Goal: Task Accomplishment & Management: Complete application form

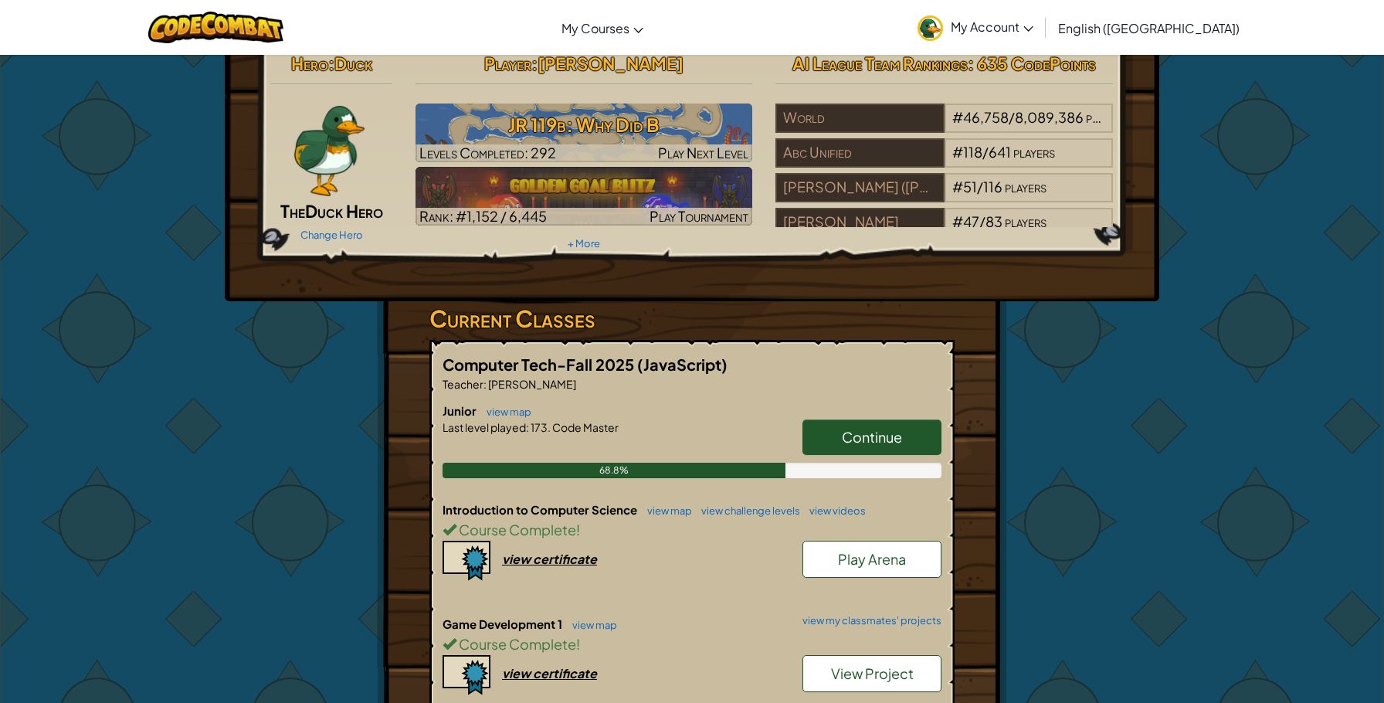
scroll to position [83, 0]
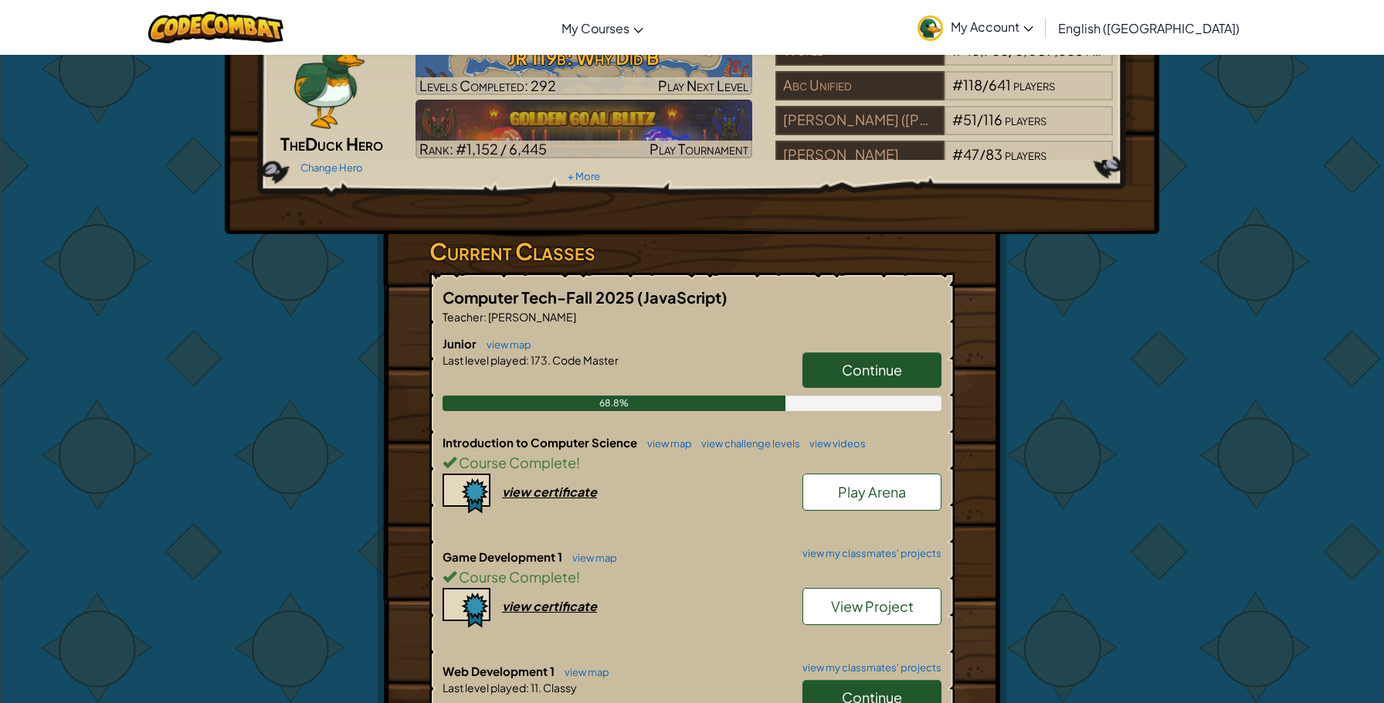
click at [914, 684] on link "Continue" at bounding box center [872, 698] width 139 height 36
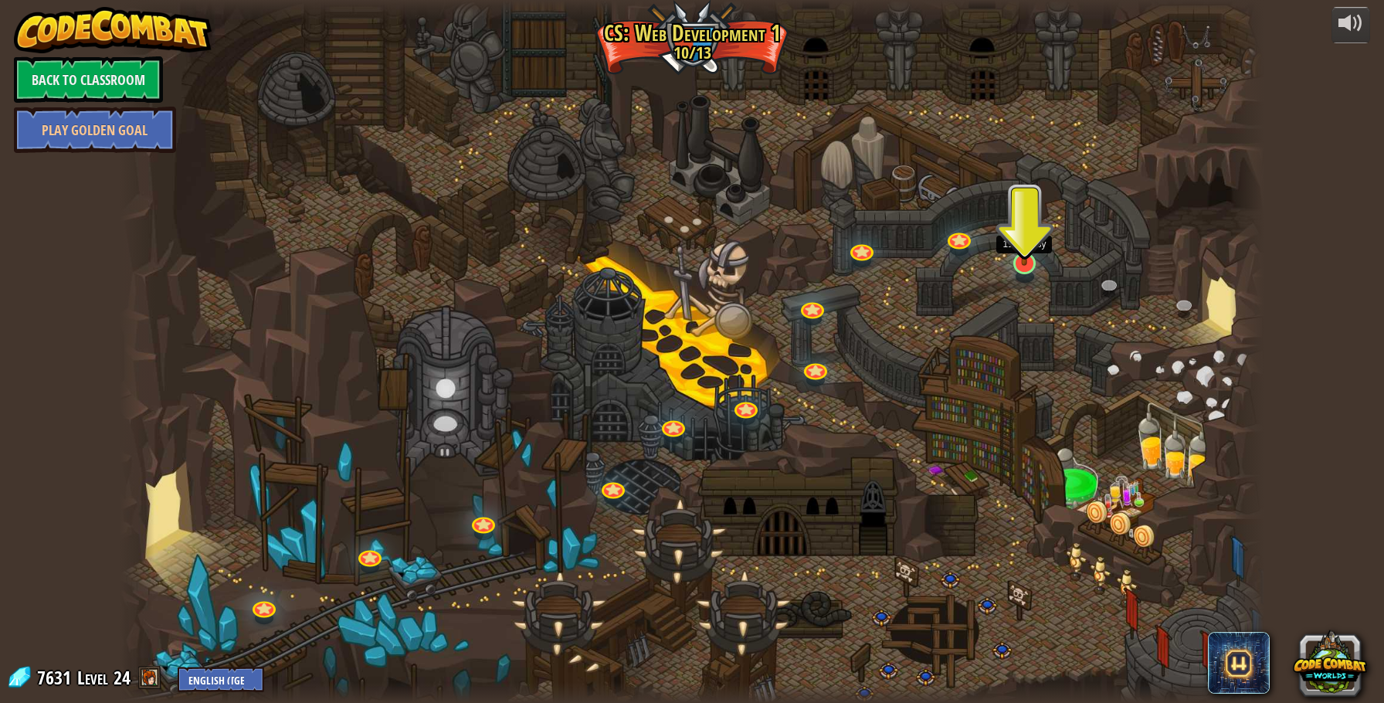
click at [1029, 265] on div at bounding box center [1025, 264] width 23 height 22
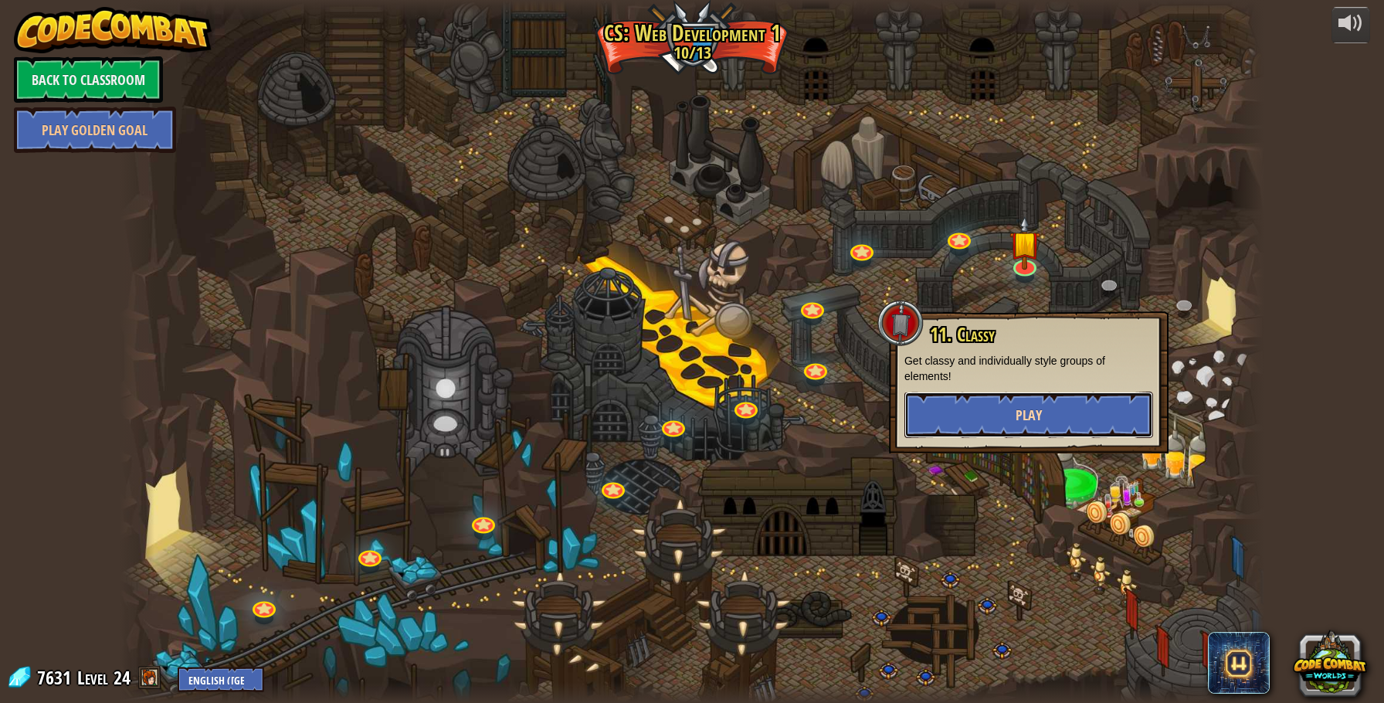
click at [1065, 412] on button "Play" at bounding box center [1029, 415] width 249 height 46
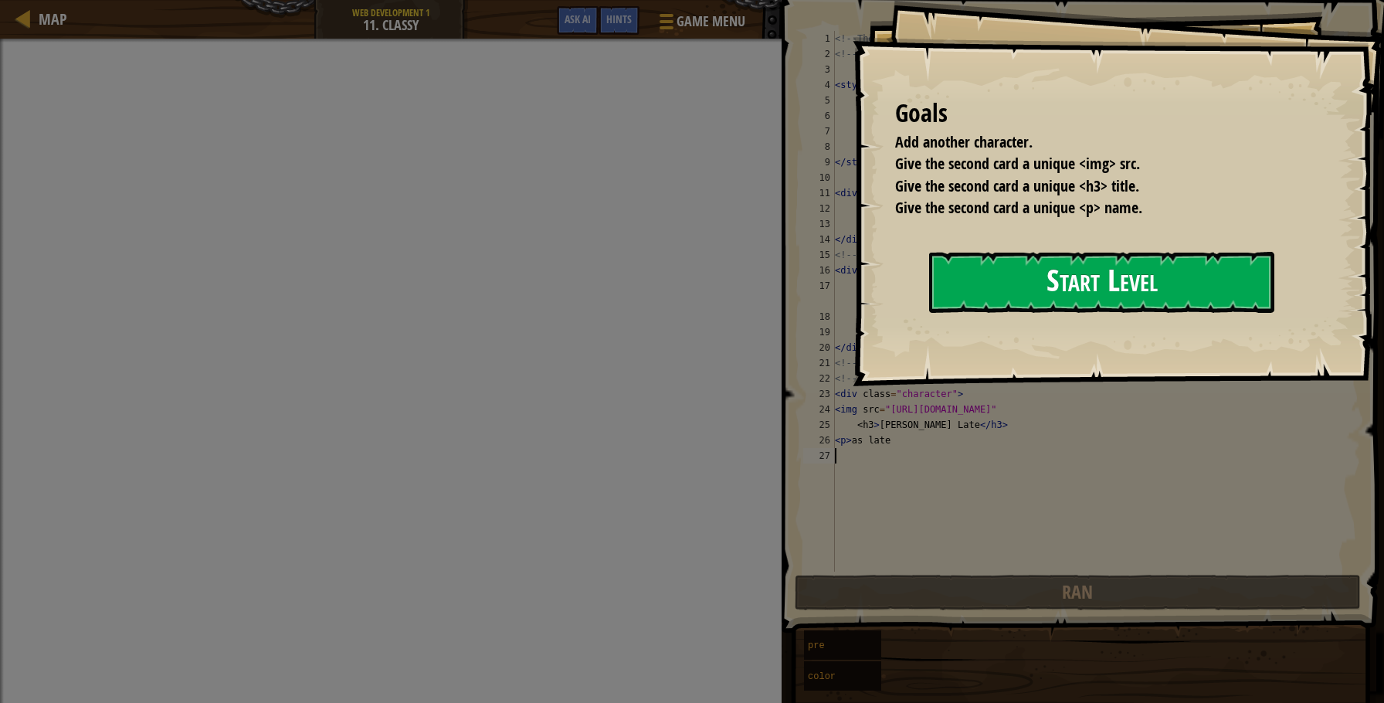
click at [1017, 307] on button "Start Level" at bounding box center [1101, 282] width 345 height 61
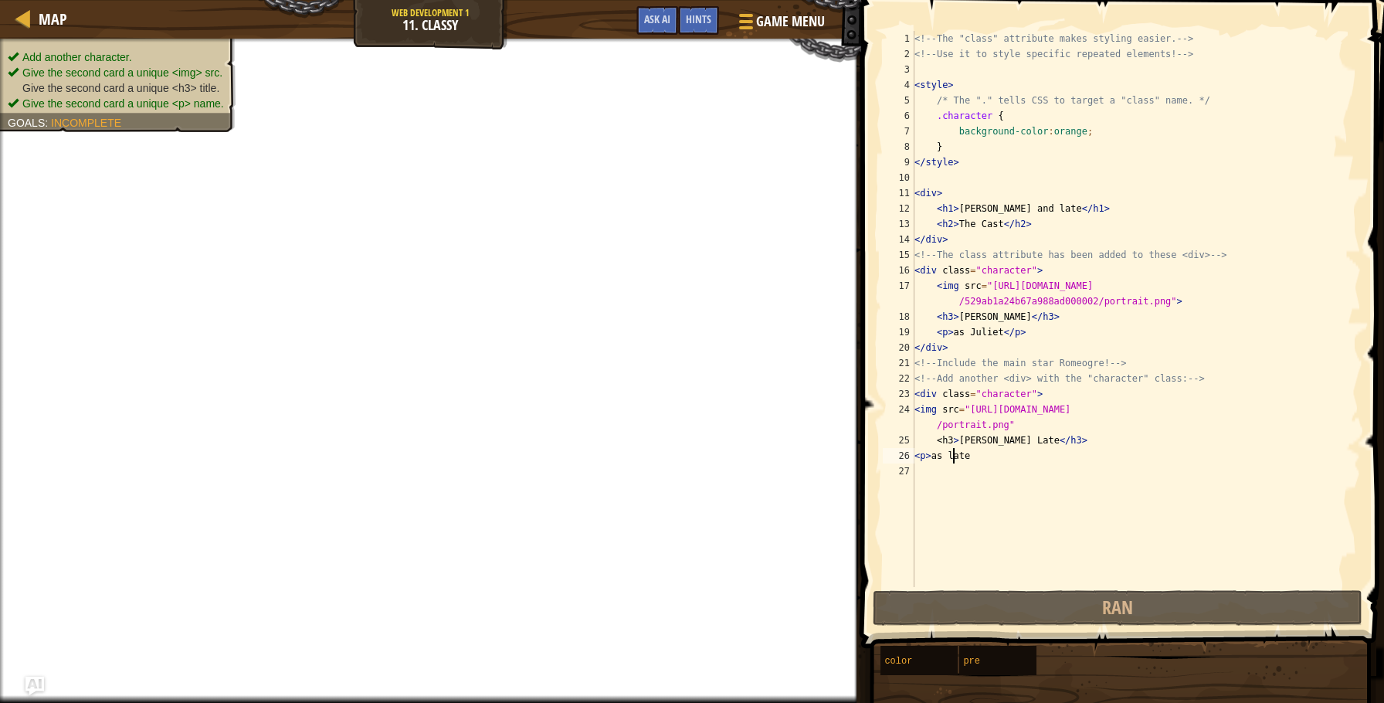
click at [955, 458] on div "<!-- The "class" attribute makes styling easier. --> <!-- Use it to style speci…" at bounding box center [1137, 324] width 450 height 587
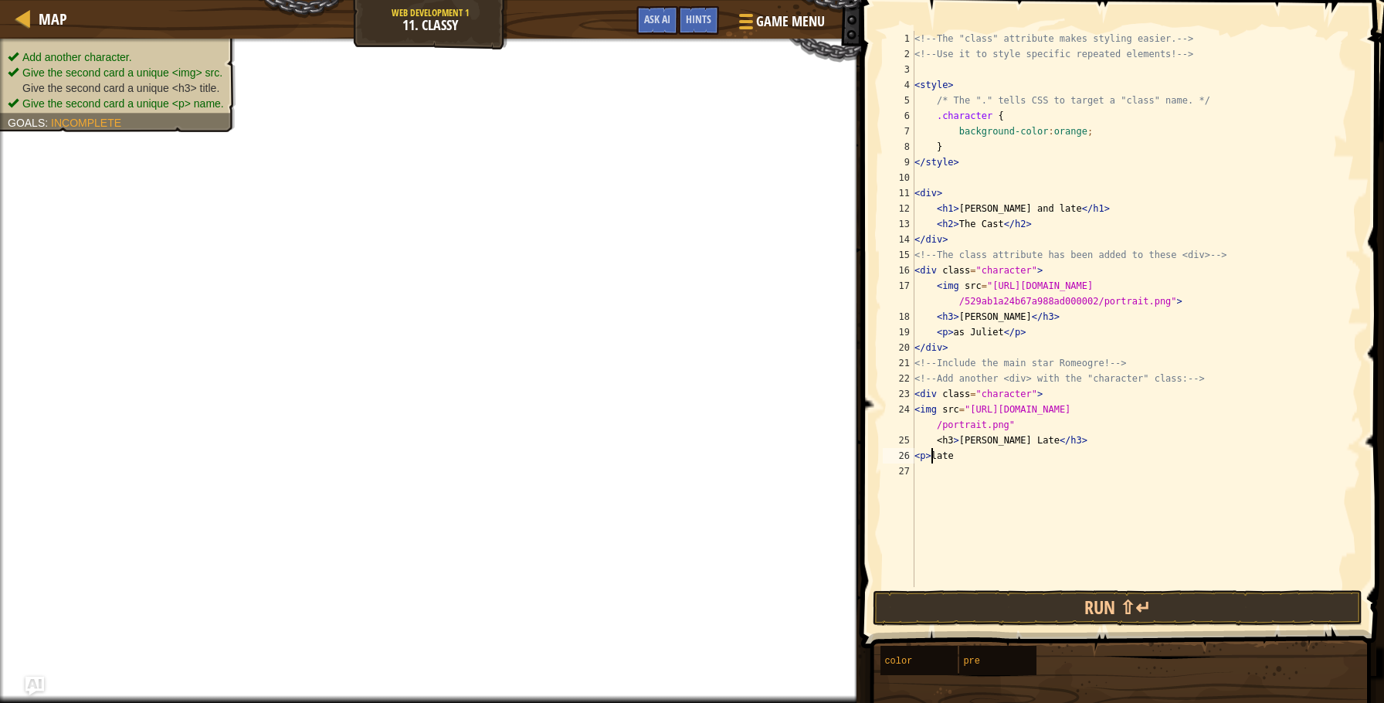
scroll to position [7, 2]
click at [1013, 435] on div "<!-- The "class" attribute makes styling easier. --> <!-- Use it to style speci…" at bounding box center [1137, 324] width 450 height 587
click at [1011, 440] on div "<!-- The "class" attribute makes styling easier. --> <!-- Use it to style speci…" at bounding box center [1137, 324] width 450 height 587
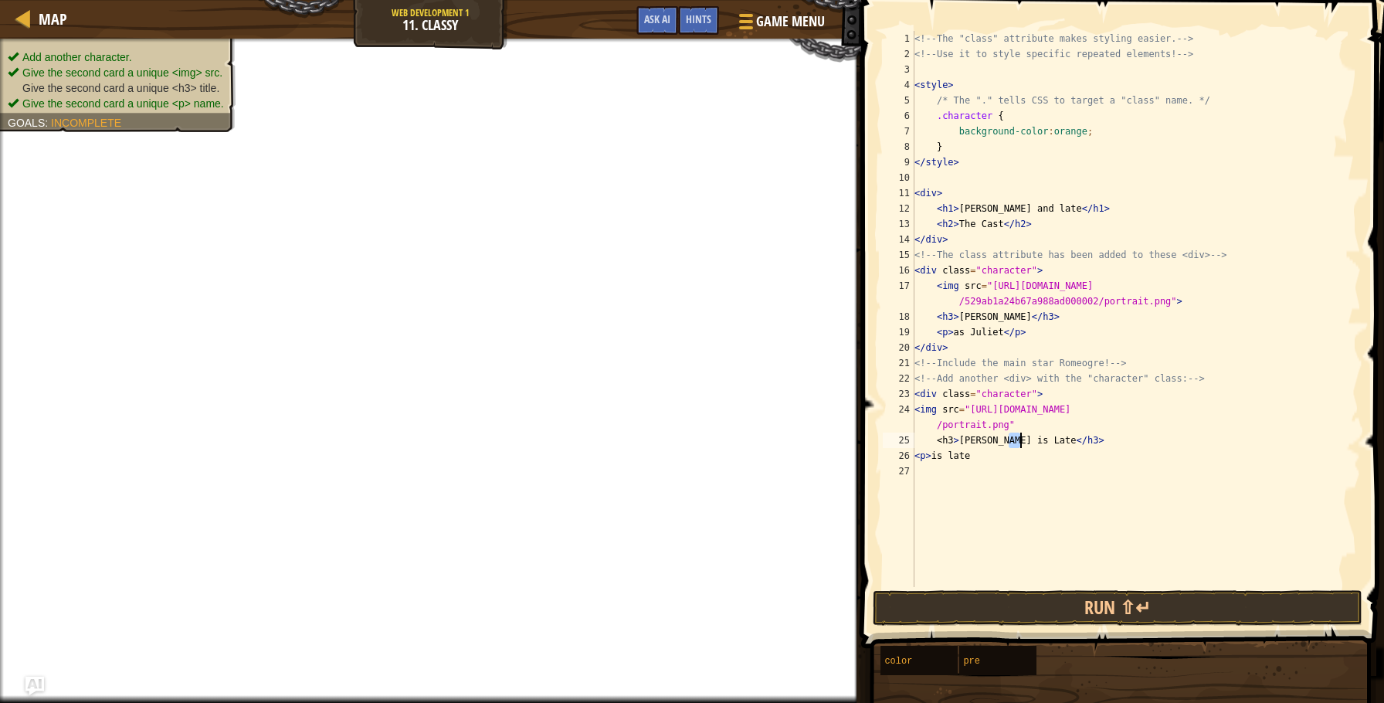
drag, startPoint x: 1007, startPoint y: 441, endPoint x: 1018, endPoint y: 440, distance: 11.6
click at [1018, 440] on div "<!-- The "class" attribute makes styling easier. --> <!-- Use it to style speci…" at bounding box center [1137, 324] width 450 height 587
click at [1017, 440] on div "<!-- The "class" attribute makes styling easier. --> <!-- Use it to style speci…" at bounding box center [1137, 324] width 450 height 587
click at [1033, 440] on div "<!-- The "class" attribute makes styling easier. --> <!-- Use it to style speci…" at bounding box center [1137, 324] width 450 height 587
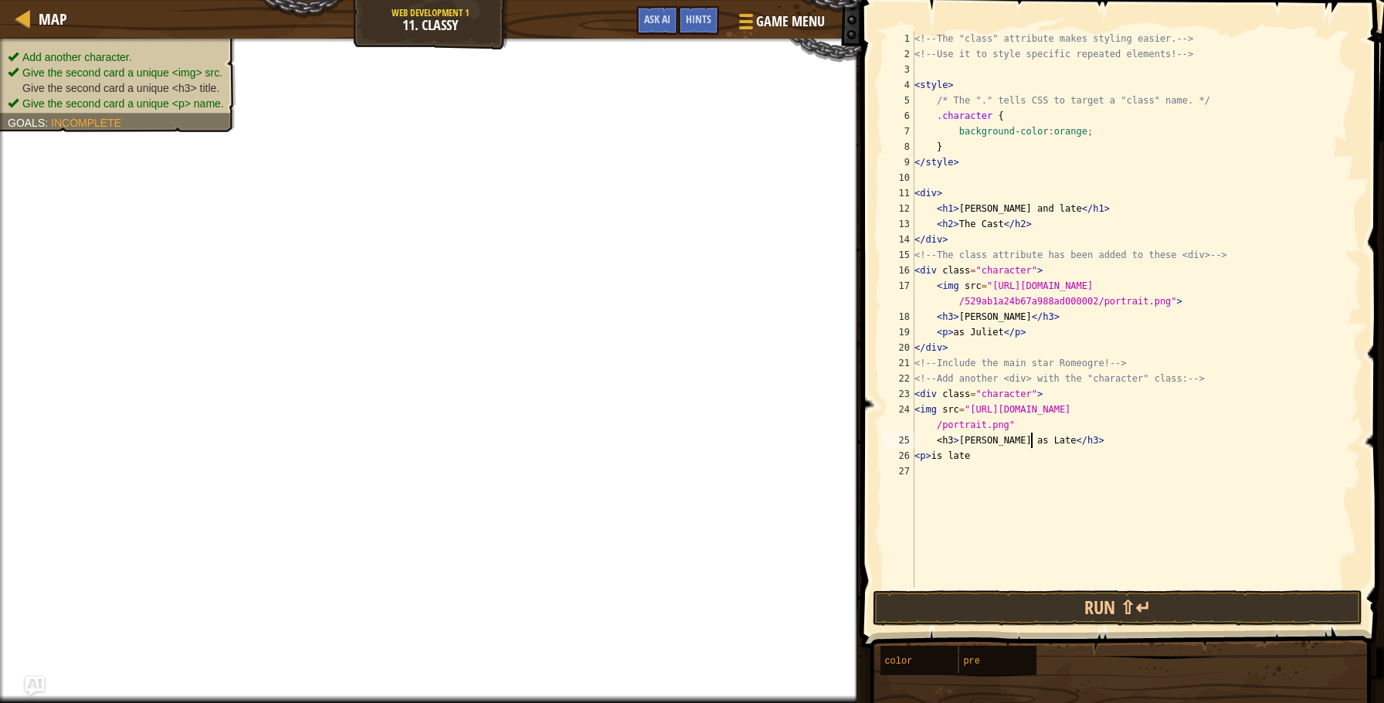
click at [1032, 440] on div "<!-- The "class" attribute makes styling easier. --> <!-- Use it to style speci…" at bounding box center [1137, 324] width 450 height 587
click at [937, 450] on div "<!-- The "class" attribute makes styling easier. --> <!-- Use it to style speci…" at bounding box center [1137, 324] width 450 height 587
click at [1143, 362] on div "<!-- The "class" attribute makes styling easier. --> <!-- Use it to style speci…" at bounding box center [1137, 324] width 450 height 587
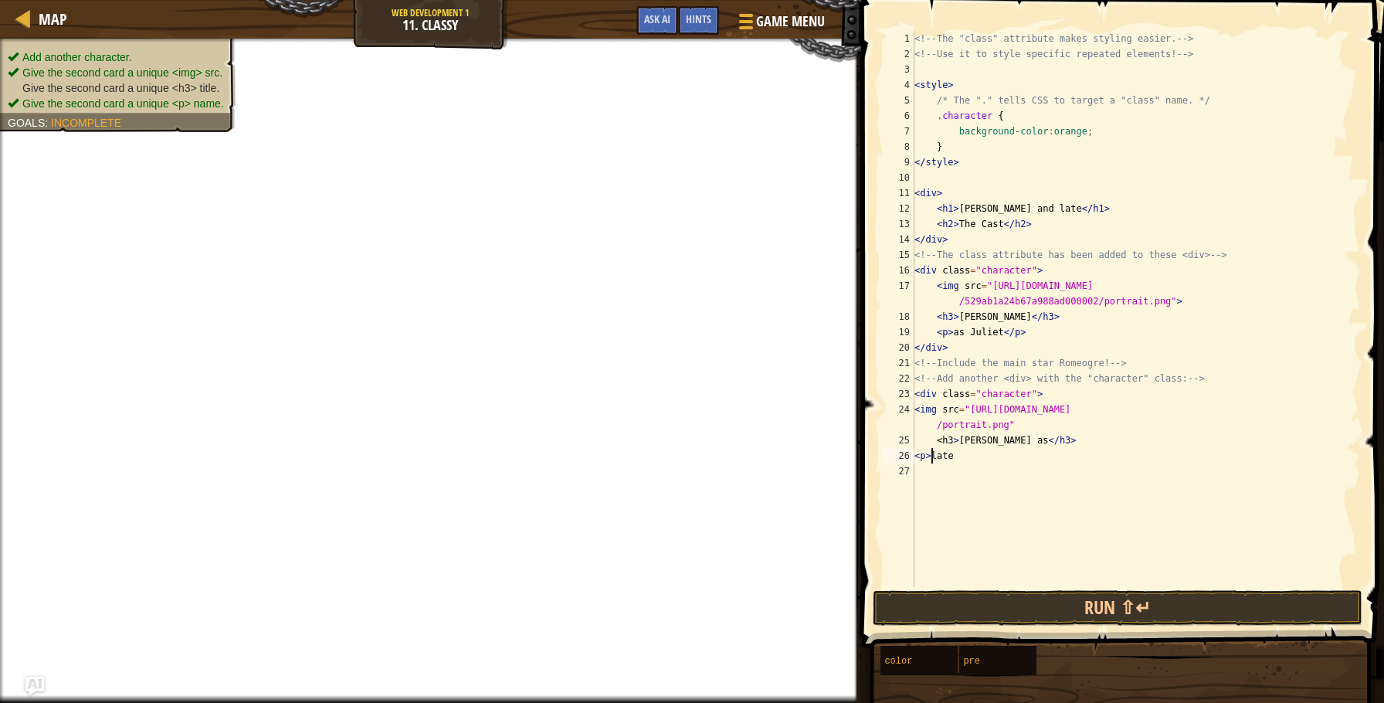
type textarea "<!-- Include the main star [PERSON_NAME]! -->"
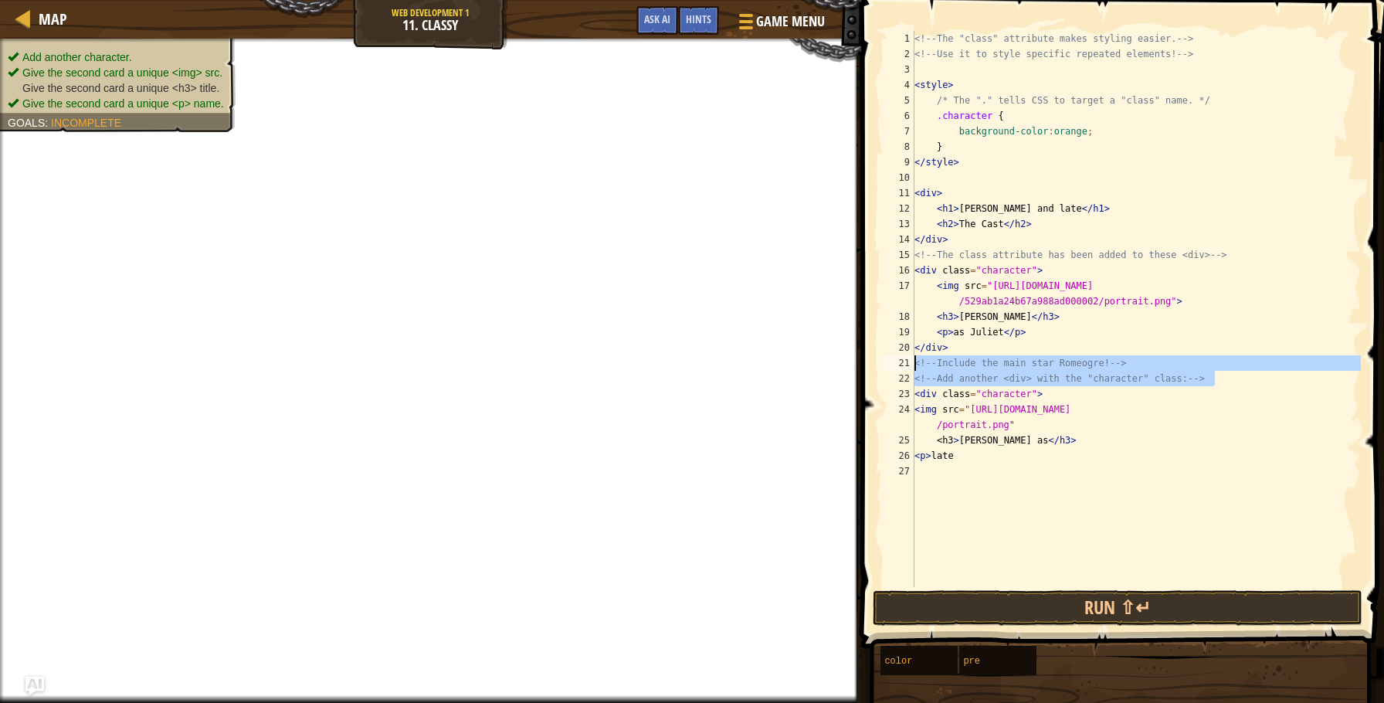
scroll to position [7, 0]
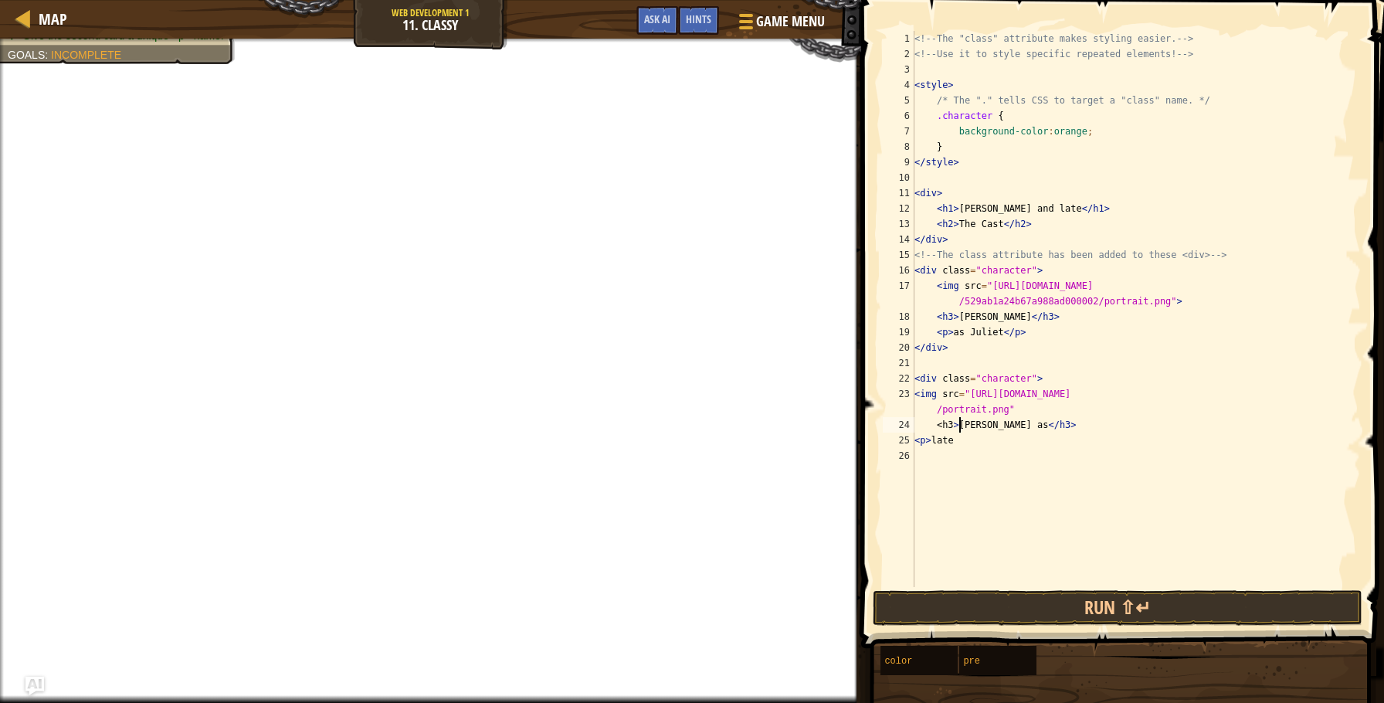
click at [958, 423] on div "<!-- The "class" attribute makes styling easier. --> <!-- Use it to style speci…" at bounding box center [1137, 324] width 450 height 587
click at [1019, 426] on div "<!-- The "class" attribute makes styling easier. --> <!-- Use it to style speci…" at bounding box center [1137, 324] width 450 height 587
click at [943, 426] on div "<!-- The "class" attribute makes styling easier. --> <!-- Use it to style speci…" at bounding box center [1137, 324] width 450 height 587
drag, startPoint x: 1062, startPoint y: 423, endPoint x: 1027, endPoint y: 423, distance: 35.5
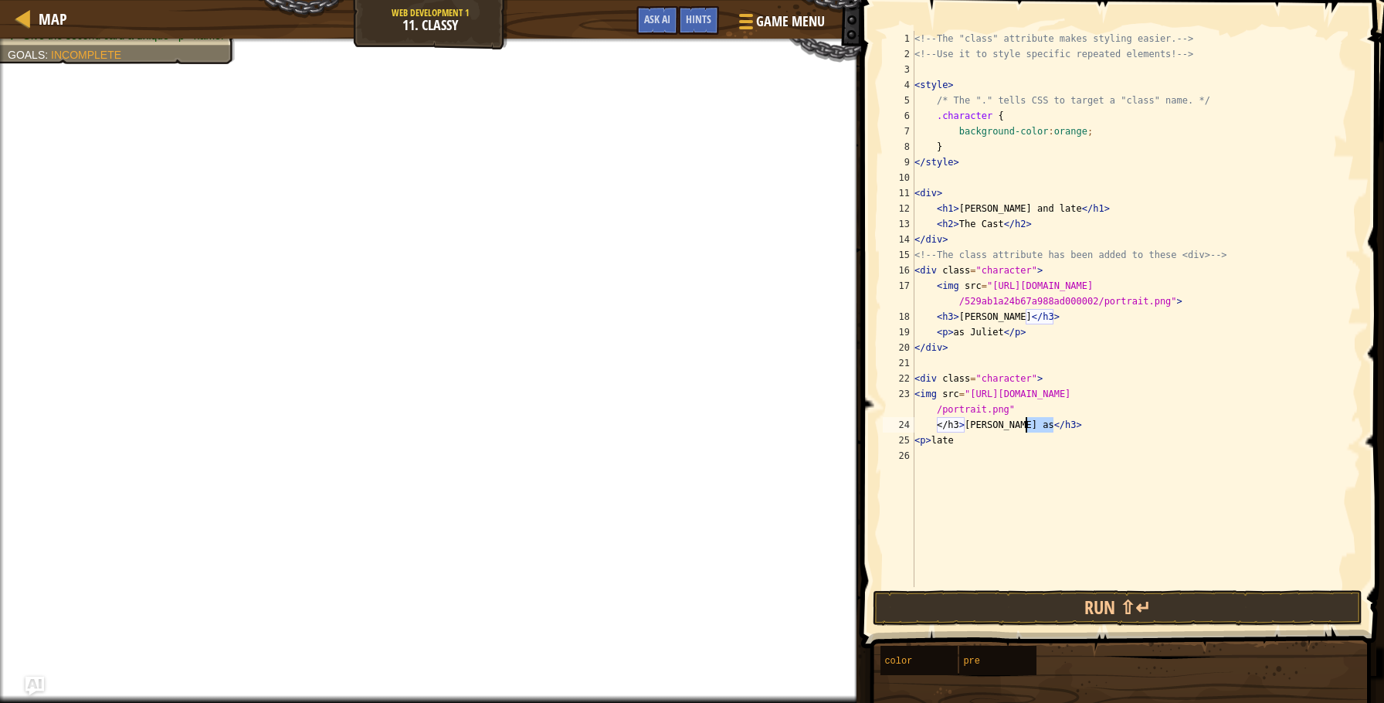
click at [1027, 423] on div "<!-- The "class" attribute makes styling easier. --> <!-- Use it to style speci…" at bounding box center [1137, 324] width 450 height 587
click at [943, 418] on div "<!-- The "class" attribute makes styling easier. --> <!-- Use it to style speci…" at bounding box center [1137, 324] width 450 height 587
click at [944, 419] on div "<!-- The "class" attribute makes styling easier. --> <!-- Use it to style speci…" at bounding box center [1137, 324] width 450 height 587
drag, startPoint x: 939, startPoint y: 419, endPoint x: 960, endPoint y: 419, distance: 20.9
click at [960, 419] on div "<!-- The "class" attribute makes styling easier. --> <!-- Use it to style speci…" at bounding box center [1137, 324] width 450 height 587
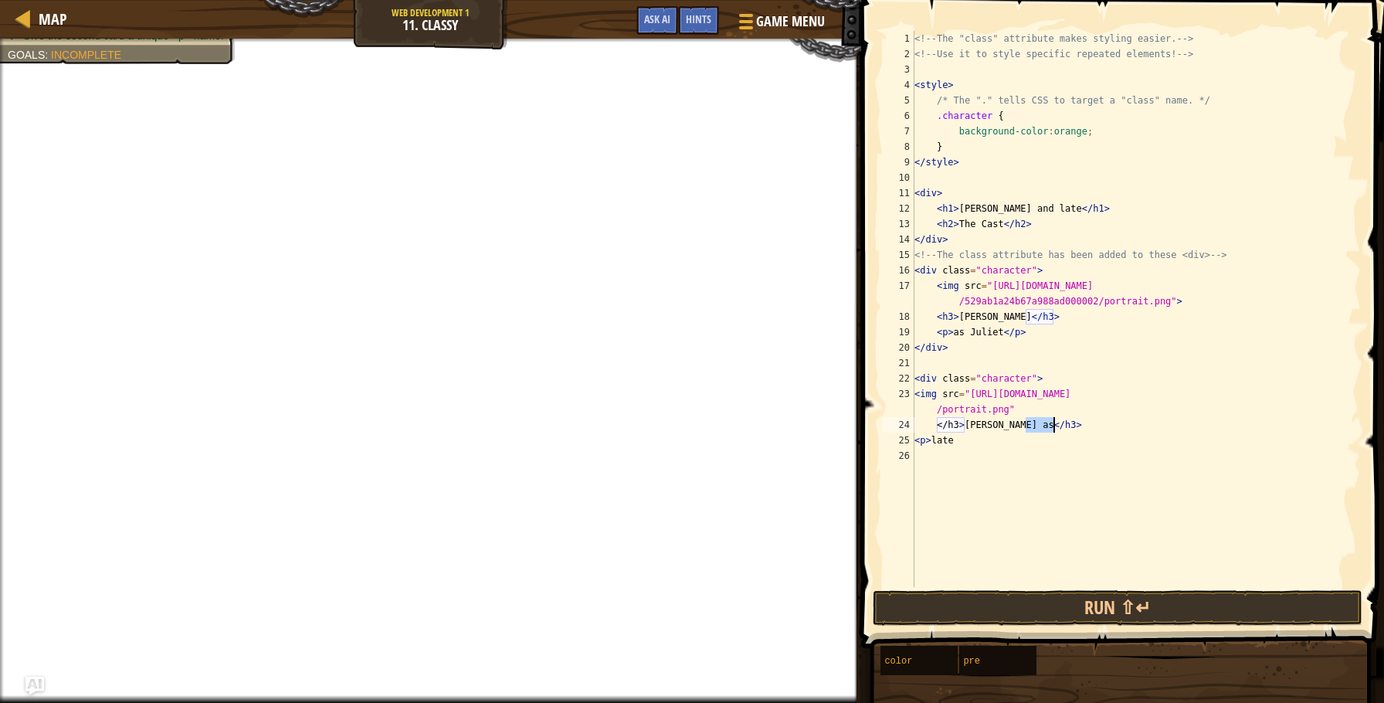
click at [1080, 422] on div "<!-- The "class" attribute makes styling easier. --> <!-- Use it to style speci…" at bounding box center [1137, 324] width 450 height 587
drag, startPoint x: 1024, startPoint y: 423, endPoint x: 924, endPoint y: 425, distance: 100.4
click at [924, 425] on div "<!-- The "class" attribute makes styling easier. --> <!-- Use it to style speci…" at bounding box center [1137, 324] width 450 height 587
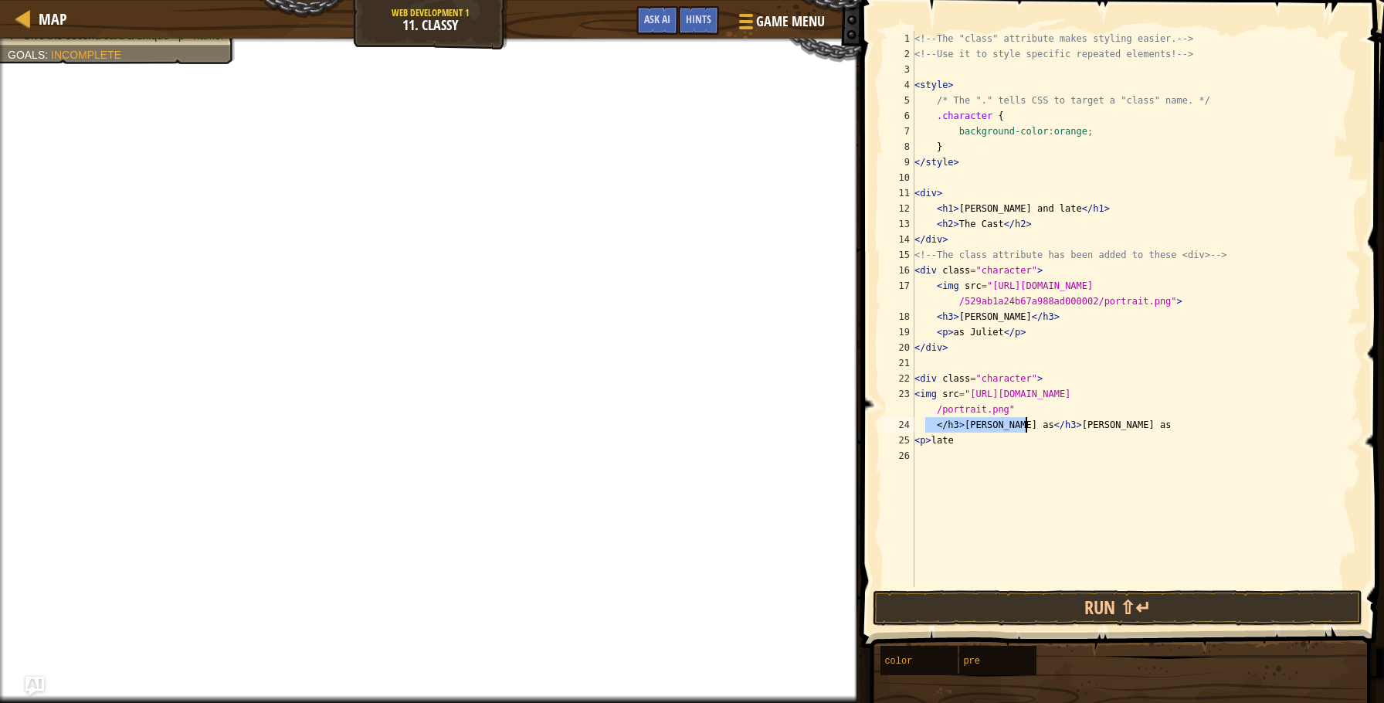
drag, startPoint x: 992, startPoint y: 426, endPoint x: 1002, endPoint y: 423, distance: 10.5
click at [993, 425] on div "<!-- The "class" attribute makes styling easier. --> <!-- Use it to style speci…" at bounding box center [1137, 324] width 450 height 587
click at [1028, 422] on div "<!-- The "class" attribute makes styling easier. --> <!-- Use it to style speci…" at bounding box center [1137, 324] width 450 height 587
type textarea "</h3> </h3>[PERSON_NAME] as"
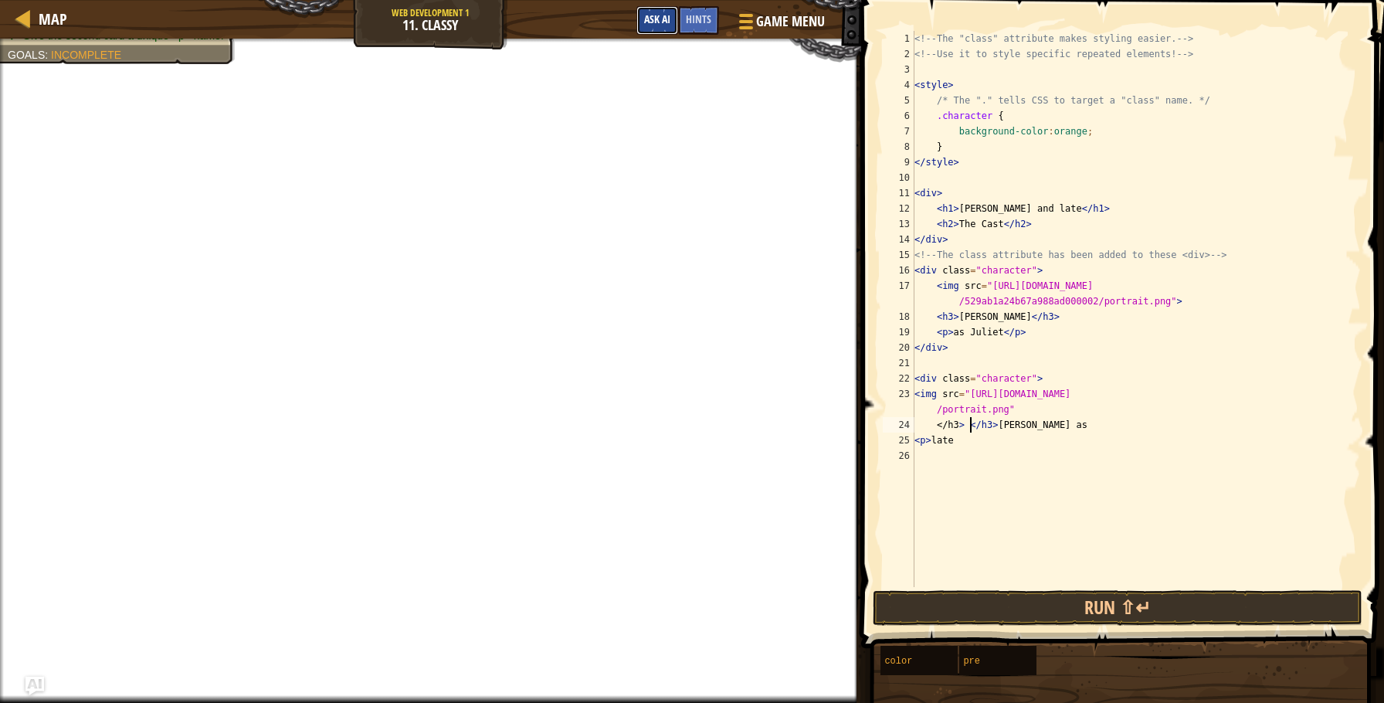
click at [651, 24] on span "Ask AI" at bounding box center [657, 19] width 26 height 15
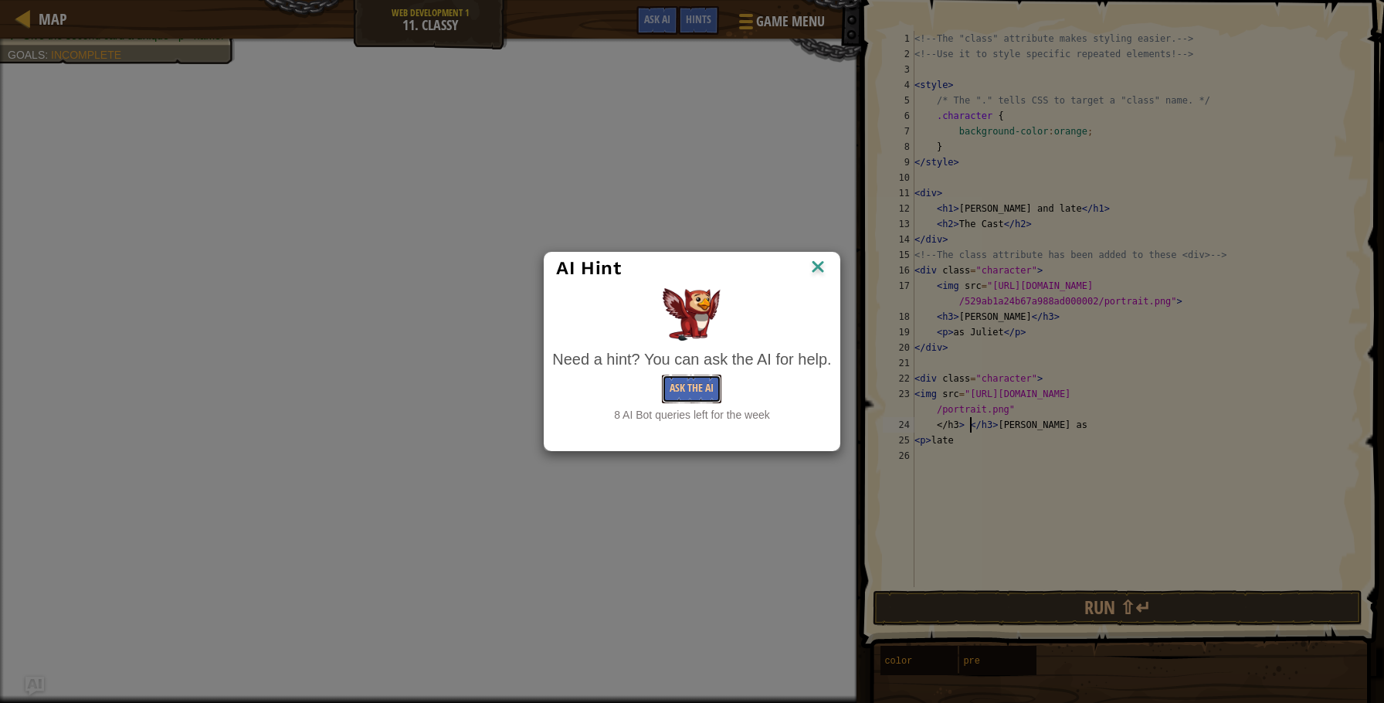
click at [702, 386] on button "Ask the AI" at bounding box center [691, 389] width 59 height 29
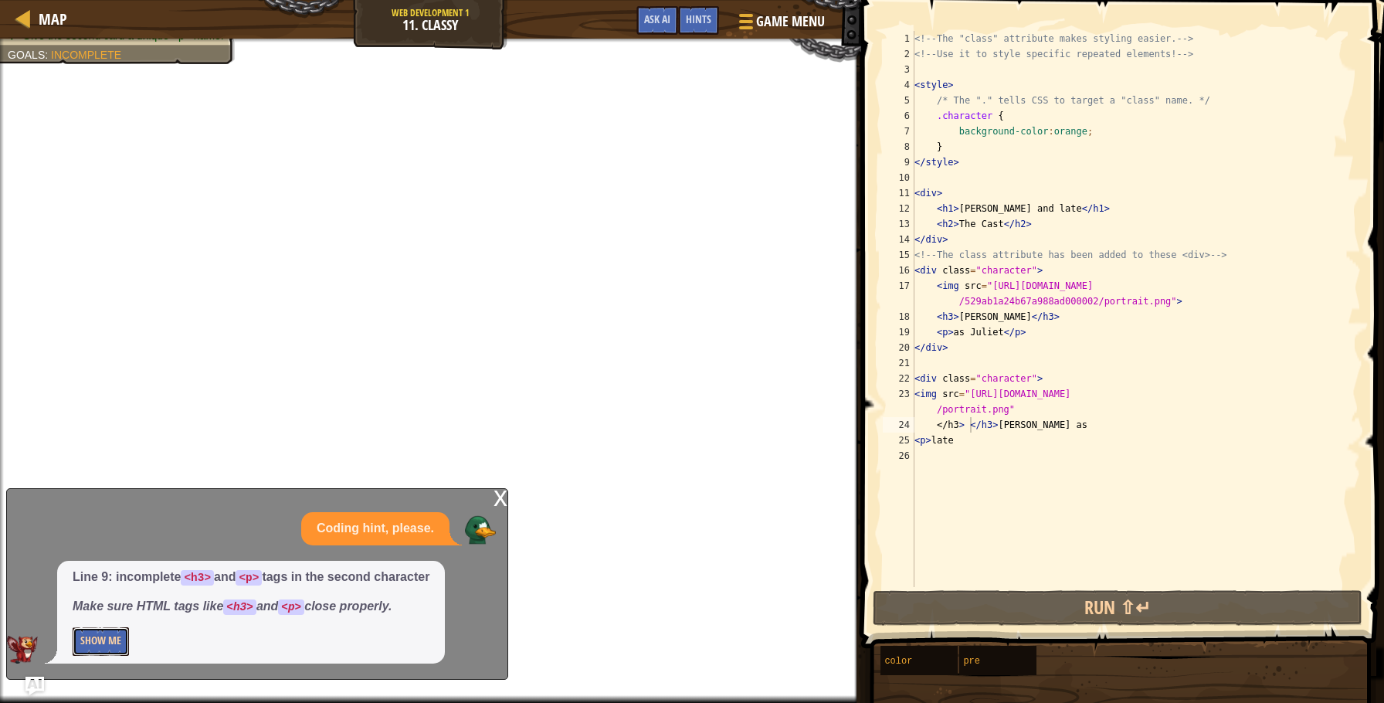
click at [87, 637] on button "Show Me" at bounding box center [101, 641] width 56 height 29
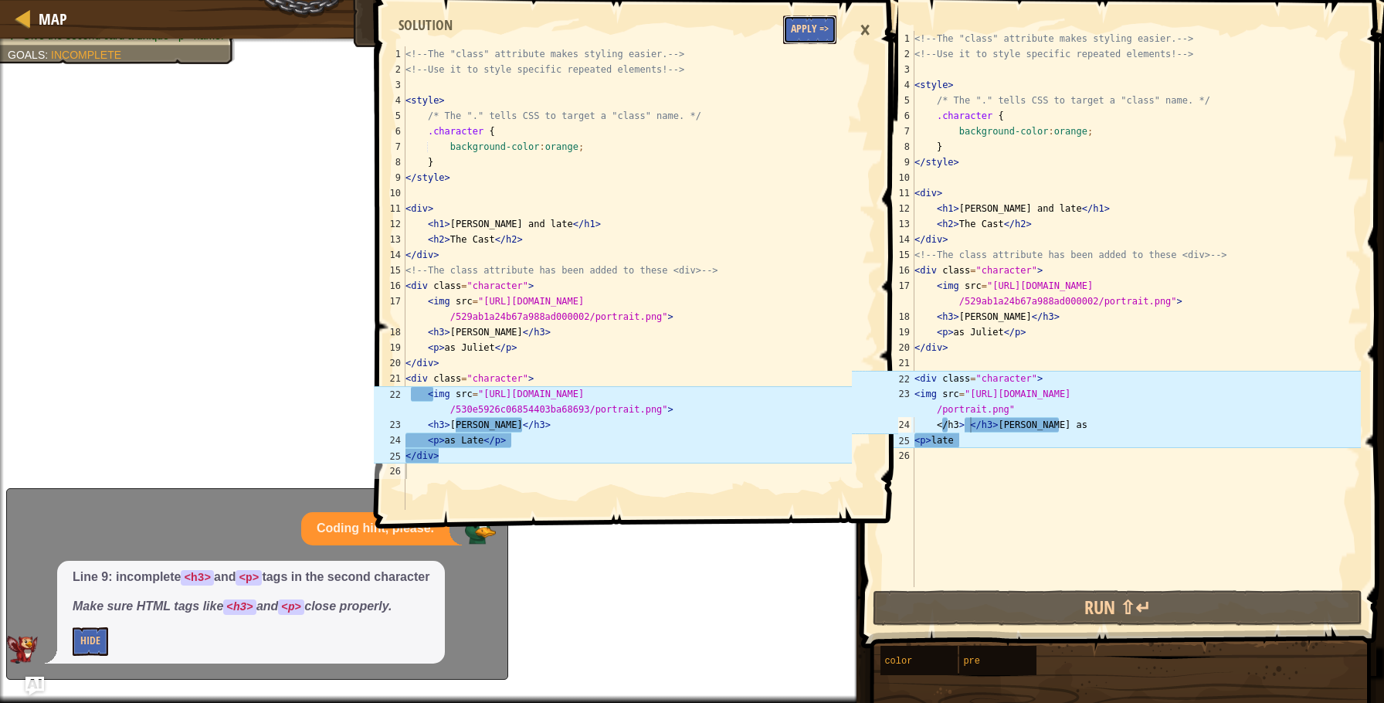
click at [806, 27] on button "Apply =>" at bounding box center [809, 29] width 53 height 29
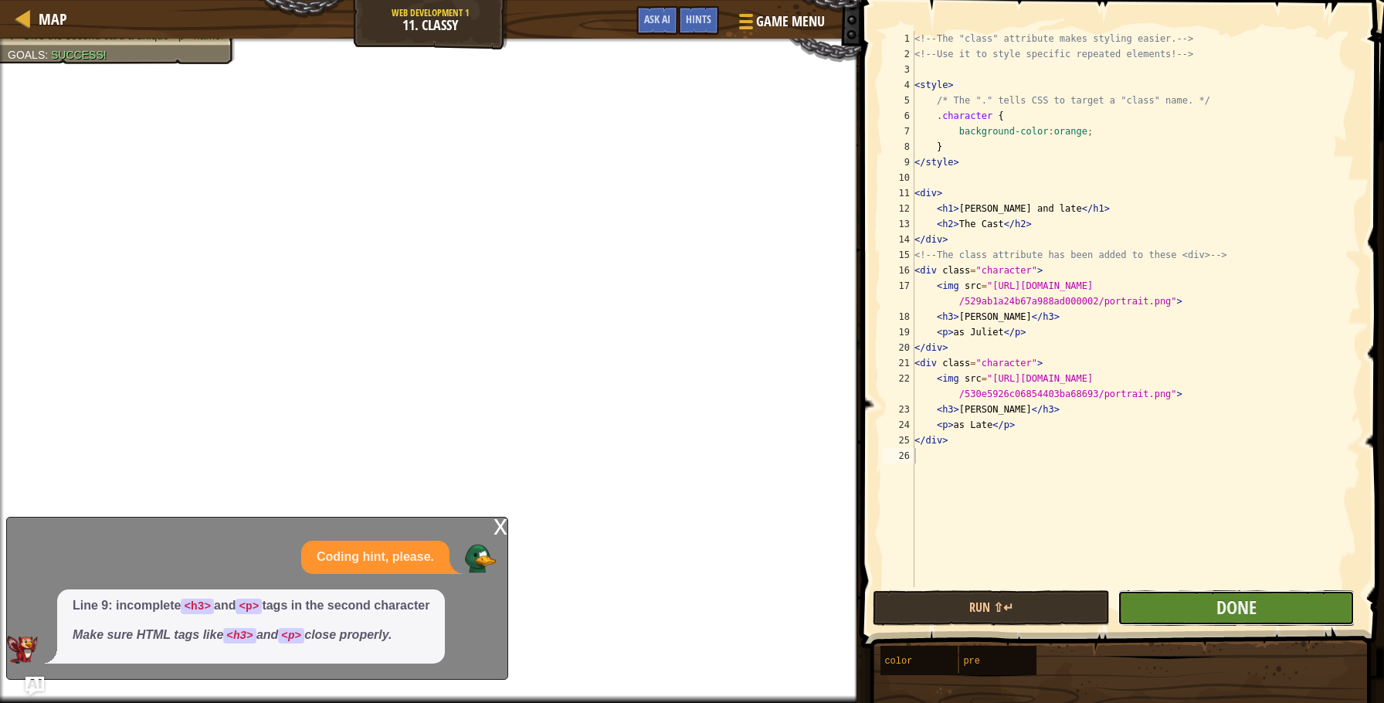
click at [1177, 615] on button "Done" at bounding box center [1236, 608] width 237 height 36
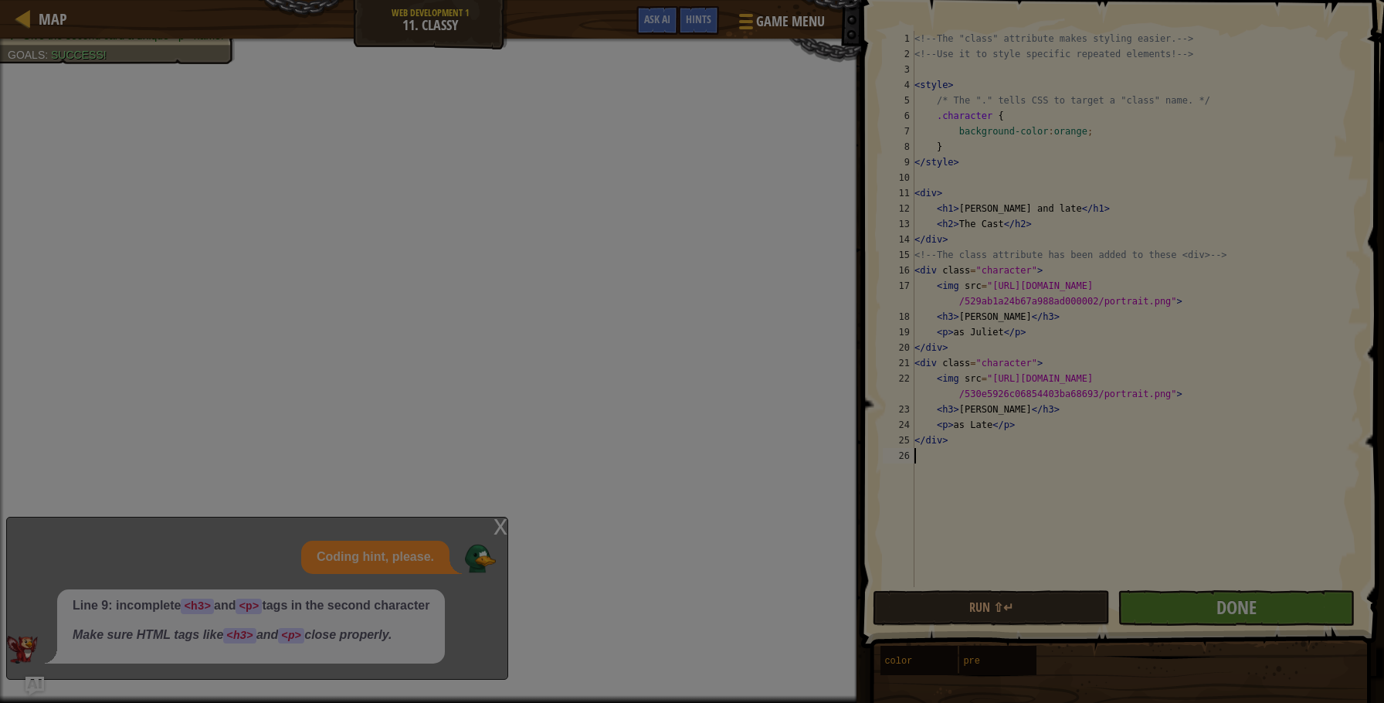
scroll to position [7, 0]
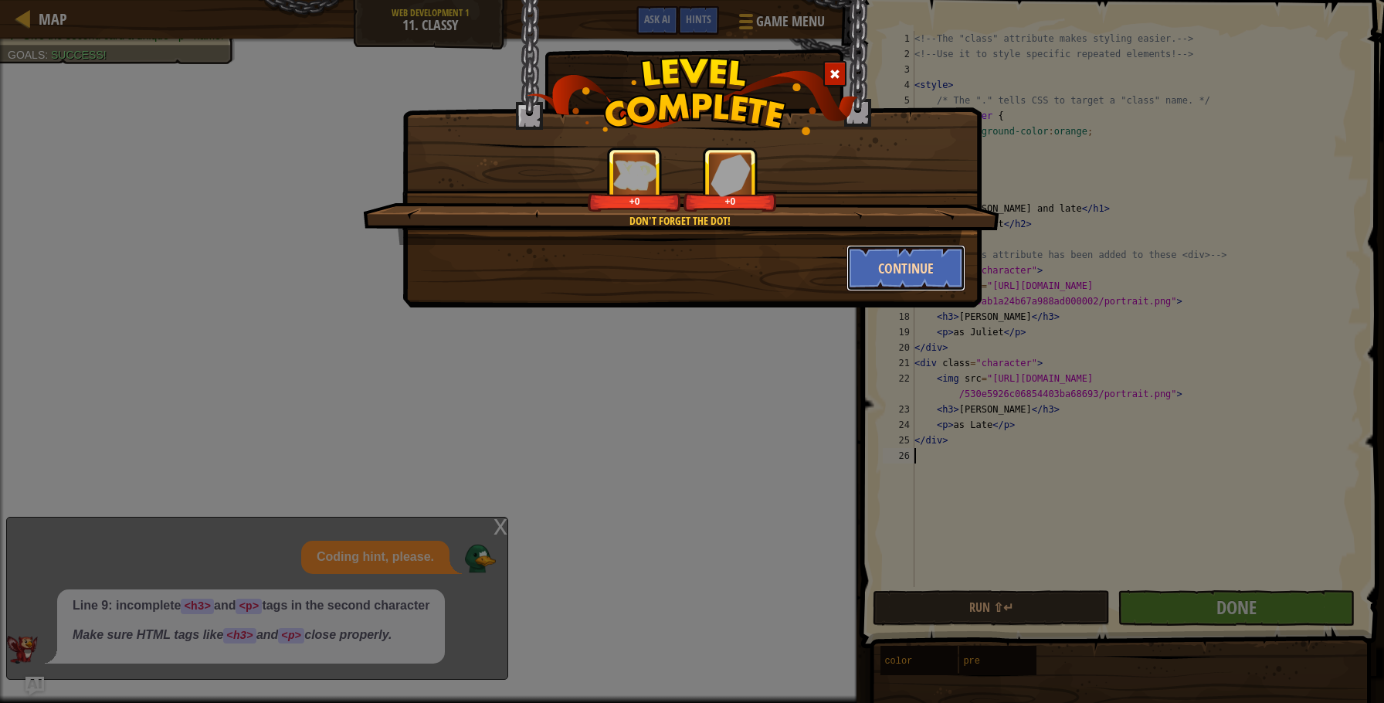
click at [876, 273] on button "Continue" at bounding box center [907, 268] width 120 height 46
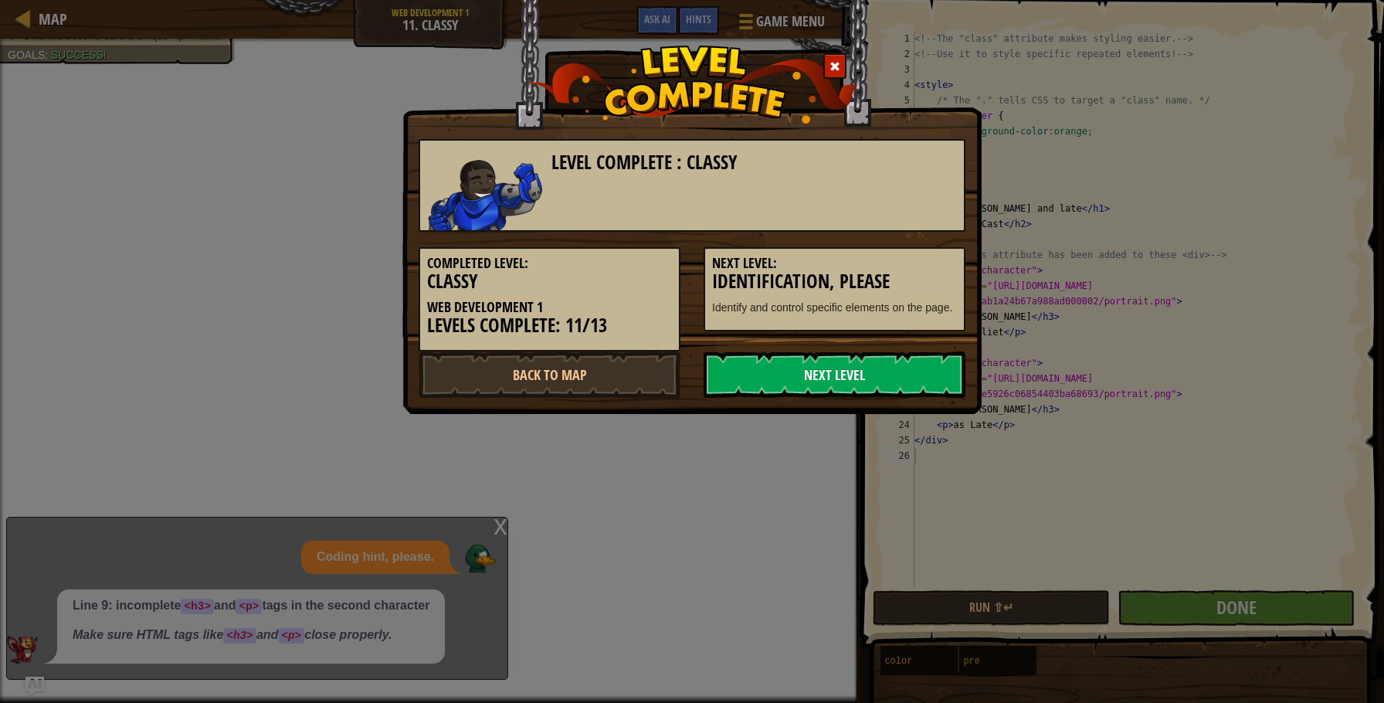
click at [726, 364] on link "Next Level" at bounding box center [835, 375] width 262 height 46
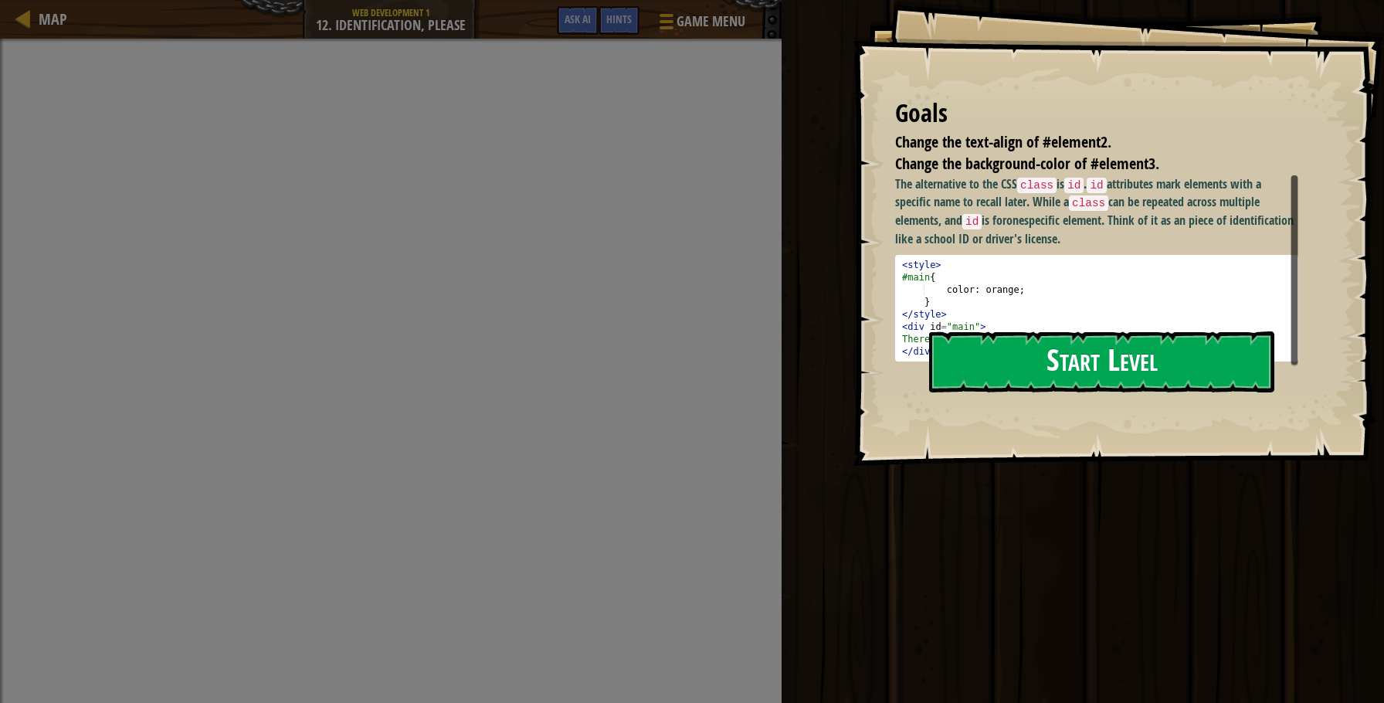
click at [1034, 374] on button "Start Level" at bounding box center [1101, 361] width 345 height 61
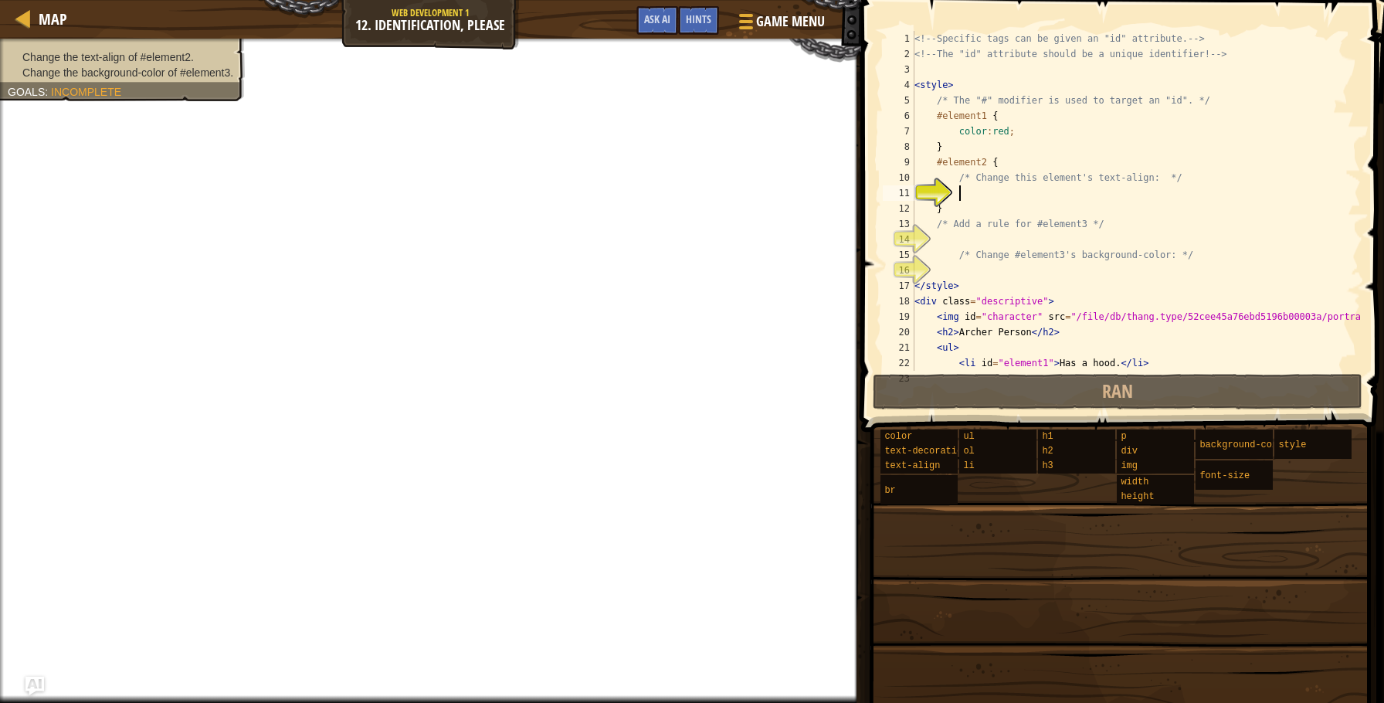
click at [915, 193] on div "11" at bounding box center [899, 192] width 32 height 15
type textarea "}"
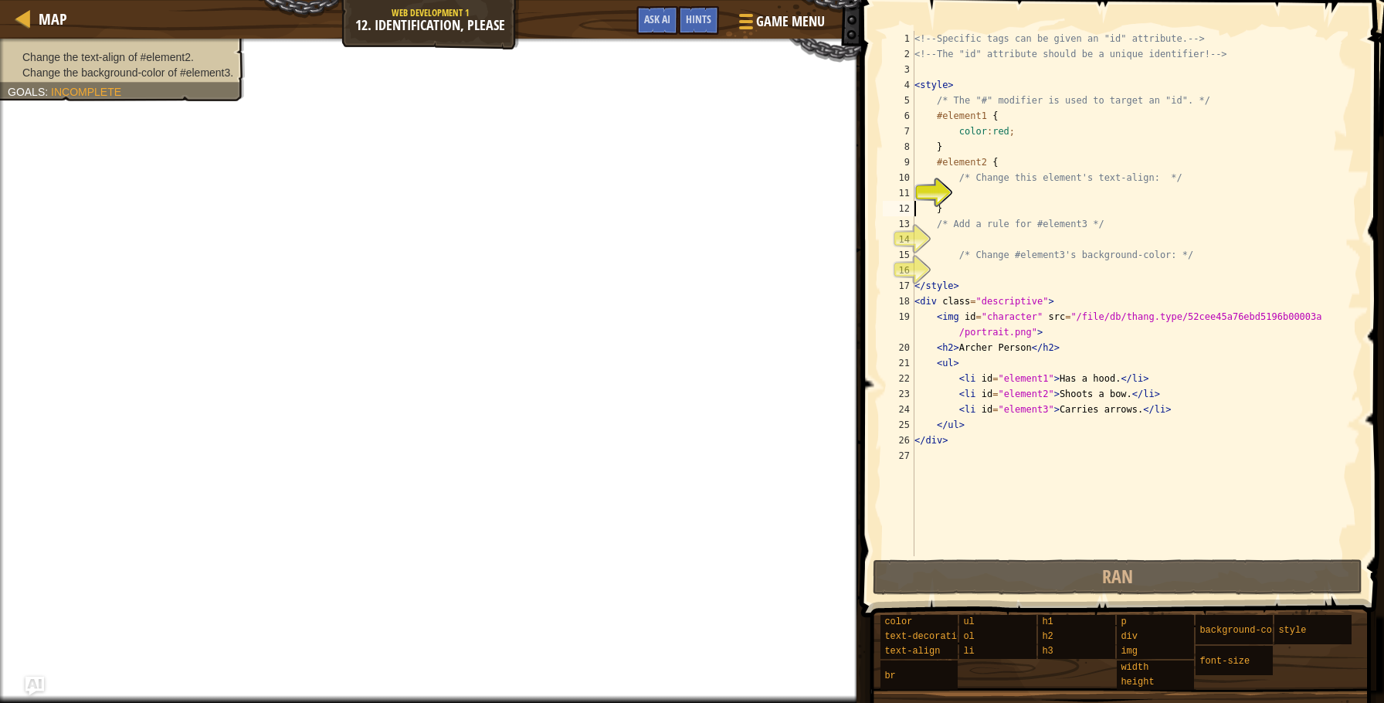
click at [991, 191] on div "<!-- Specific tags can be given an "id" attribute. --> <!-- The "id" attribute …" at bounding box center [1137, 309] width 450 height 556
click at [978, 189] on div "<!-- Specific tags can be given an "id" attribute. --> <!-- The "id" attribute …" at bounding box center [1137, 309] width 450 height 556
type textarea "x"
type textarea "c"
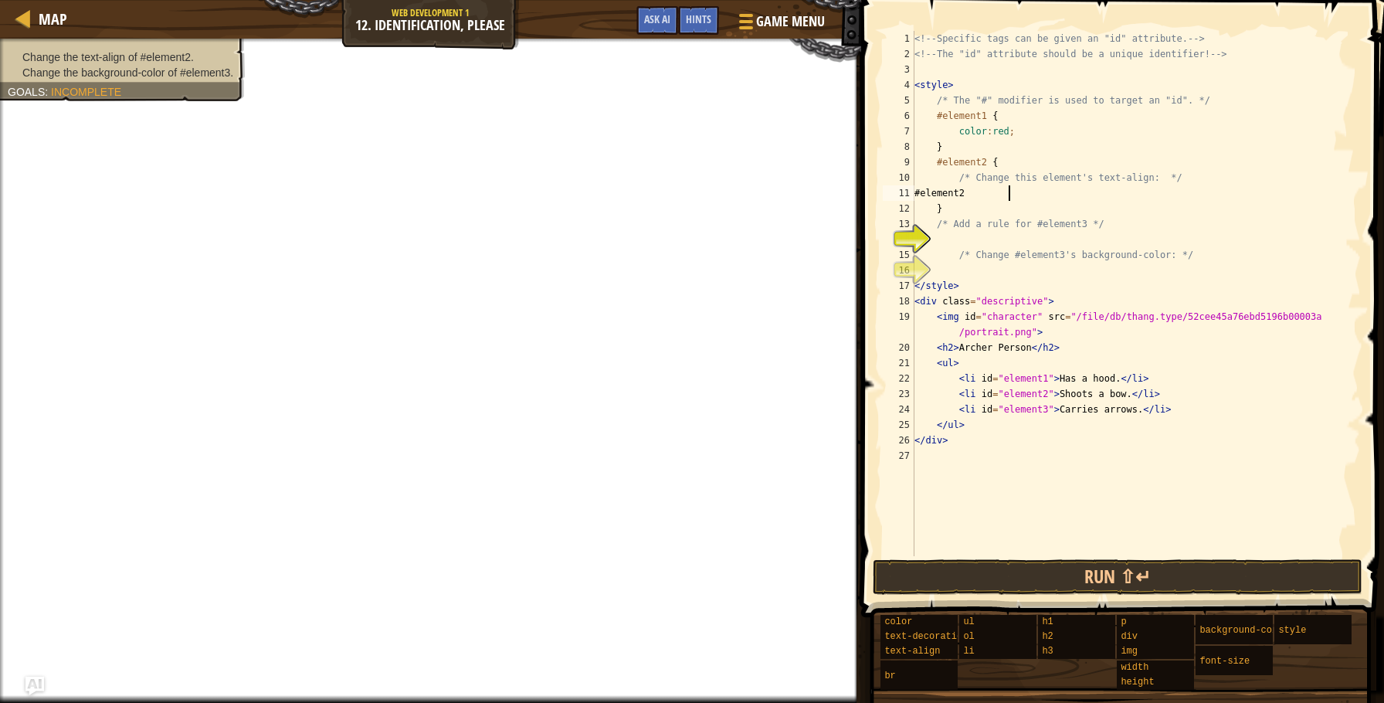
scroll to position [7, 7]
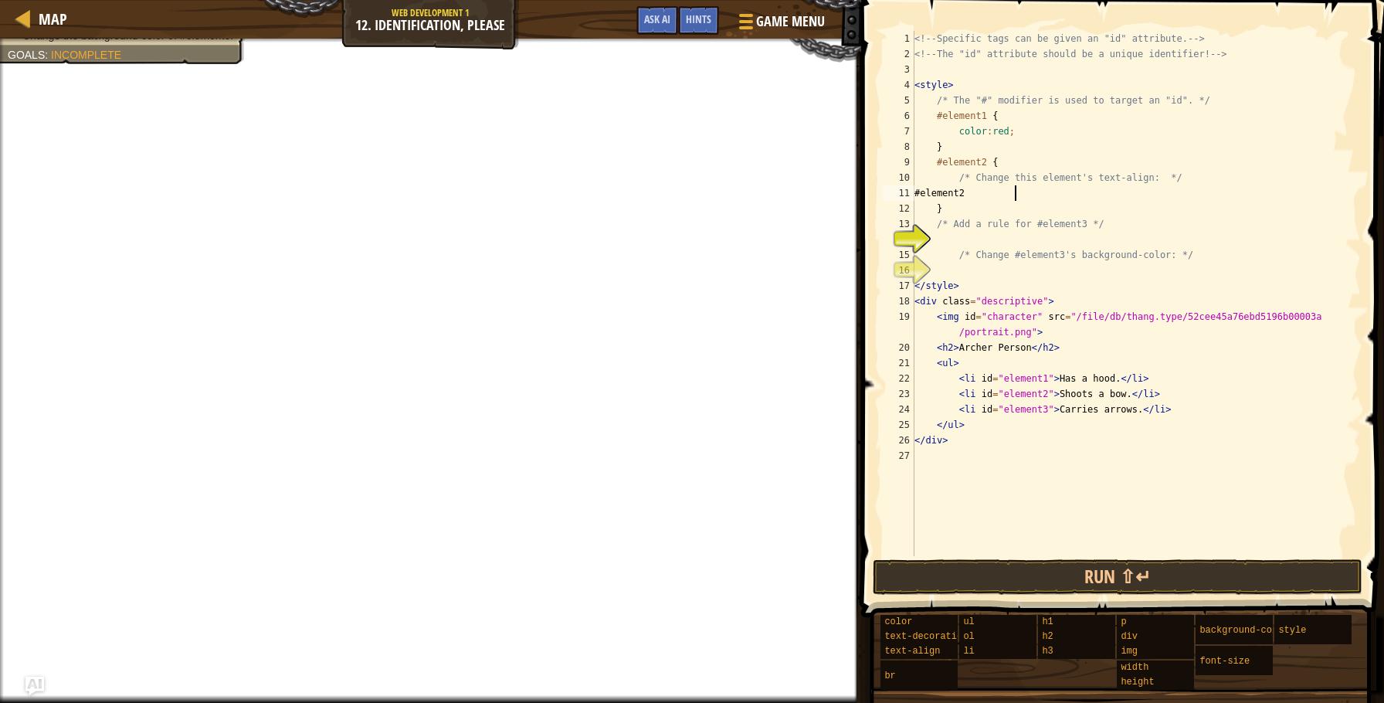
click at [951, 192] on div "<!-- Specific tags can be given an "id" attribute. --> <!-- The "id" attribute …" at bounding box center [1137, 309] width 450 height 556
click at [1005, 167] on div "<!-- Specific tags can be given an "id" attribute. --> <!-- The "id" attribute …" at bounding box center [1137, 309] width 450 height 556
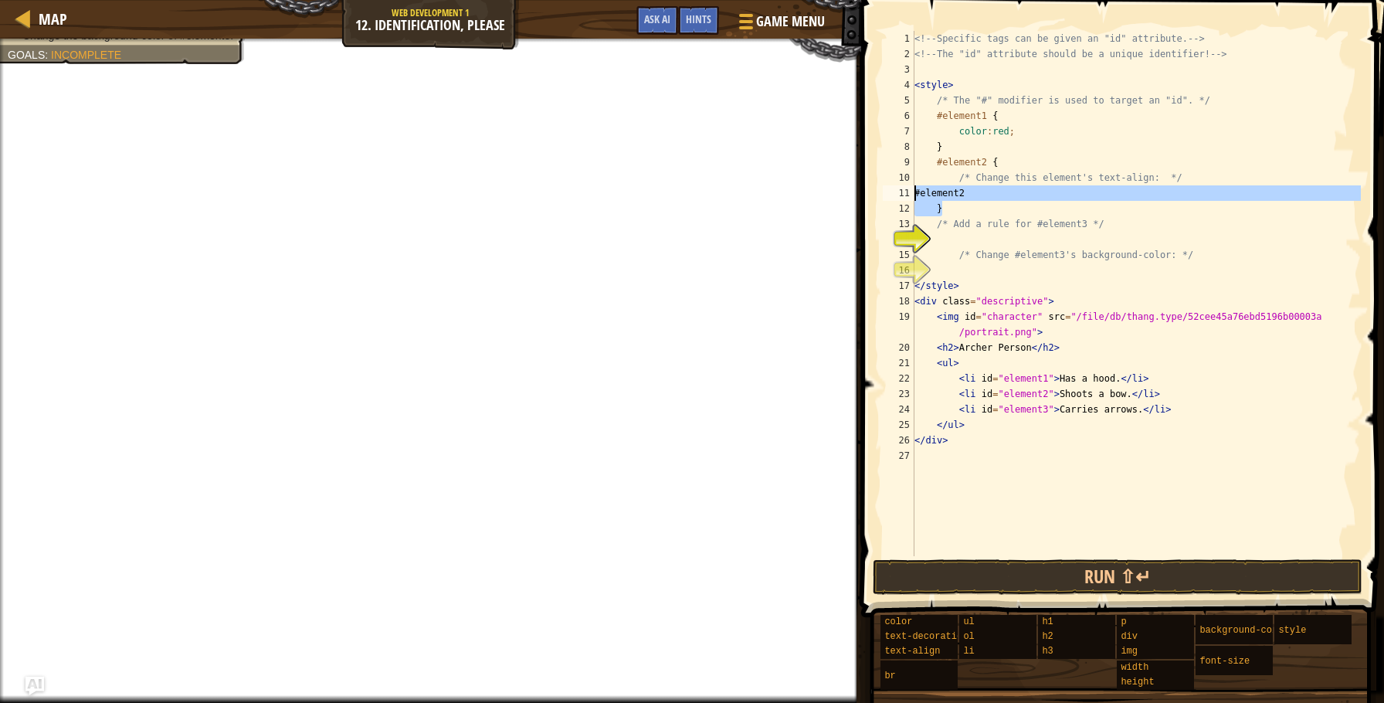
drag, startPoint x: 1004, startPoint y: 202, endPoint x: 902, endPoint y: 193, distance: 101.6
click at [878, 196] on div "#element2 { 1 2 3 4 5 6 7 8 9 10 11 12 13 14 15 16 17 18 19 20 21 22 23 24 25 2…" at bounding box center [1121, 339] width 528 height 663
click at [946, 191] on div "<!-- Specific tags can be given an "id" attribute. --> <!-- The "id" attribute …" at bounding box center [1137, 309] width 450 height 556
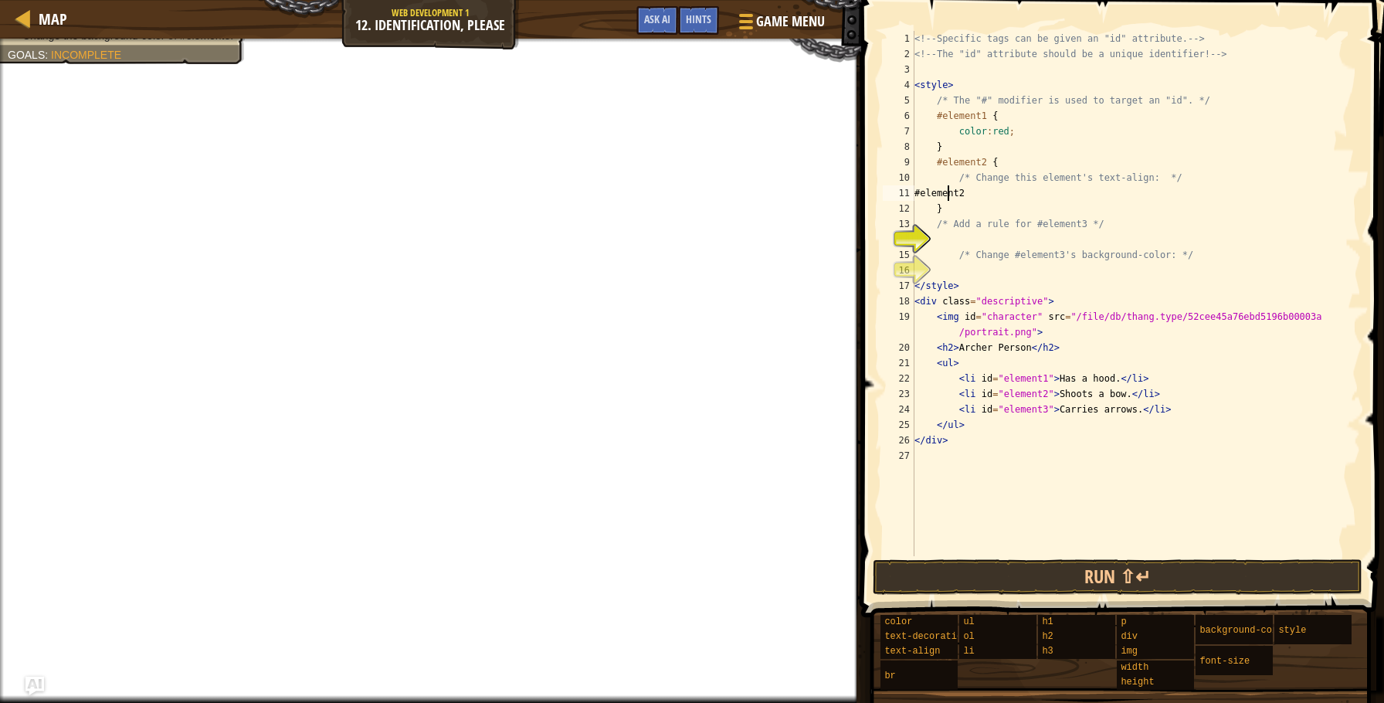
click at [936, 192] on div "<!-- Specific tags can be given an "id" attribute. --> <!-- The "id" attribute …" at bounding box center [1137, 309] width 450 height 556
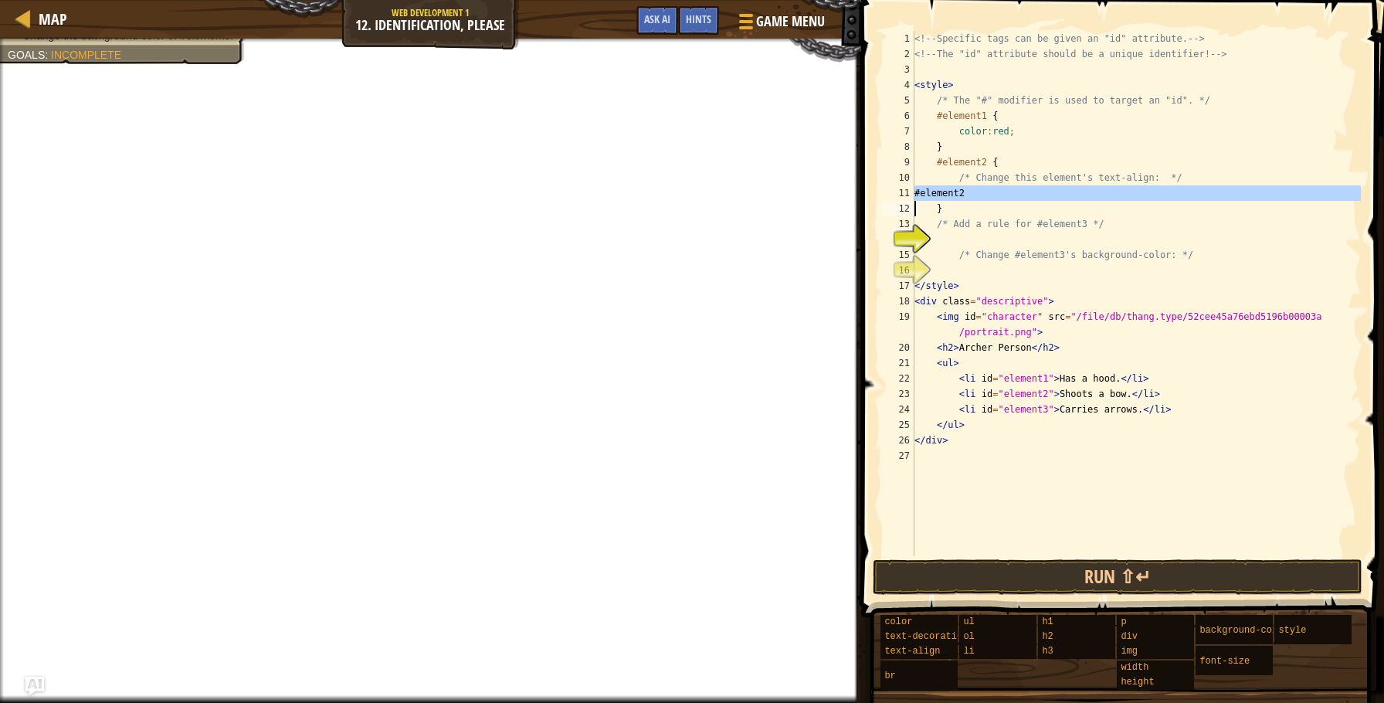
click at [936, 192] on div "<!-- Specific tags can be given an "id" attribute. --> <!-- The "id" attribute …" at bounding box center [1137, 309] width 450 height 556
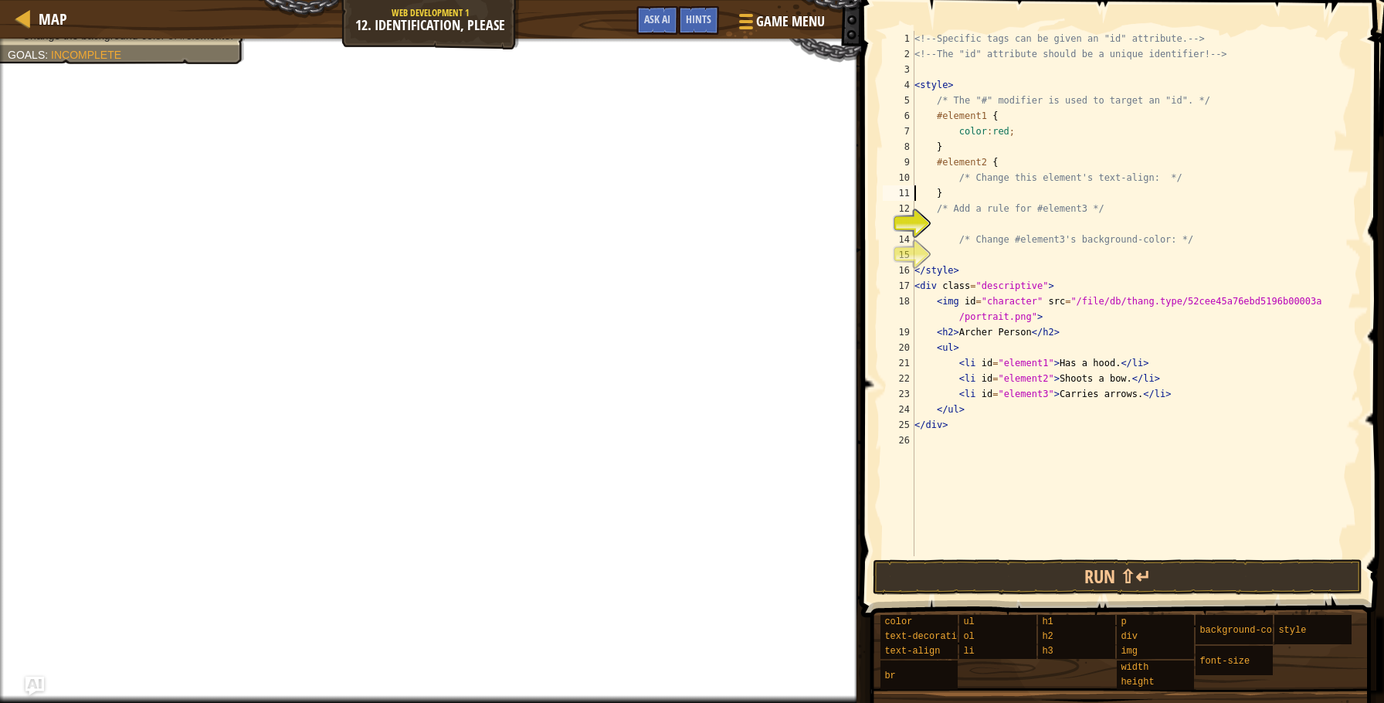
click at [1000, 155] on div "<!-- Specific tags can be given an "id" attribute. --> <!-- The "id" attribute …" at bounding box center [1137, 309] width 450 height 556
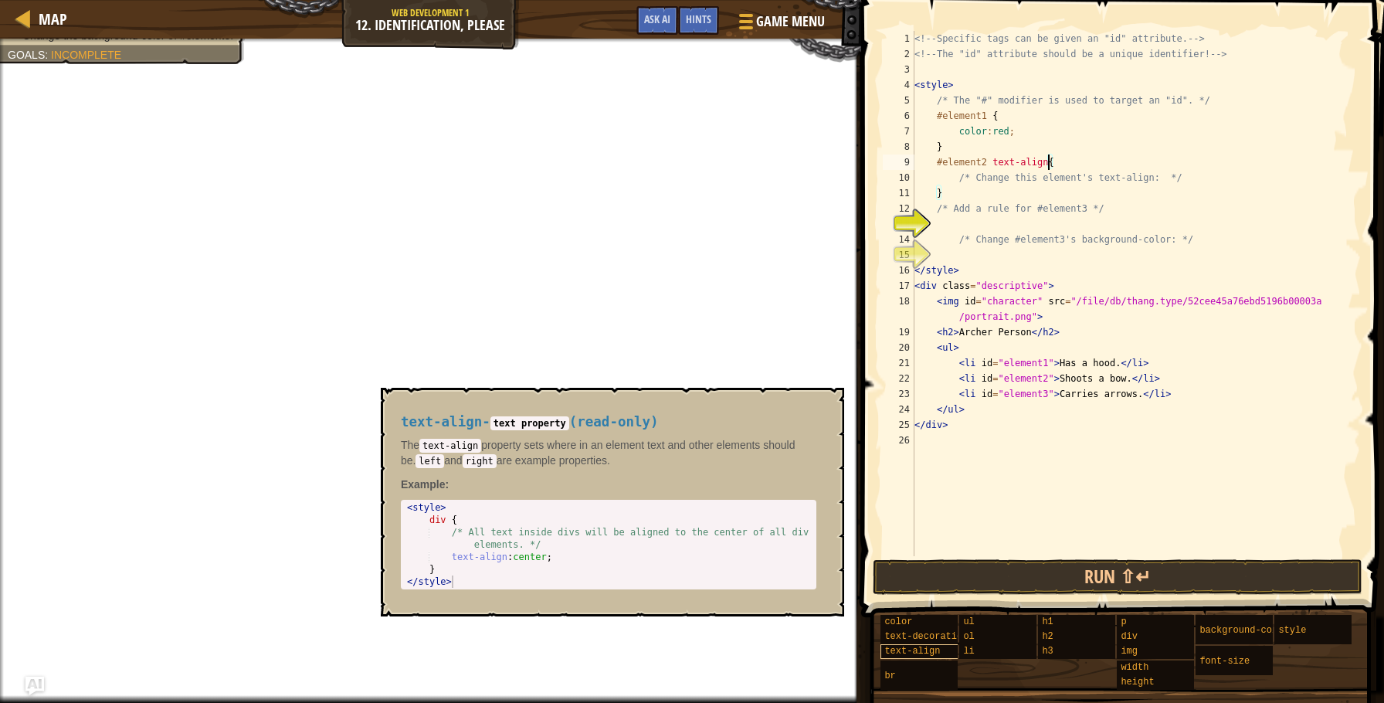
scroll to position [7, 11]
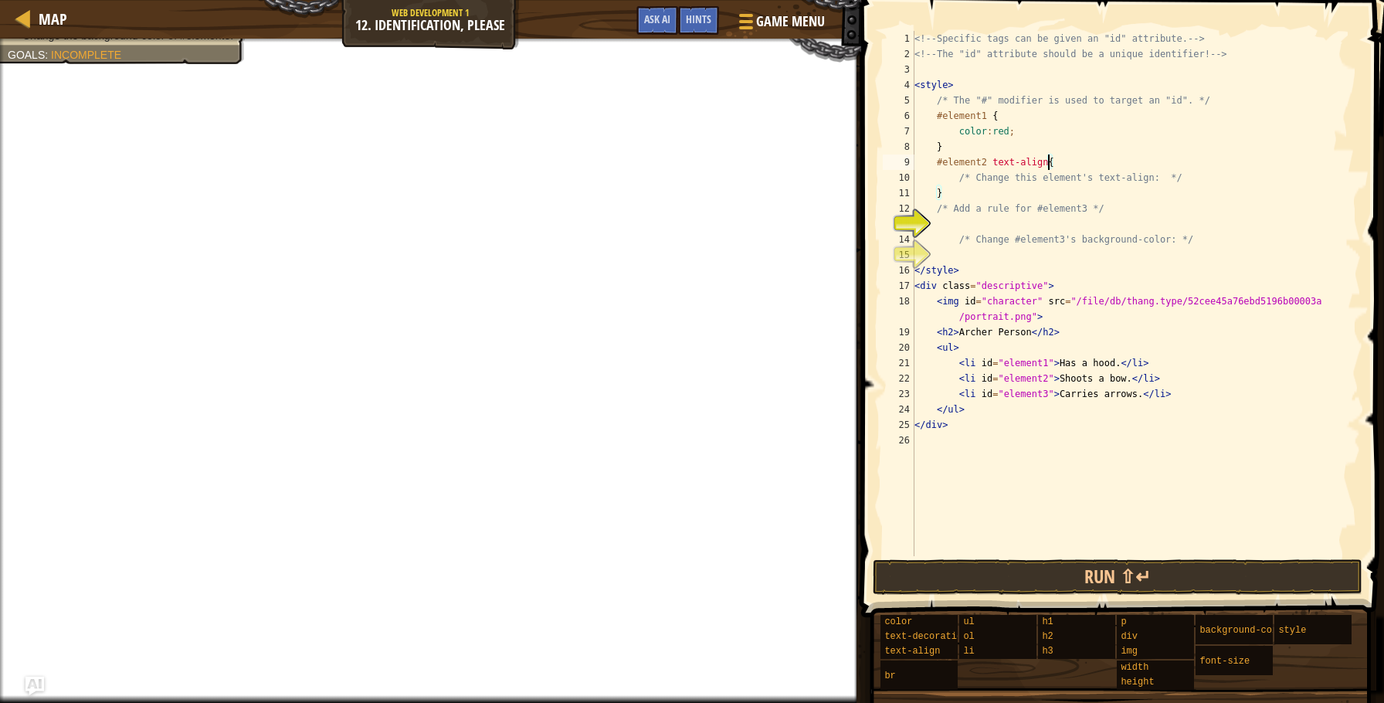
click at [995, 157] on div "<!-- Specific tags can be given an "id" attribute. --> <!-- The "id" attribute …" at bounding box center [1137, 309] width 450 height 556
type textarea "#element2 text-align{"
click at [661, 27] on button "Ask AI" at bounding box center [658, 20] width 42 height 29
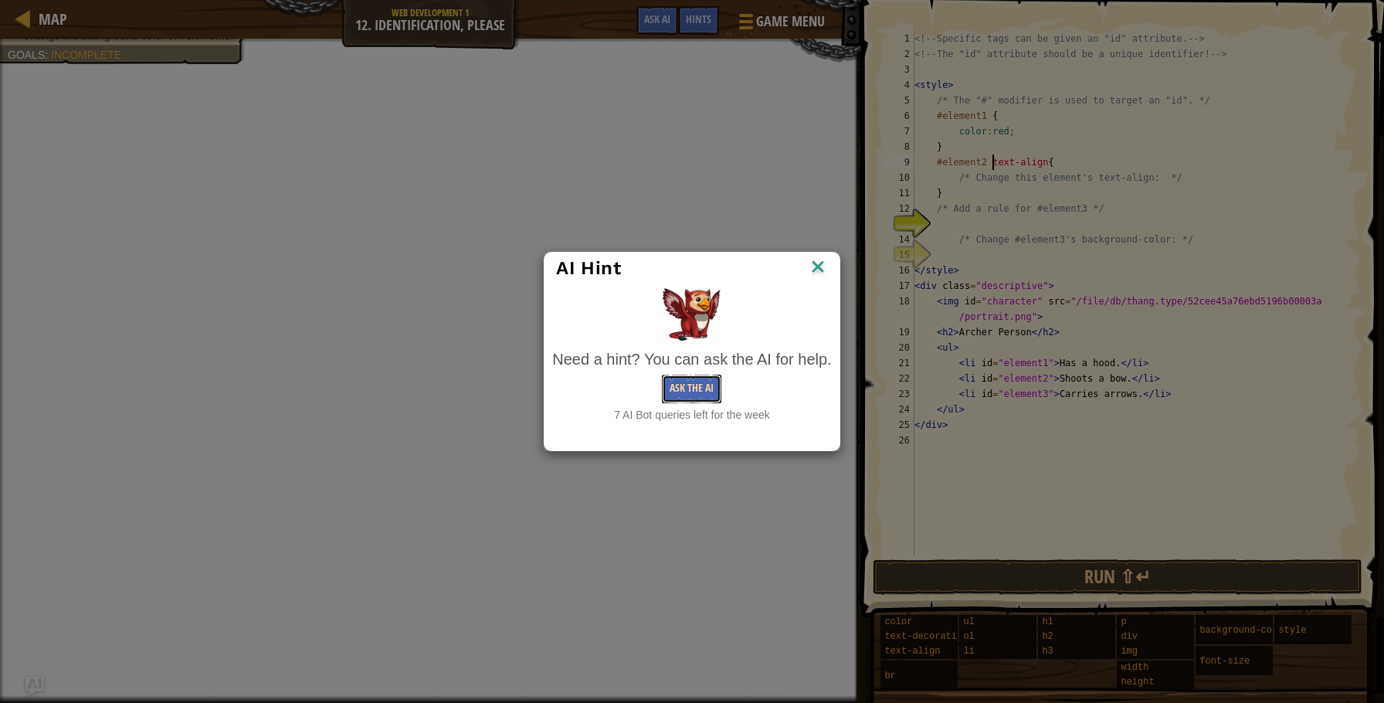
click at [700, 392] on button "Ask the AI" at bounding box center [691, 389] width 59 height 29
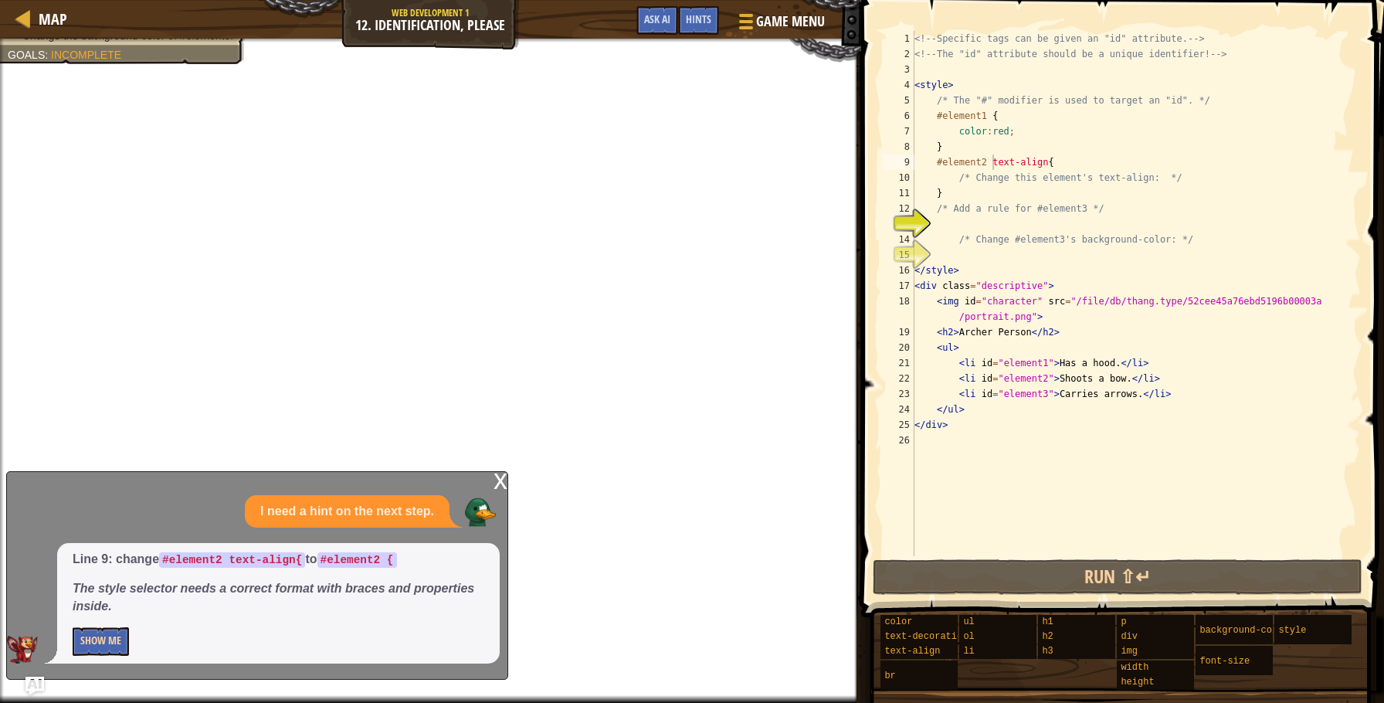
click at [88, 657] on div "Line 9: change #element2 text-align{ to #element2 { The style selector needs a …" at bounding box center [278, 603] width 443 height 121
click at [104, 647] on button "Show Me" at bounding box center [101, 641] width 56 height 29
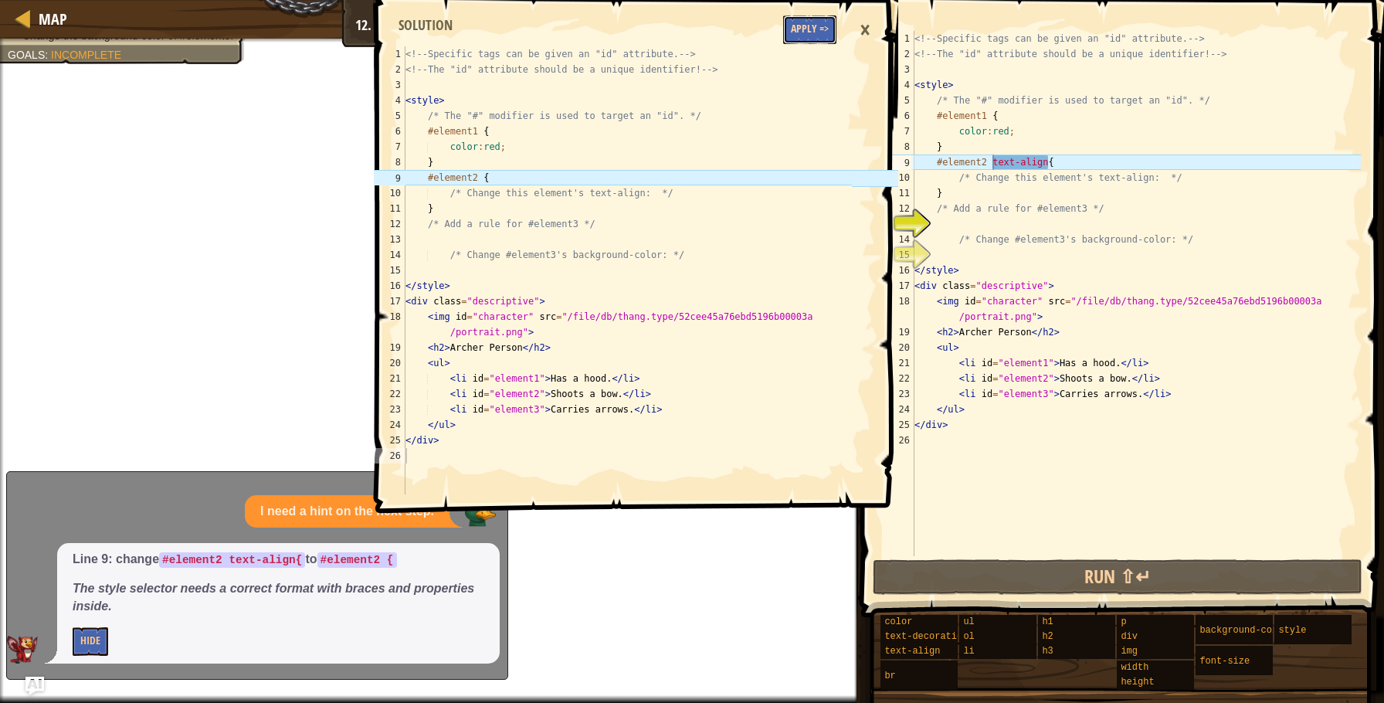
click at [806, 22] on button "Apply =>" at bounding box center [809, 29] width 53 height 29
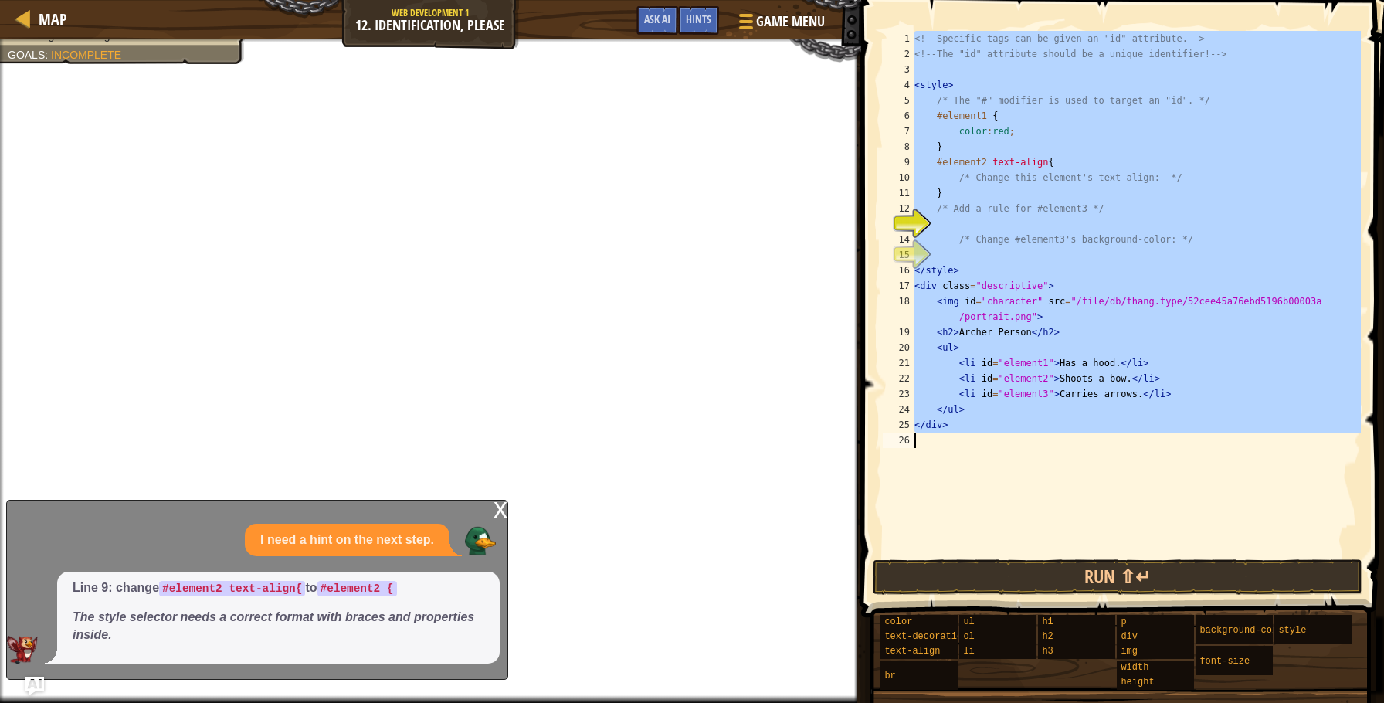
scroll to position [7, 0]
type textarea "</div>"
click at [647, 19] on span "Ask AI" at bounding box center [657, 19] width 26 height 15
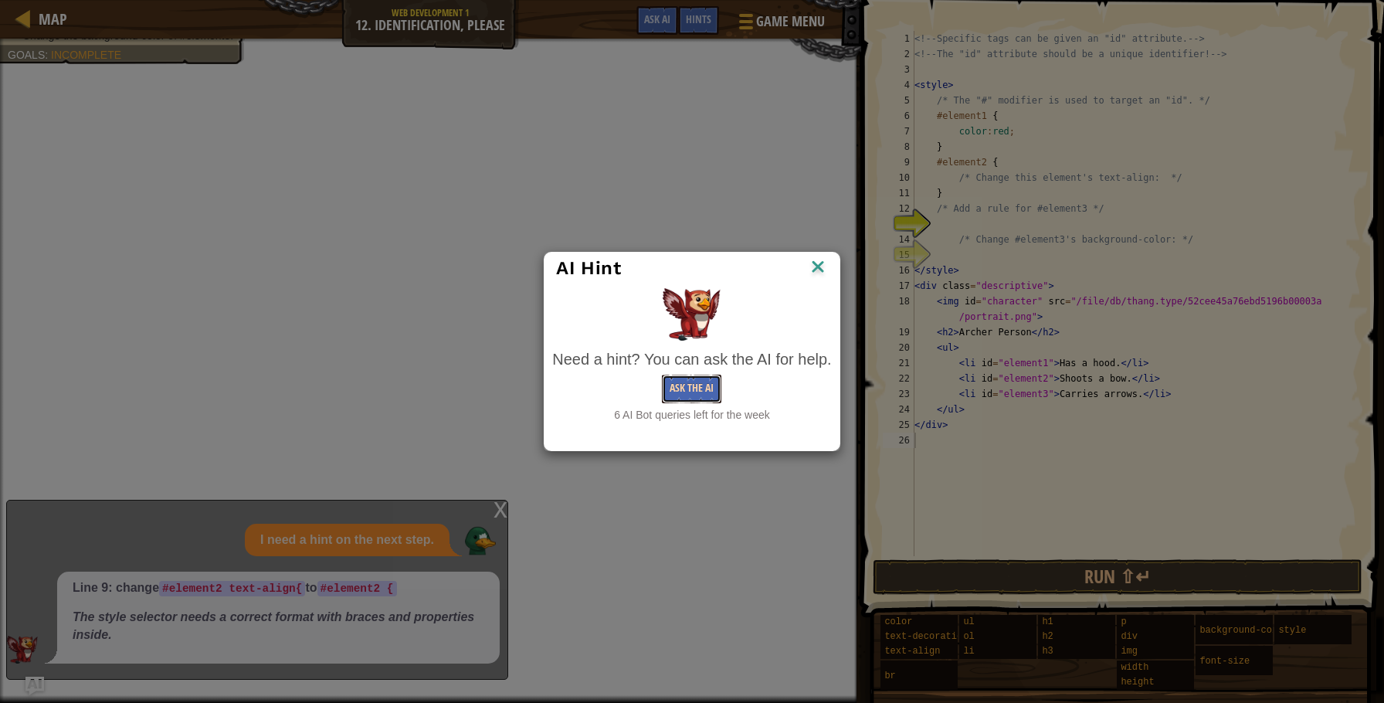
click at [699, 387] on button "Ask the AI" at bounding box center [691, 389] width 59 height 29
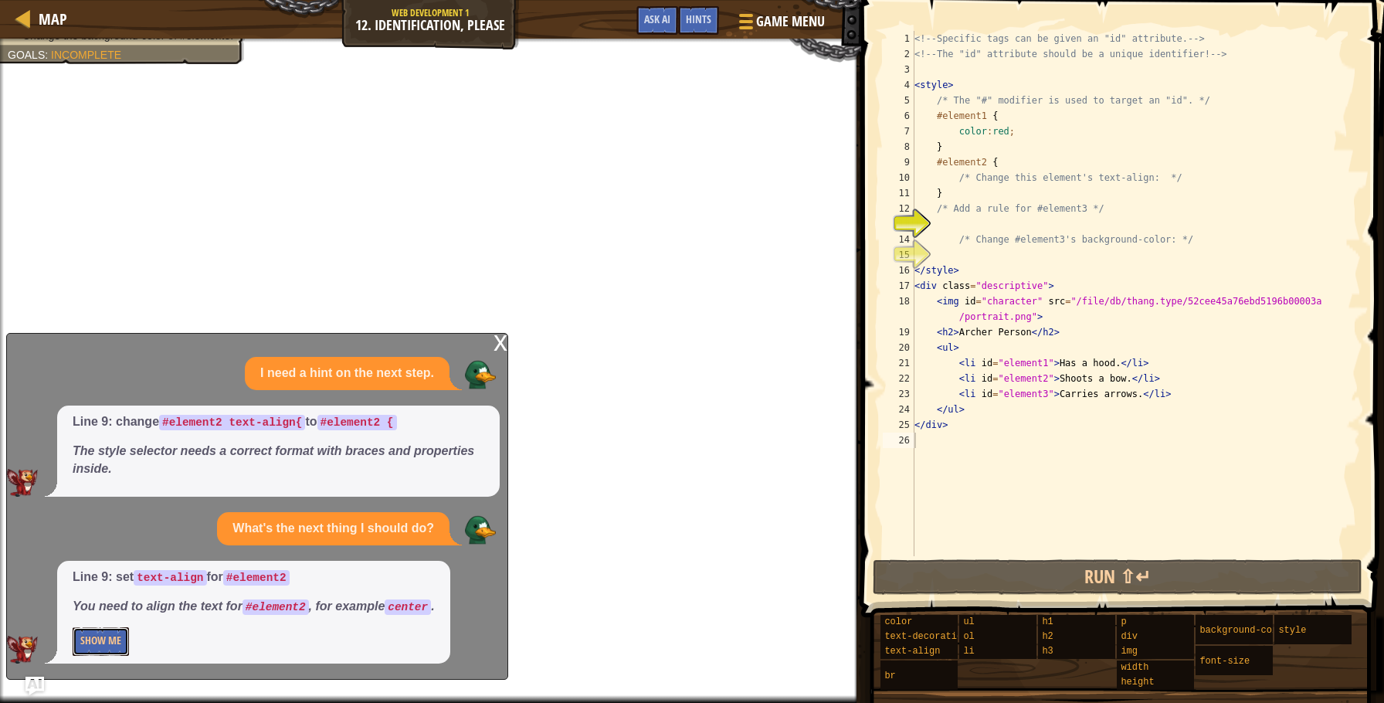
click at [101, 650] on button "Show Me" at bounding box center [101, 641] width 56 height 29
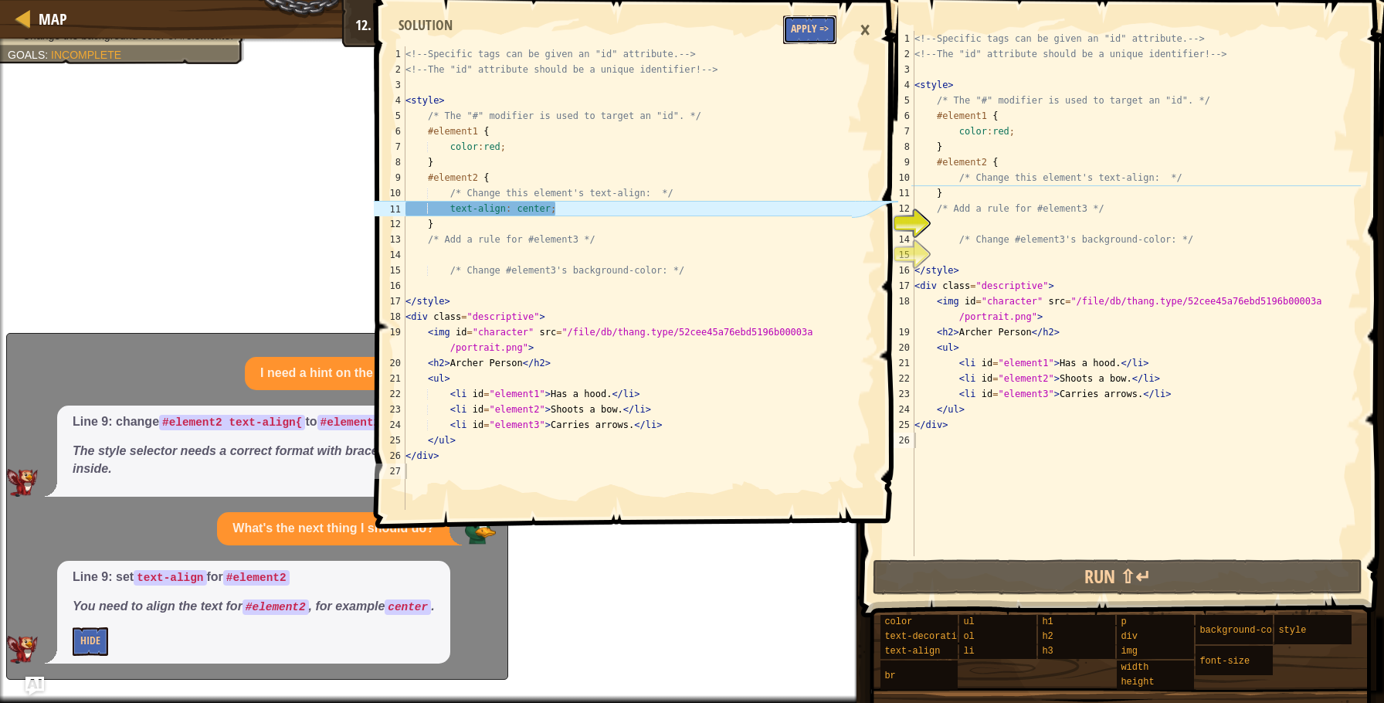
click at [797, 42] on button "Apply =>" at bounding box center [809, 29] width 53 height 29
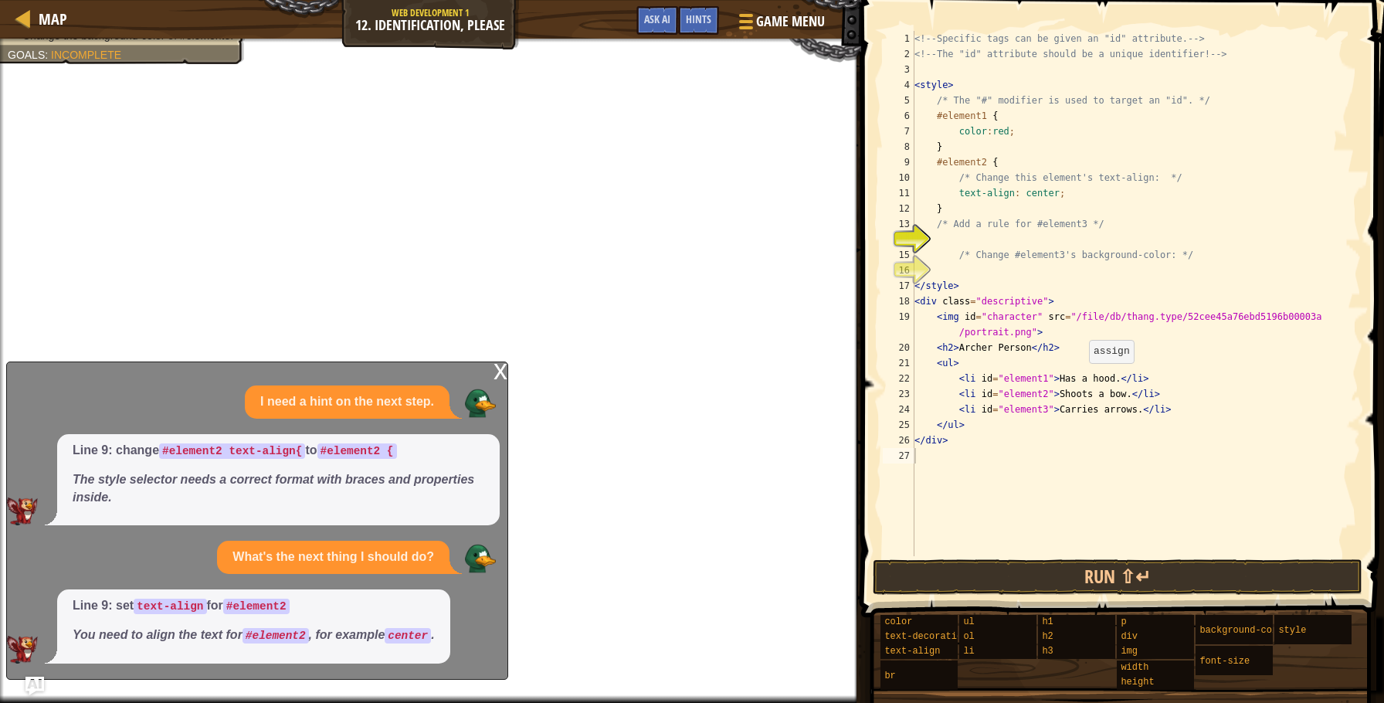
click at [1082, 379] on div "<!-- Specific tags can be given an "id" attribute. --> <!-- The "id" attribute …" at bounding box center [1137, 309] width 450 height 556
click at [1072, 380] on div "<!-- Specific tags can be given an "id" attribute. --> <!-- The "id" attribute …" at bounding box center [1137, 309] width 450 height 556
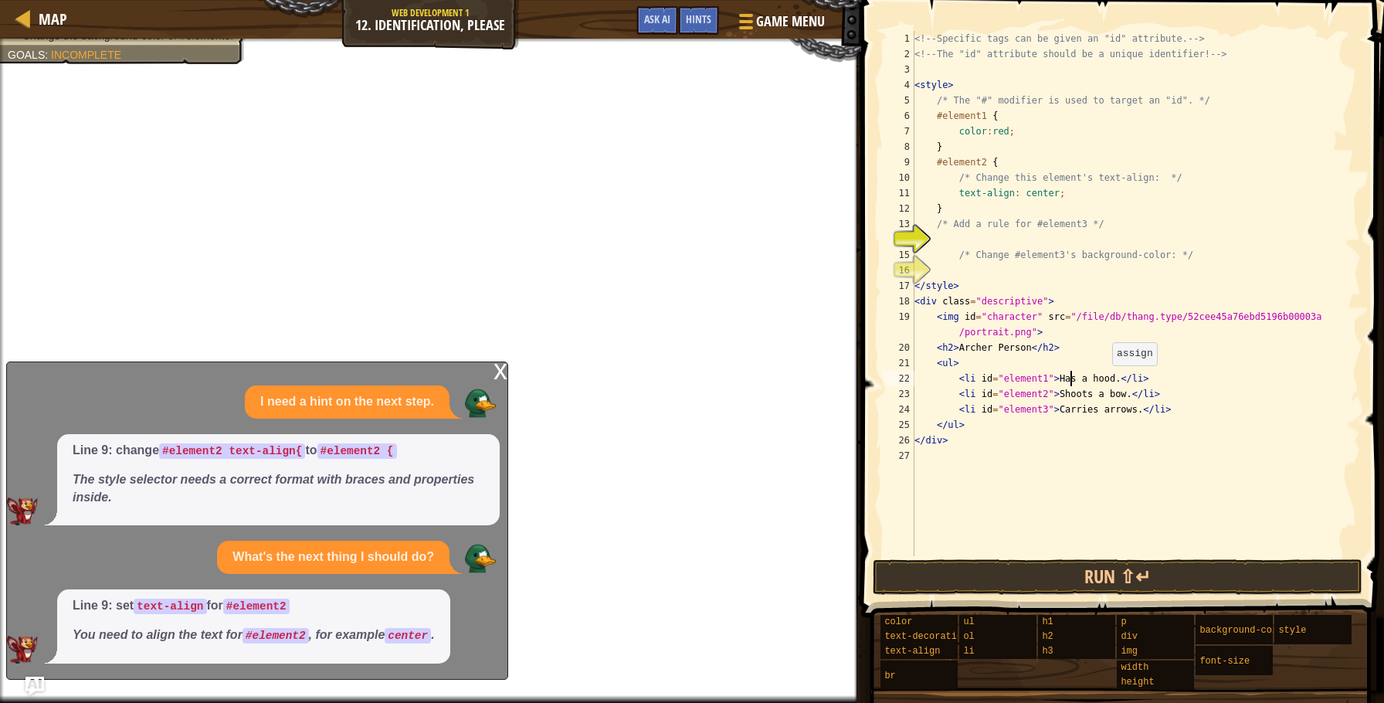
click at [1106, 381] on div "<!-- Specific tags can be given an "id" attribute. --> <!-- The "id" attribute …" at bounding box center [1137, 309] width 450 height 556
drag, startPoint x: 1061, startPoint y: 379, endPoint x: 1115, endPoint y: 373, distance: 54.4
click at [1115, 373] on div "<!-- Specific tags can be given an "id" attribute. --> <!-- The "id" attribute …" at bounding box center [1137, 309] width 450 height 556
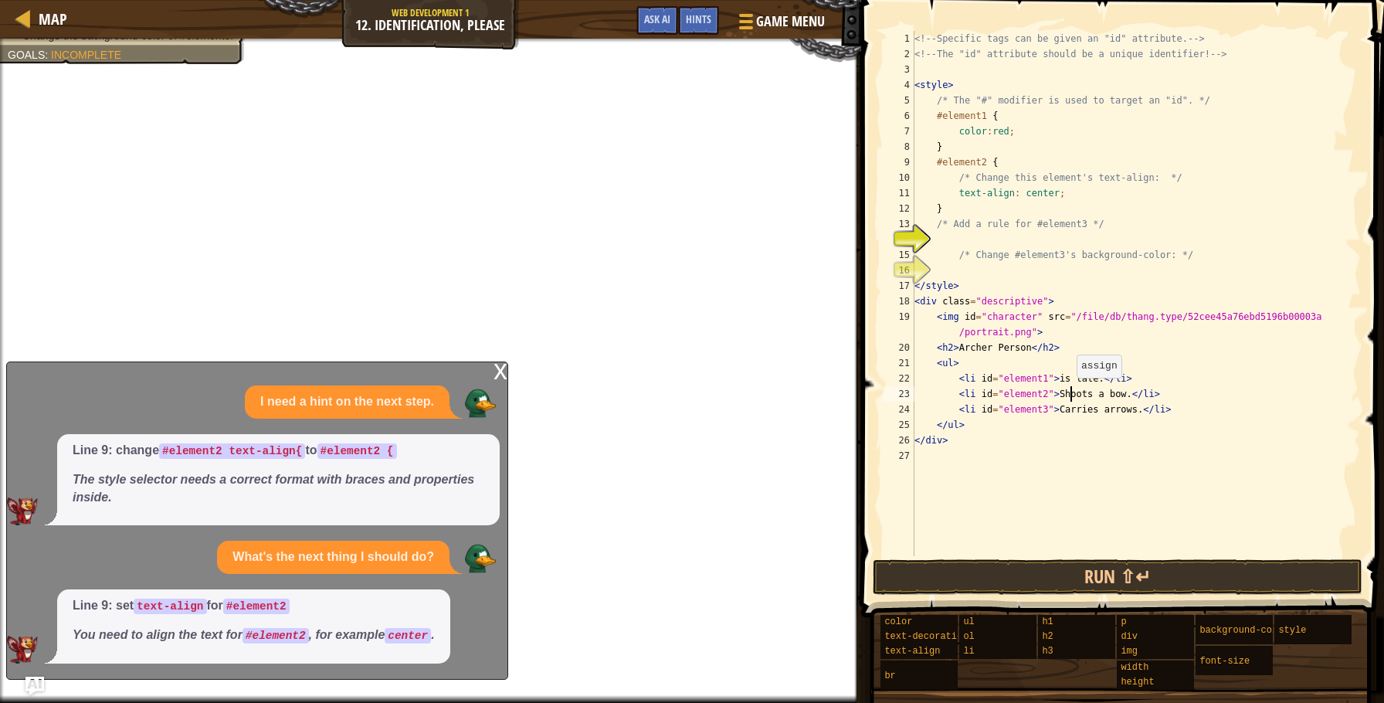
click at [1068, 392] on div "<!-- Specific tags can be given an "id" attribute. --> <!-- The "id" attribute …" at bounding box center [1137, 309] width 450 height 556
click at [1079, 411] on div "<!-- Specific tags can be given an "id" attribute. --> <!-- The "id" attribute …" at bounding box center [1137, 309] width 450 height 556
drag, startPoint x: 1062, startPoint y: 413, endPoint x: 1136, endPoint y: 409, distance: 74.3
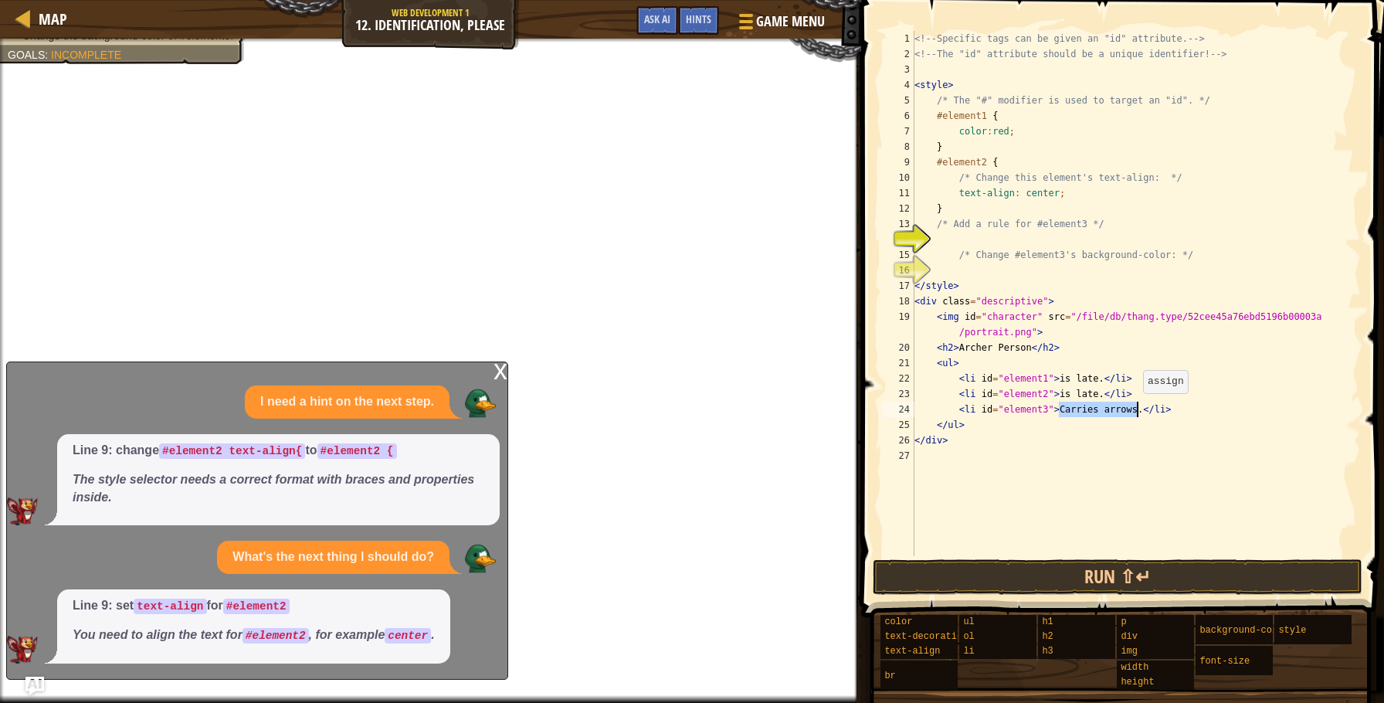
click at [1136, 409] on div "<!-- Specific tags can be given an "id" attribute. --> <!-- The "id" attribute …" at bounding box center [1137, 309] width 450 height 556
click at [981, 341] on div "<!-- Specific tags can be given an "id" attribute. --> <!-- The "id" attribute …" at bounding box center [1137, 309] width 450 height 556
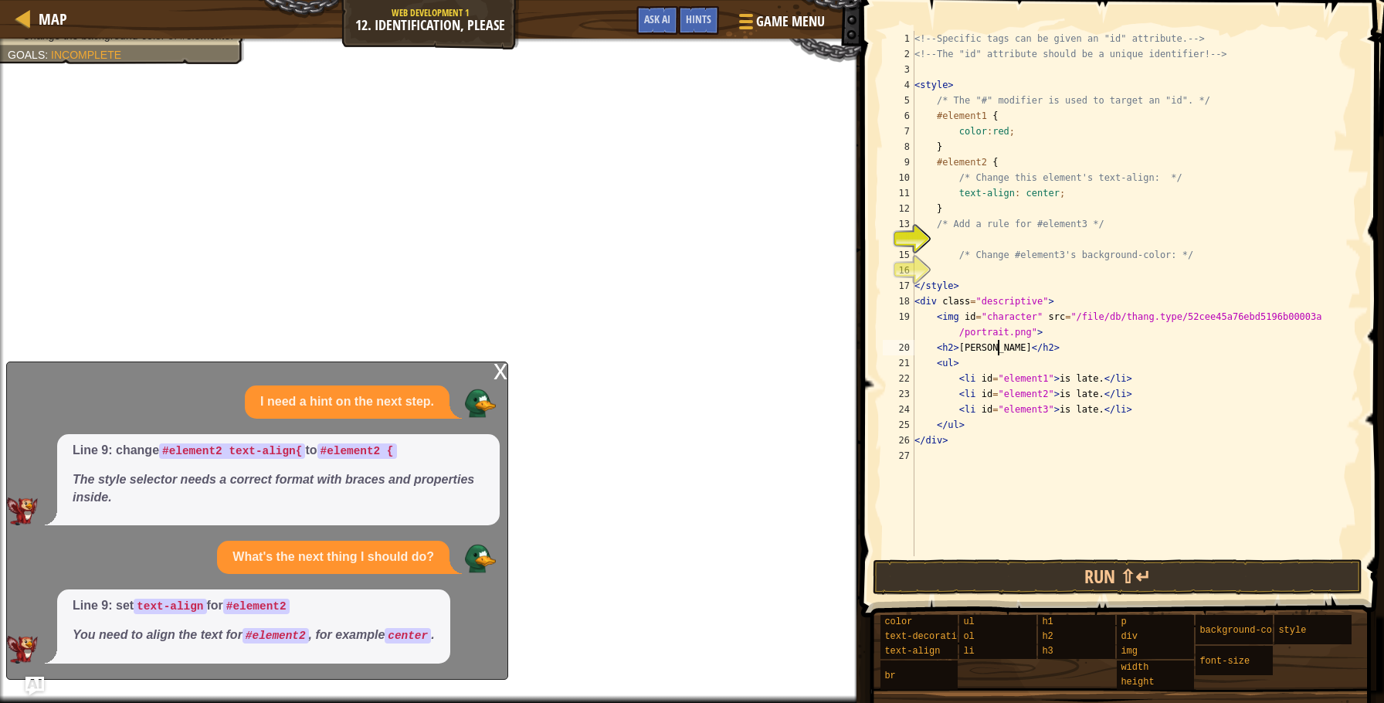
click at [1011, 351] on div "<!-- Specific tags can be given an "id" attribute. --> <!-- The "id" attribute …" at bounding box center [1137, 309] width 450 height 556
click at [960, 345] on div "<!-- Specific tags can be given an "id" attribute. --> <!-- The "id" attribute …" at bounding box center [1137, 309] width 450 height 556
type textarea "<h2>[PERSON_NAME]</h2>"
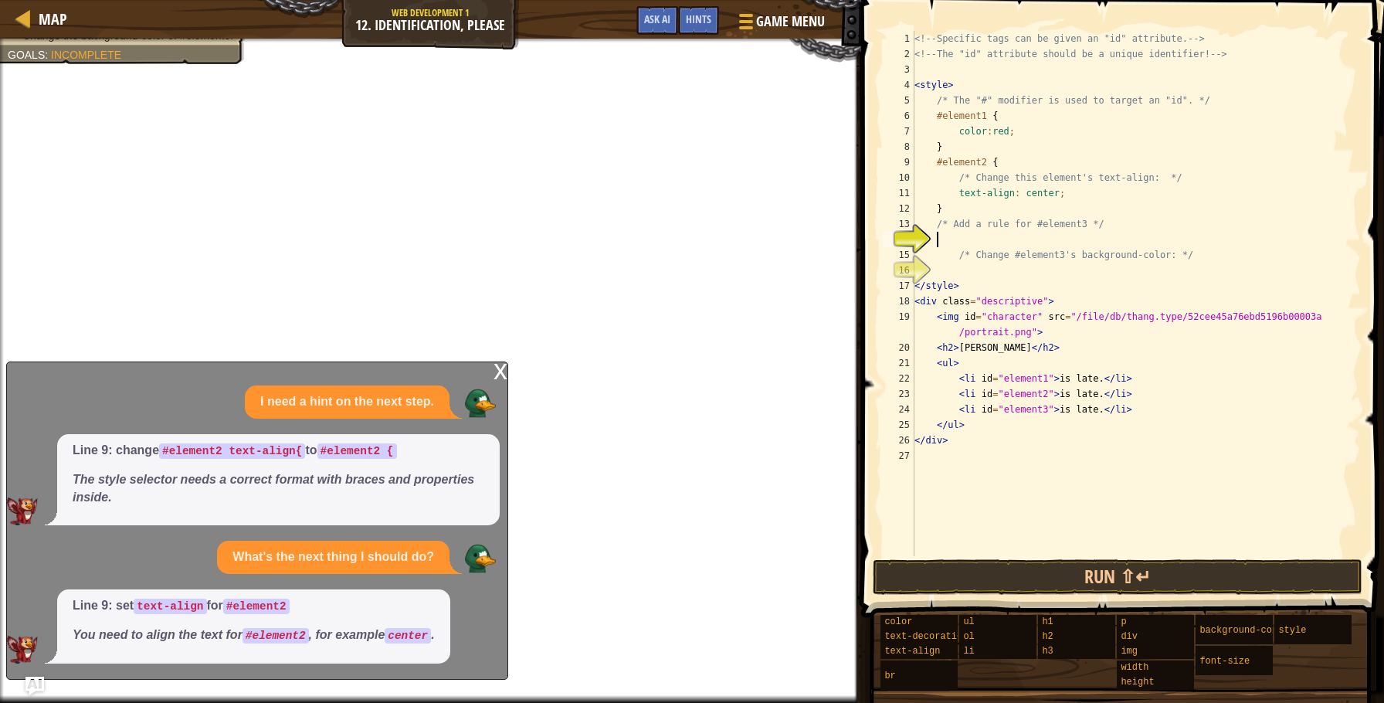
click at [968, 239] on div "<!-- Specific tags can be given an "id" attribute. --> <!-- The "id" attribute …" at bounding box center [1137, 309] width 450 height 556
click at [663, 19] on span "Ask AI" at bounding box center [657, 19] width 26 height 15
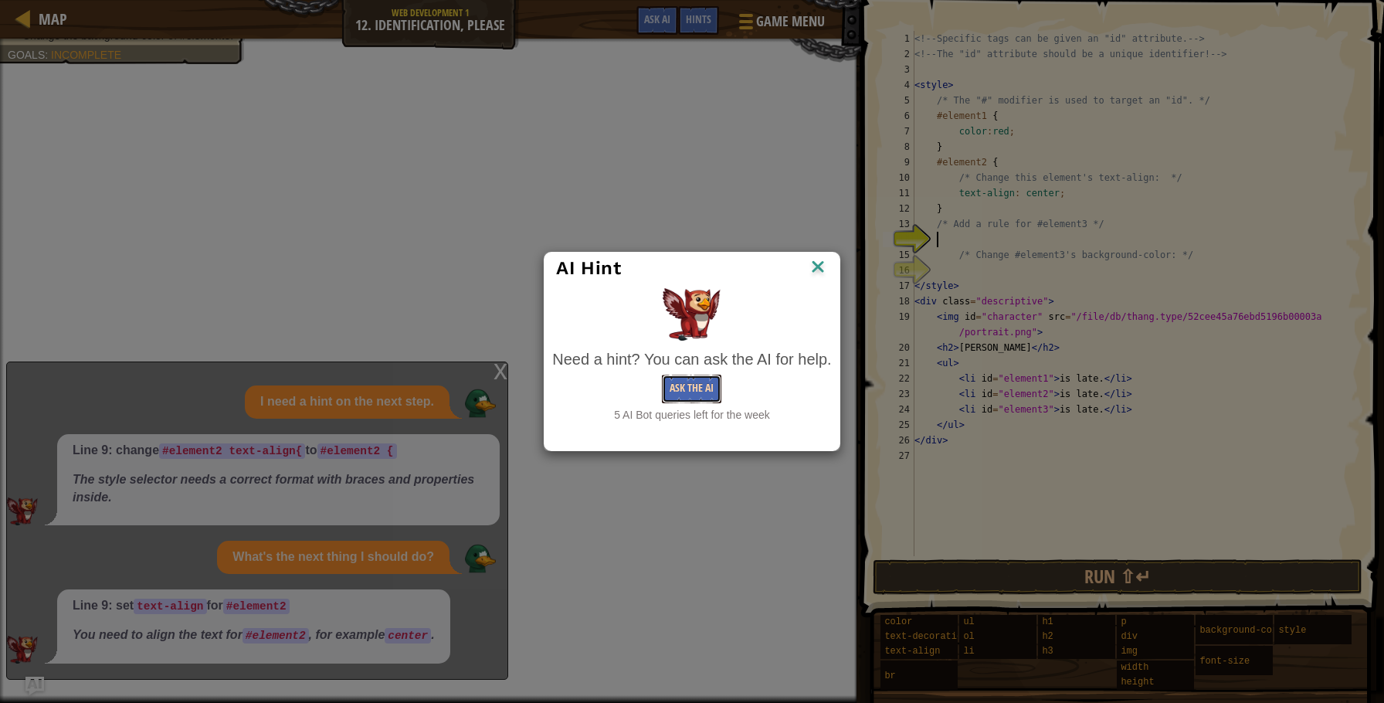
click at [698, 392] on button "Ask the AI" at bounding box center [691, 389] width 59 height 29
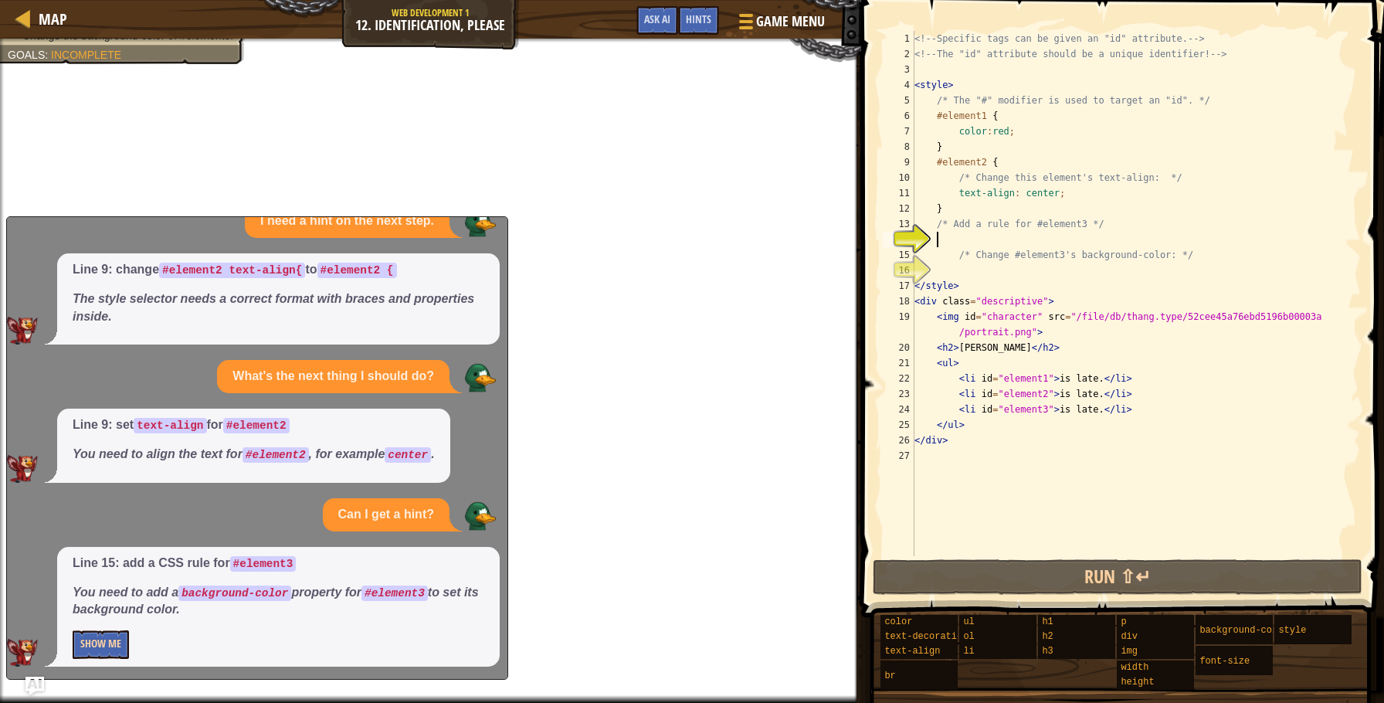
scroll to position [39, 0]
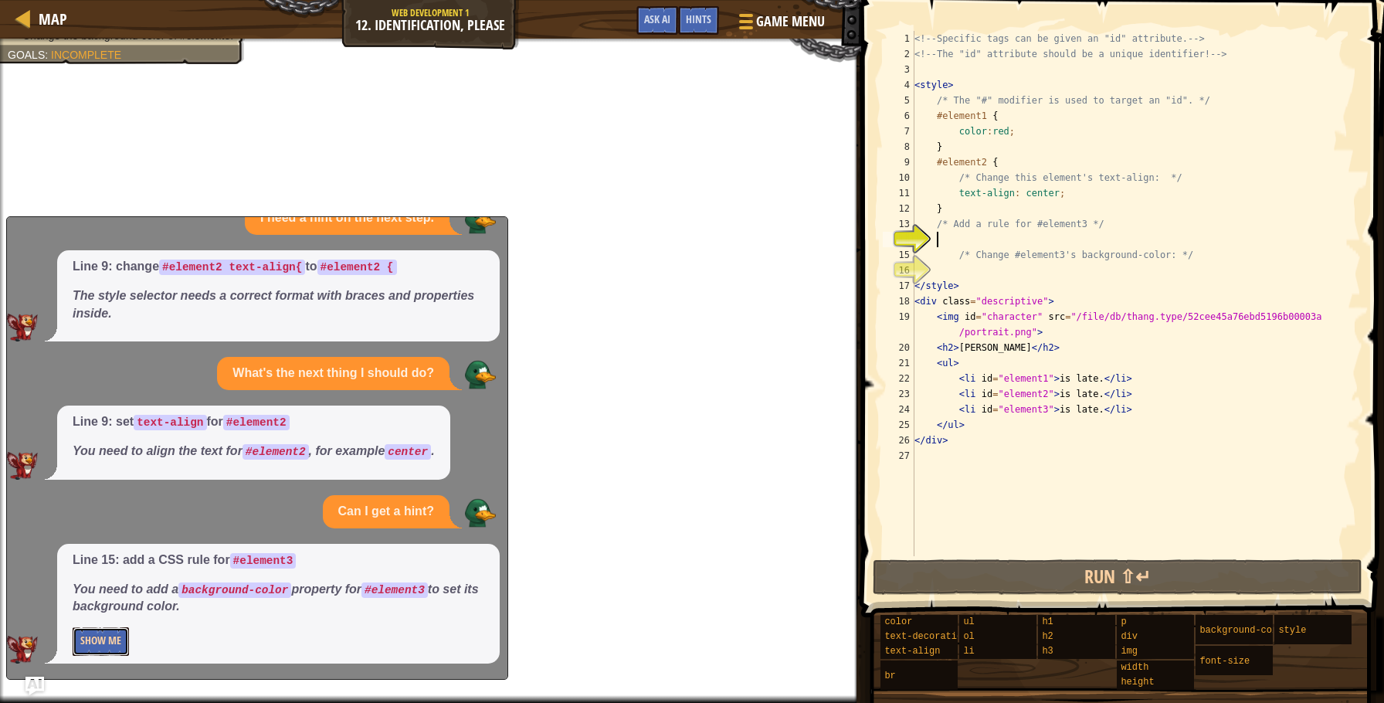
click at [96, 652] on button "Show Me" at bounding box center [101, 641] width 56 height 29
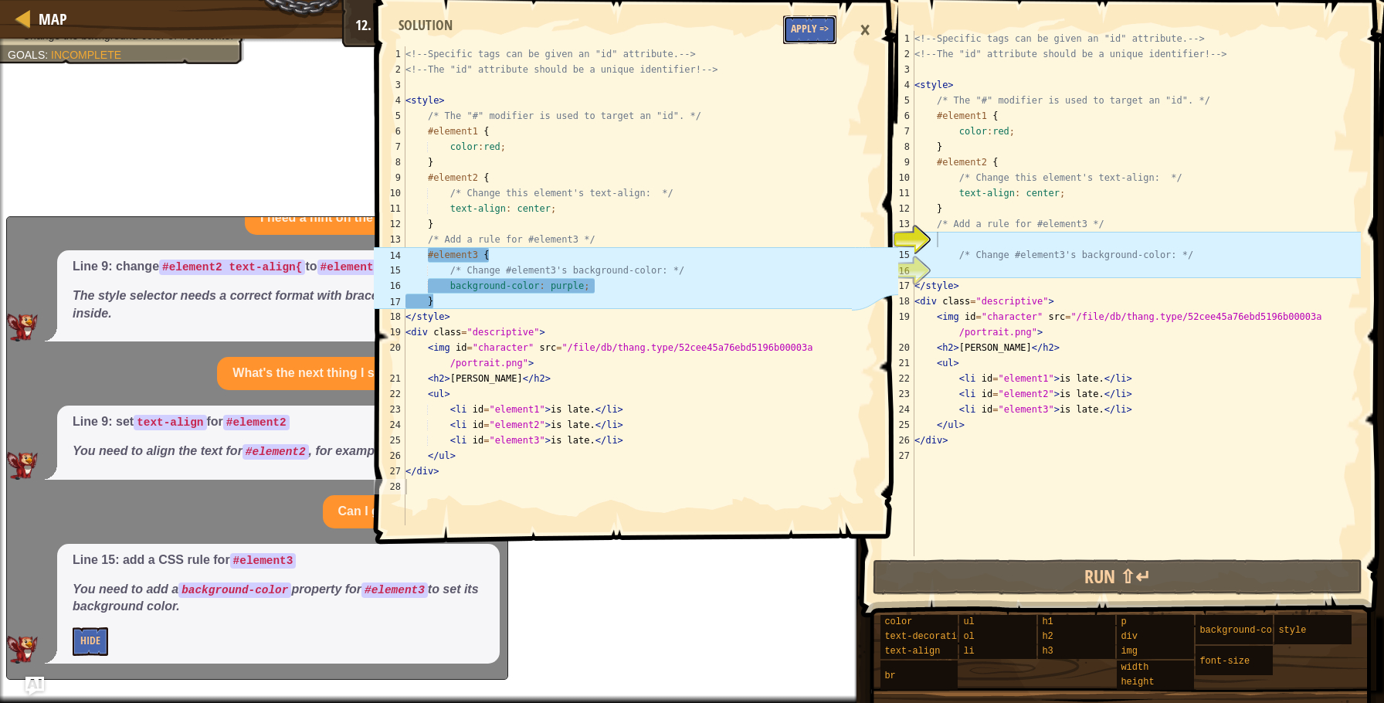
click at [812, 40] on button "Apply =>" at bounding box center [809, 29] width 53 height 29
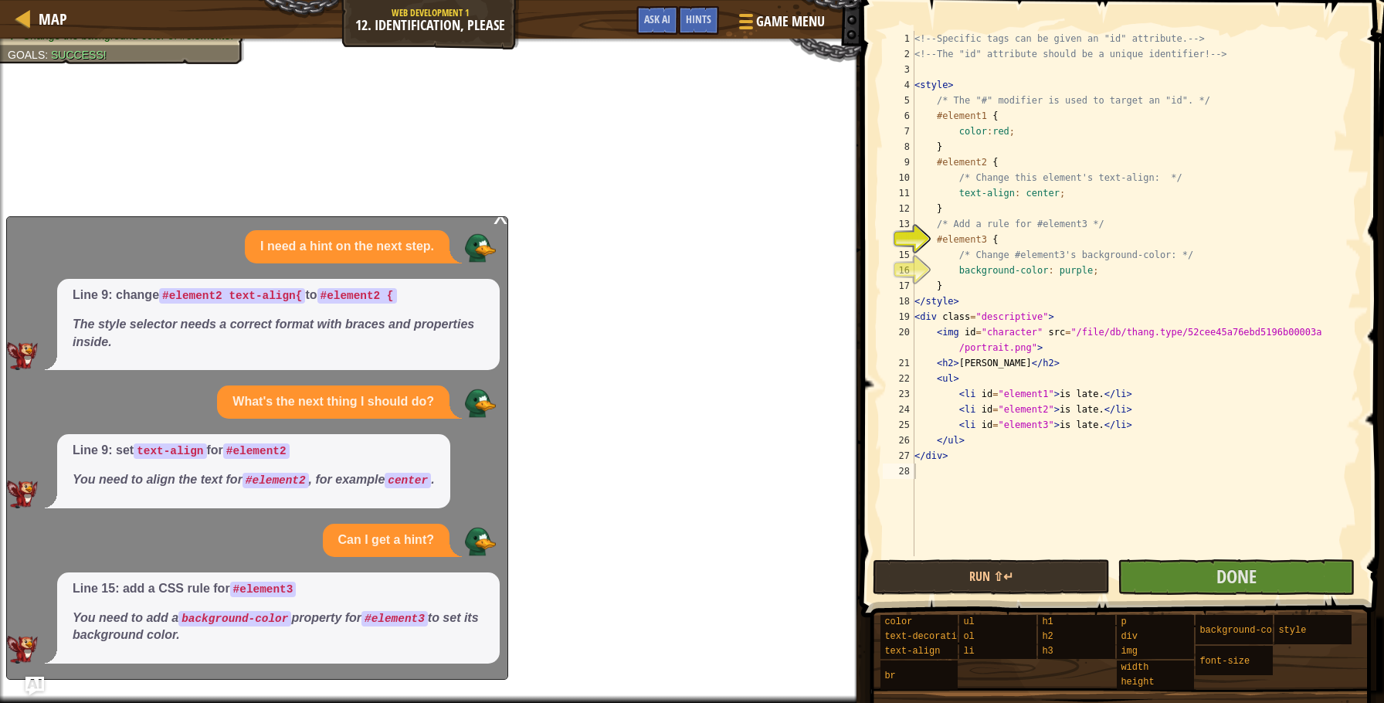
scroll to position [10, 0]
click at [498, 222] on div "x" at bounding box center [501, 214] width 14 height 15
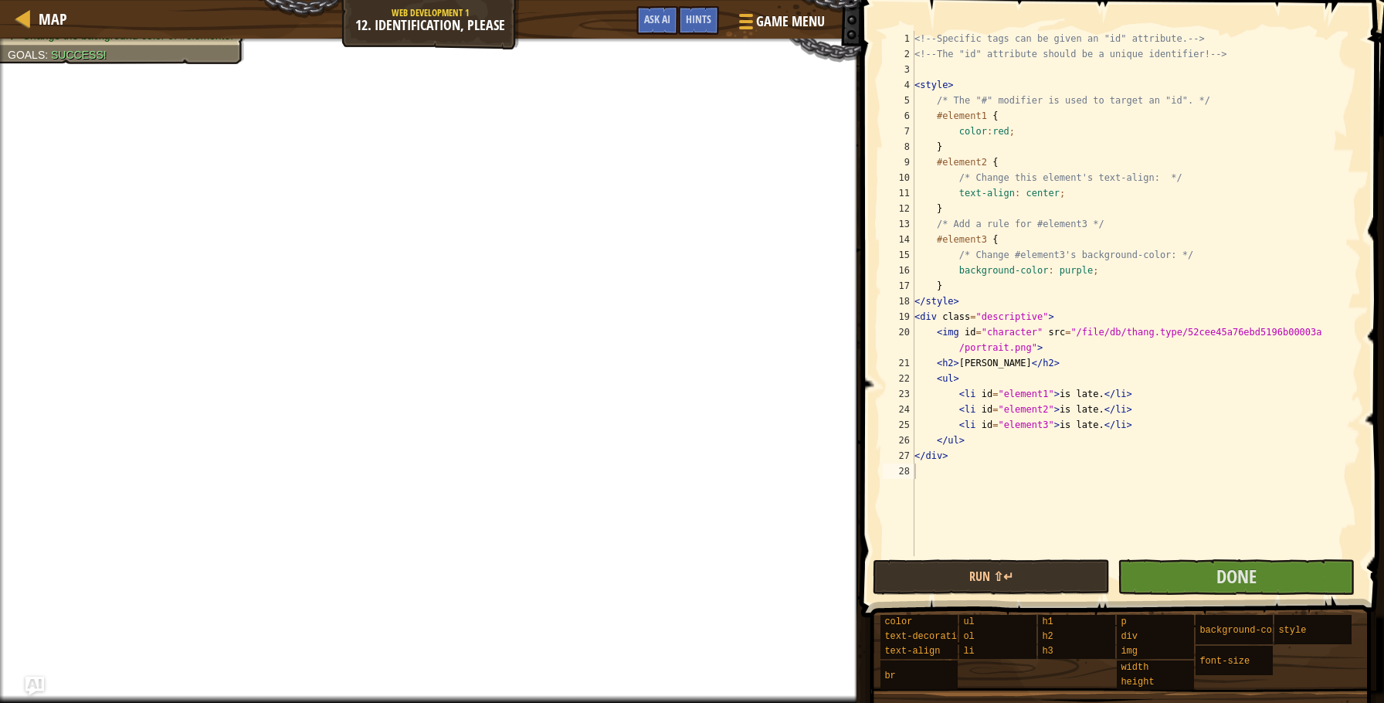
click at [1064, 267] on div "<!-- Specific tags can be given an "id" attribute. --> <!-- The "id" attribute …" at bounding box center [1137, 309] width 450 height 556
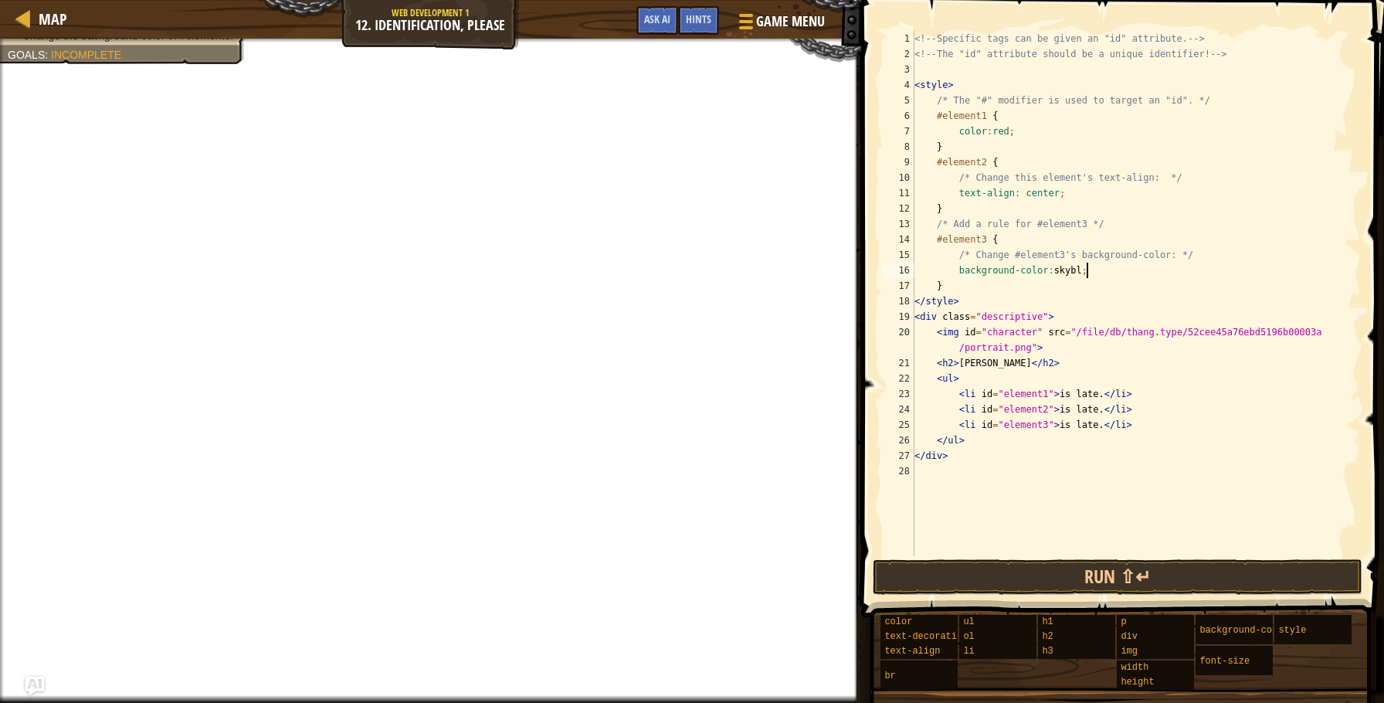
scroll to position [7, 15]
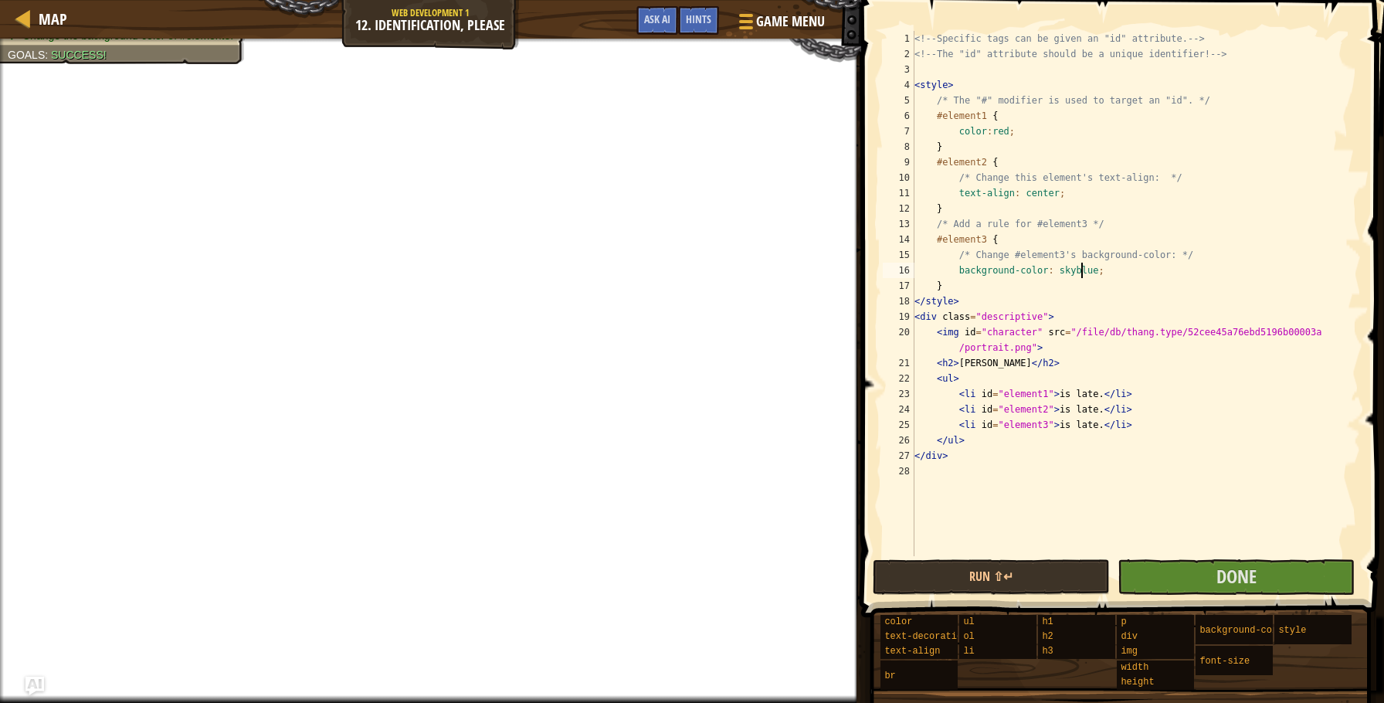
type textarea "background-color: skyblue;"
click at [1199, 586] on button "Done" at bounding box center [1236, 577] width 237 height 36
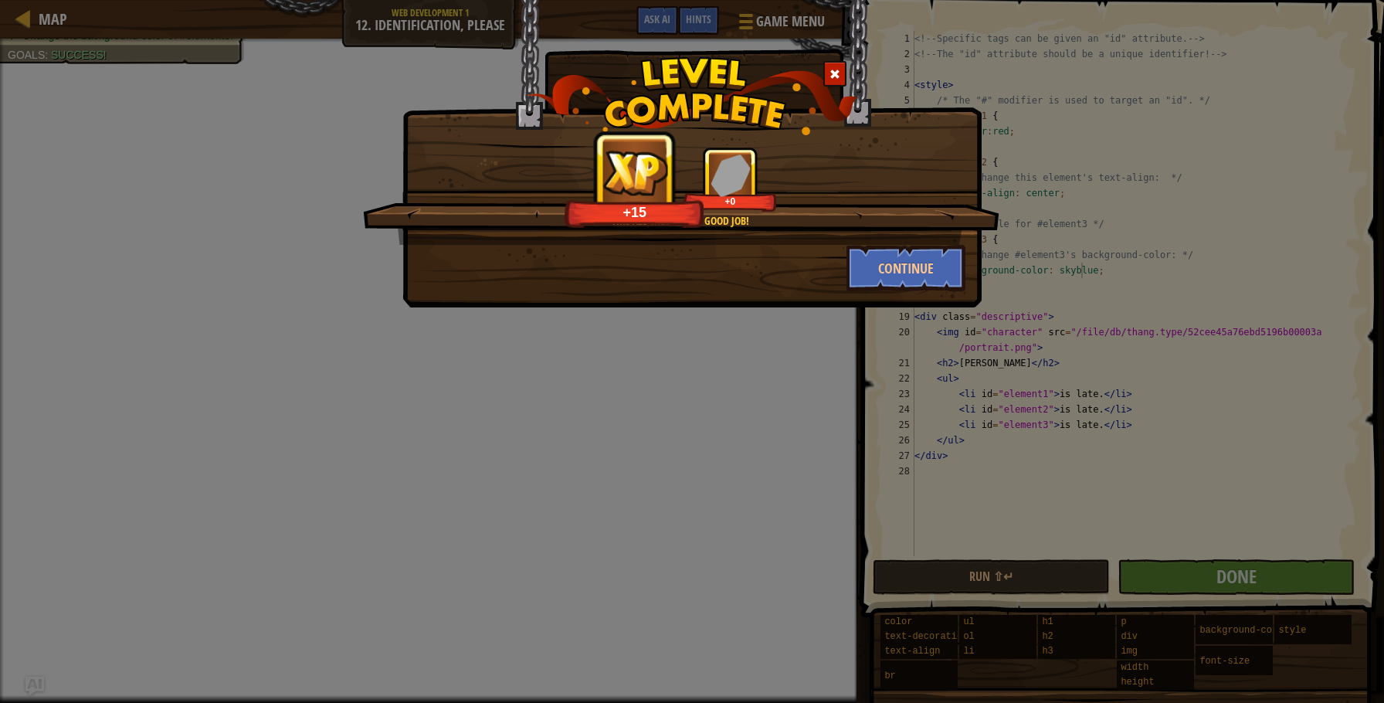
click at [837, 67] on div at bounding box center [835, 73] width 23 height 25
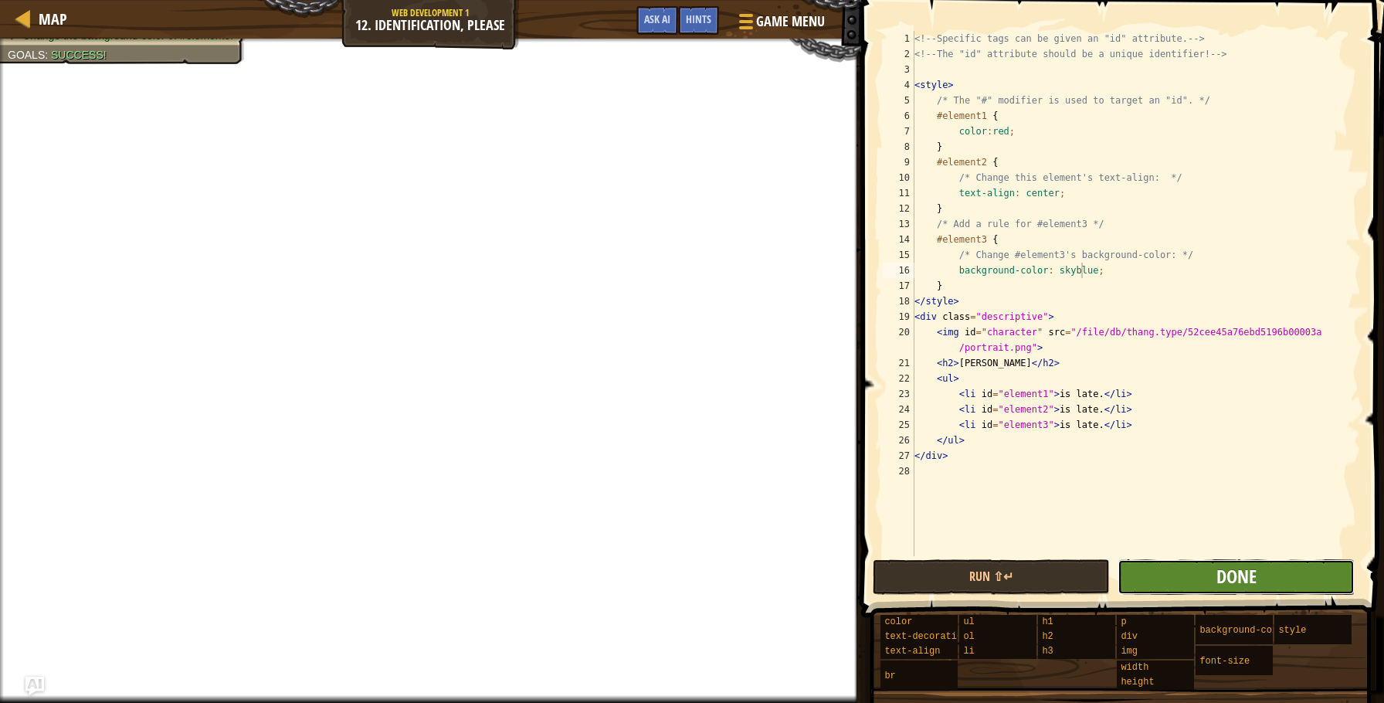
click at [1240, 576] on span "Done" at bounding box center [1237, 576] width 40 height 25
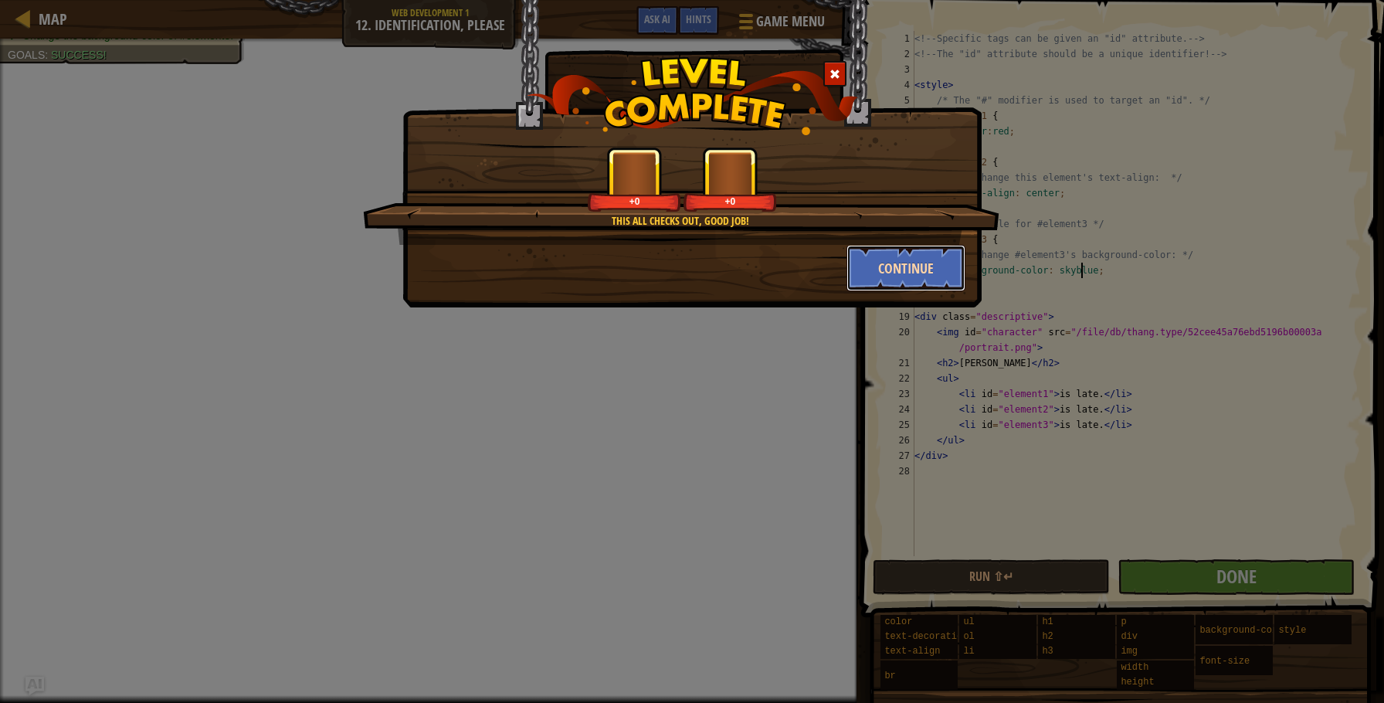
click at [912, 273] on button "Continue" at bounding box center [907, 268] width 120 height 46
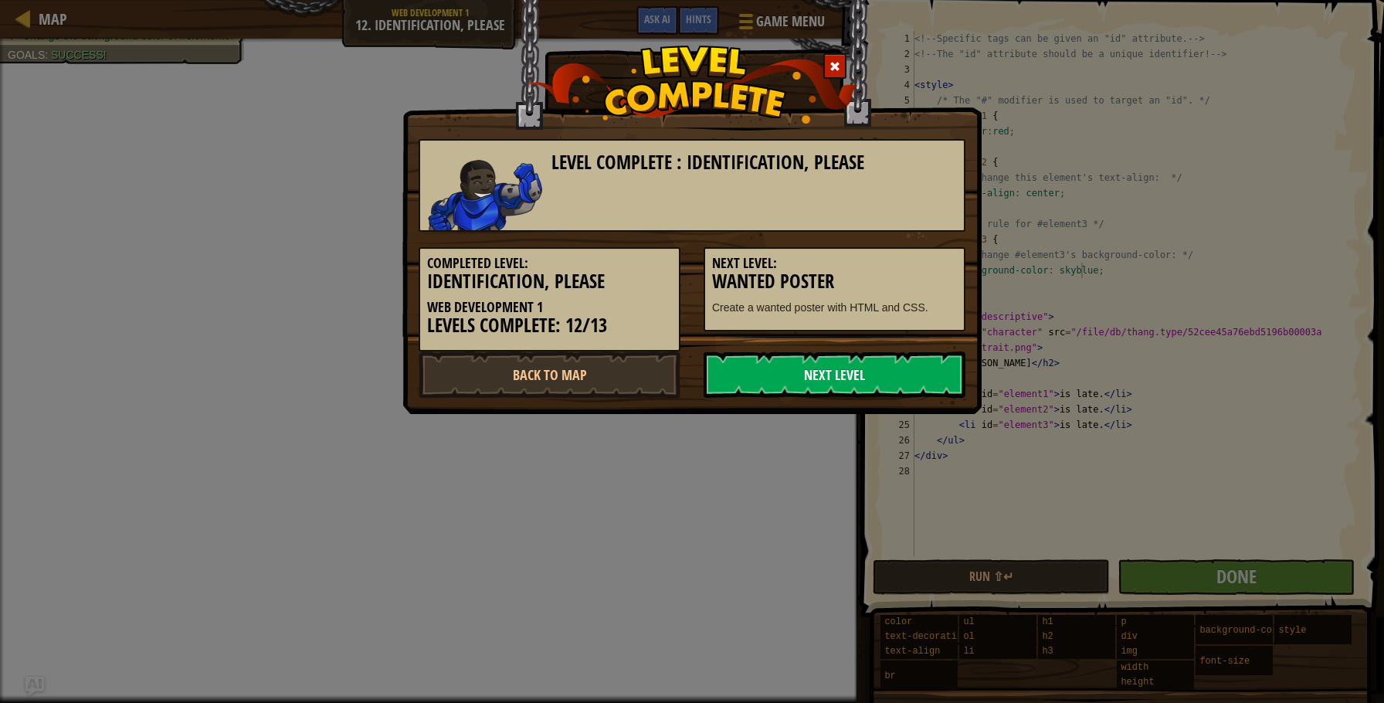
click at [871, 372] on link "Next Level" at bounding box center [835, 375] width 262 height 46
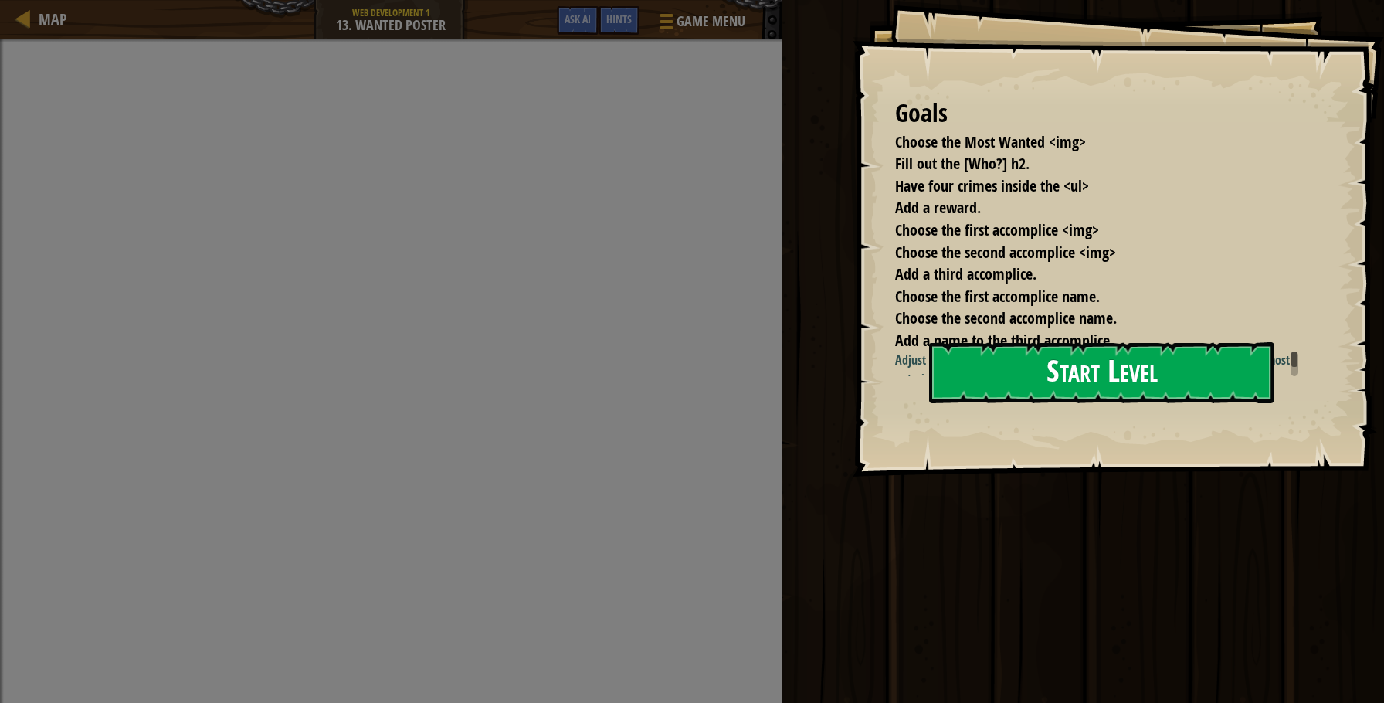
click at [1139, 369] on button "Start Level" at bounding box center [1101, 372] width 345 height 61
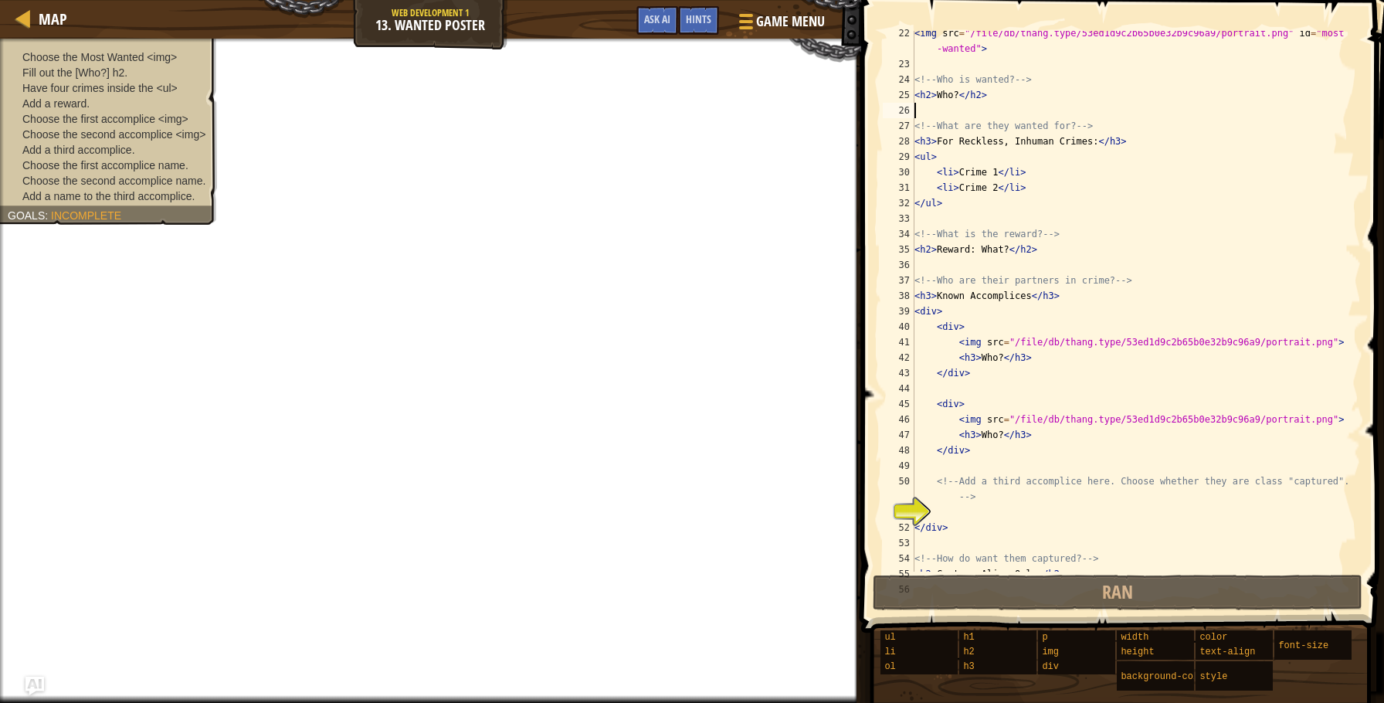
click at [1065, 98] on div "< img src = "/file/db/thang.type/53ed1d9c2b65b0e32b9c96a9/portrait.png" id = "m…" at bounding box center [1137, 318] width 450 height 587
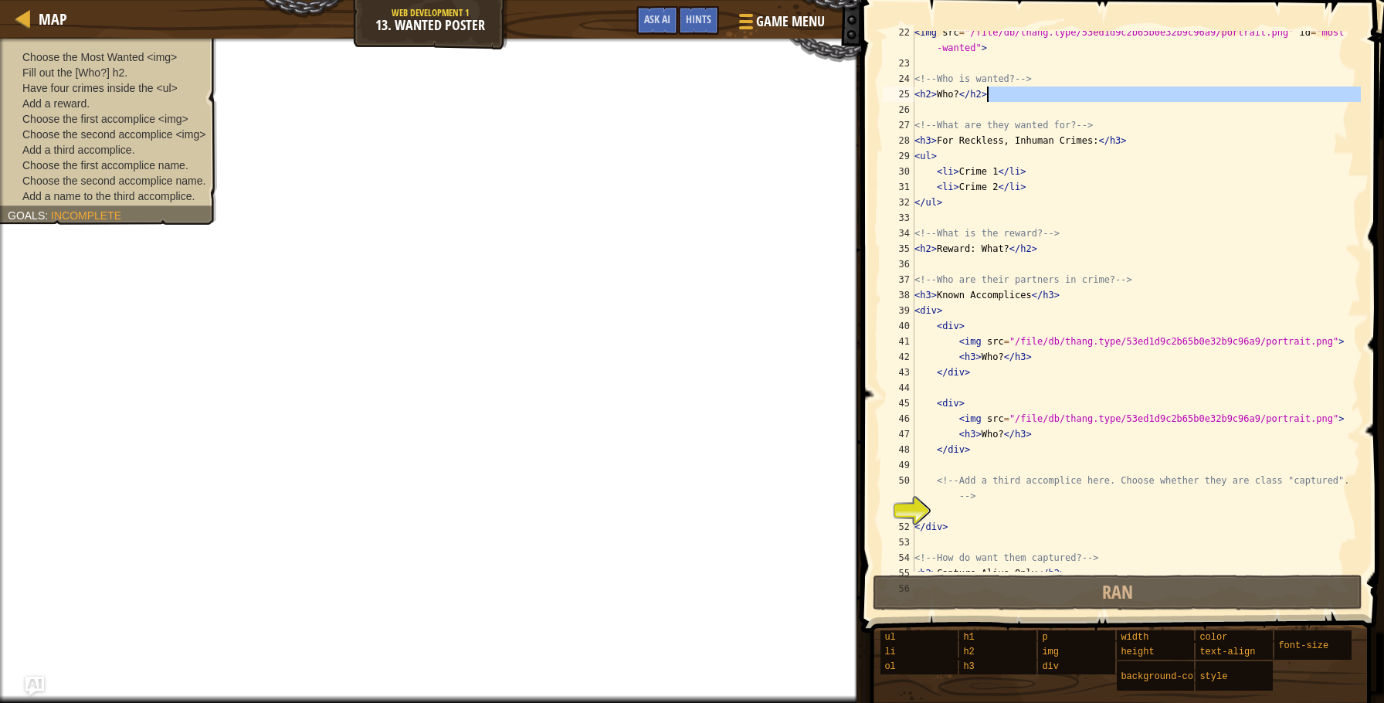
click at [980, 86] on div "< img src = "/file/db/thang.type/53ed1d9c2b65b0e32b9c96a9/portrait.png" id = "m…" at bounding box center [1137, 318] width 450 height 587
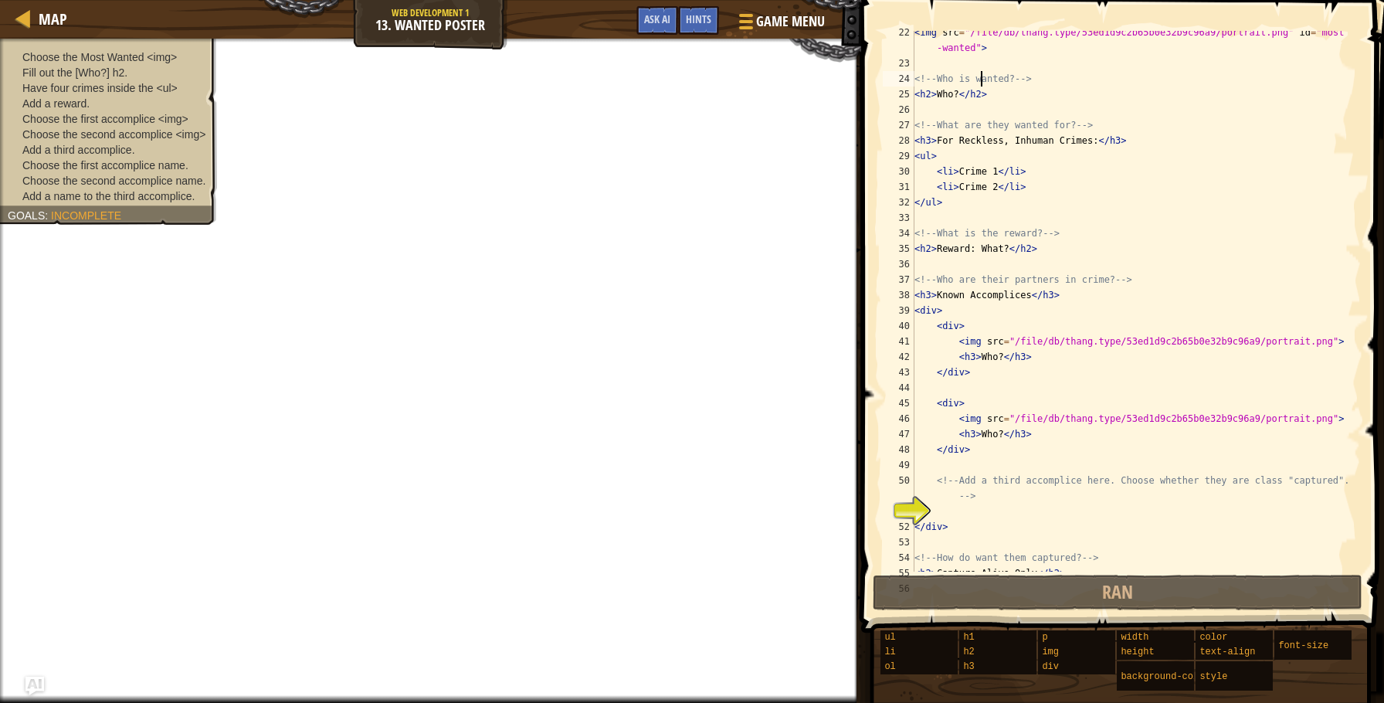
click at [939, 95] on div "< img src = "/file/db/thang.type/53ed1d9c2b65b0e32b9c96a9/portrait.png" id = "m…" at bounding box center [1137, 318] width 450 height 587
click at [941, 95] on div "< img src = "/file/db/thang.type/53ed1d9c2b65b0e32b9c96a9/portrait.png" id = "m…" at bounding box center [1137, 318] width 450 height 587
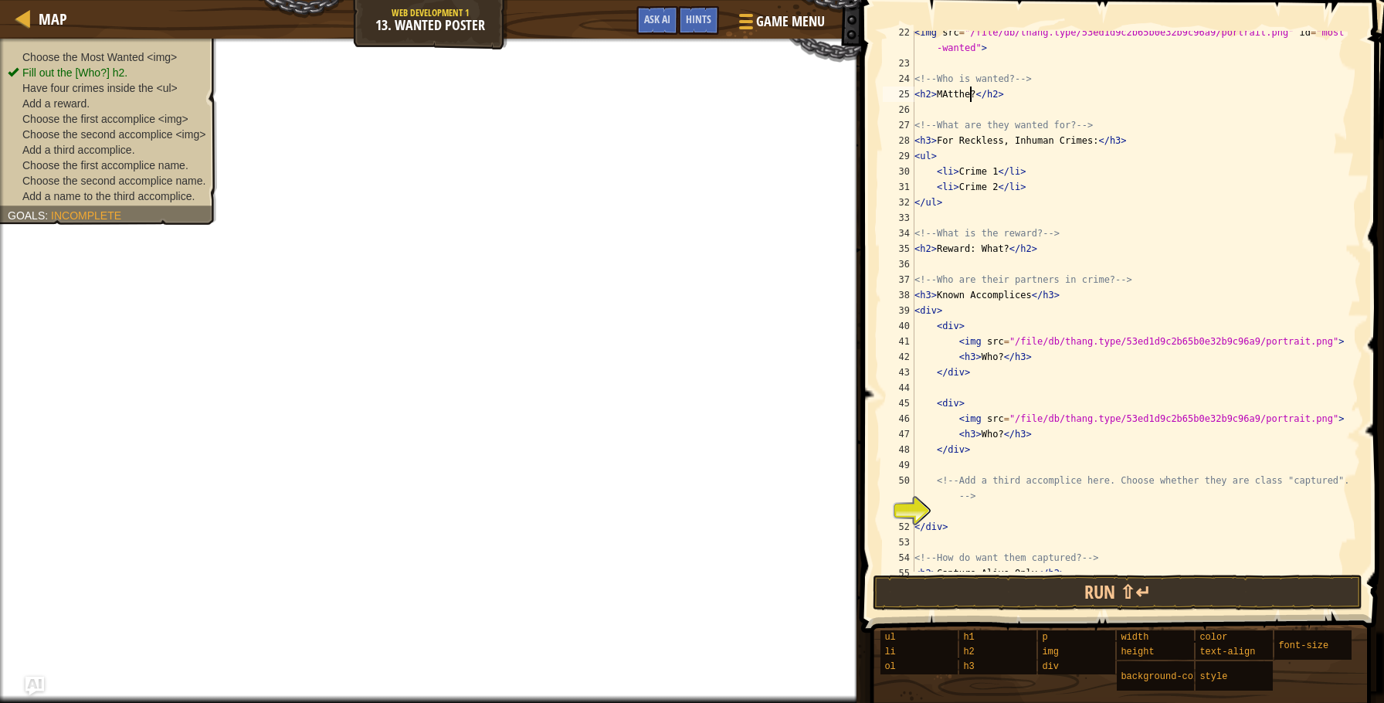
scroll to position [7, 5]
click at [977, 168] on div "< img src = "/file/db/thang.type/53ed1d9c2b65b0e32b9c96a9/portrait.png" id = "m…" at bounding box center [1137, 318] width 450 height 587
click at [976, 192] on div "< img src = "/file/db/thang.type/53ed1d9c2b65b0e32b9c96a9/portrait.png" id = "m…" at bounding box center [1137, 318] width 450 height 587
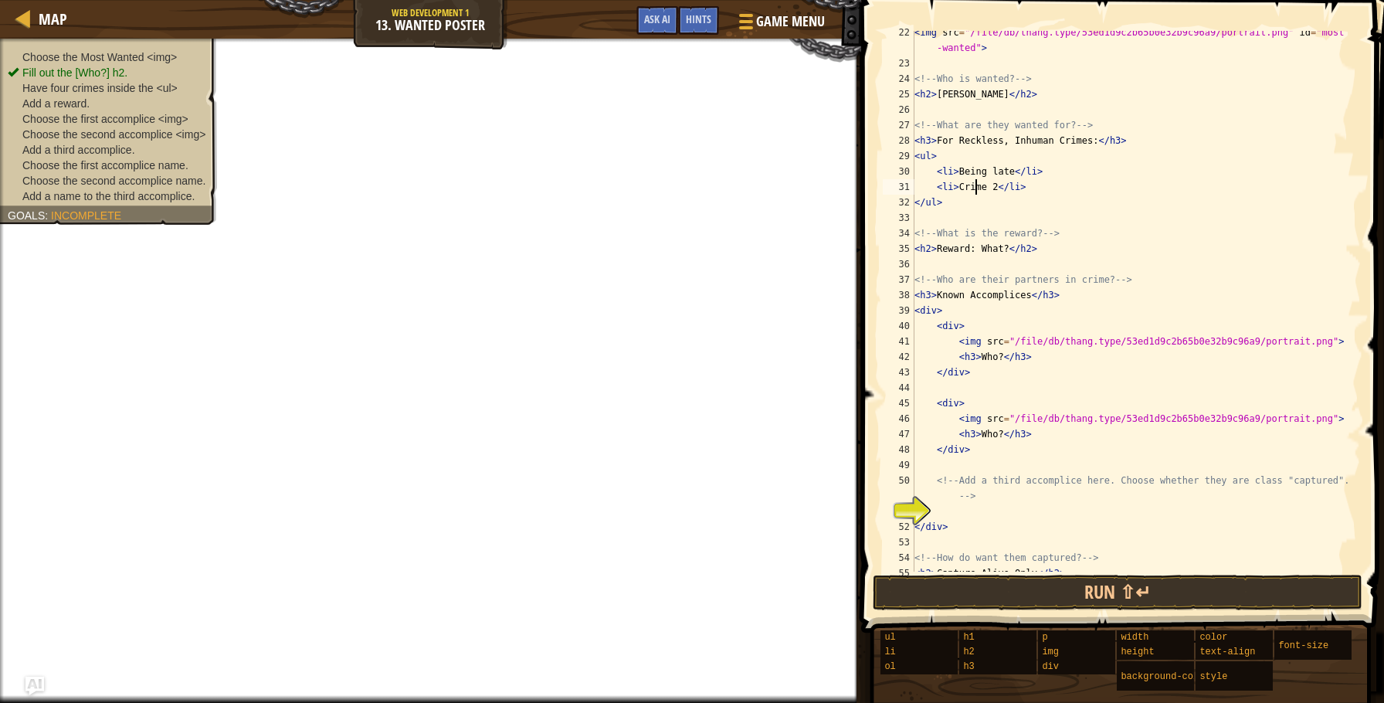
click at [976, 191] on div "< img src = "/file/db/thang.type/53ed1d9c2b65b0e32b9c96a9/portrait.png" id = "m…" at bounding box center [1137, 318] width 450 height 587
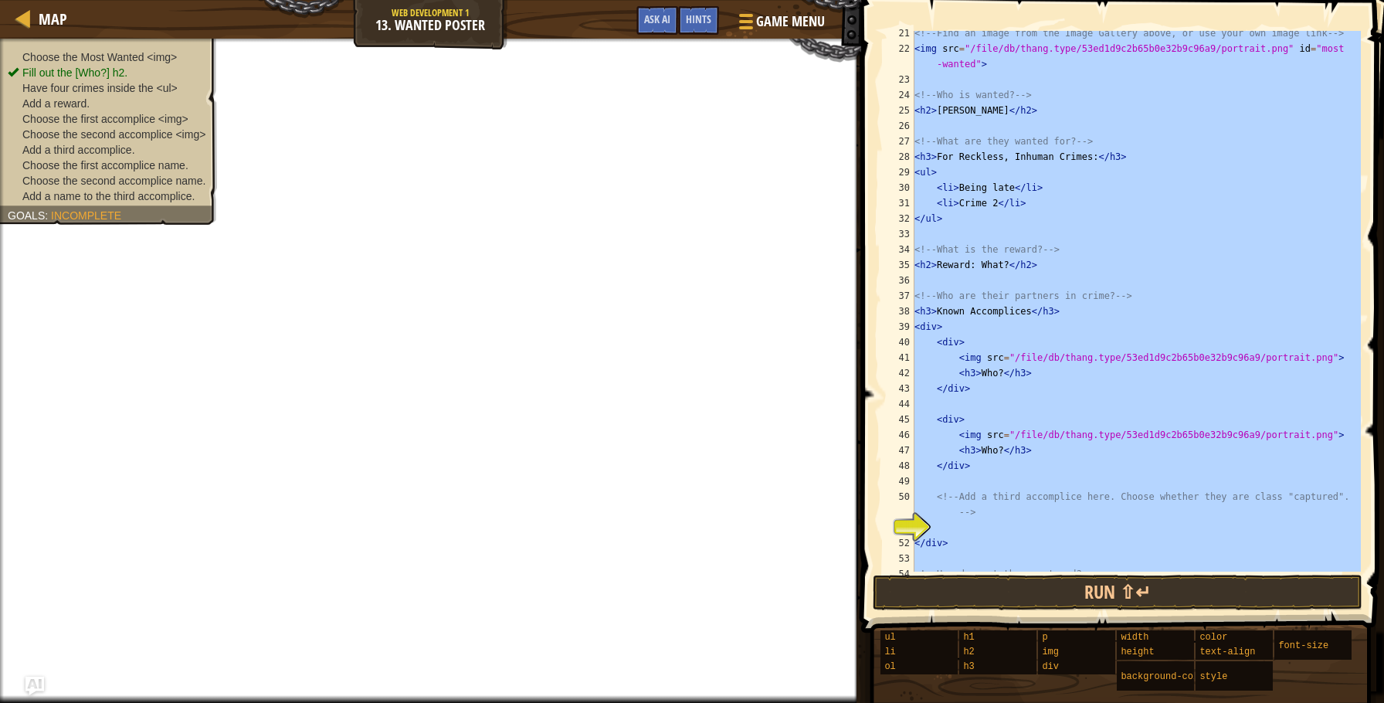
click at [976, 191] on div "<!-- Find an image from the Image Gallery above, or use your own image link -->…" at bounding box center [1137, 311] width 450 height 572
click at [973, 200] on div "<!-- Find an image from the Image Gallery above, or use your own image link -->…" at bounding box center [1137, 315] width 450 height 572
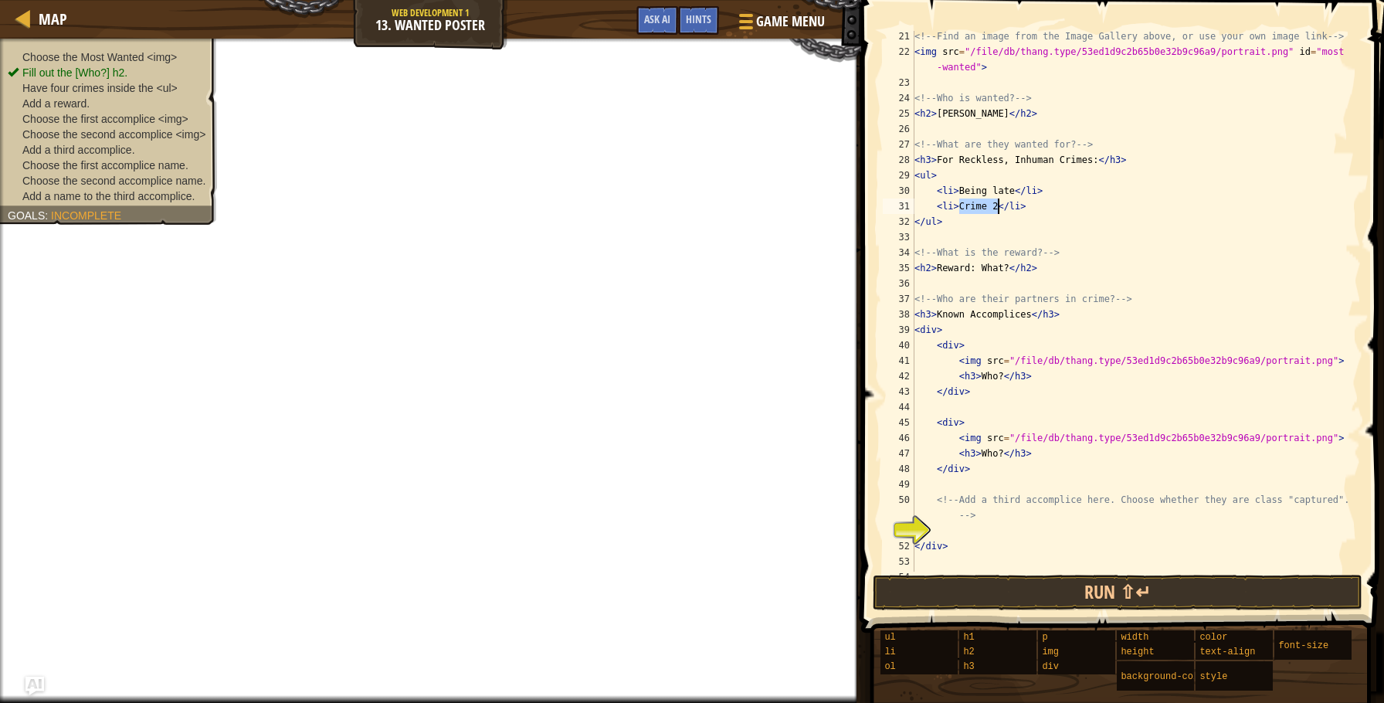
drag, startPoint x: 961, startPoint y: 204, endPoint x: 999, endPoint y: 206, distance: 37.9
click at [999, 206] on div "<!-- Find an image from the Image Gallery above, or use your own image link -->…" at bounding box center [1137, 315] width 450 height 572
click at [1082, 216] on div "<!-- Find an image from the Image Gallery above, or use your own image link -->…" at bounding box center [1137, 315] width 450 height 572
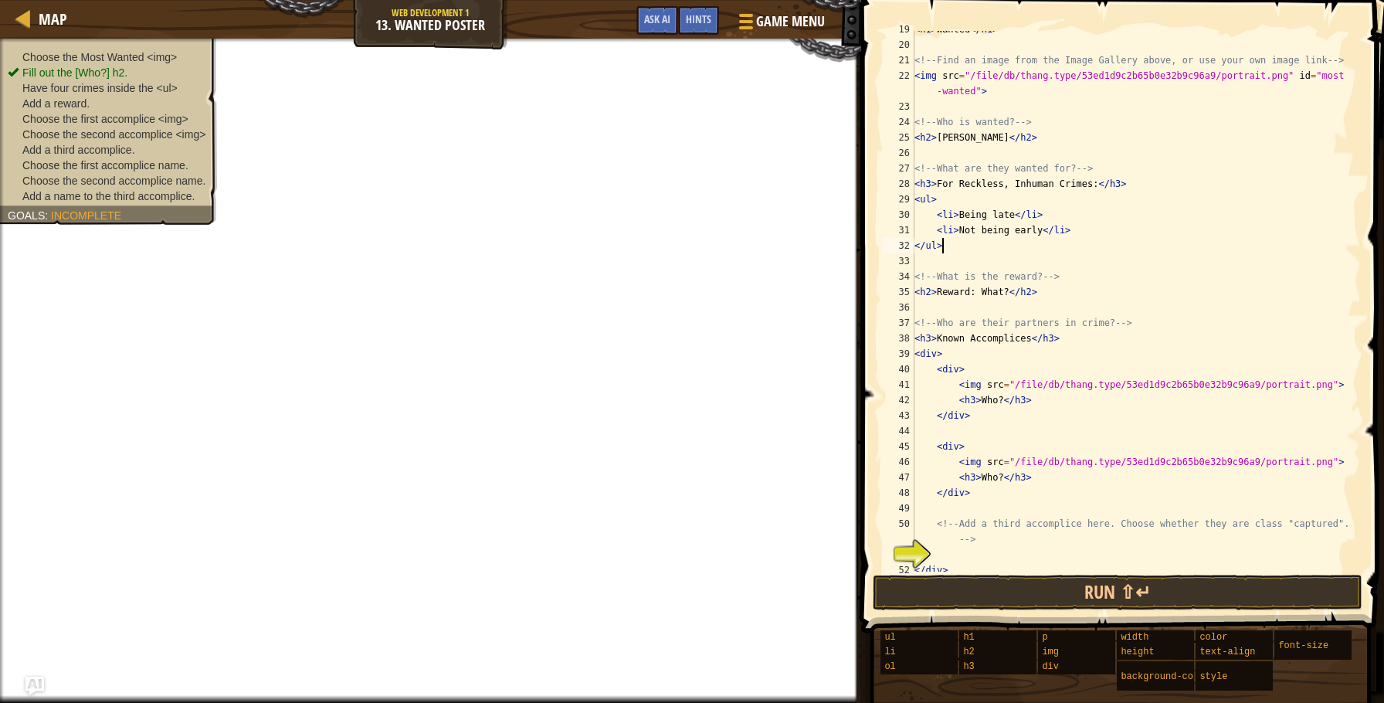
click at [999, 291] on div "< h1 > Wanted </ h1 > <!-- Find an image from the Image Gallery above, or use y…" at bounding box center [1137, 308] width 450 height 572
click at [1004, 348] on div "< h1 > Wanted </ h1 > <!-- Find an image from the Image Gallery above, or use y…" at bounding box center [1137, 308] width 450 height 572
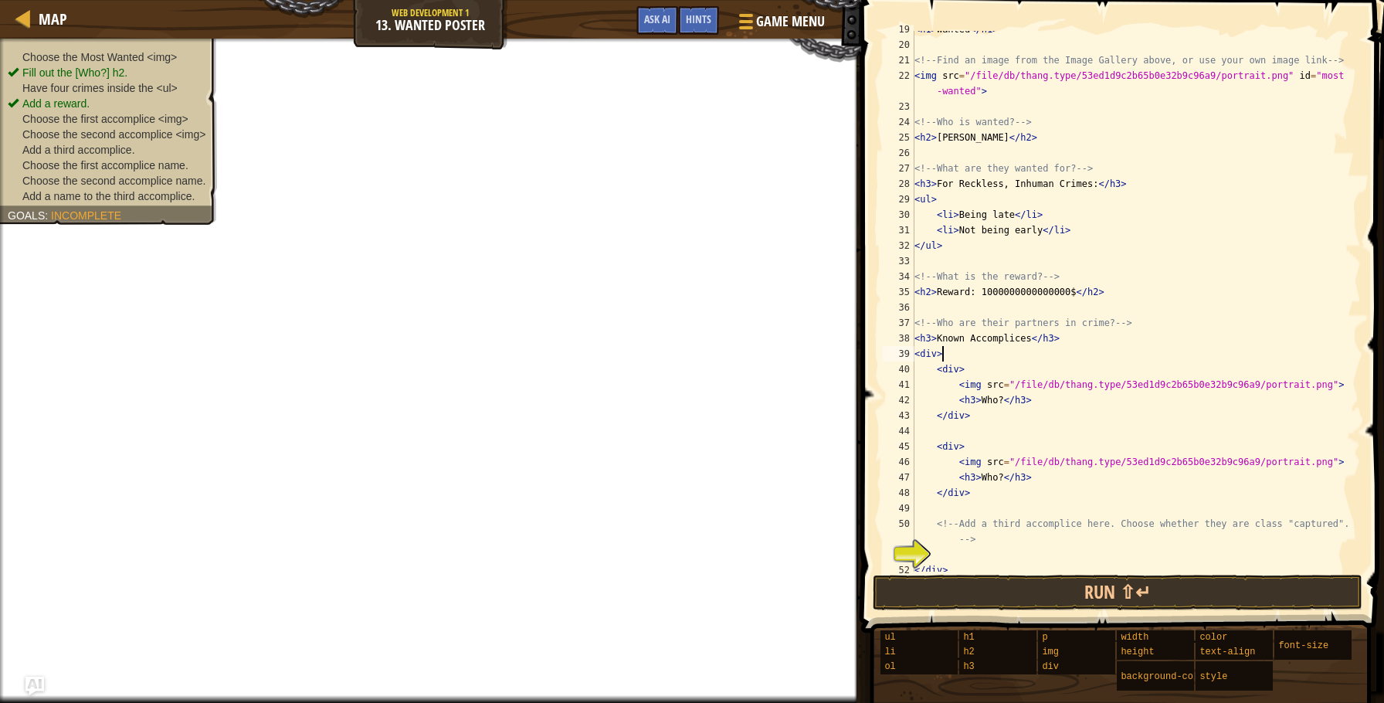
click at [1004, 346] on div "< h1 > Wanted </ h1 > <!-- Find an image from the Image Gallery above, or use y…" at bounding box center [1137, 308] width 450 height 572
click at [1004, 342] on div "< h1 > Wanted </ h1 > <!-- Find an image from the Image Gallery above, or use y…" at bounding box center [1137, 308] width 450 height 572
click at [1003, 342] on div "< h1 > Wanted </ h1 > <!-- Find an image from the Image Gallery above, or use y…" at bounding box center [1137, 308] width 450 height 572
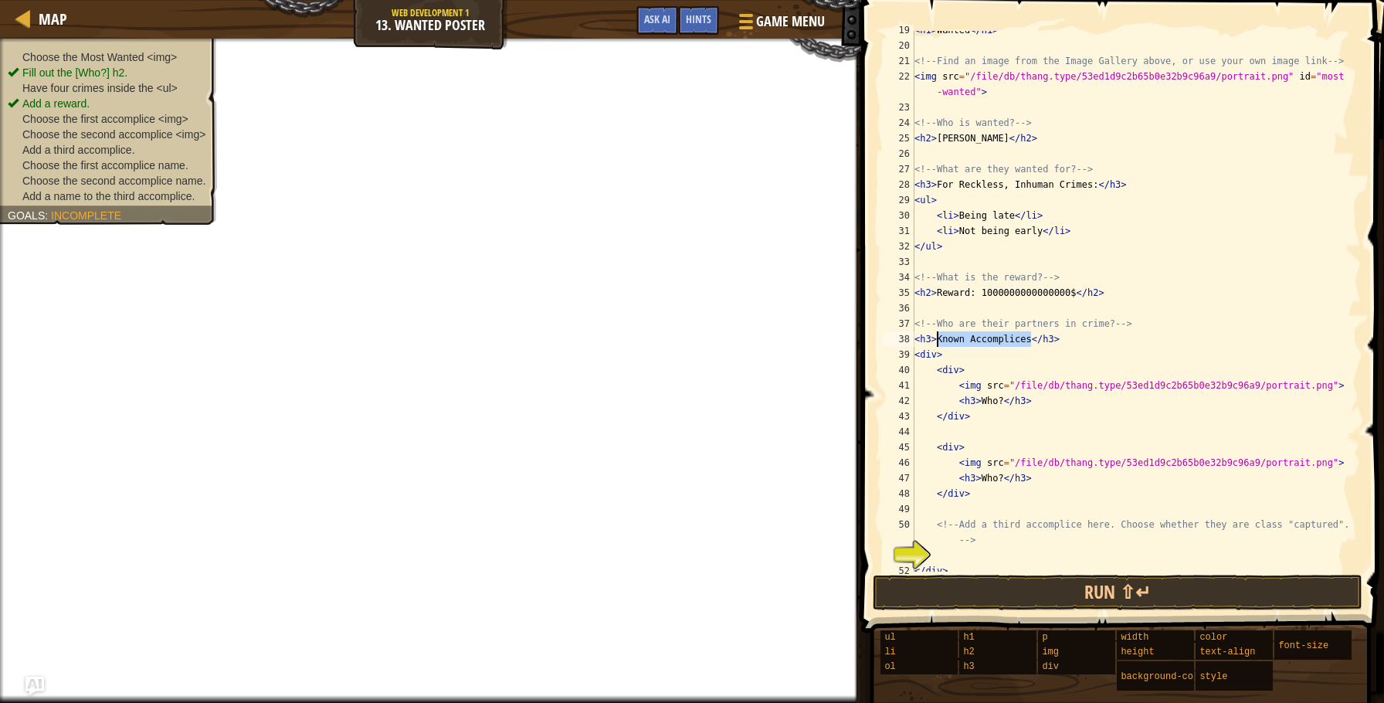
drag, startPoint x: 1031, startPoint y: 339, endPoint x: 938, endPoint y: 331, distance: 93.0
click at [938, 331] on div "< h1 > Wanted </ h1 > <!-- Find an image from the Image Gallery above, or use y…" at bounding box center [1137, 308] width 450 height 572
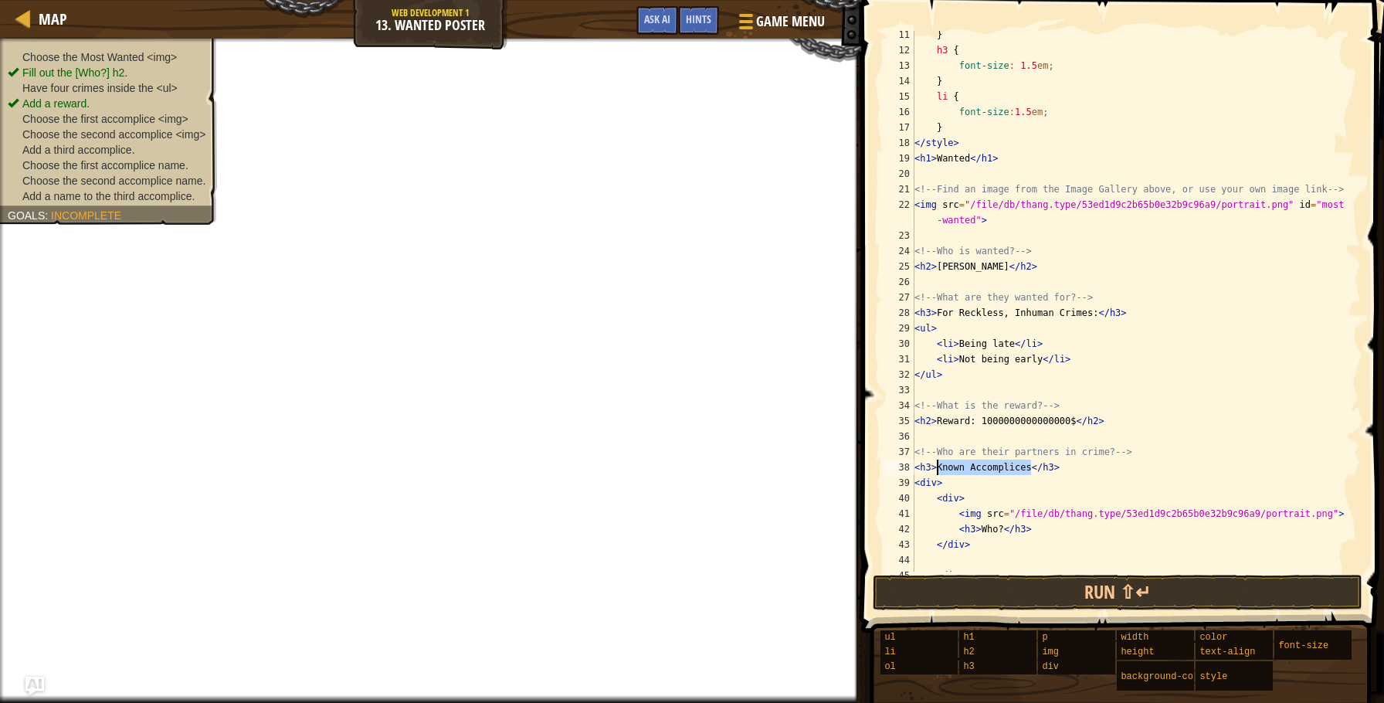
scroll to position [355, 0]
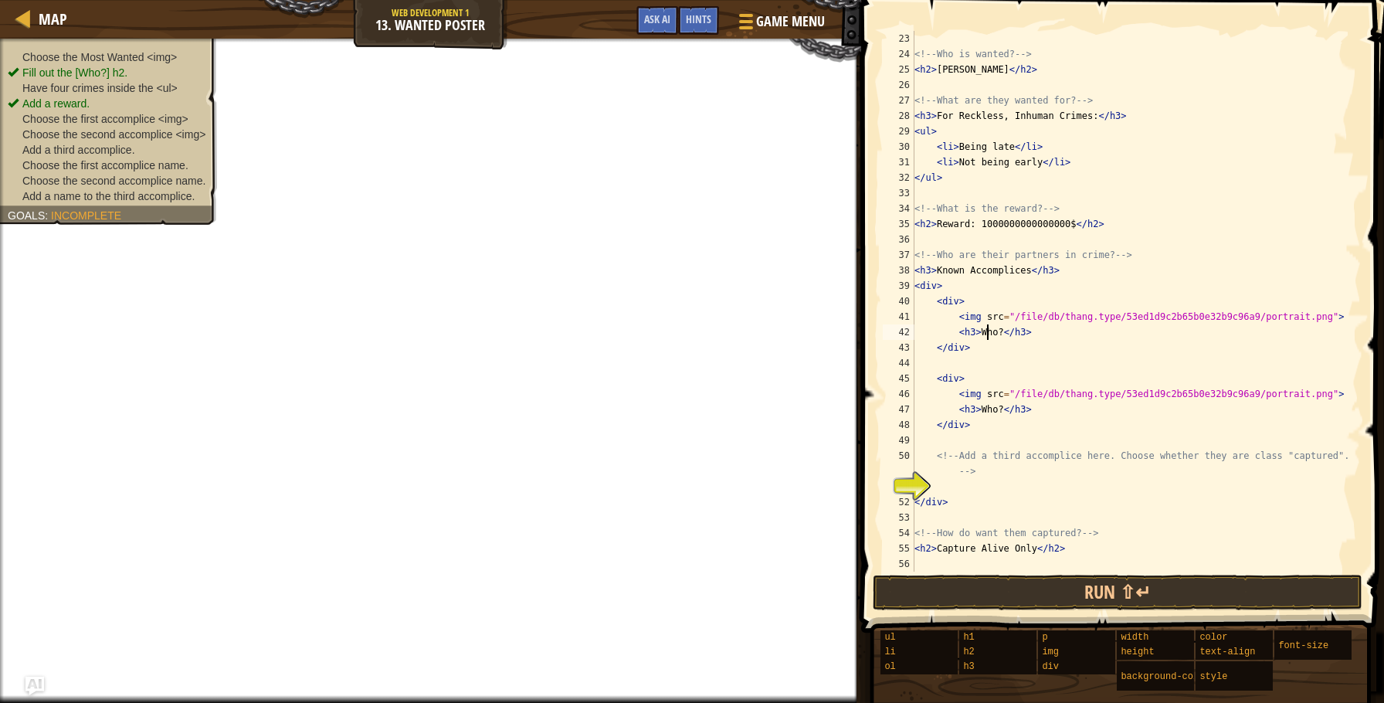
click at [989, 330] on div "<!-- Who is wanted? --> < h2 > [PERSON_NAME] </ h2 > <!-- What are they wanted …" at bounding box center [1137, 317] width 450 height 572
click at [989, 330] on div "< img src = "/file/db/thang.type/53ed1d9c2b65b0e32b9c96a9/portrait.png" id = "m…" at bounding box center [1137, 295] width 450 height 587
drag, startPoint x: 982, startPoint y: 413, endPoint x: 1001, endPoint y: 410, distance: 19.6
click at [1001, 410] on div "<!-- Who is wanted? --> < h2 > [PERSON_NAME] </ h2 > <!-- What are they wanted …" at bounding box center [1137, 317] width 450 height 572
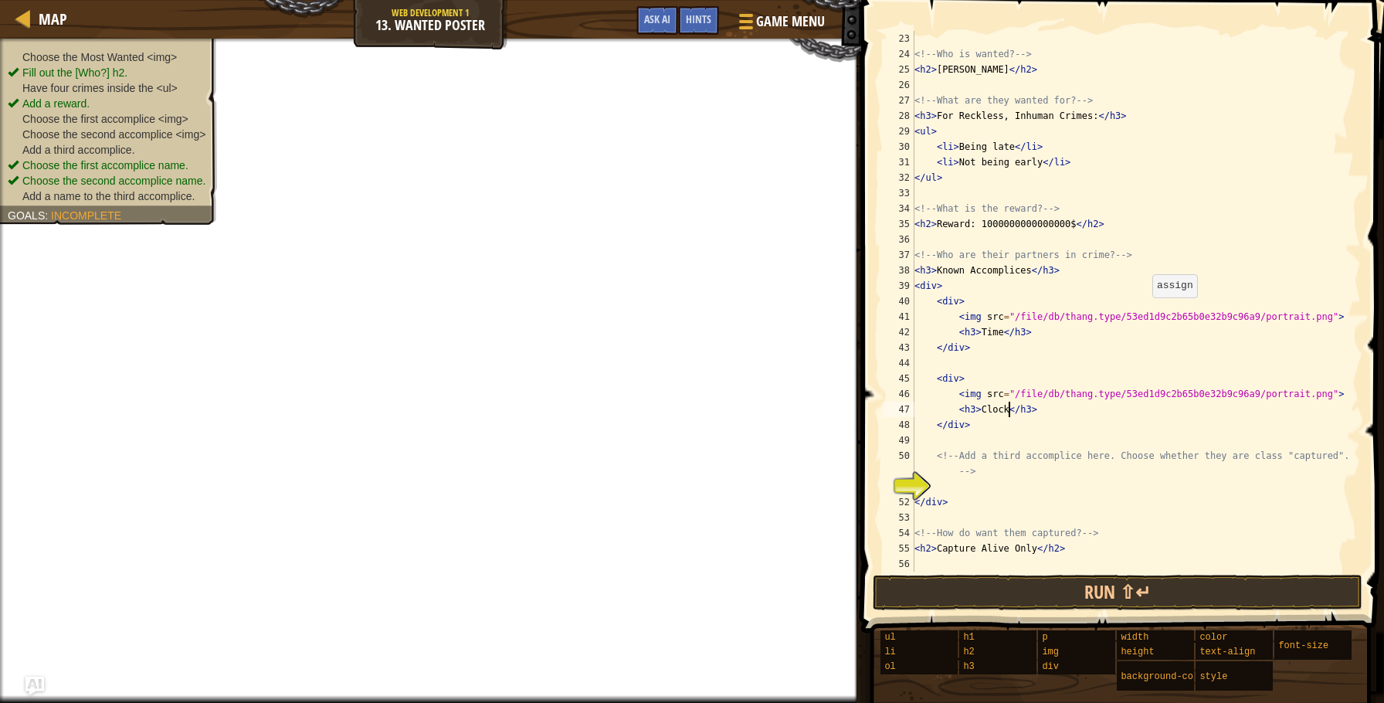
click at [1146, 312] on div "<!-- Who is wanted? --> < h2 > [PERSON_NAME] </ h2 > <!-- What are they wanted …" at bounding box center [1137, 317] width 450 height 572
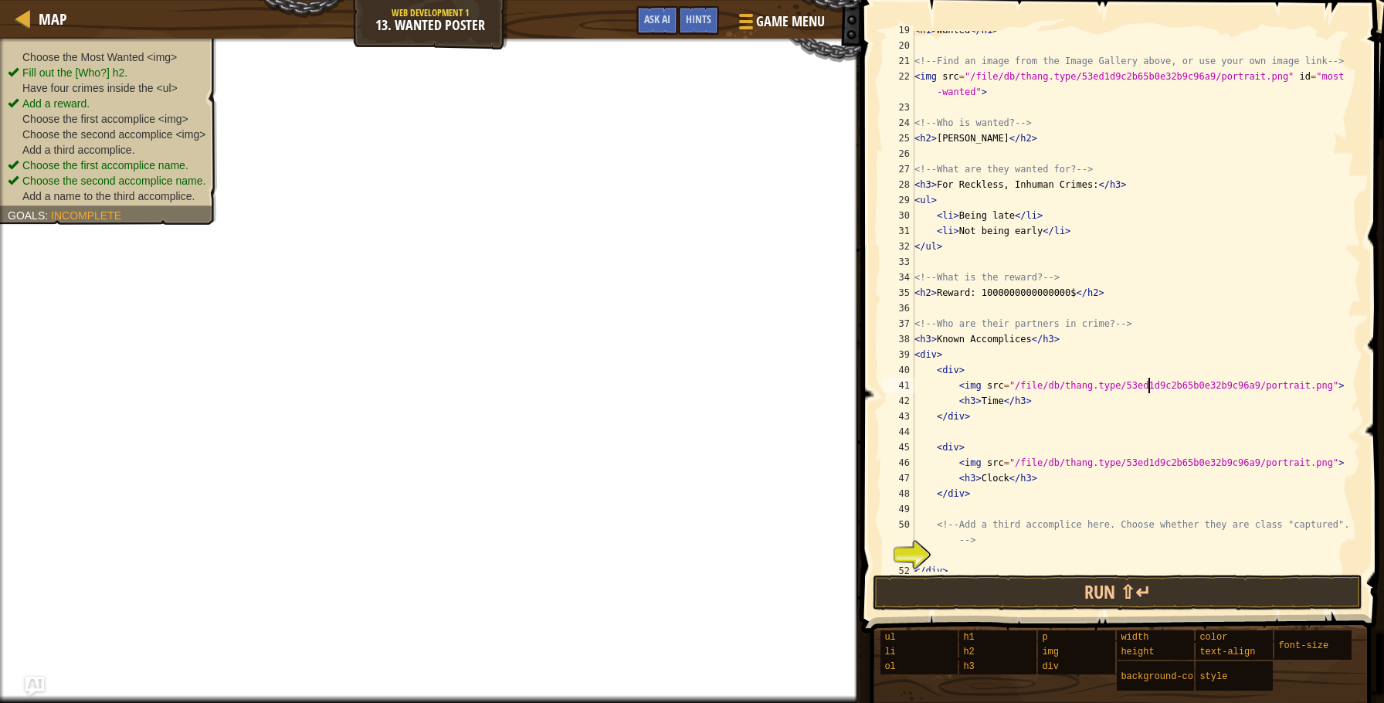
scroll to position [355, 0]
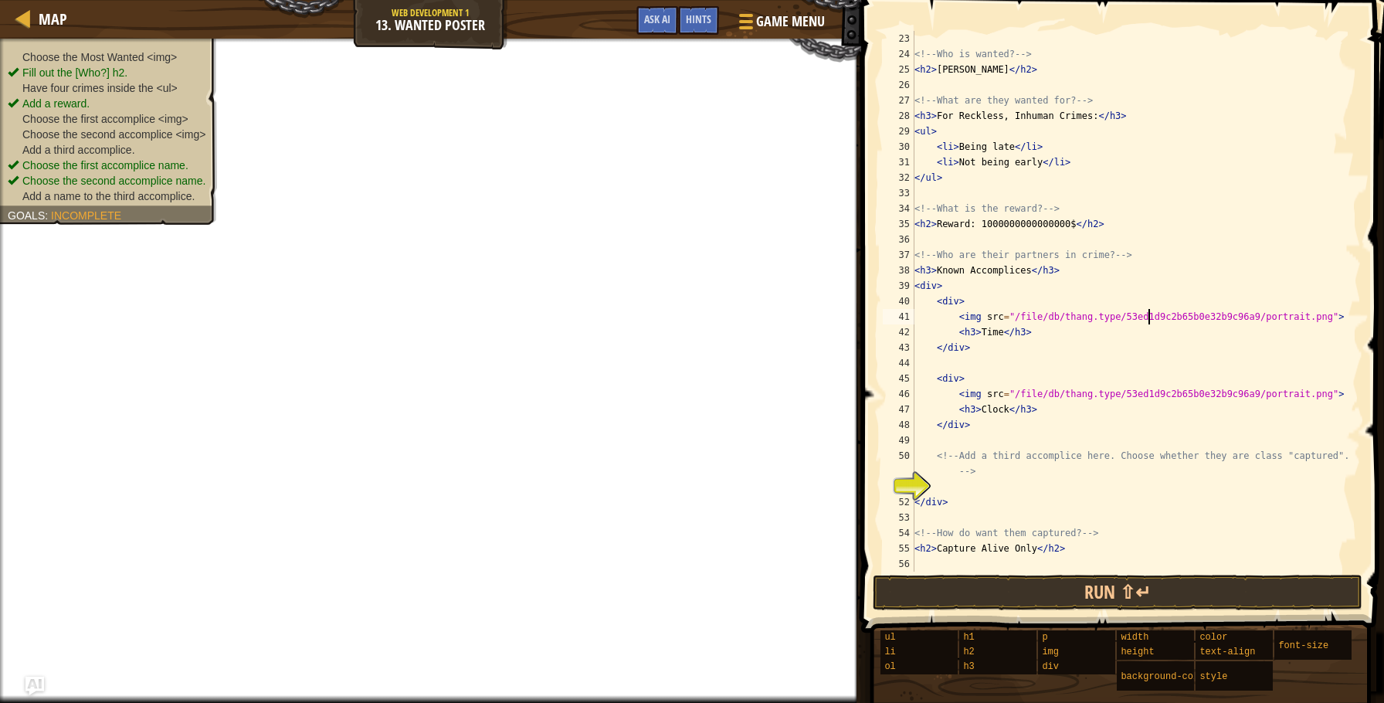
click at [983, 552] on div "<!-- Who is wanted? --> < h2 > [PERSON_NAME] </ h2 > <!-- What are they wanted …" at bounding box center [1137, 317] width 450 height 572
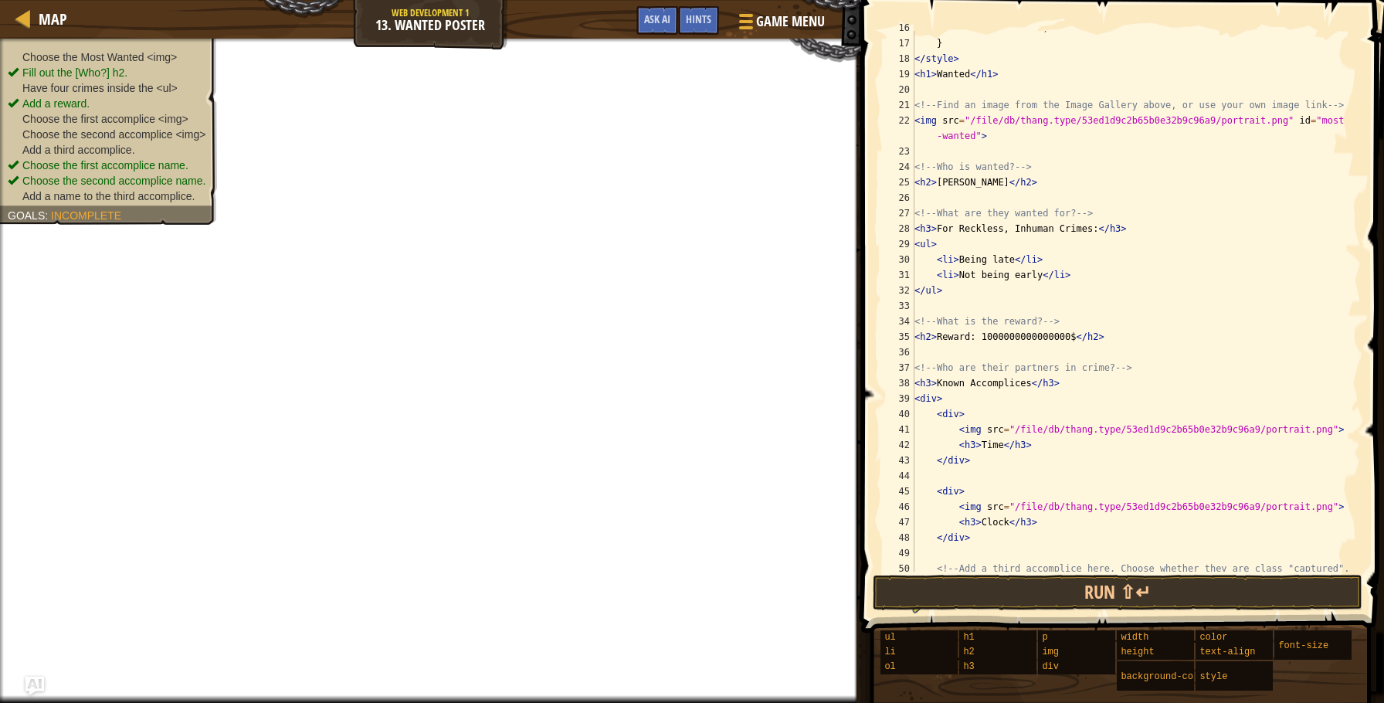
scroll to position [243, 0]
click at [780, 16] on span "Game Menu" at bounding box center [791, 21] width 72 height 21
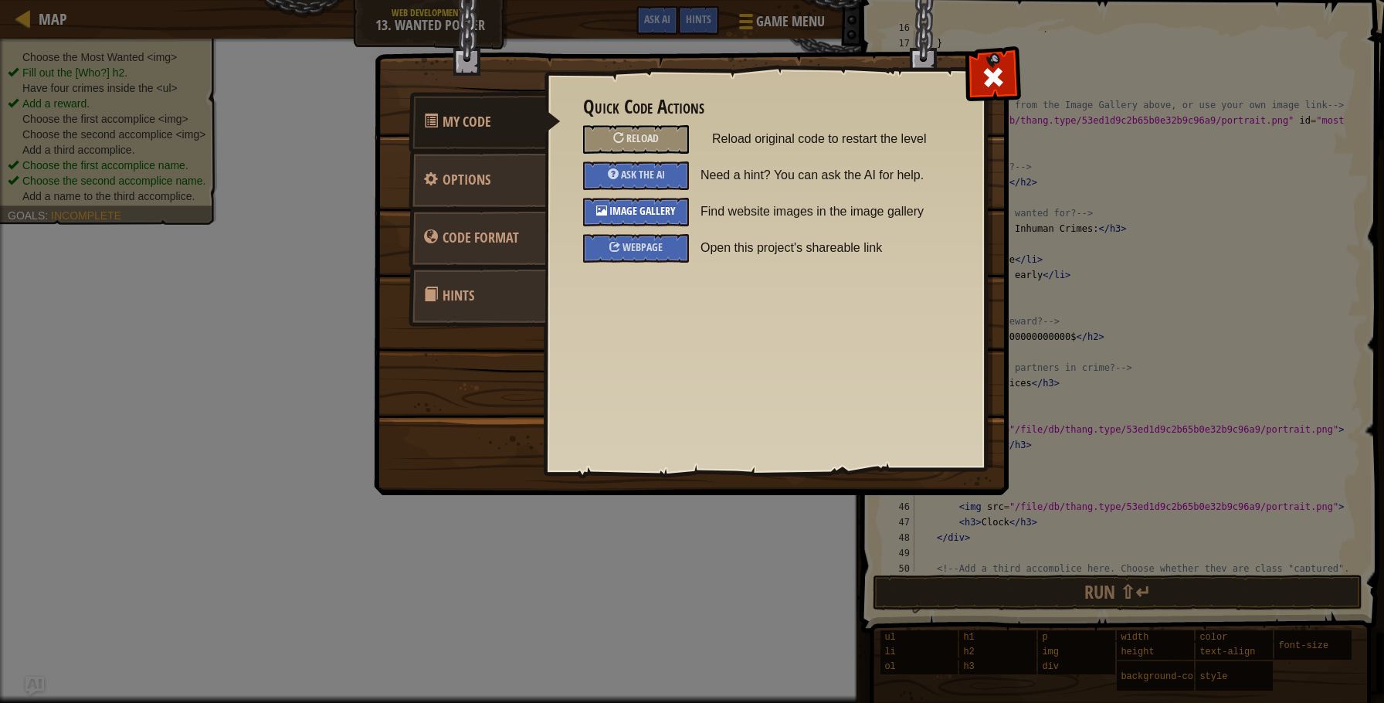
click at [636, 206] on span "Image Gallery" at bounding box center [643, 210] width 66 height 15
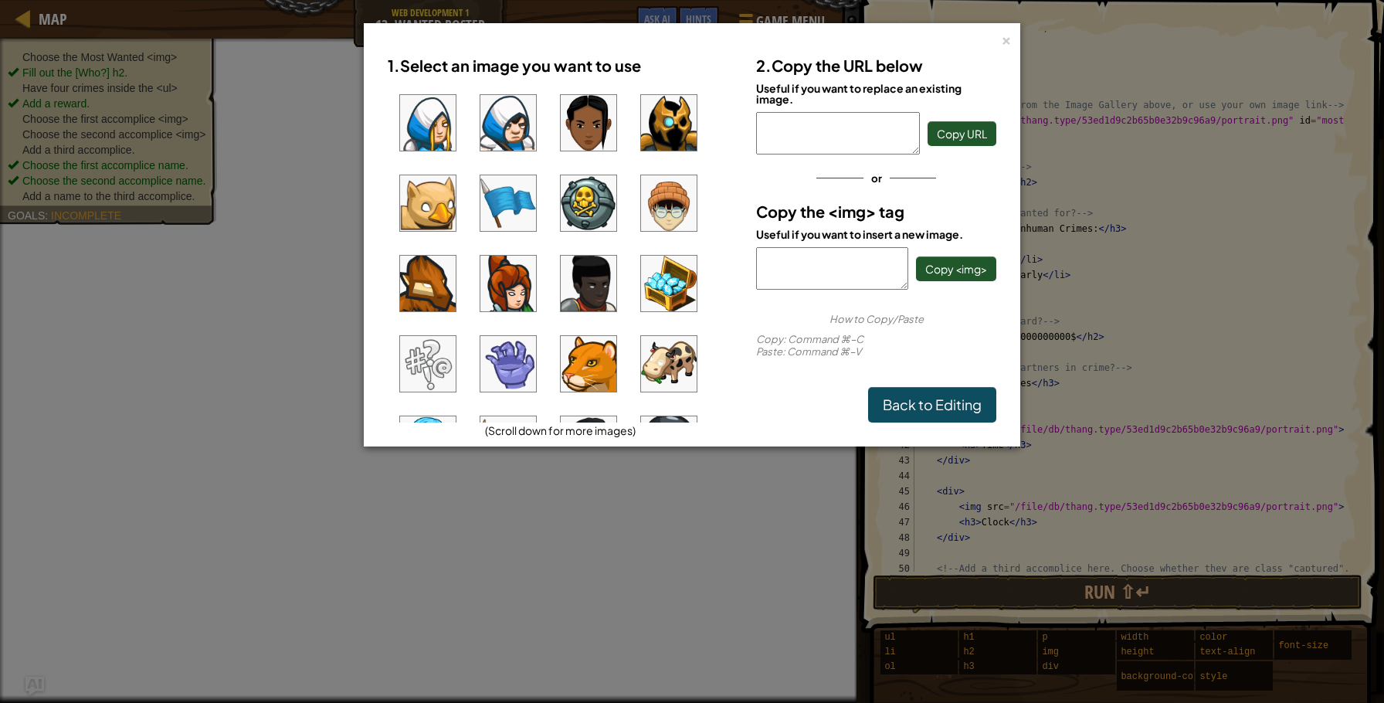
click at [518, 125] on img at bounding box center [509, 123] width 56 height 56
click at [979, 124] on button "Copy URL" at bounding box center [962, 133] width 69 height 25
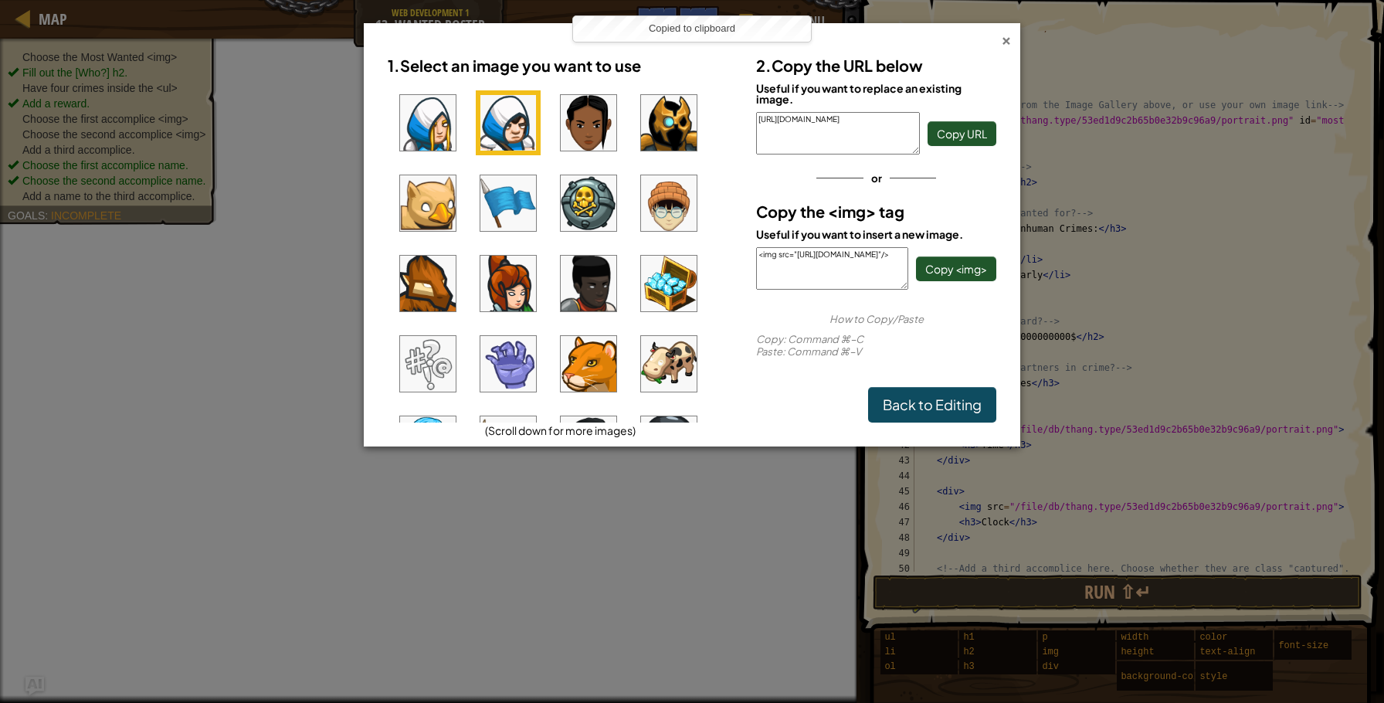
click at [1004, 42] on div "×" at bounding box center [1006, 38] width 11 height 16
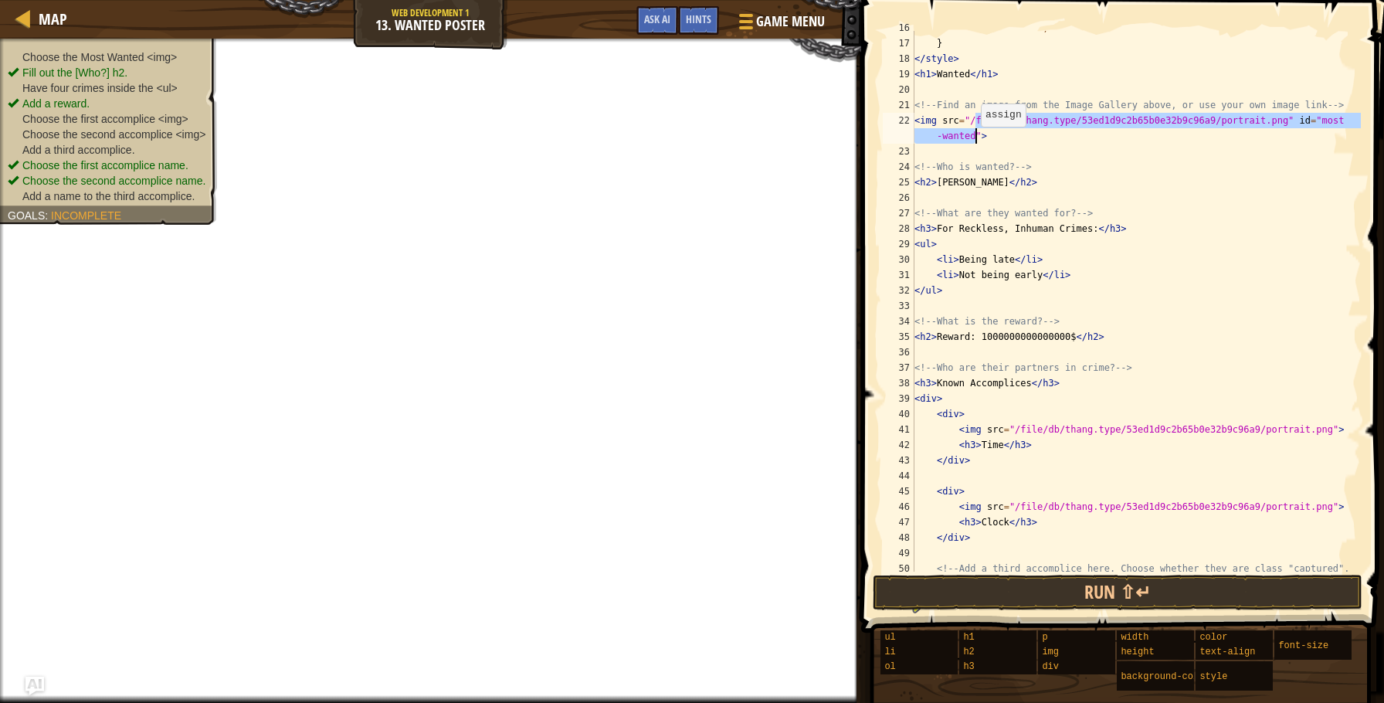
drag, startPoint x: 973, startPoint y: 123, endPoint x: 974, endPoint y: 131, distance: 7.8
click at [974, 131] on div "font-size : 1.5 em ; } </ style > < h1 > Wanted </ h1 > <!-- Find an image from…" at bounding box center [1137, 313] width 450 height 587
paste textarea "[URL][DOMAIN_NAME]"
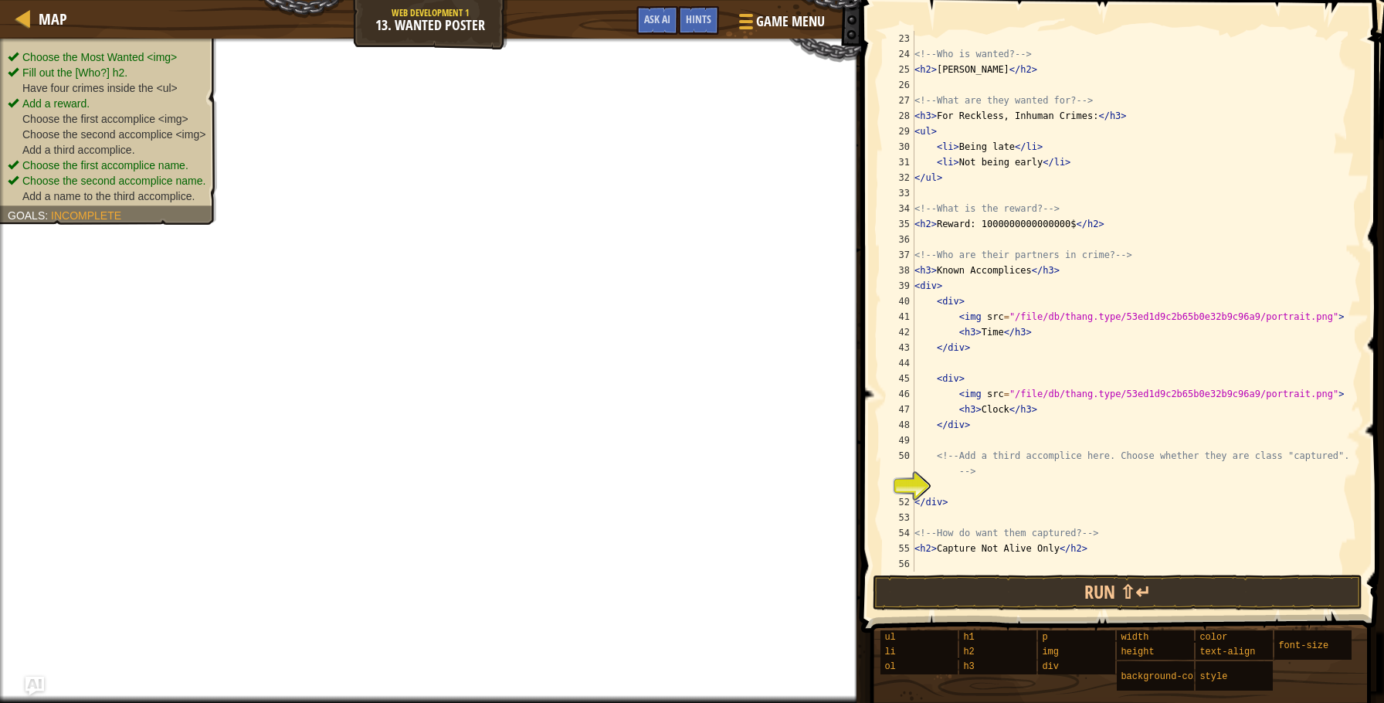
scroll to position [340, 0]
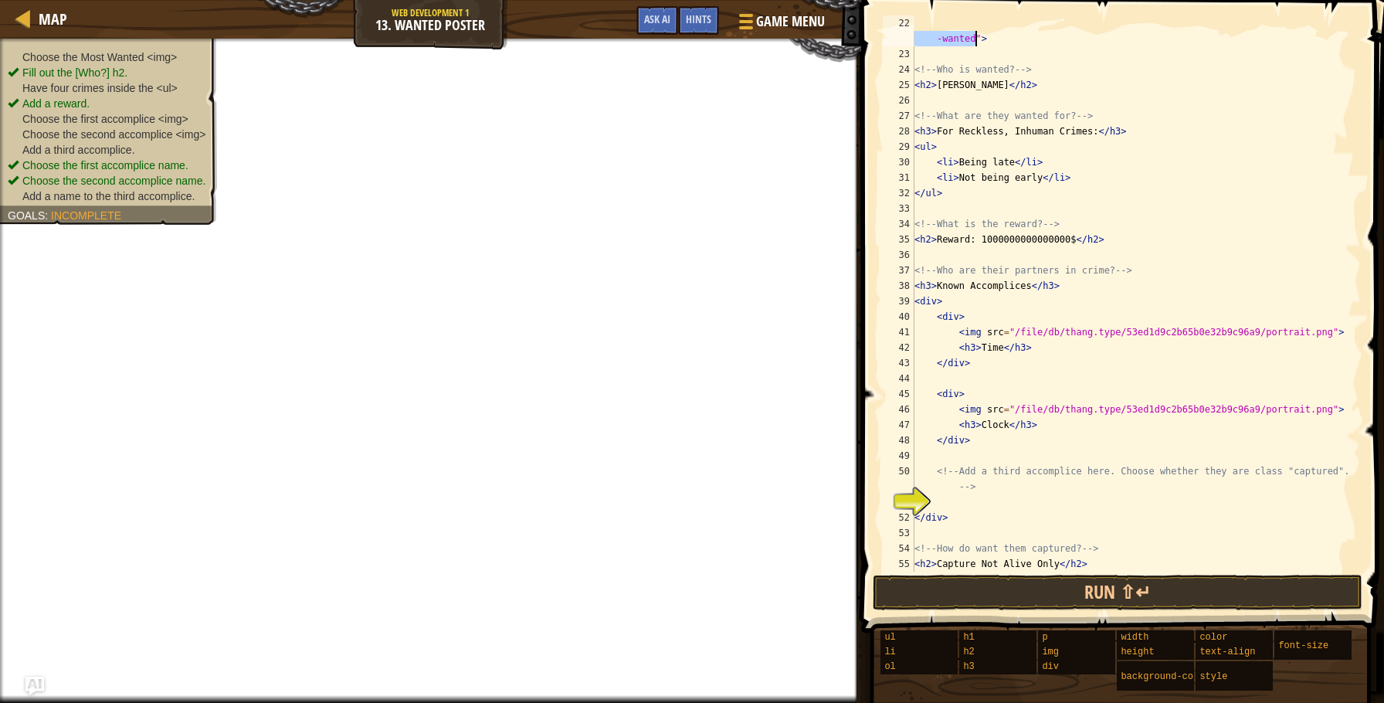
click at [1382, 197] on span at bounding box center [1124, 294] width 535 height 678
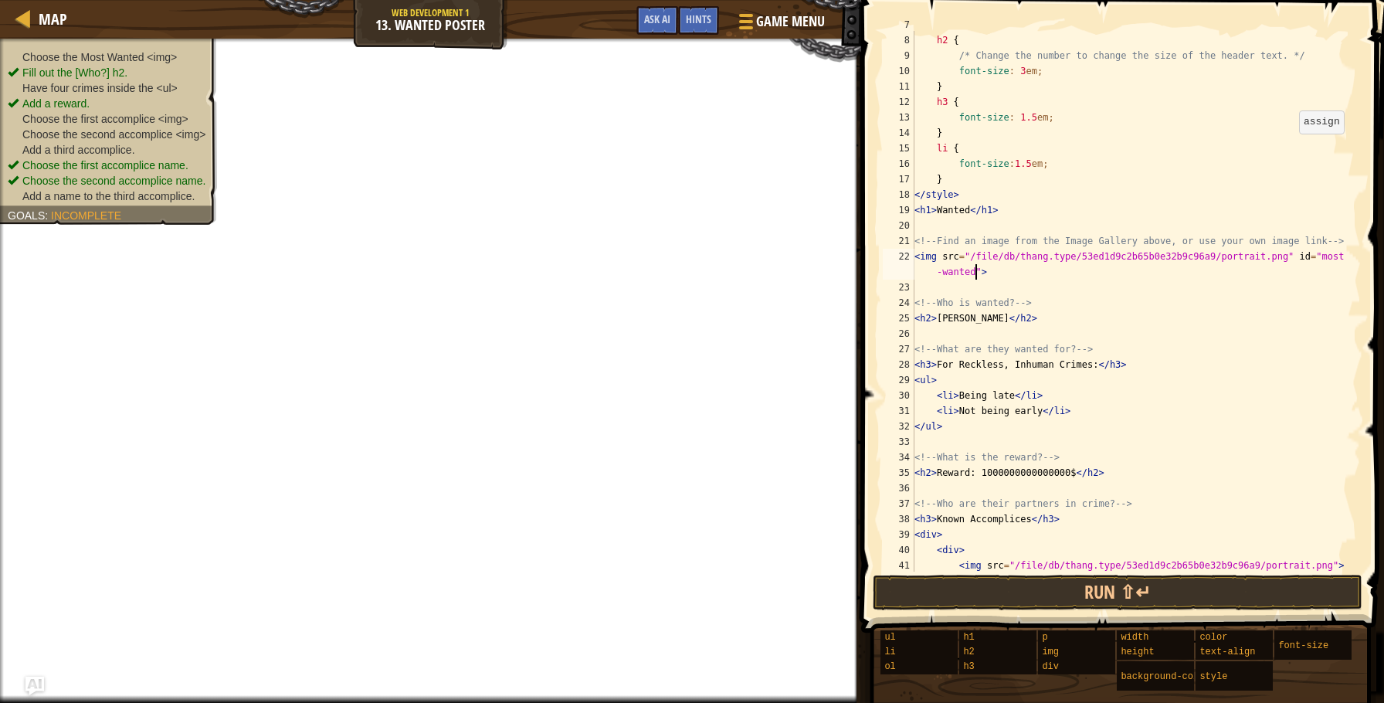
scroll to position [0, 0]
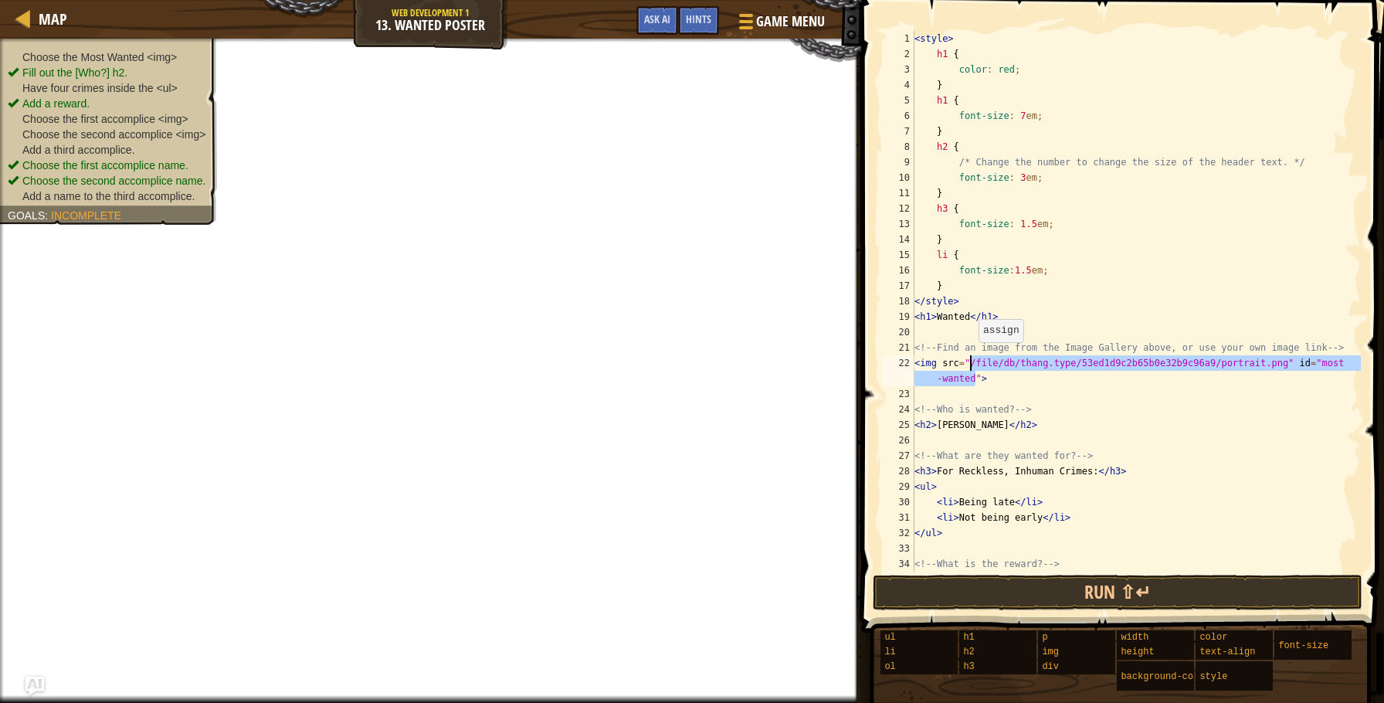
drag, startPoint x: 975, startPoint y: 373, endPoint x: 971, endPoint y: 358, distance: 15.2
click at [971, 358] on div "< style > h1 { color : red ; } h1 { font-size : 7 em ; } h2 { /* Change the num…" at bounding box center [1137, 317] width 450 height 572
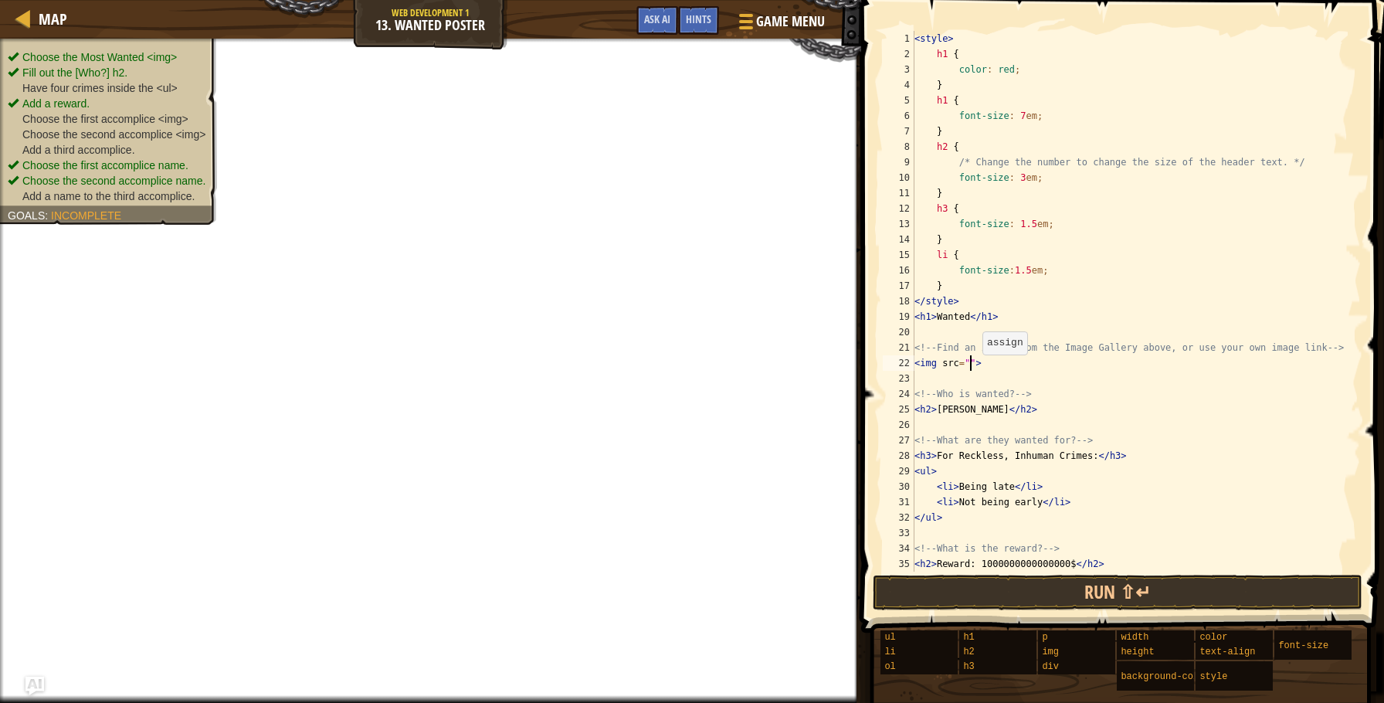
paste textarea "[URL][DOMAIN_NAME]"
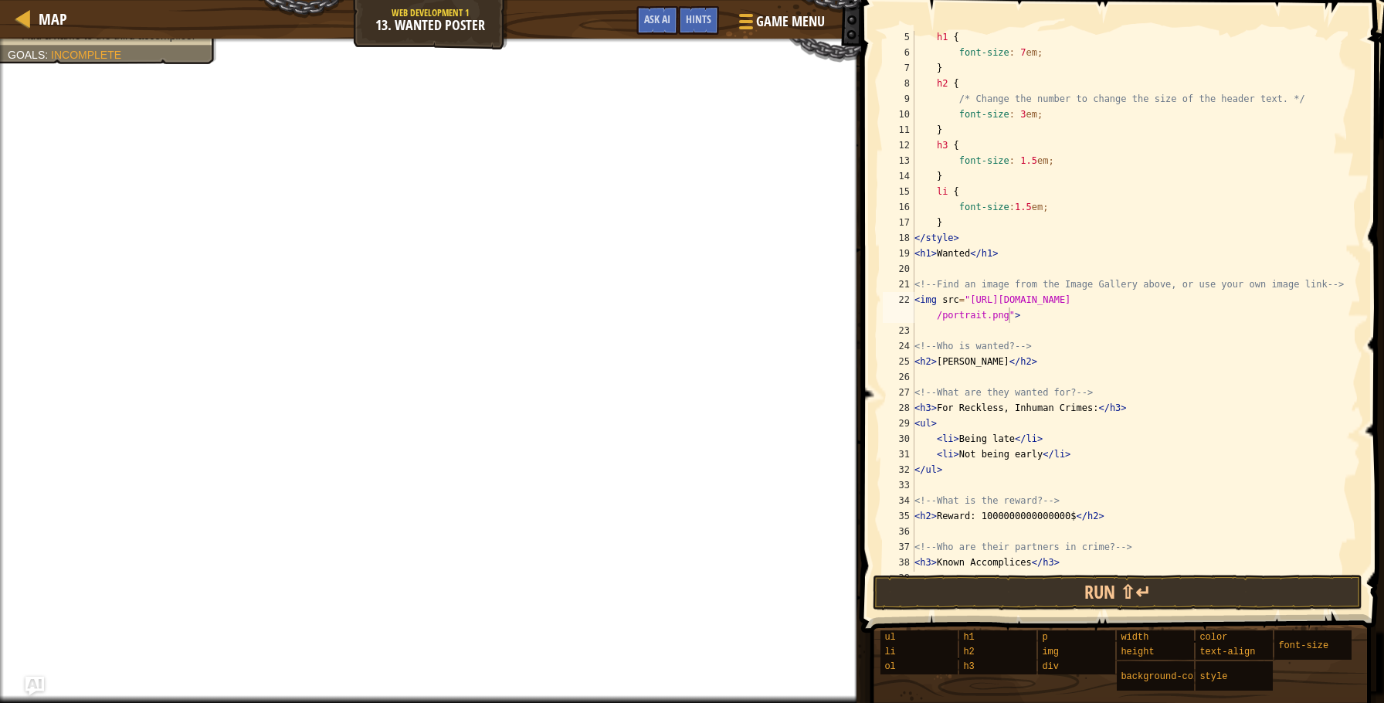
scroll to position [70, 0]
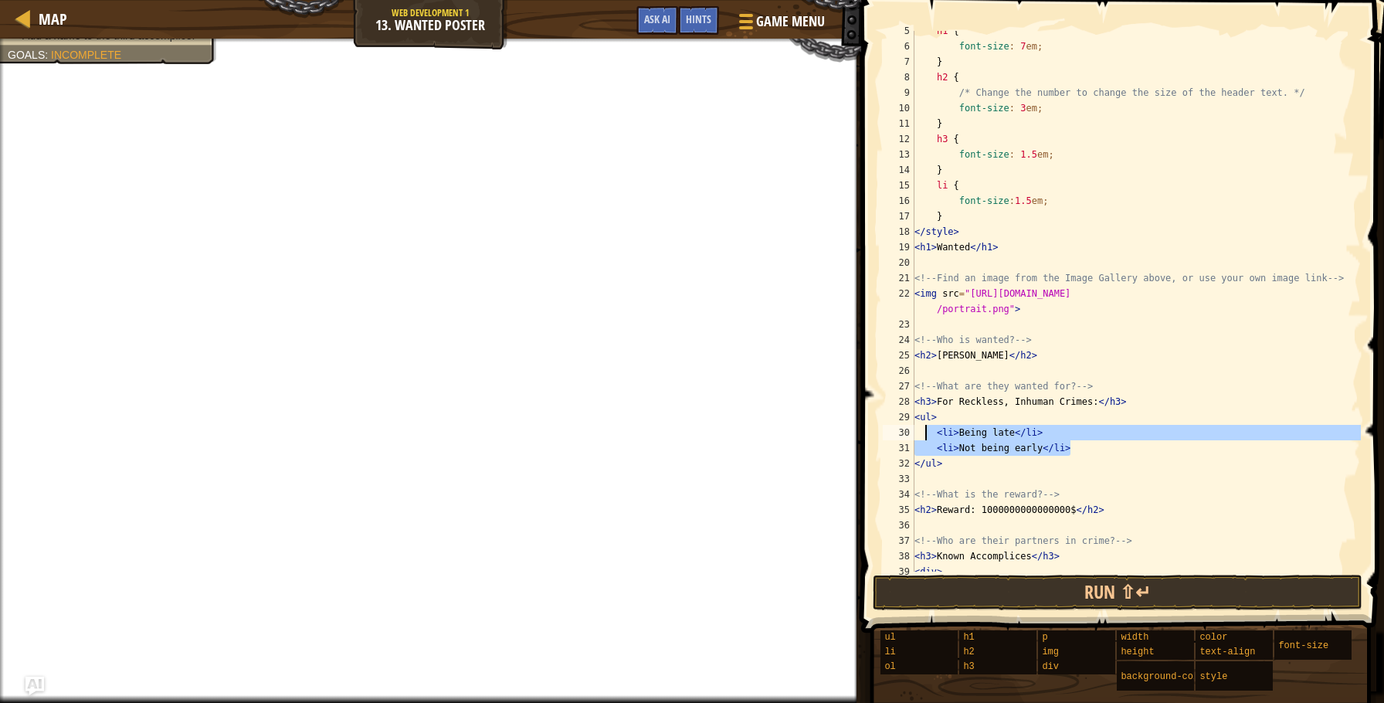
drag, startPoint x: 1094, startPoint y: 452, endPoint x: 927, endPoint y: 427, distance: 168.7
click at [927, 427] on div "h1 { font-size : 7 em ; } h2 { /* Change the number to change the size of the h…" at bounding box center [1137, 309] width 450 height 572
drag, startPoint x: 960, startPoint y: 440, endPoint x: 931, endPoint y: 435, distance: 29.9
click at [956, 440] on div "h1 { font-size : 7 em ; } h2 { /* Change the number to change the size of the h…" at bounding box center [1137, 309] width 450 height 572
drag, startPoint x: 938, startPoint y: 433, endPoint x: 1085, endPoint y: 447, distance: 147.4
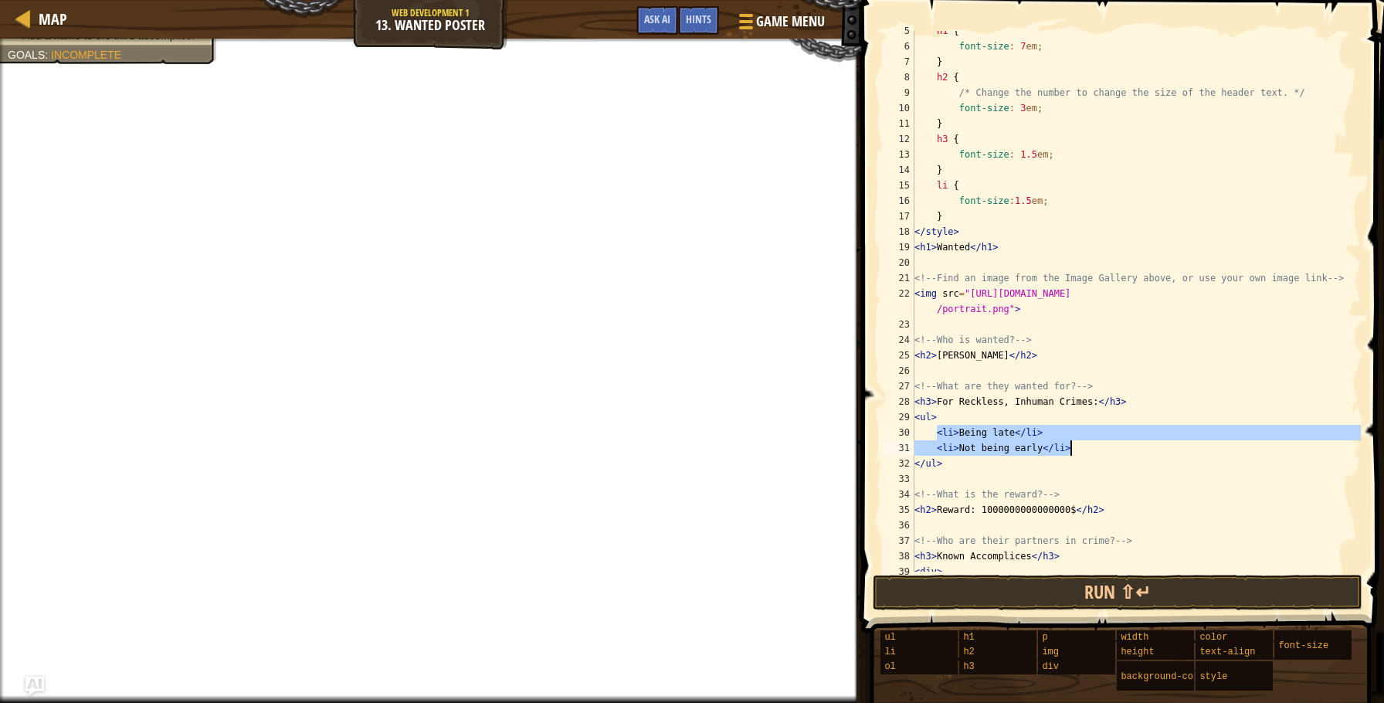
click at [1085, 447] on div "h1 { font-size : 7 em ; } h2 { /* Change the number to change the size of the h…" at bounding box center [1137, 309] width 450 height 572
paste textarea "[URL][DOMAIN_NAME]"
click at [1083, 449] on div "h1 { font-size : 7 em ; } h2 { /* Change the number to change the size of the h…" at bounding box center [1137, 311] width 450 height 572
type textarea "<li>Not being early</li>"
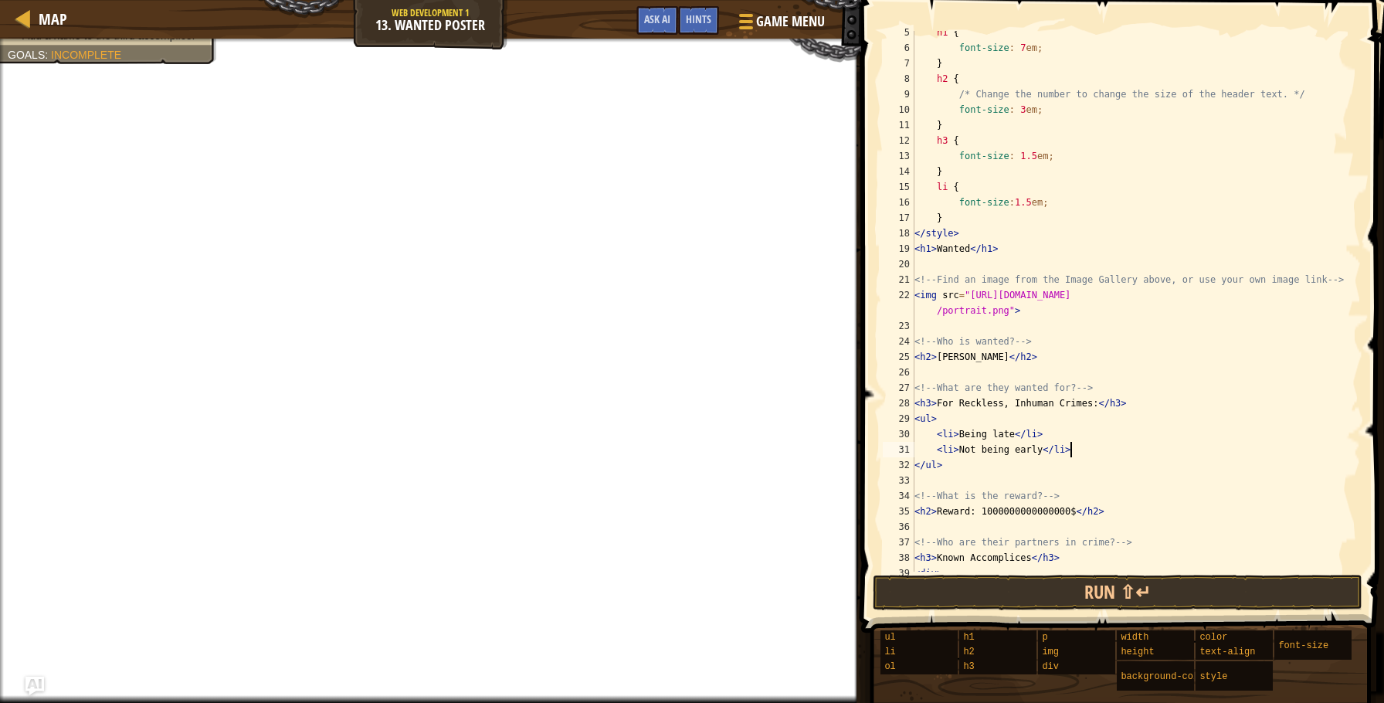
scroll to position [7, 1]
paste textarea "<li>Not being early</li>"
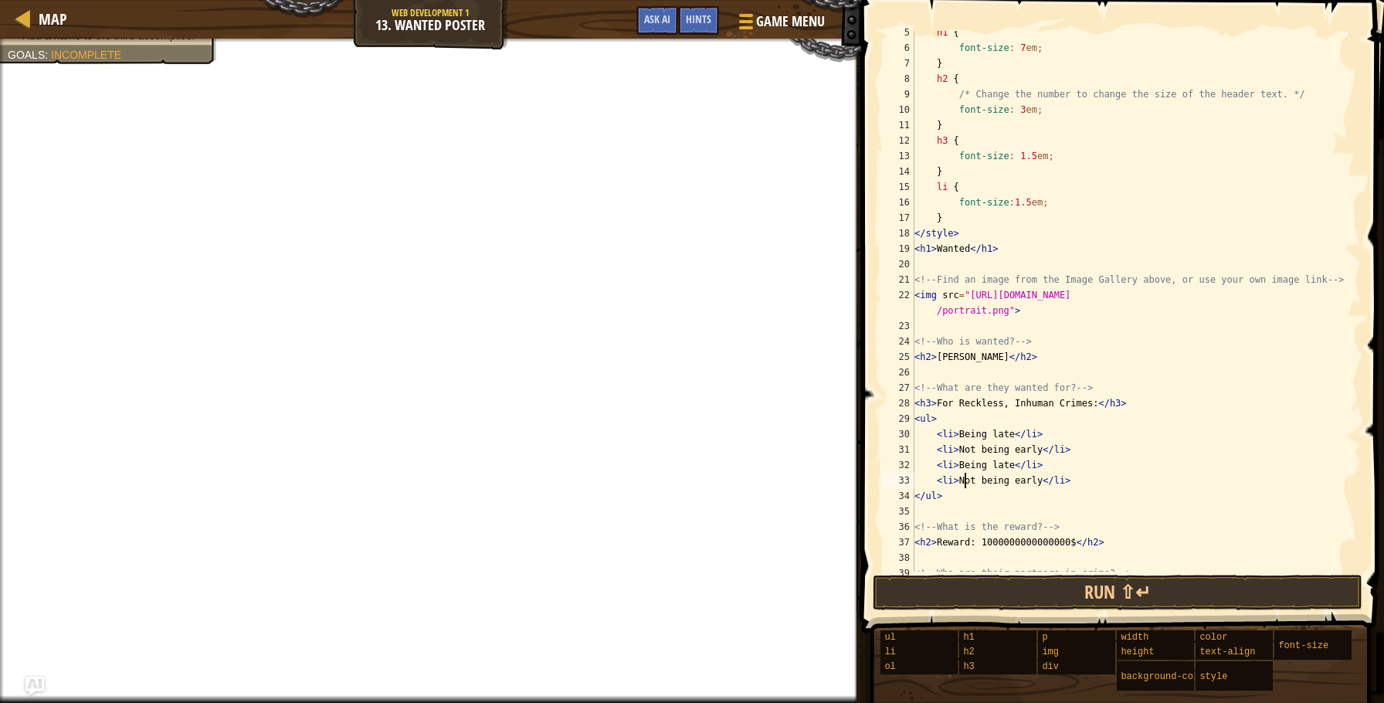
click at [966, 475] on div "h1 { font-size : 7 em ; } h2 { /* Change the number to change the size of the h…" at bounding box center [1137, 311] width 450 height 572
drag, startPoint x: 960, startPoint y: 476, endPoint x: 1040, endPoint y: 475, distance: 80.4
click at [1040, 475] on div "h1 { font-size : 7 em ; } h2 { /* Change the number to change the size of the h…" at bounding box center [1137, 311] width 450 height 572
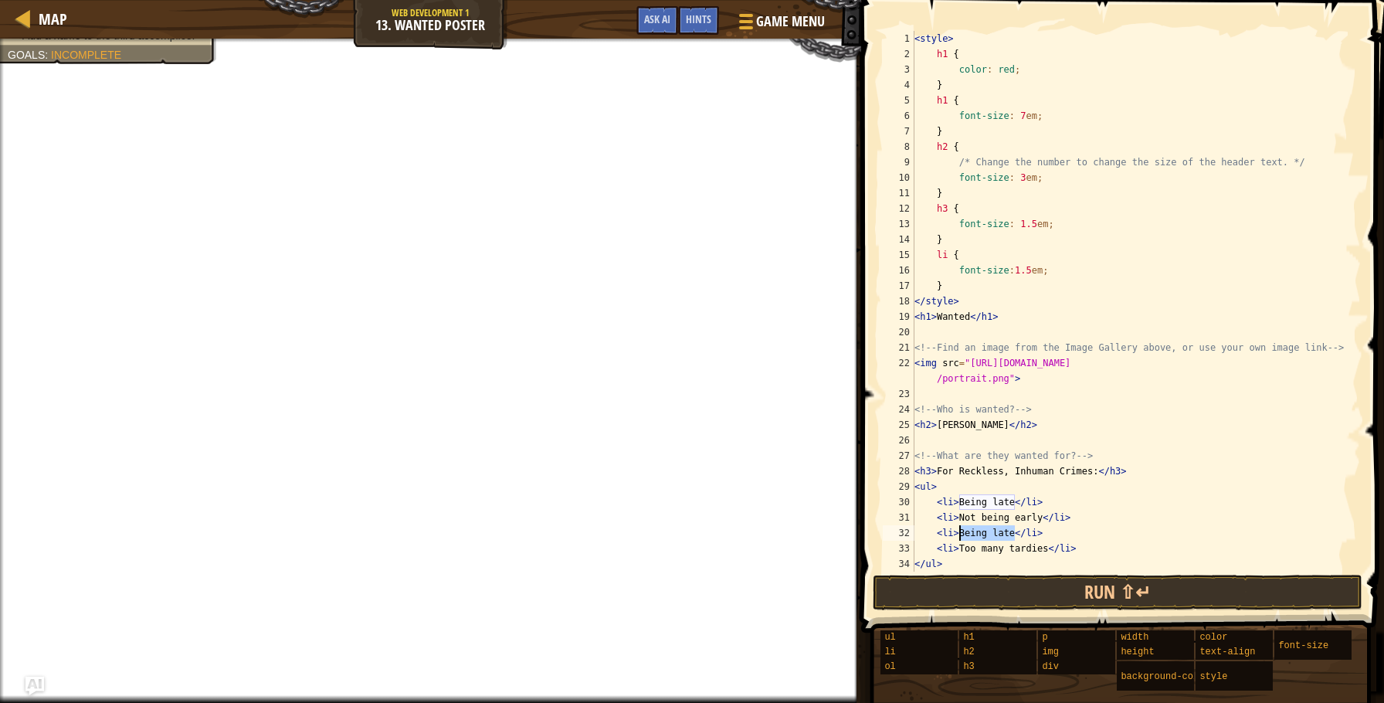
drag, startPoint x: 1016, startPoint y: 531, endPoint x: 961, endPoint y: 529, distance: 54.9
click at [961, 529] on div "< style > h1 { color : red ; } h1 { font-size : 7 em ; } h2 { /* Change the num…" at bounding box center [1137, 317] width 450 height 572
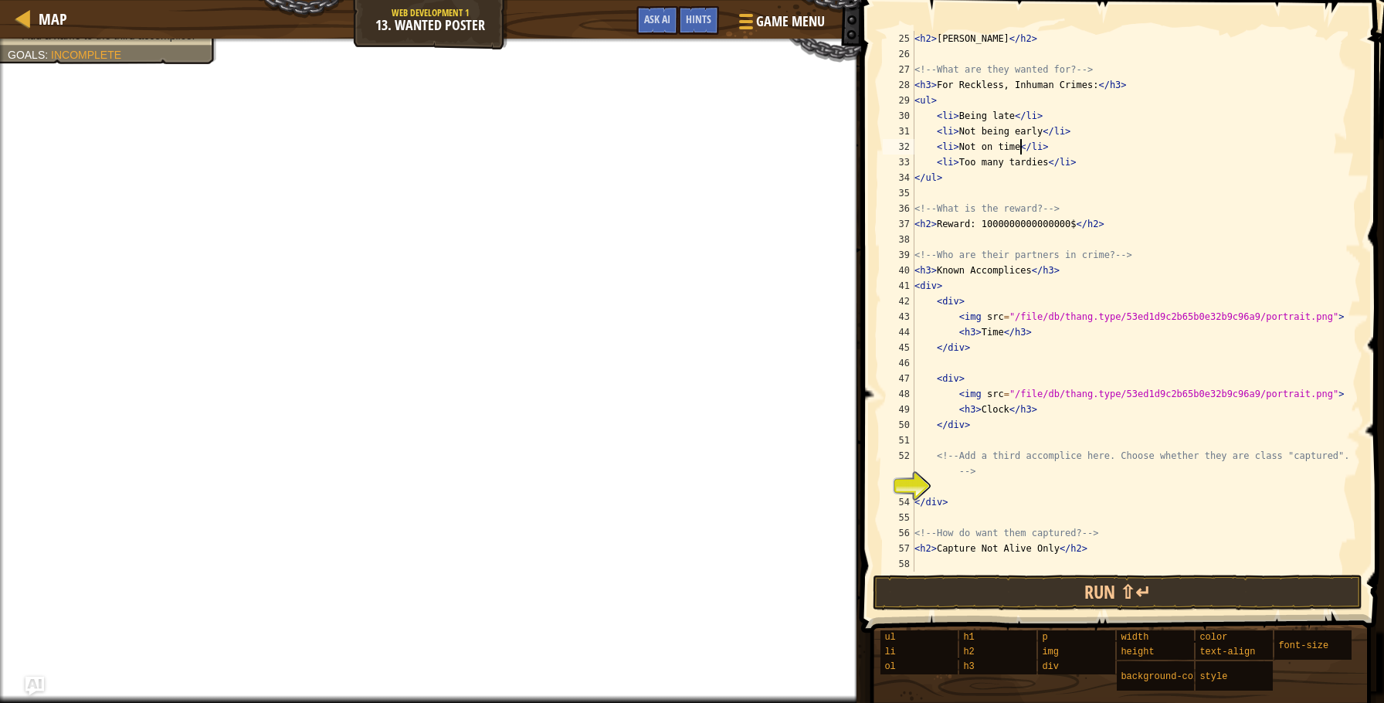
scroll to position [386, 0]
click at [994, 331] on div "< h2 > [PERSON_NAME] </ h2 > <!-- What are they wanted for? --> < h3 > For Reck…" at bounding box center [1137, 317] width 450 height 572
click at [800, 22] on span "Game Menu" at bounding box center [791, 21] width 72 height 21
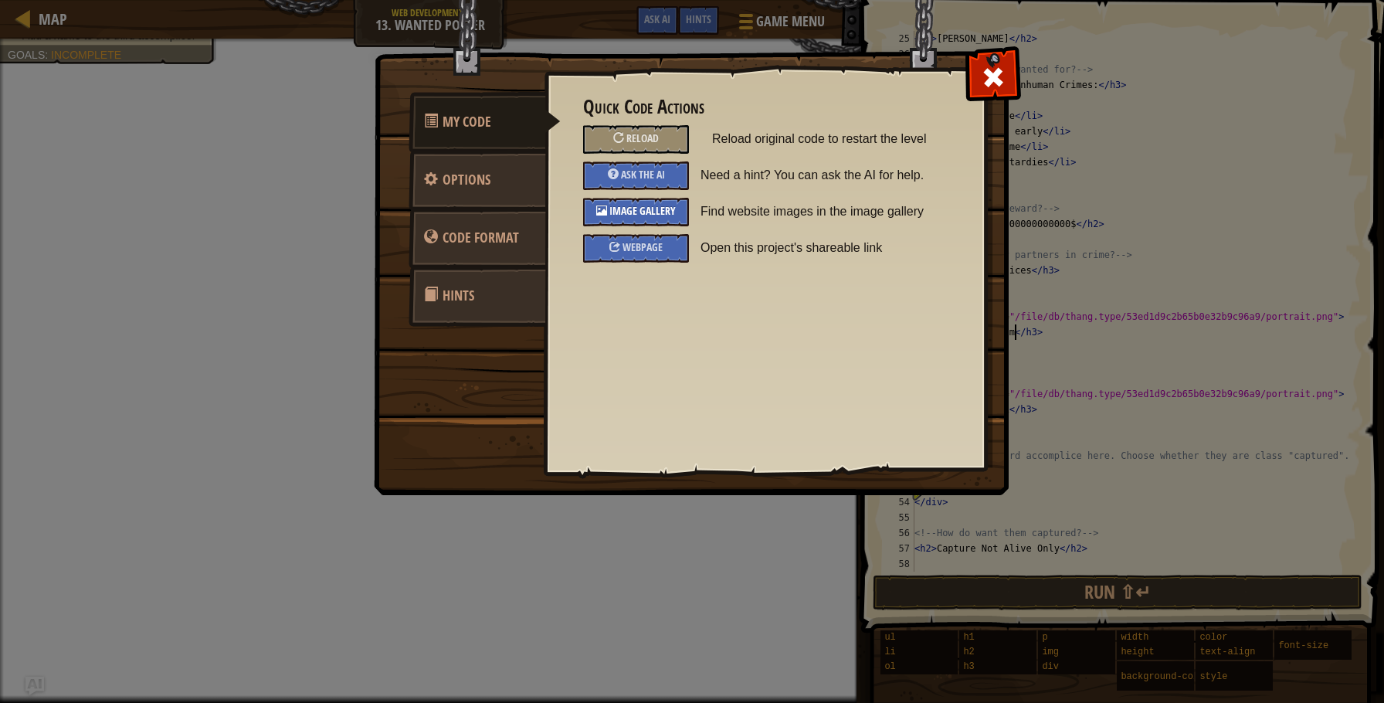
click at [629, 202] on div "Image Gallery" at bounding box center [636, 212] width 106 height 29
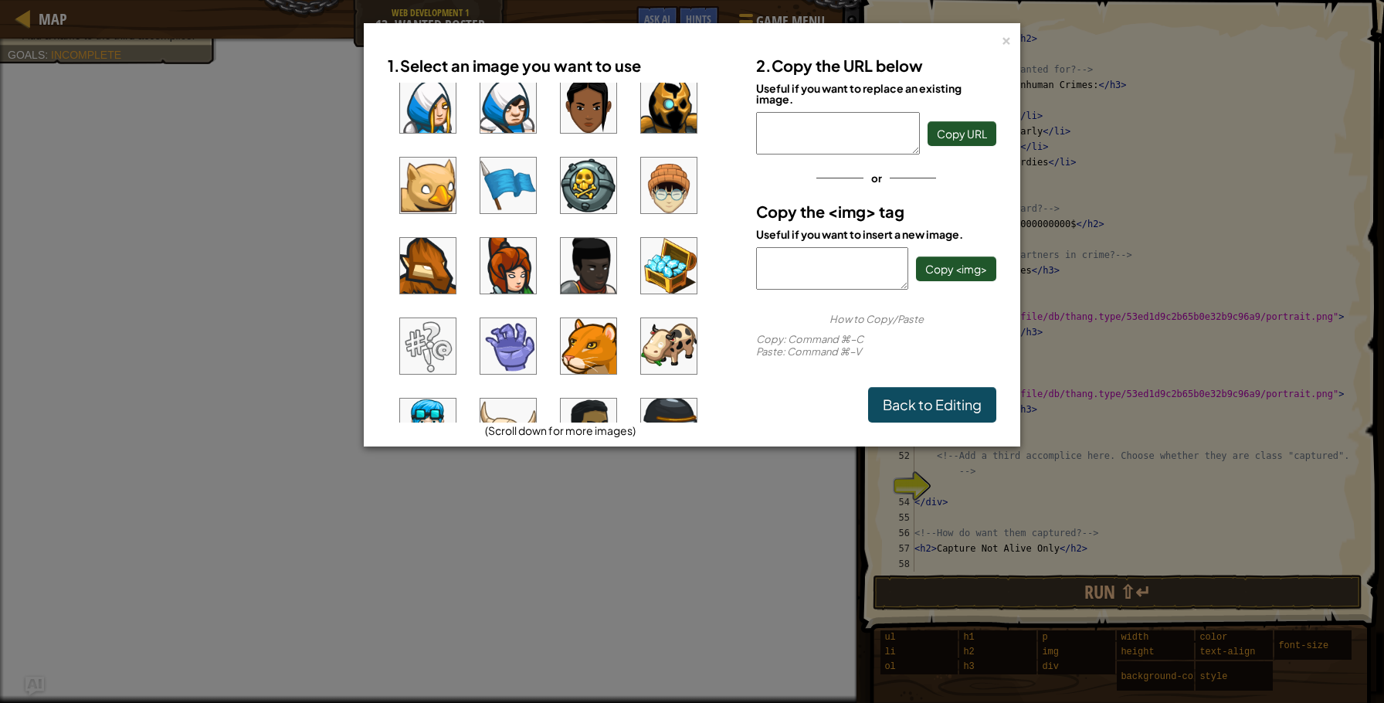
scroll to position [48, 0]
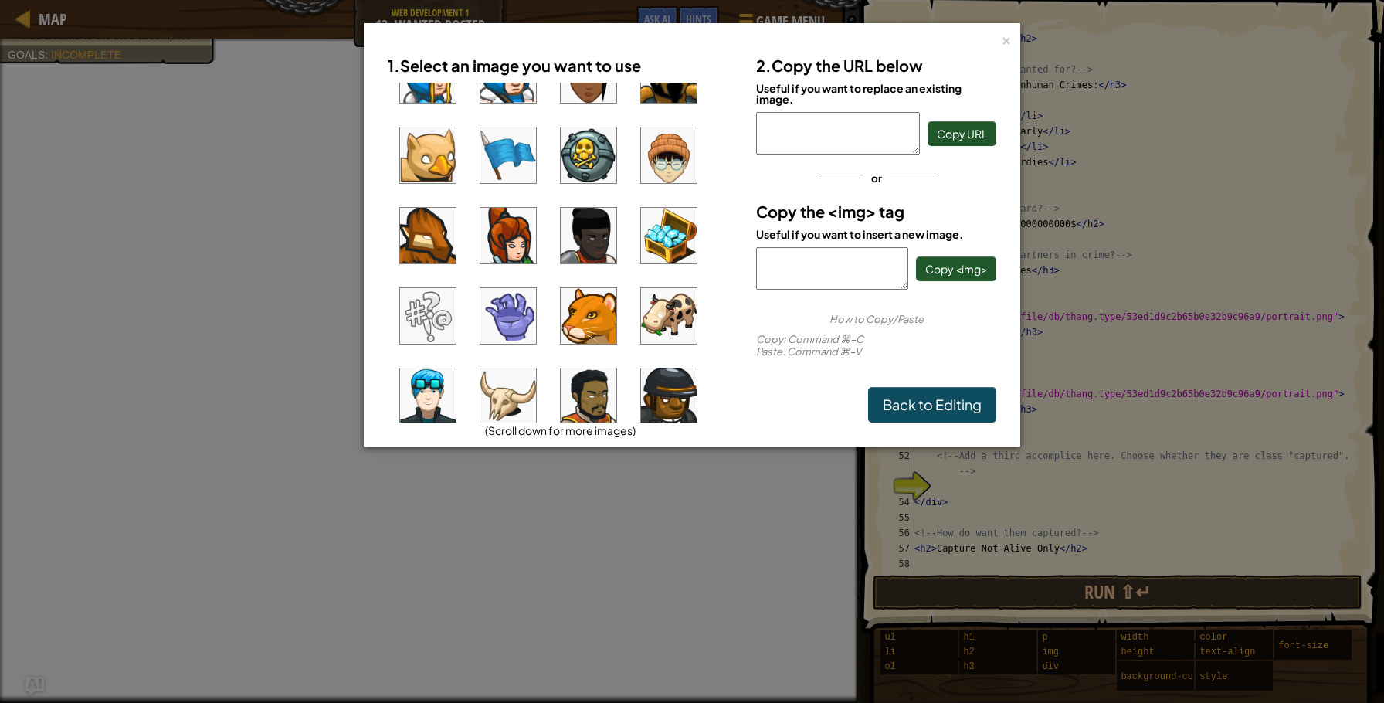
click at [416, 392] on img at bounding box center [428, 397] width 56 height 56
drag, startPoint x: 939, startPoint y: 127, endPoint x: 980, endPoint y: 95, distance: 52.4
click at [939, 127] on span "Copy URL" at bounding box center [962, 134] width 50 height 14
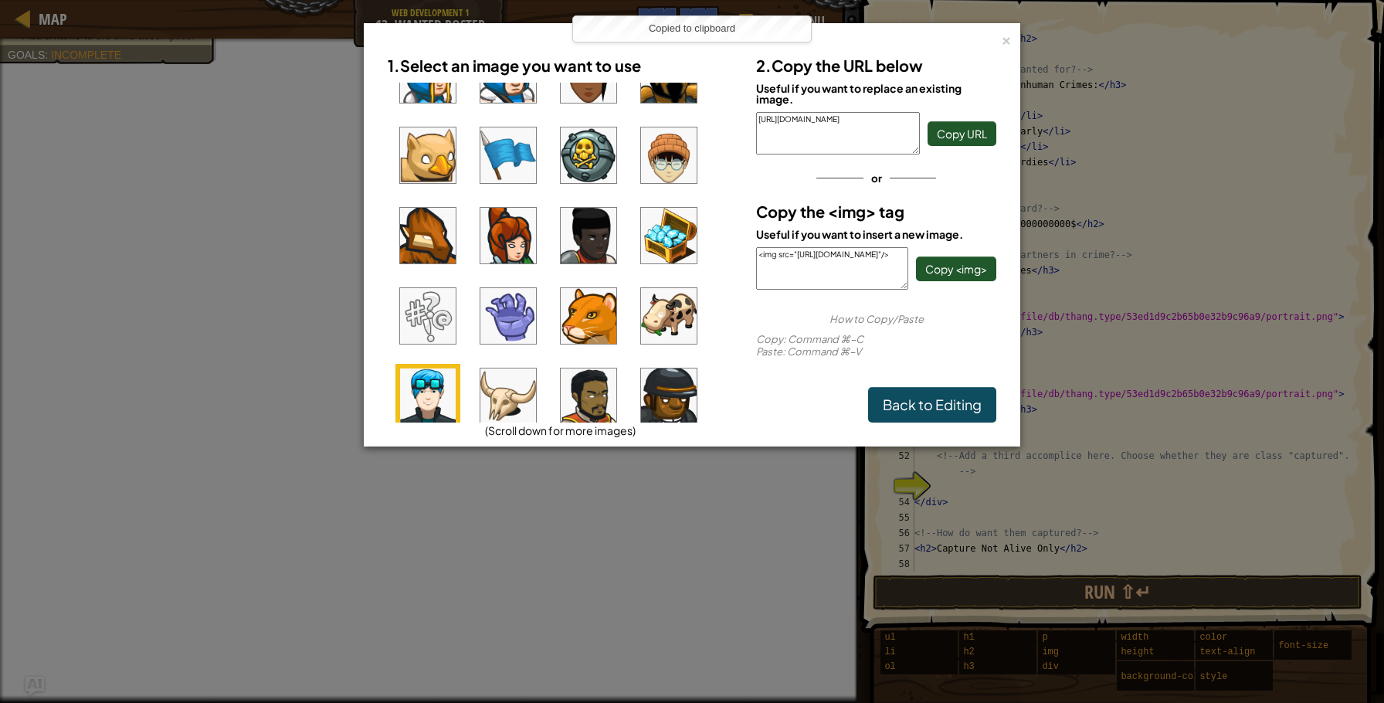
drag, startPoint x: 1004, startPoint y: 22, endPoint x: 1007, endPoint y: 31, distance: 9.8
click at [1004, 22] on div "× 1. Select an image you want to use (Scroll down for more images) 2. Copy the …" at bounding box center [692, 351] width 1384 height 703
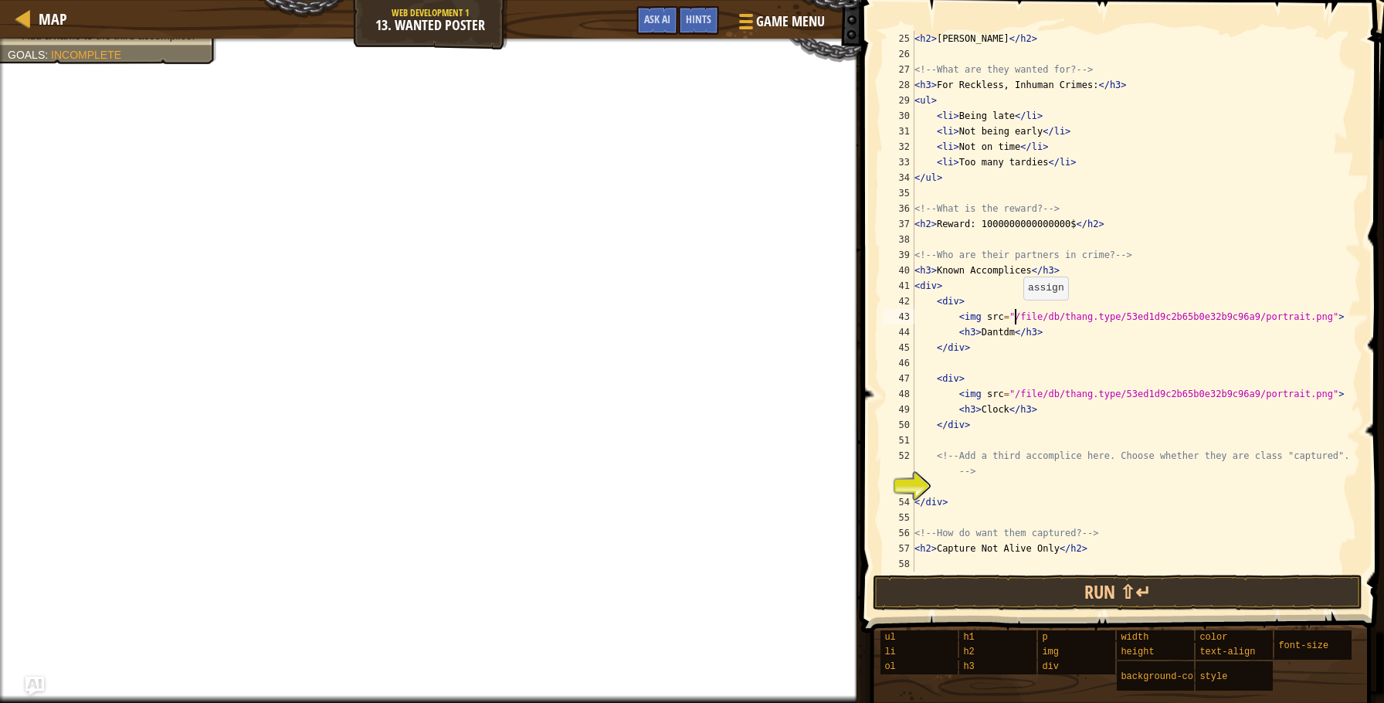
click at [1017, 314] on div "< h2 > [PERSON_NAME] </ h2 > <!-- What are they wanted for? --> < h3 > For Reck…" at bounding box center [1137, 317] width 450 height 572
click at [1022, 314] on div "< h2 > [PERSON_NAME] </ h2 > <!-- What are they wanted for? --> < h3 > For Reck…" at bounding box center [1137, 317] width 450 height 572
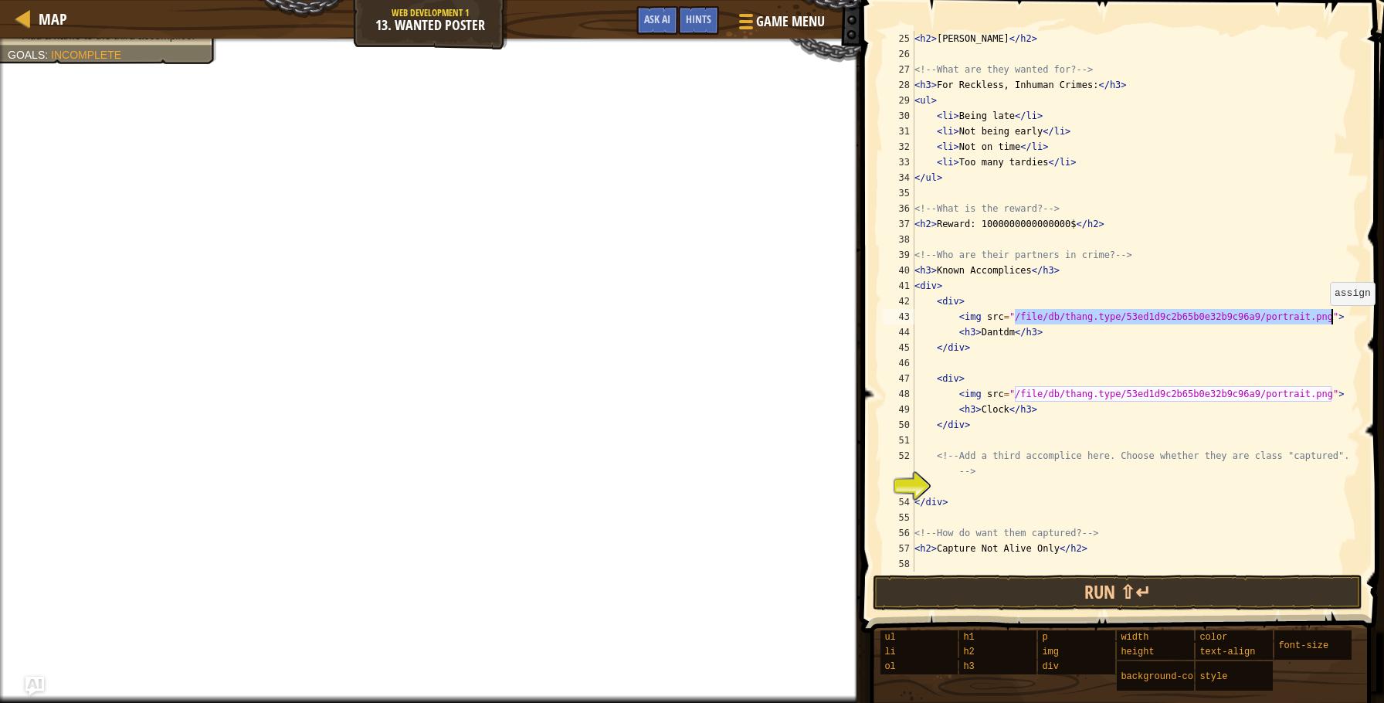
drag, startPoint x: 1016, startPoint y: 315, endPoint x: 1331, endPoint y: 321, distance: 315.3
click at [1331, 321] on div "< h2 > [PERSON_NAME] </ h2 > <!-- What are they wanted for? --> < h3 > For Reck…" at bounding box center [1137, 317] width 450 height 572
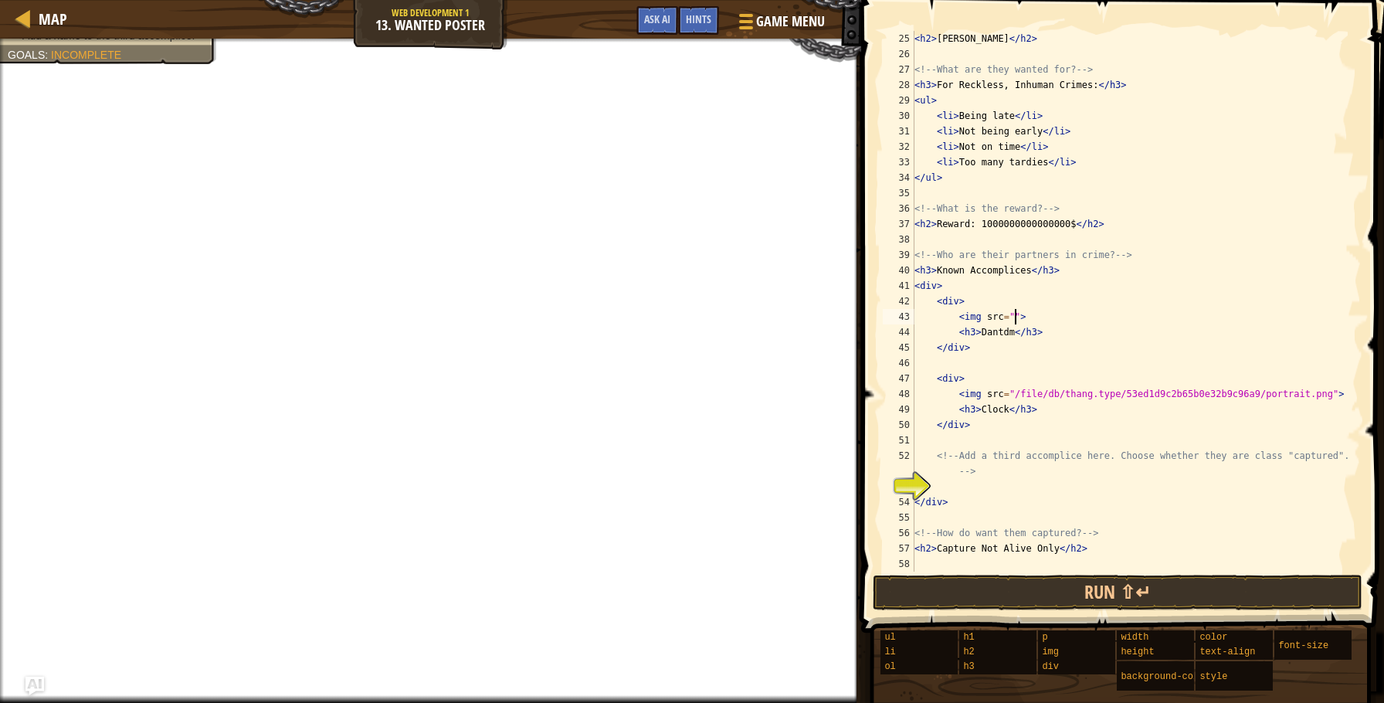
paste textarea "[URL][DOMAIN_NAME]"
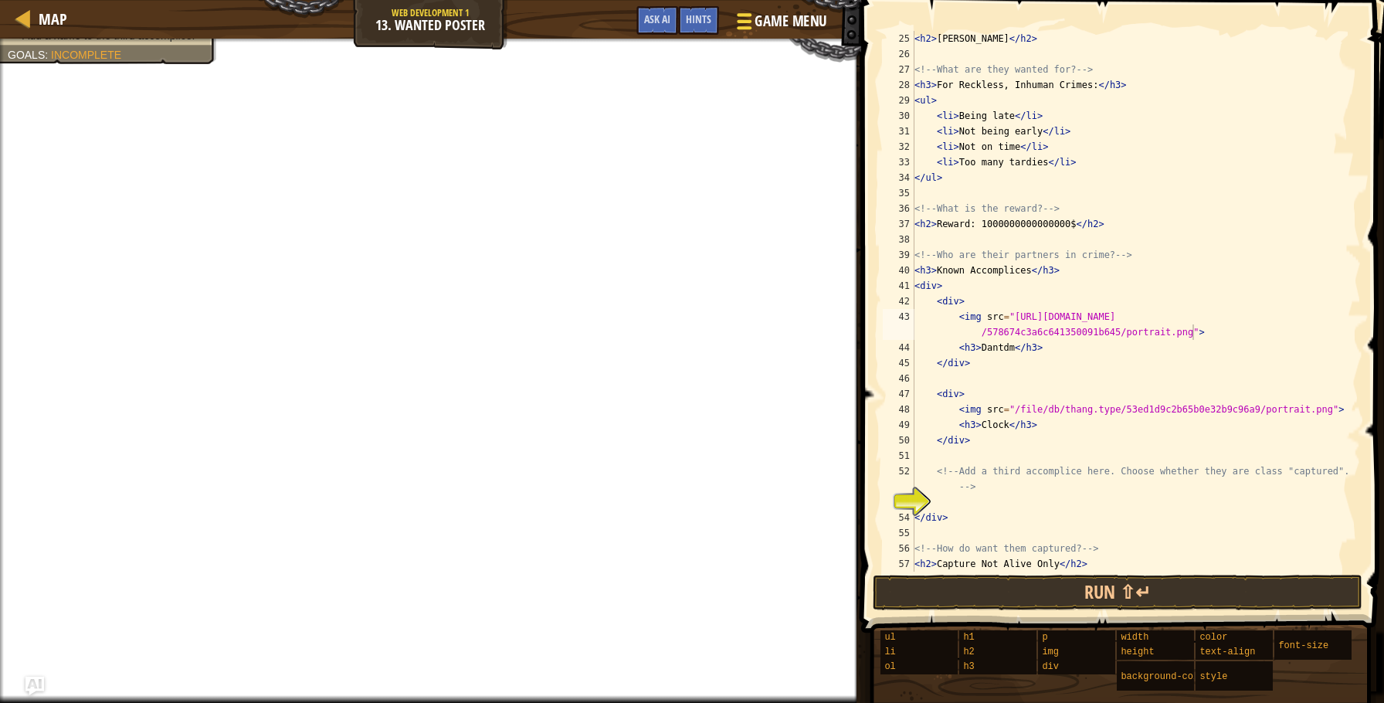
click at [755, 34] on button "Game Menu" at bounding box center [780, 24] width 113 height 38
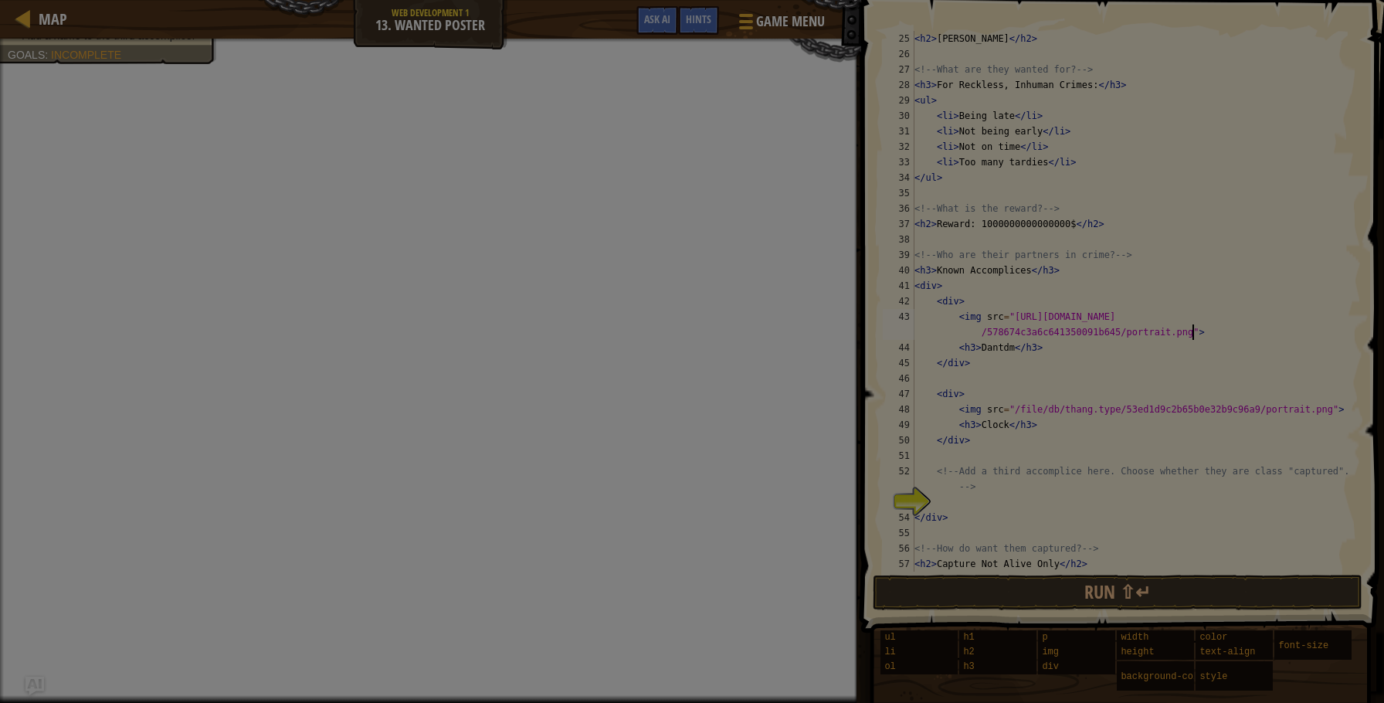
click at [753, 2] on body "Map Web Development 1 13. Wanted Poster Game Menu Done Hints Ask AI 1 ההההההההה…" at bounding box center [692, 1] width 1384 height 2
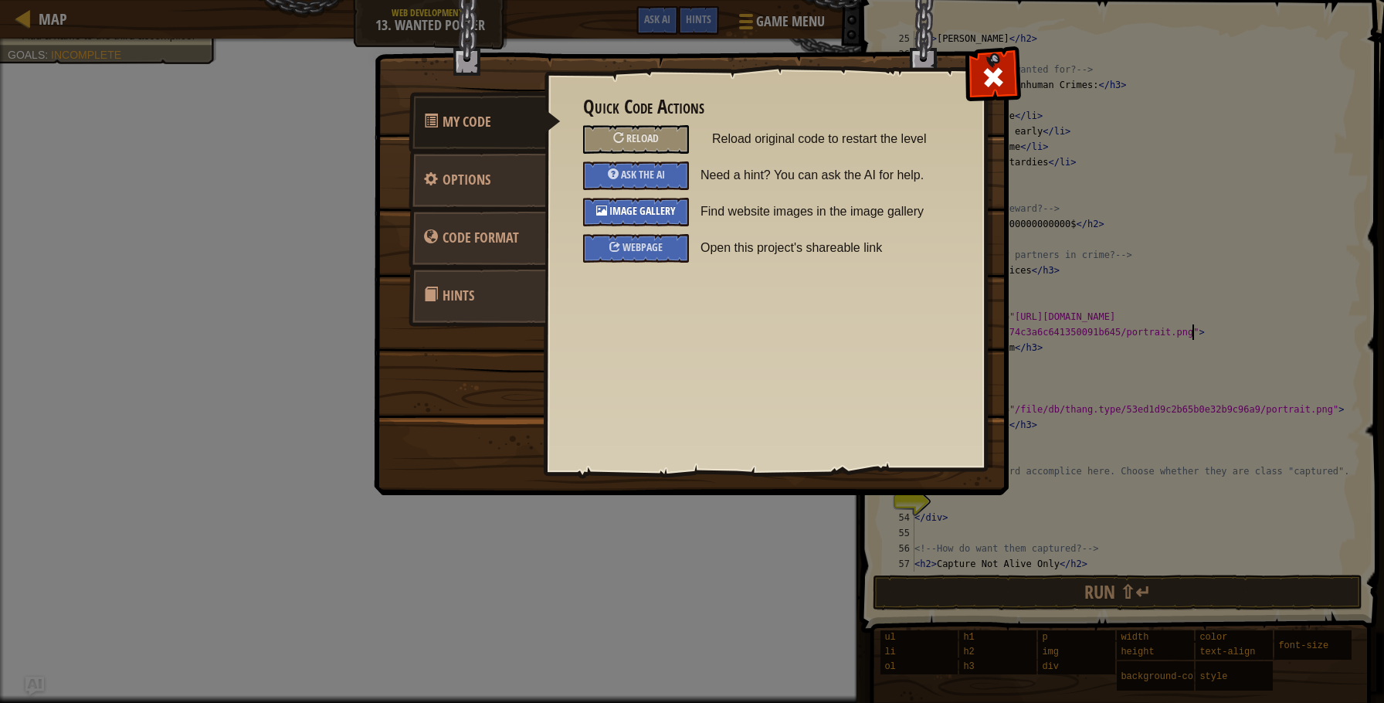
click at [662, 206] on span "Image Gallery" at bounding box center [643, 210] width 66 height 15
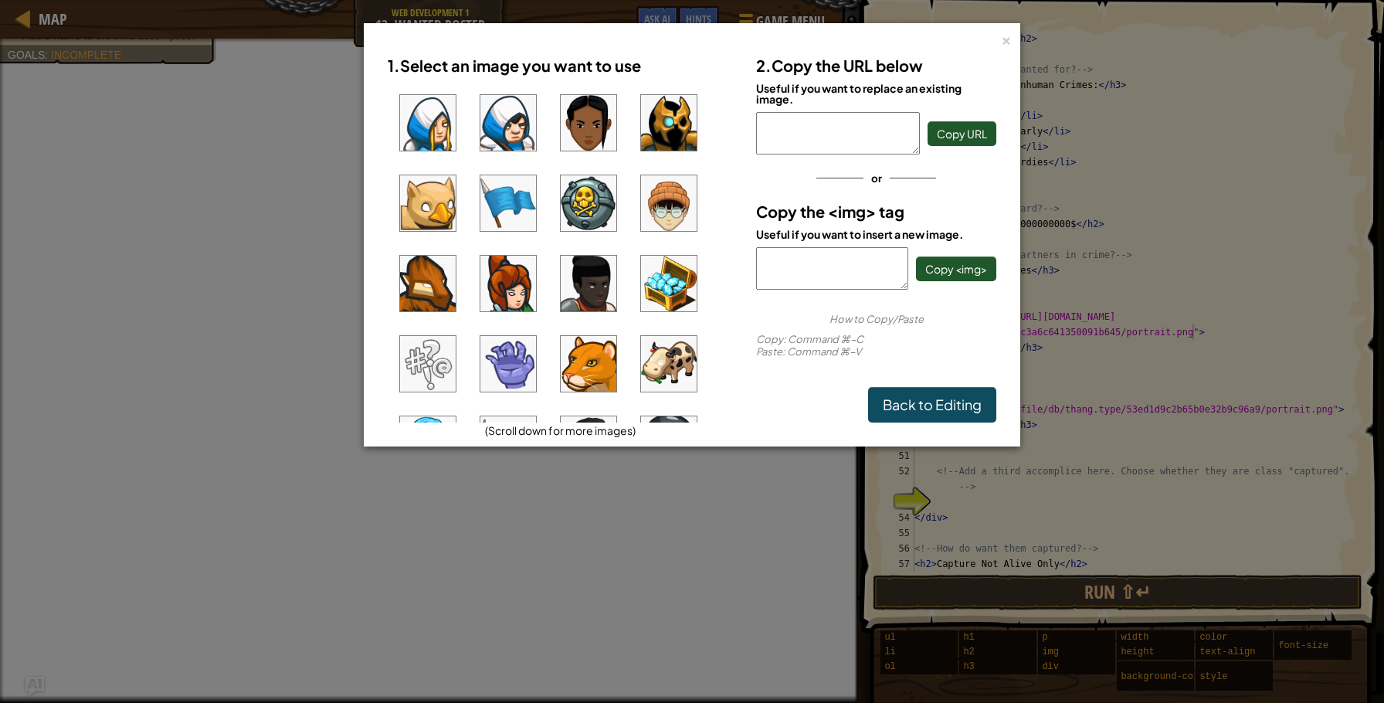
click at [651, 286] on img at bounding box center [669, 284] width 56 height 56
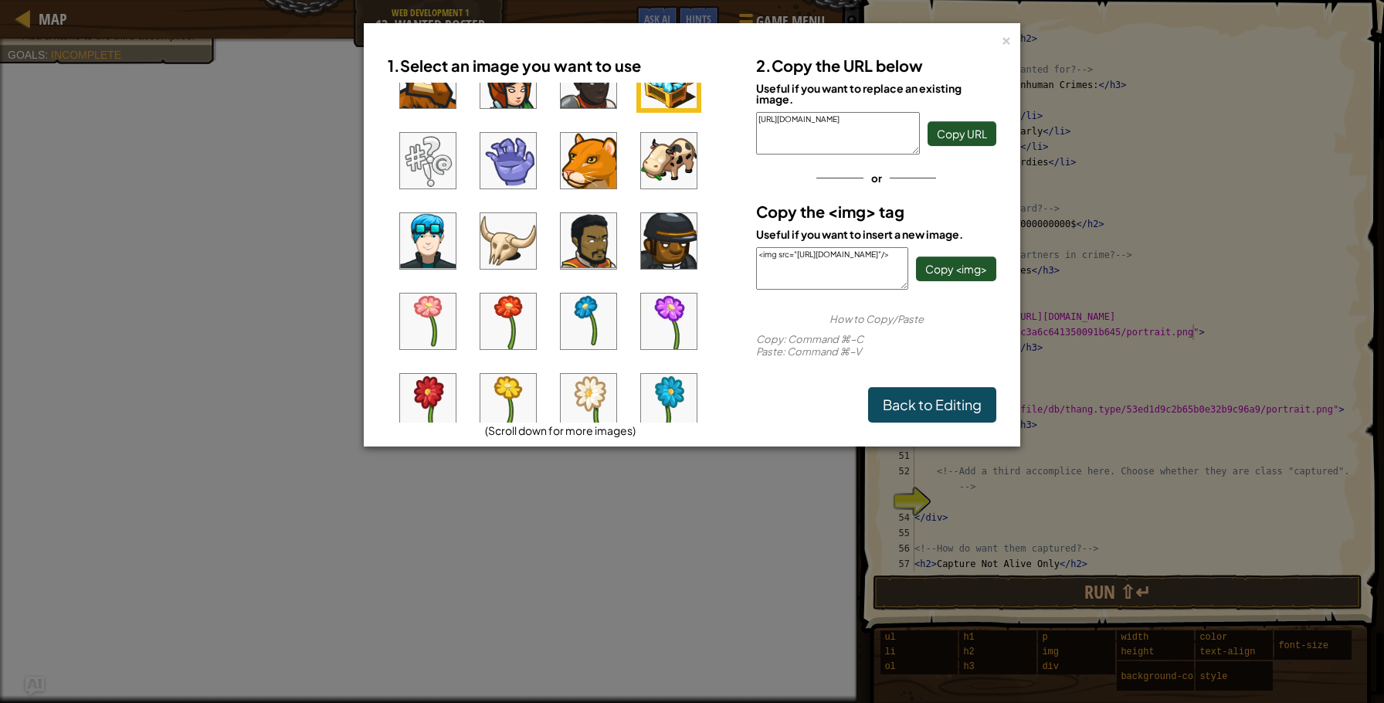
scroll to position [202, 0]
click at [434, 330] on img at bounding box center [428, 322] width 56 height 56
click at [600, 318] on img at bounding box center [589, 322] width 56 height 56
click at [953, 128] on span "Copy URL" at bounding box center [962, 134] width 50 height 14
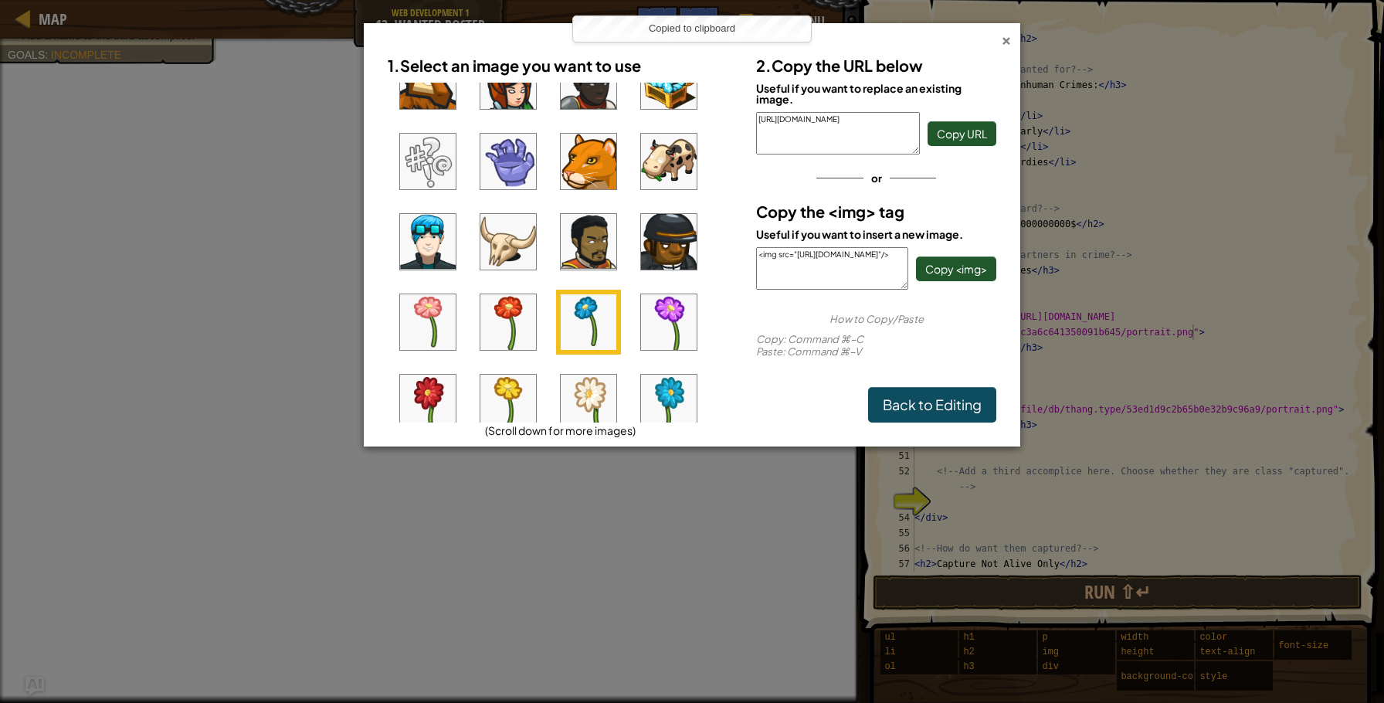
click at [1007, 41] on div "×" at bounding box center [1006, 38] width 11 height 16
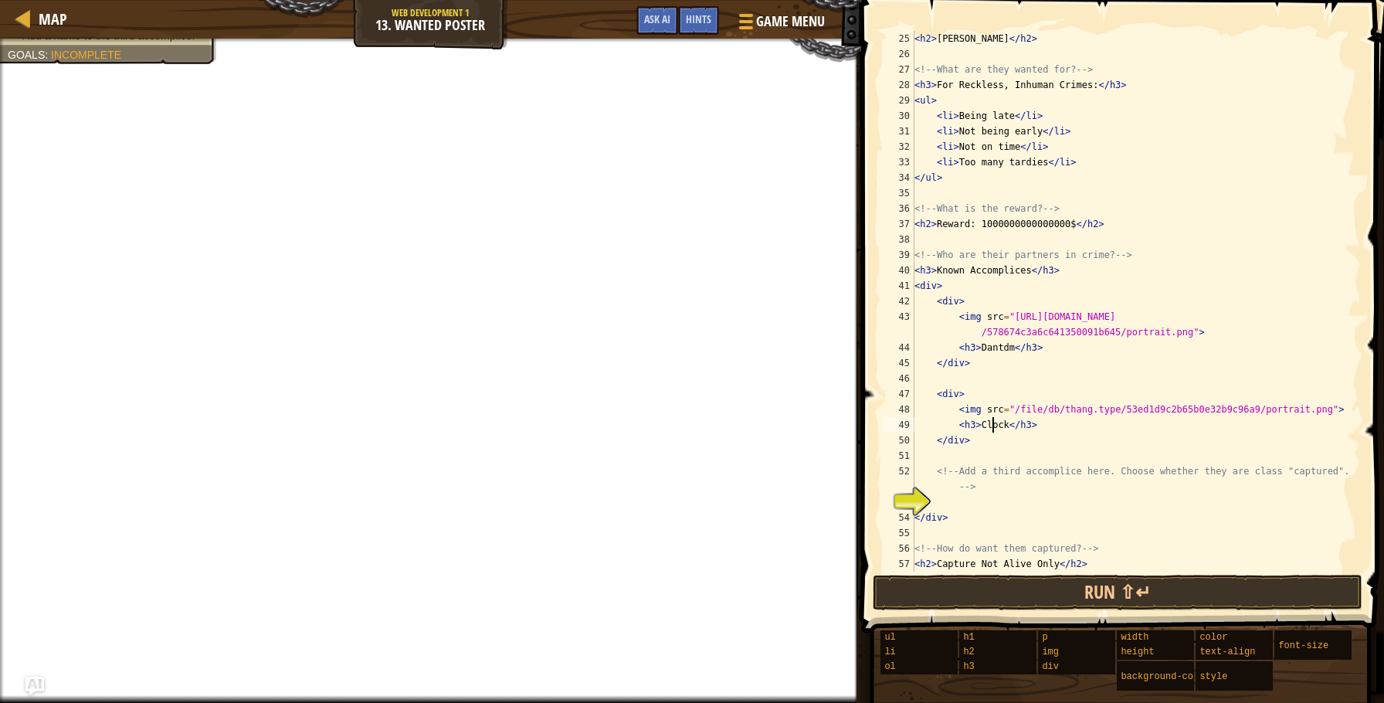
click at [994, 424] on div "< h2 > [PERSON_NAME] </ h2 > <!-- What are they wanted for? --> < h3 > For Reck…" at bounding box center [1137, 317] width 450 height 572
click at [994, 423] on div "< h2 > [PERSON_NAME] </ h2 > <!-- What are they wanted for? --> < h3 > For Reck…" at bounding box center [1137, 317] width 450 height 572
click at [1021, 403] on div "< h2 > [PERSON_NAME] </ h2 > <!-- What are they wanted for? --> < h3 > For Reck…" at bounding box center [1137, 317] width 450 height 572
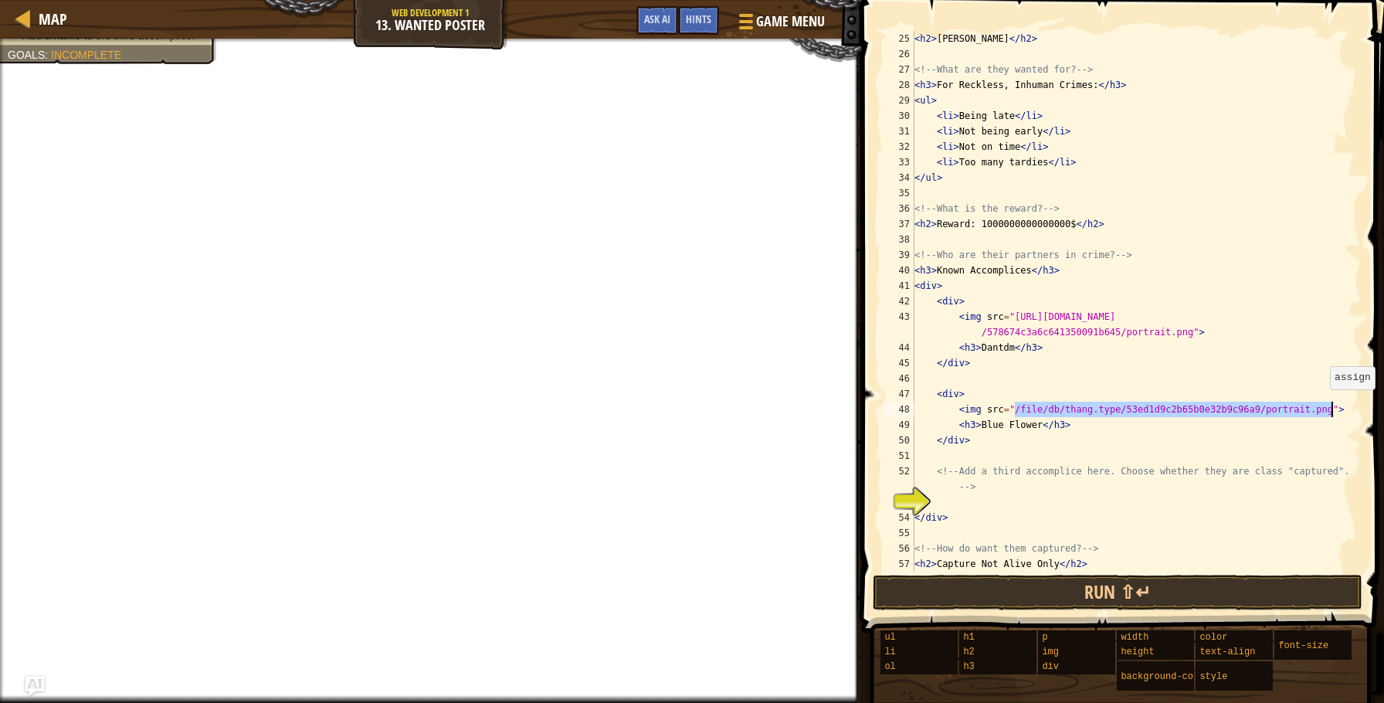
drag, startPoint x: 1014, startPoint y: 403, endPoint x: 1332, endPoint y: 404, distance: 317.5
click at [1332, 404] on div "< h2 > [PERSON_NAME] </ h2 > <!-- What are they wanted for? --> < h3 > For Reck…" at bounding box center [1137, 317] width 450 height 572
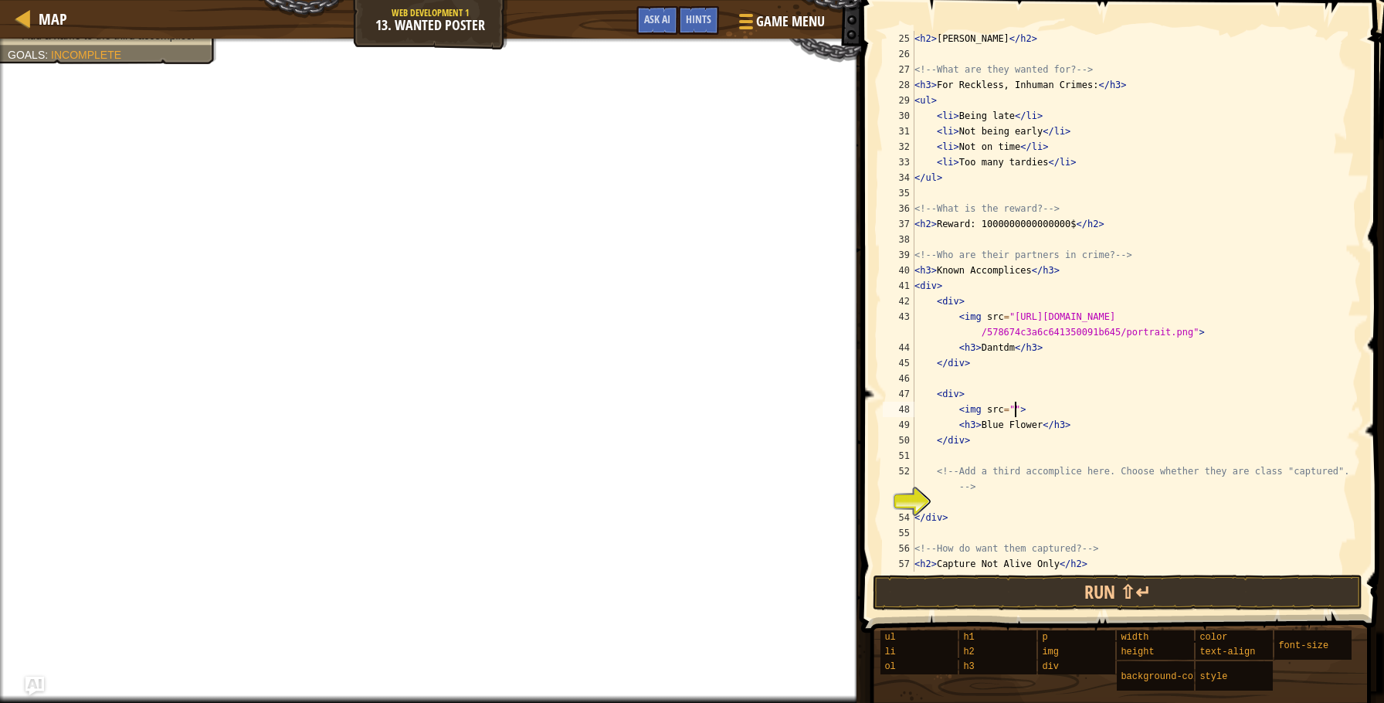
paste textarea "[URL][DOMAIN_NAME]"
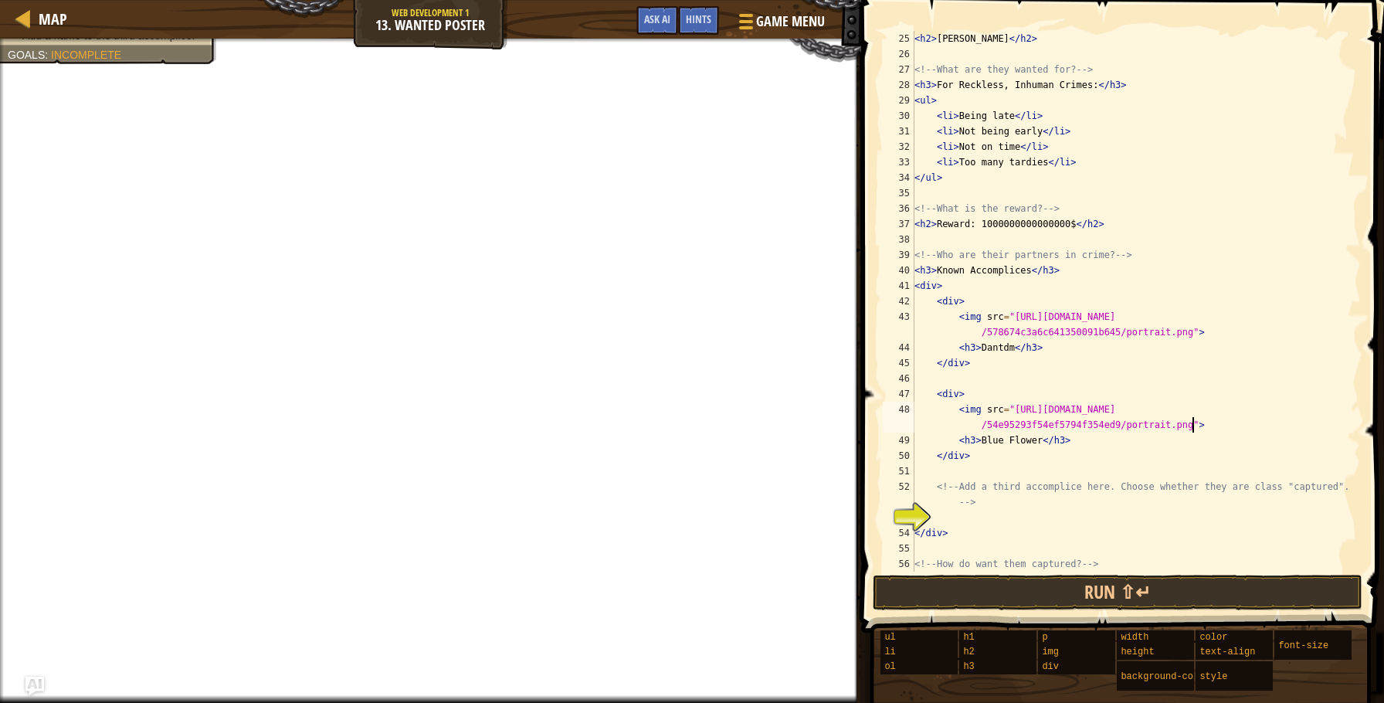
type textarea "<img src="[URL][DOMAIN_NAME]">"
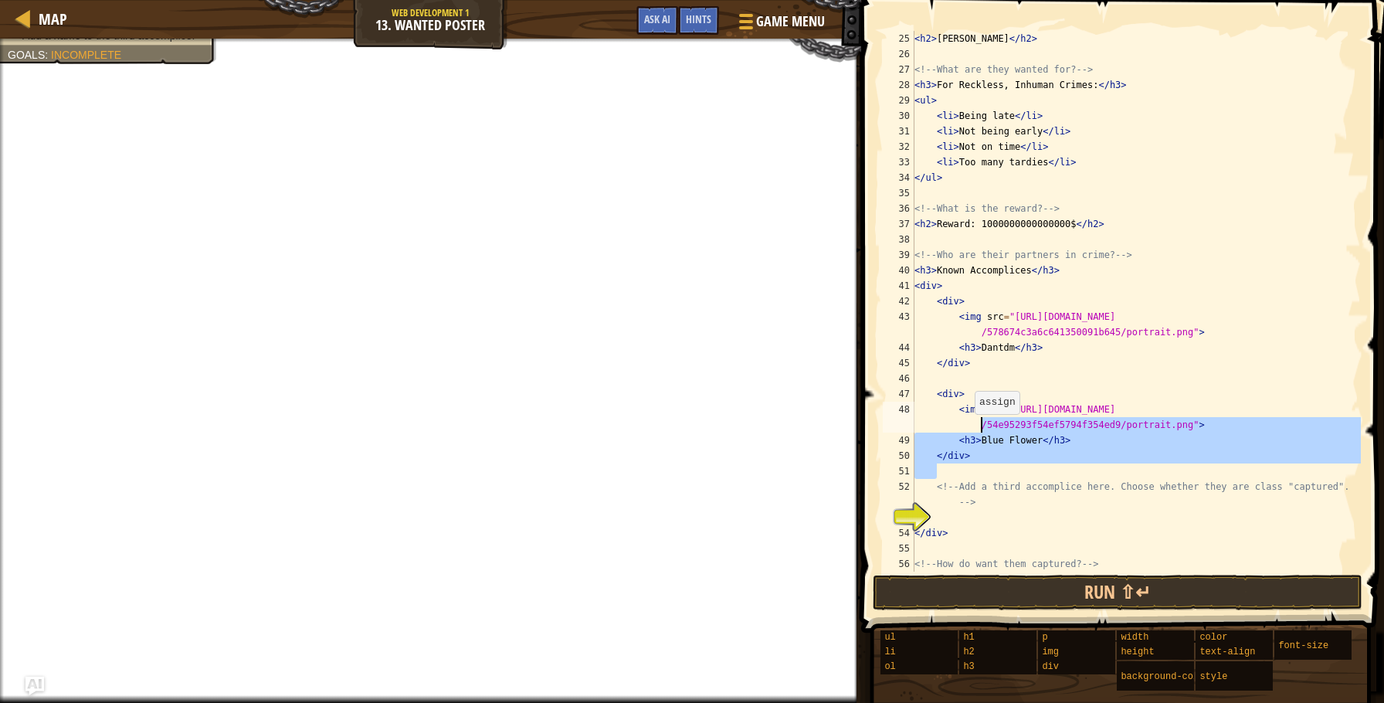
drag, startPoint x: 973, startPoint y: 457, endPoint x: 982, endPoint y: 480, distance: 24.0
click at [969, 430] on div "< h2 > [PERSON_NAME] </ h2 > <!-- What are they wanted for? --> < h3 > For Reck…" at bounding box center [1137, 317] width 450 height 572
drag, startPoint x: 982, startPoint y: 477, endPoint x: 977, endPoint y: 465, distance: 13.2
click at [981, 477] on div "< h2 > [PERSON_NAME] </ h2 > <!-- What are they wanted for? --> < h3 > For Reck…" at bounding box center [1137, 317] width 450 height 572
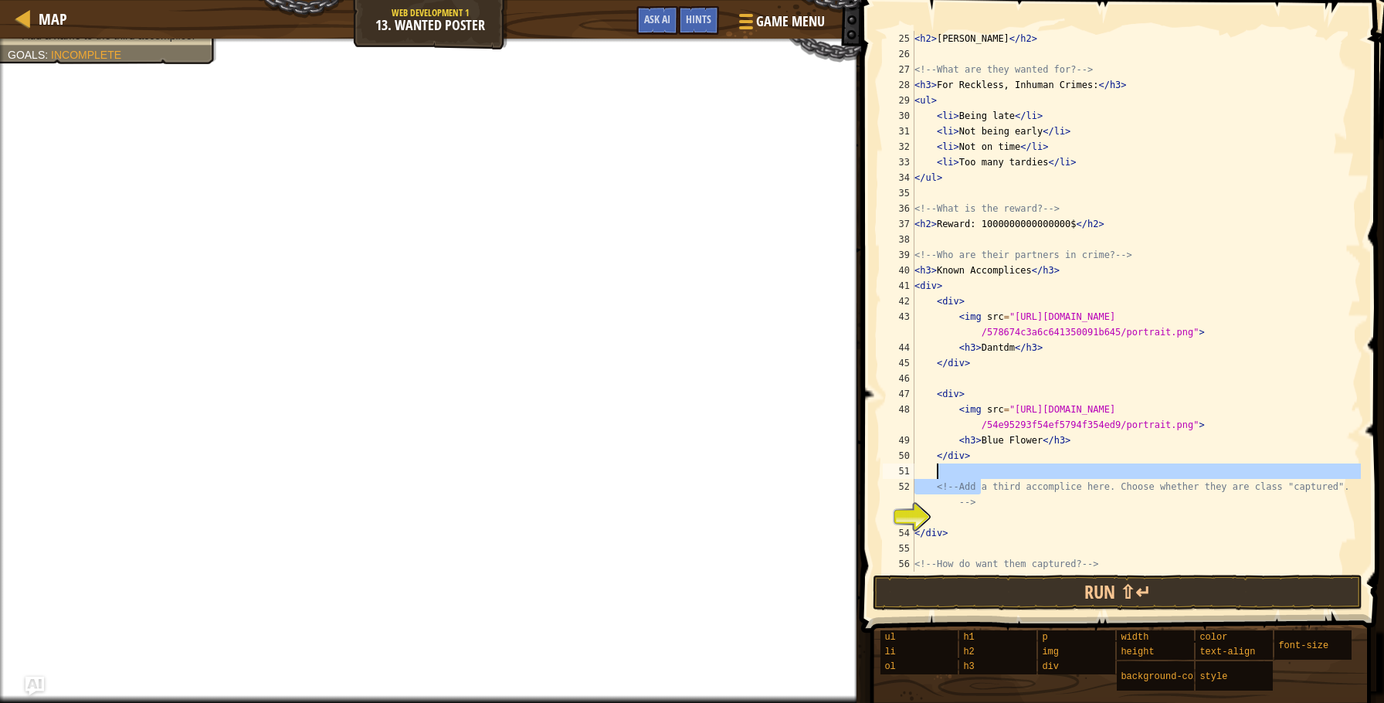
click at [975, 460] on div "< h2 > [PERSON_NAME] </ h2 > <!-- What are they wanted for? --> < h3 > For Reck…" at bounding box center [1137, 317] width 450 height 572
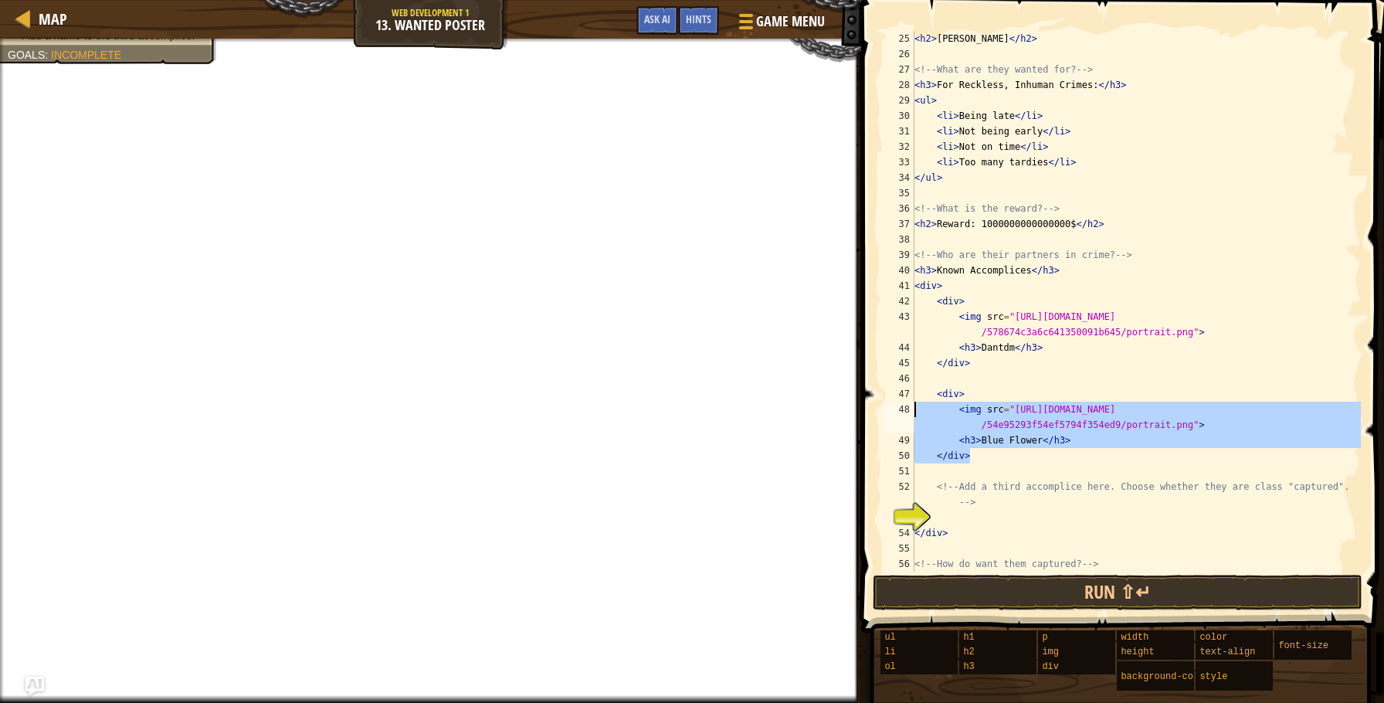
drag, startPoint x: 975, startPoint y: 460, endPoint x: 962, endPoint y: 414, distance: 47.4
click at [962, 414] on div "< h2 > [PERSON_NAME] </ h2 > <!-- What are they wanted for? --> < h3 > For Reck…" at bounding box center [1137, 317] width 450 height 572
paste textarea "[URL][DOMAIN_NAME]"
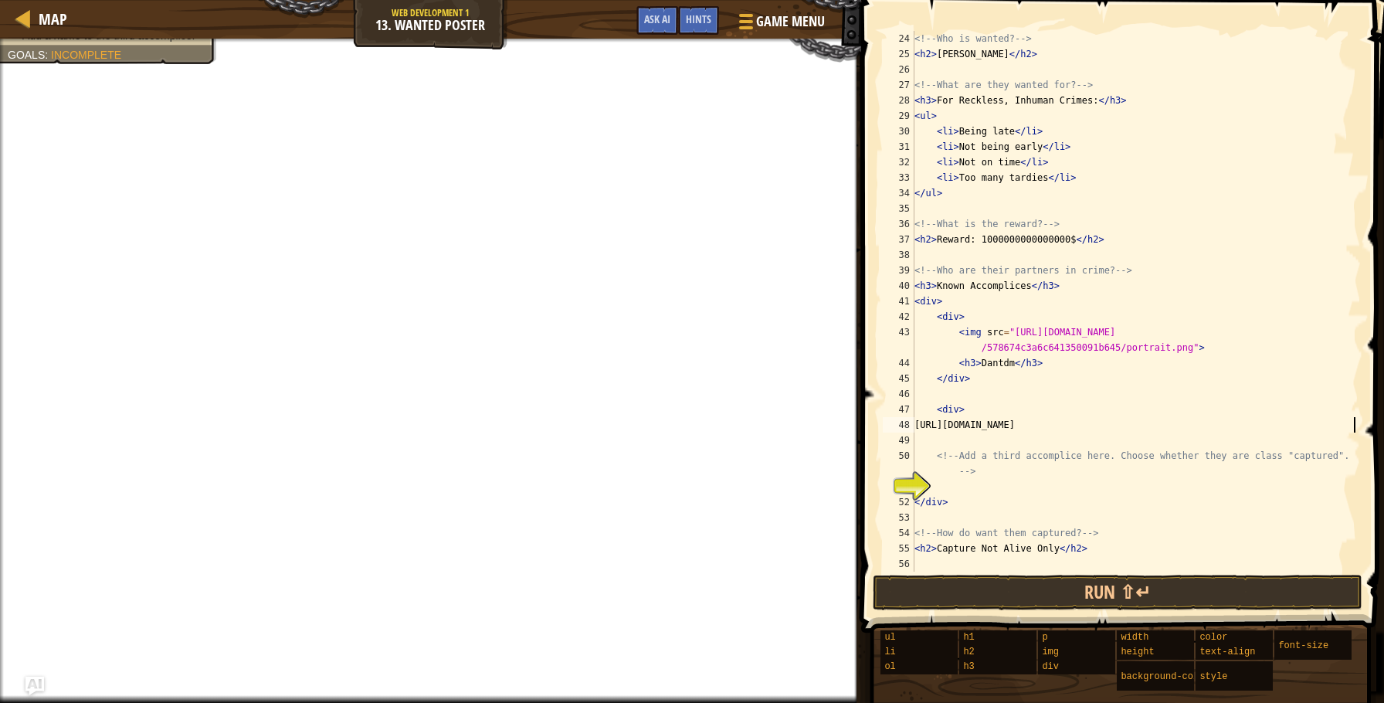
click at [970, 402] on div "<!-- Who is wanted? --> < h2 > [PERSON_NAME] </ h2 > <!-- What are they wanted …" at bounding box center [1137, 317] width 450 height 572
type textarea "<h3>Blue Flower</h3> </div>"
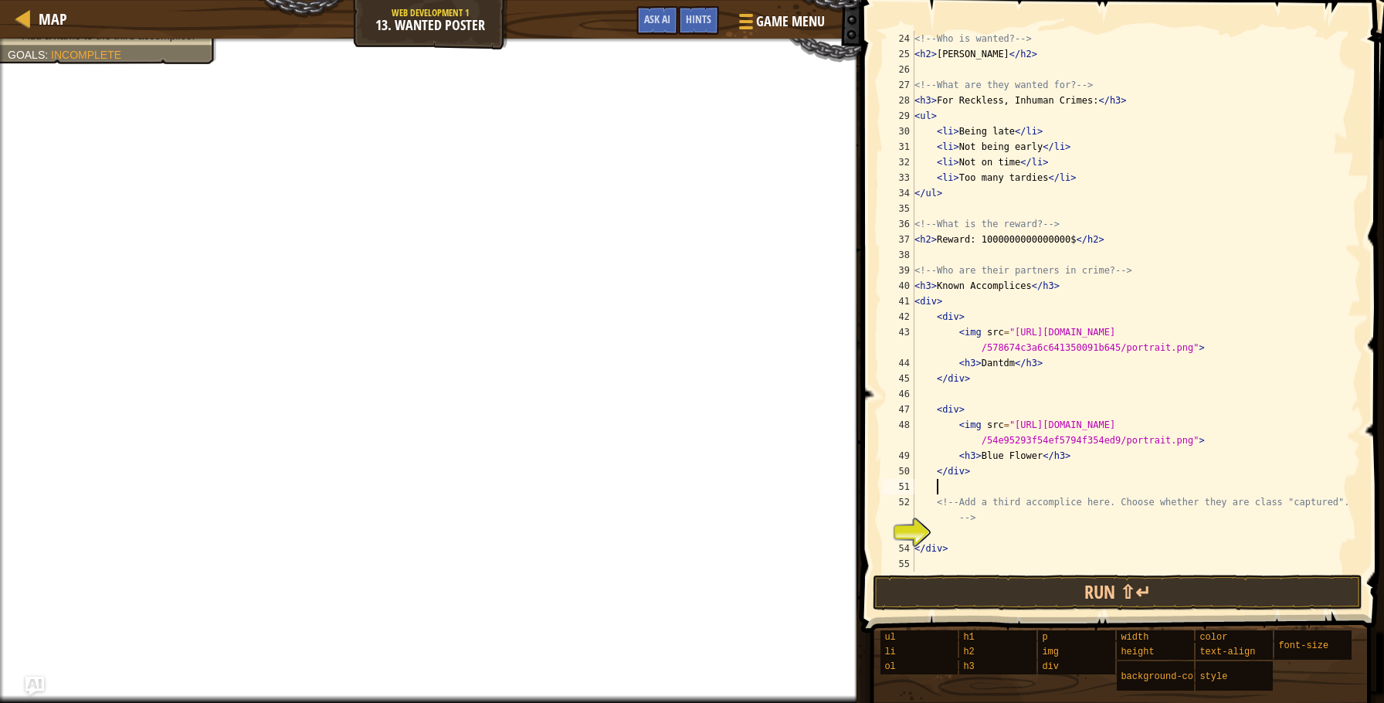
click at [978, 479] on div "<!-- Who is wanted? --> < h2 > [PERSON_NAME] </ h2 > <!-- What are they wanted …" at bounding box center [1137, 317] width 450 height 572
click at [977, 474] on div "<!-- Who is wanted? --> < h2 > [PERSON_NAME] </ h2 > <!-- What are they wanted …" at bounding box center [1137, 317] width 450 height 572
type textarea "</div>"
paste textarea "</div>"
type textarea "</div>"
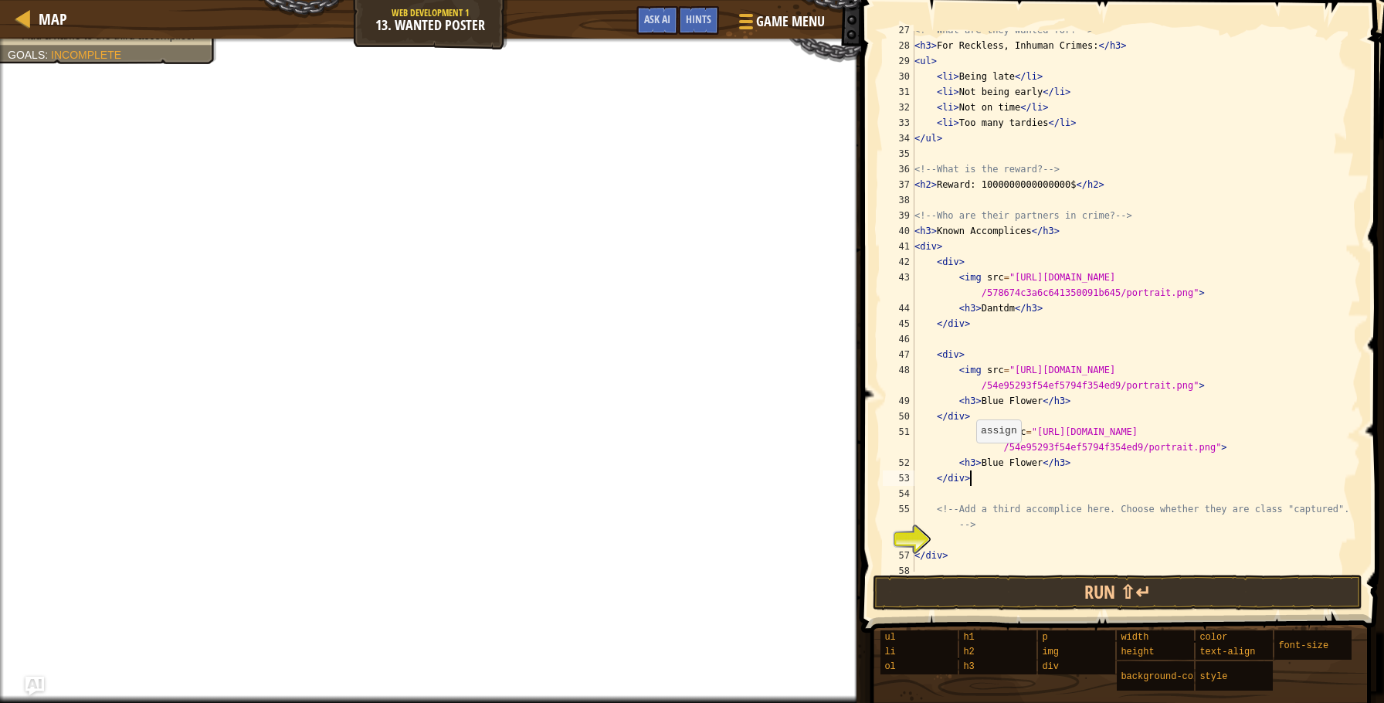
scroll to position [426, 0]
drag, startPoint x: 975, startPoint y: 475, endPoint x: 892, endPoint y: 476, distance: 83.4
click at [892, 476] on div "</div> 27 28 29 30 31 32 33 34 35 36 37 38 39 40 41 42 43 44 45 46 47 48 49 50 …" at bounding box center [1120, 301] width 481 height 541
click at [979, 413] on div "<!-- What are they wanted for? --> < h3 > For Reckless, Inhuman Crimes: </ h3 >…" at bounding box center [1137, 308] width 450 height 572
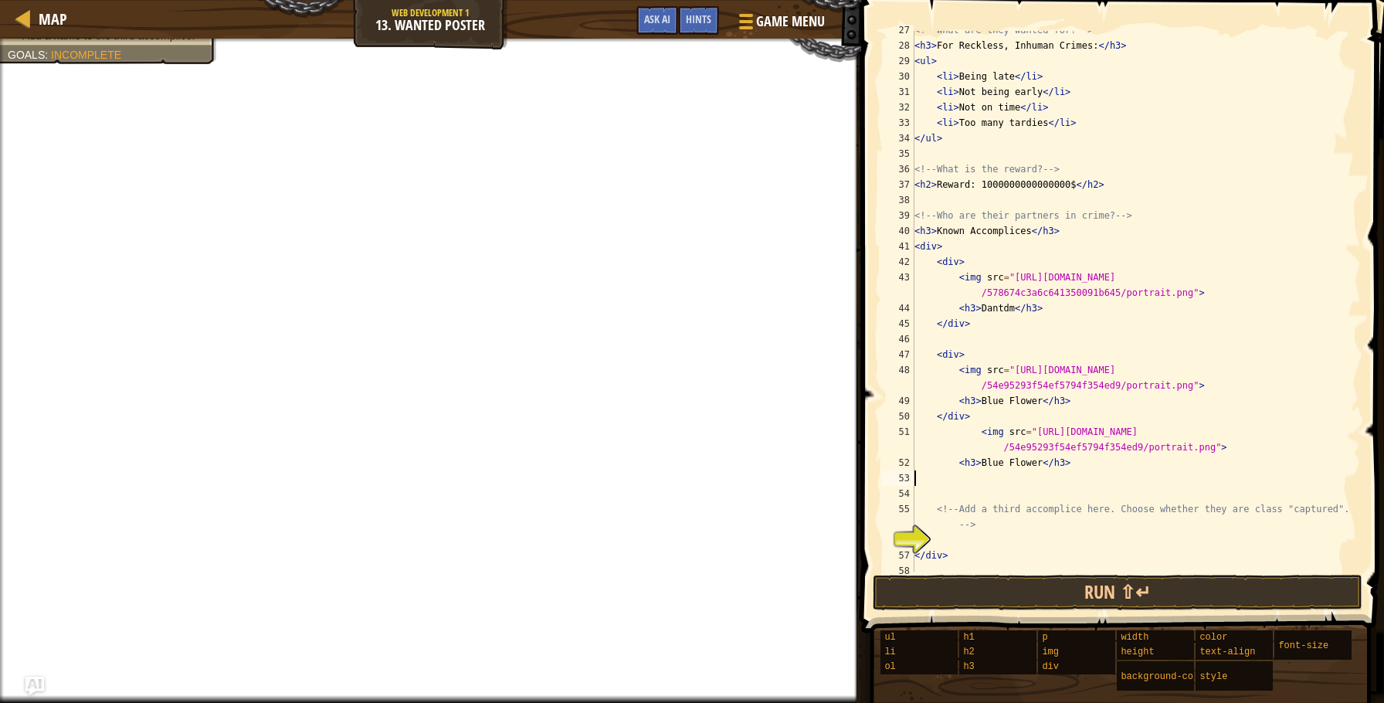
type textarea "</div>"
drag, startPoint x: 979, startPoint y: 413, endPoint x: 915, endPoint y: 416, distance: 64.2
click at [915, 416] on div "<!-- What are they wanted for? --> < h3 > For Reckless, Inhuman Crimes: </ h3 >…" at bounding box center [1137, 308] width 450 height 572
click at [1123, 311] on div "<!-- What are they wanted for? --> < h3 > For Reckless, Inhuman Crimes: </ h3 >…" at bounding box center [1137, 308] width 450 height 572
click at [1009, 467] on div "<!-- What are they wanted for? --> < h3 > For Reckless, Inhuman Crimes: </ h3 >…" at bounding box center [1137, 308] width 450 height 572
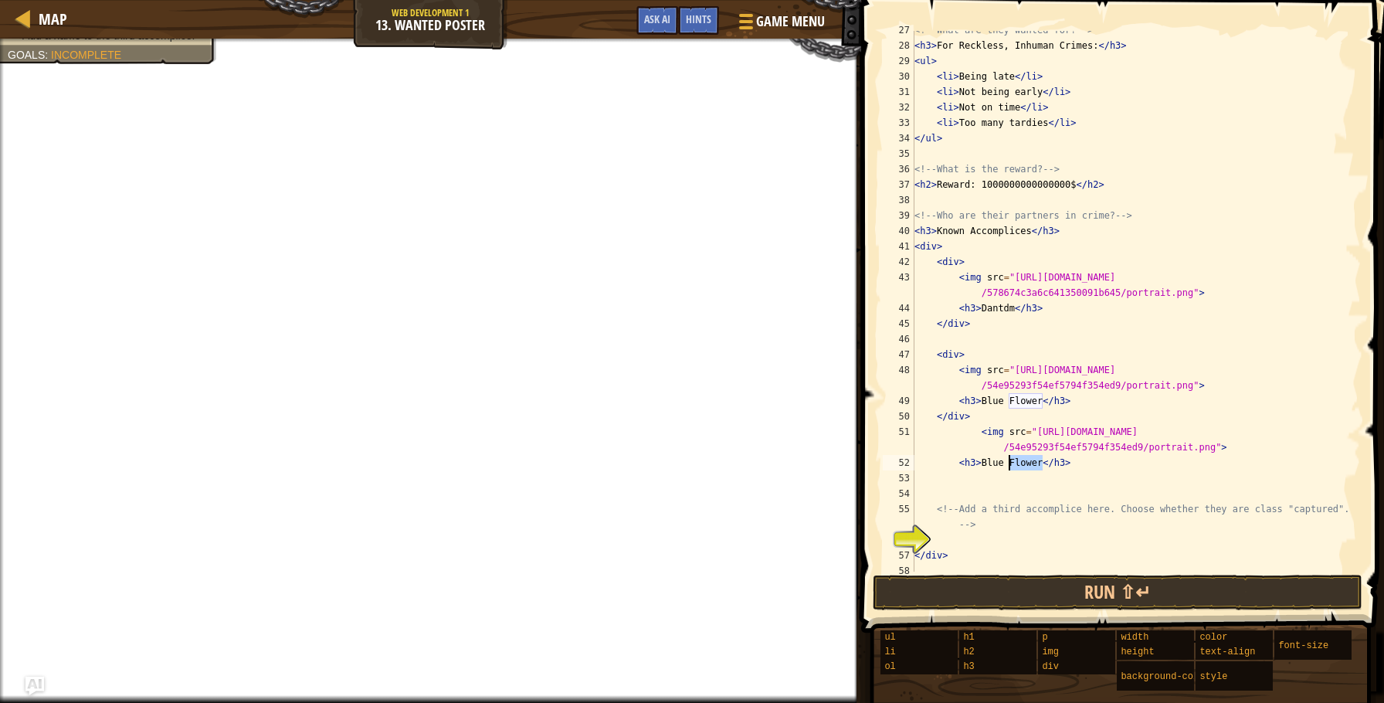
click at [1009, 467] on div "<!-- What are they wanted for? --> < h3 > For Reckless, Inhuman Crimes: </ h3 >…" at bounding box center [1137, 308] width 450 height 572
click at [773, 33] on button "Game Menu" at bounding box center [780, 24] width 113 height 38
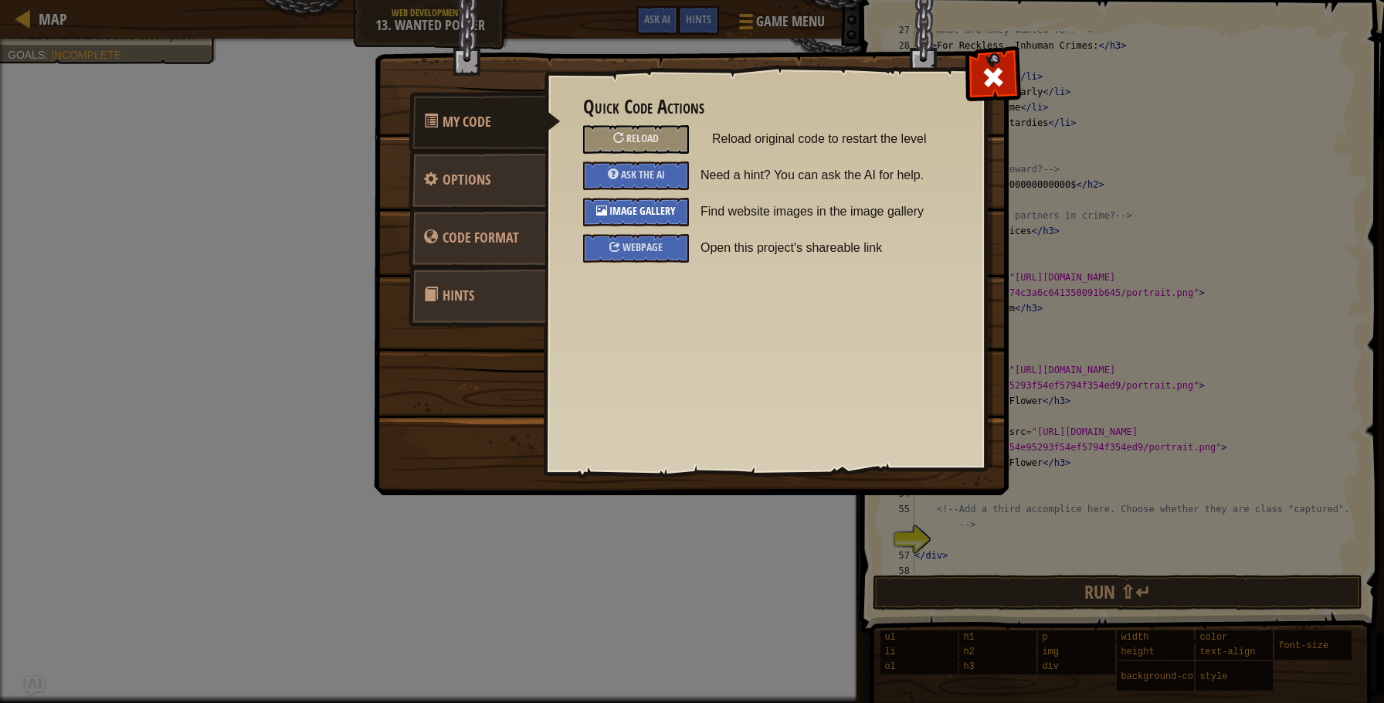
click at [659, 219] on div "Image Gallery" at bounding box center [636, 212] width 106 height 29
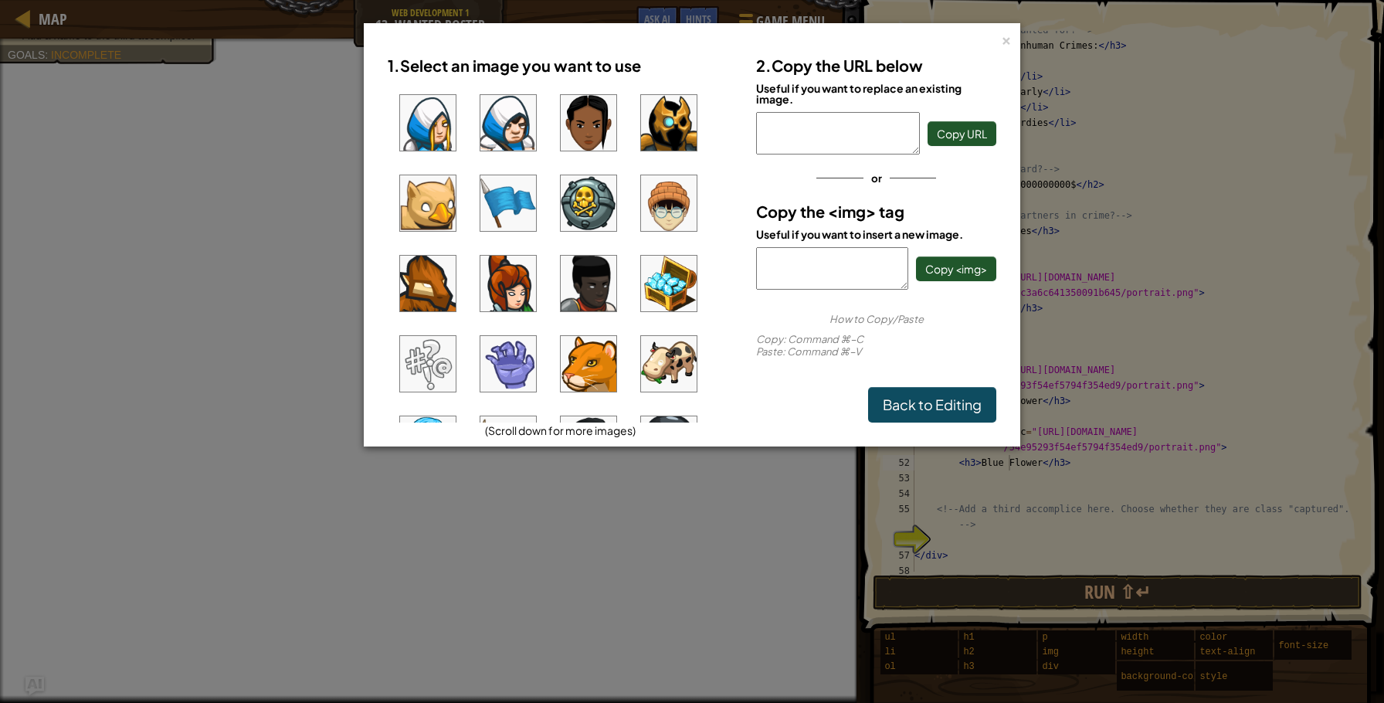
click at [657, 287] on img at bounding box center [669, 284] width 56 height 56
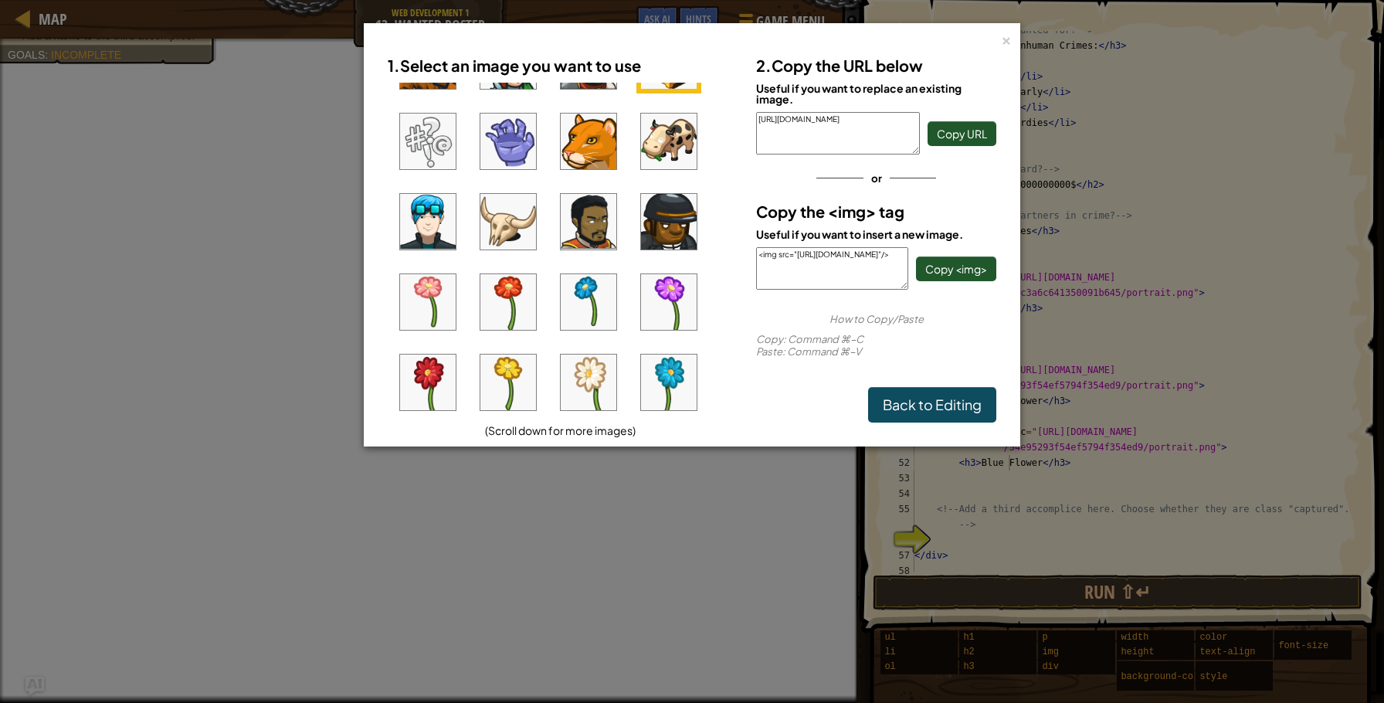
scroll to position [219, 0]
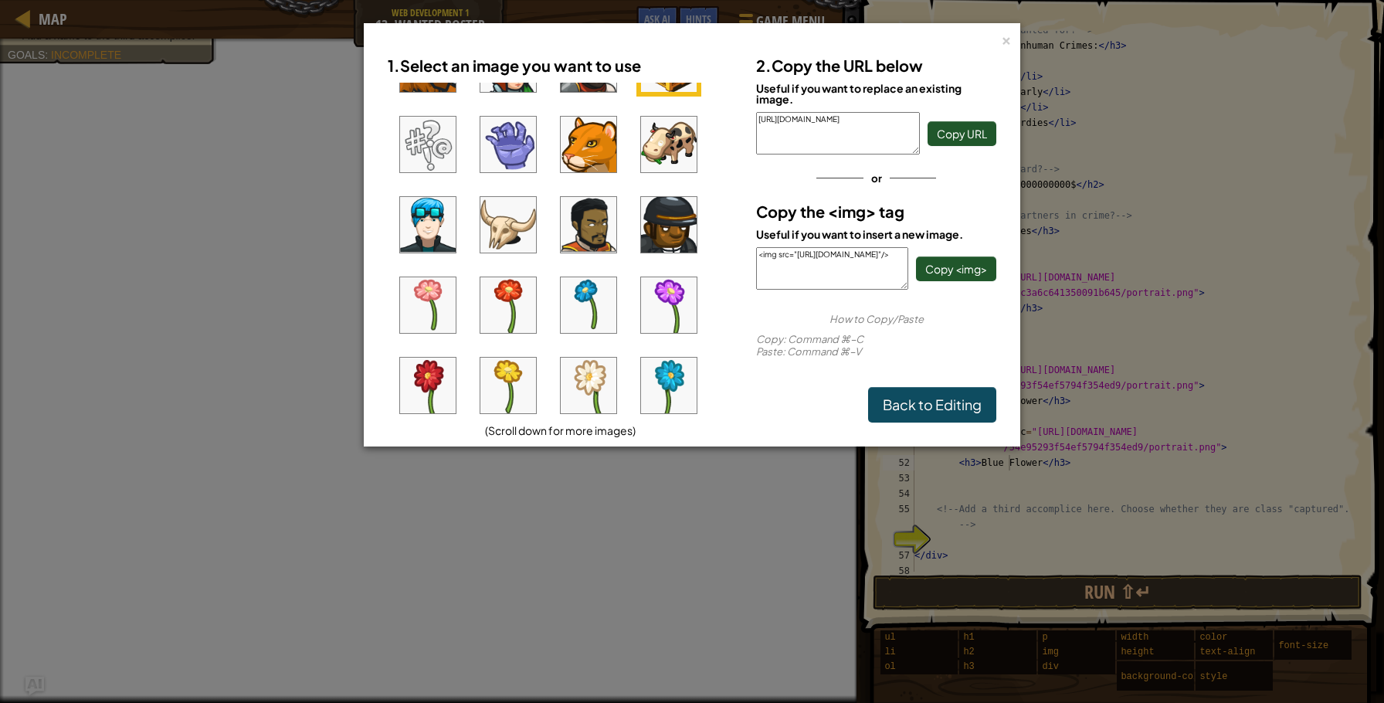
click at [515, 133] on img at bounding box center [509, 145] width 56 height 56
click at [946, 121] on button "Copy URL" at bounding box center [962, 133] width 69 height 25
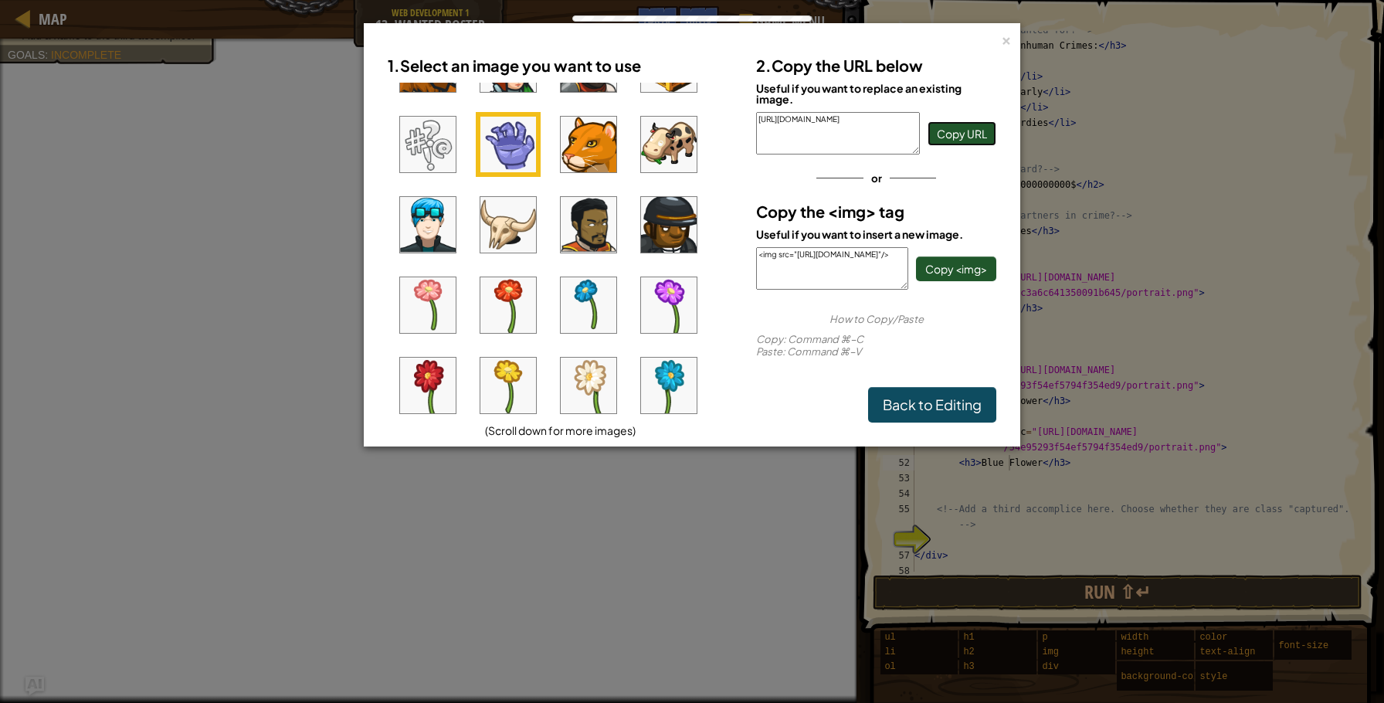
click at [944, 128] on span "Copy URL" at bounding box center [962, 134] width 50 height 14
click at [1004, 45] on div "×" at bounding box center [1006, 38] width 11 height 16
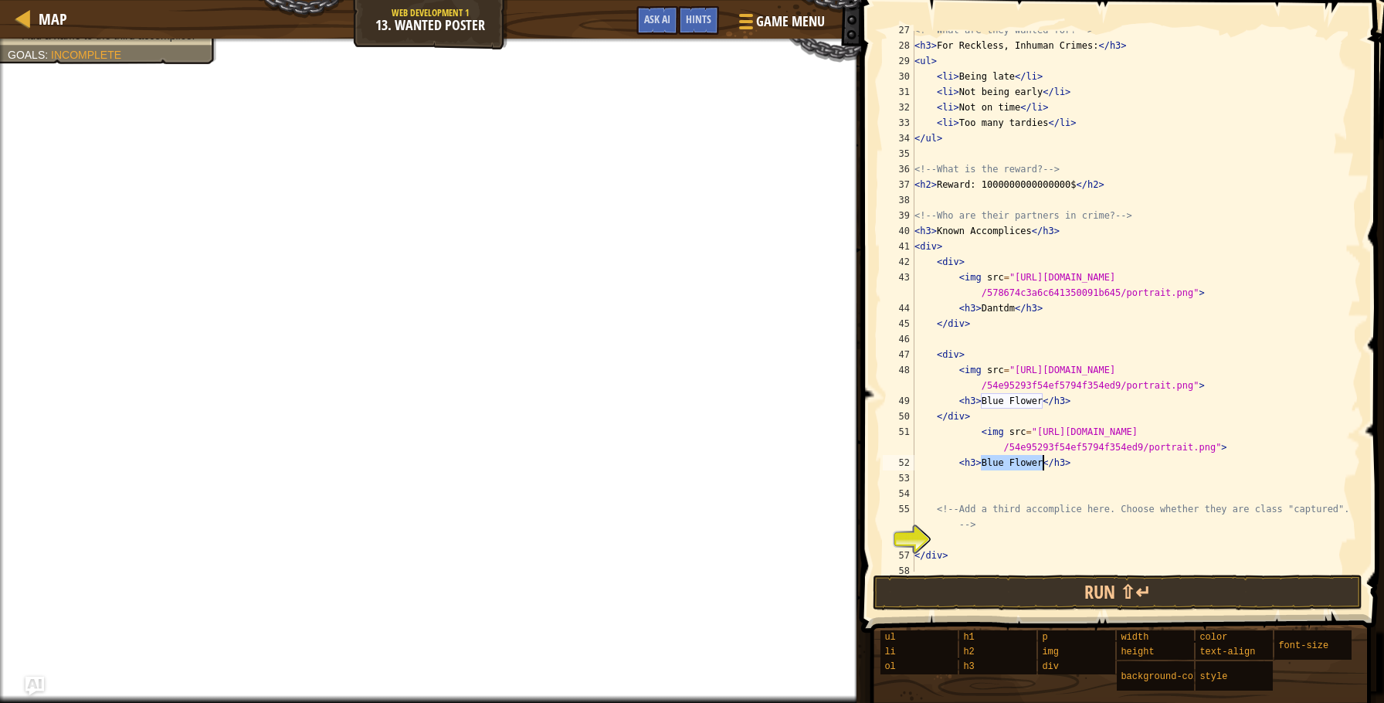
drag, startPoint x: 983, startPoint y: 455, endPoint x: 1041, endPoint y: 455, distance: 58.7
click at [1041, 455] on div "<!-- What are they wanted for? --> < h3 > For Reckless, Inhuman Crimes: </ h3 >…" at bounding box center [1137, 308] width 450 height 572
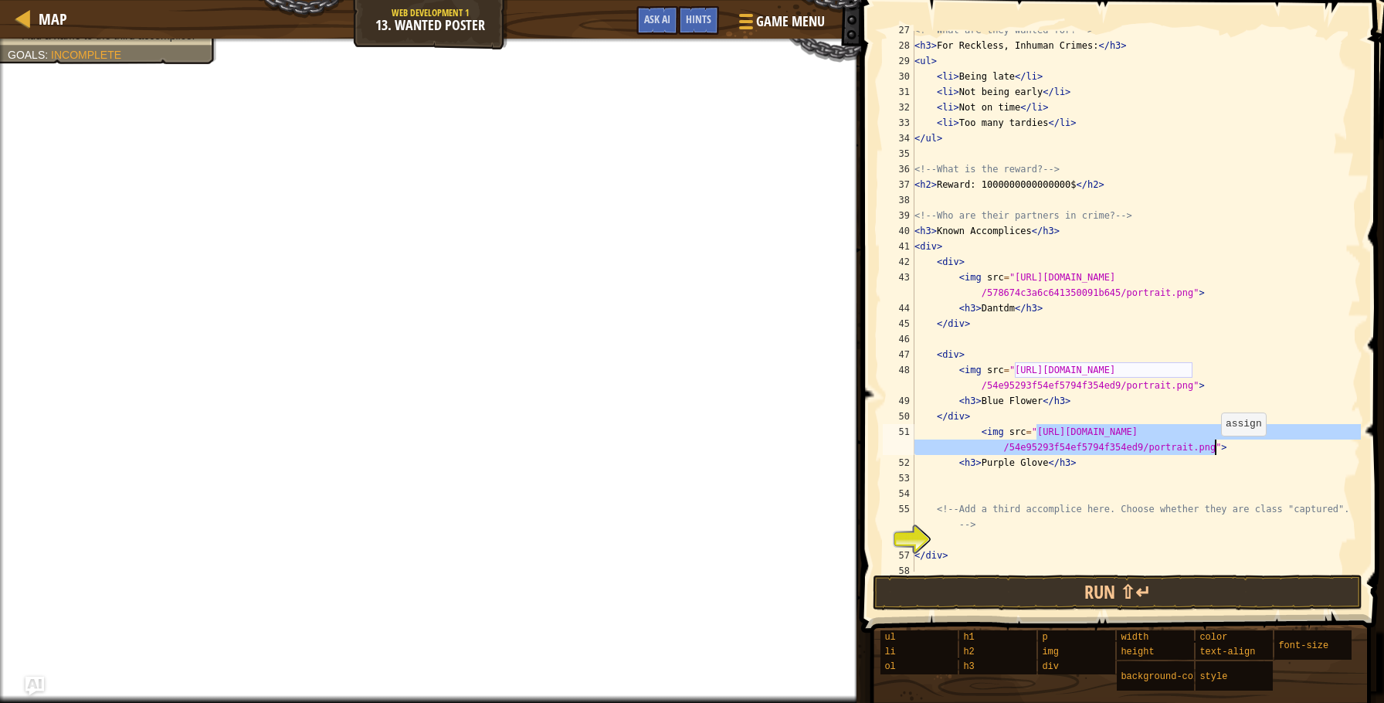
drag, startPoint x: 1037, startPoint y: 430, endPoint x: 1214, endPoint y: 443, distance: 177.4
click at [1214, 443] on div "<!-- What are they wanted for? --> < h3 > For Reckless, Inhuman Crimes: </ h3 >…" at bounding box center [1137, 308] width 450 height 572
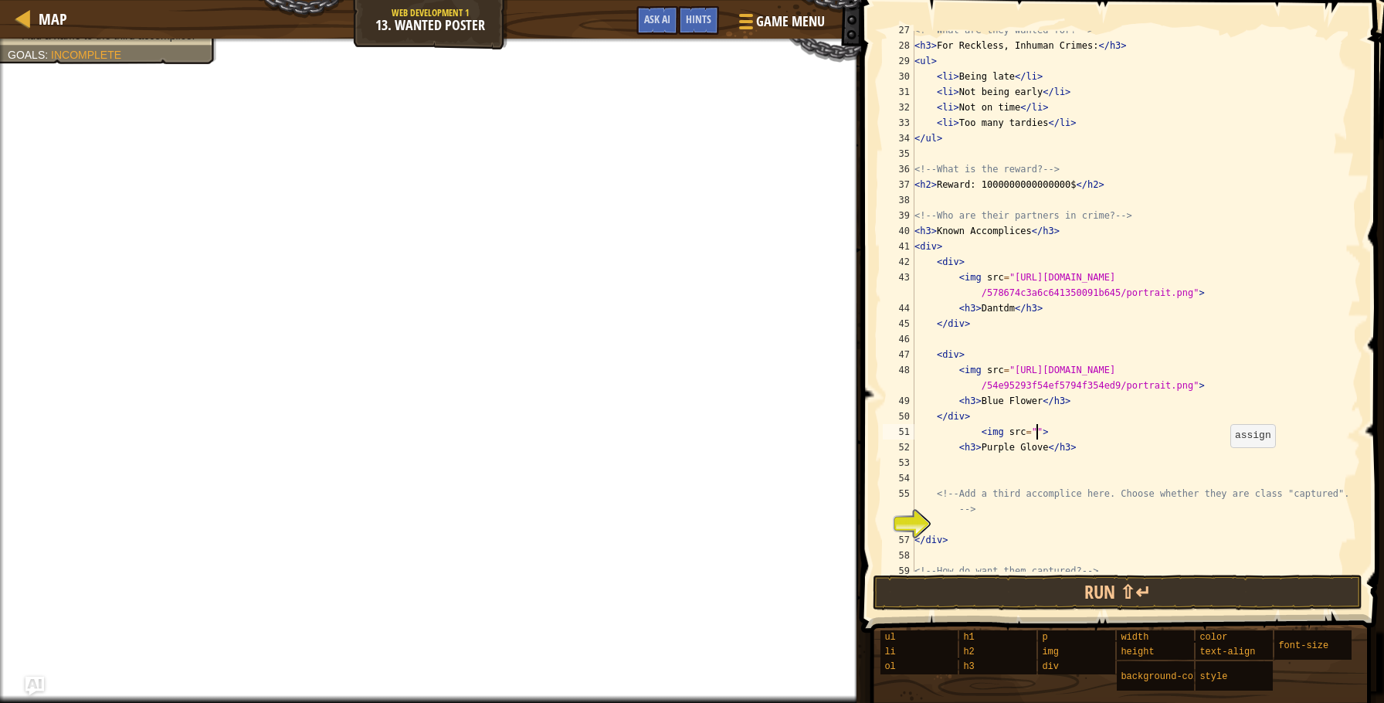
paste textarea "[URL][DOMAIN_NAME]"
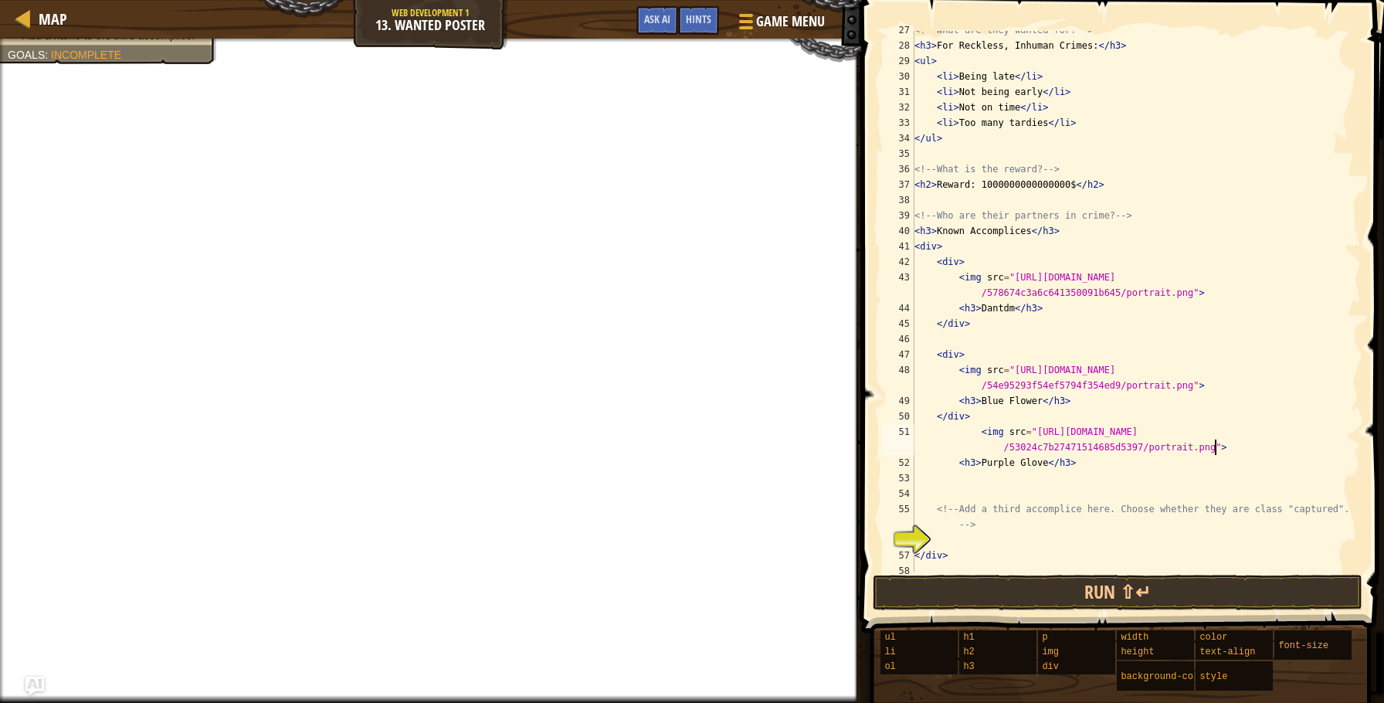
type textarea "<img src="[URL][DOMAIN_NAME]">"
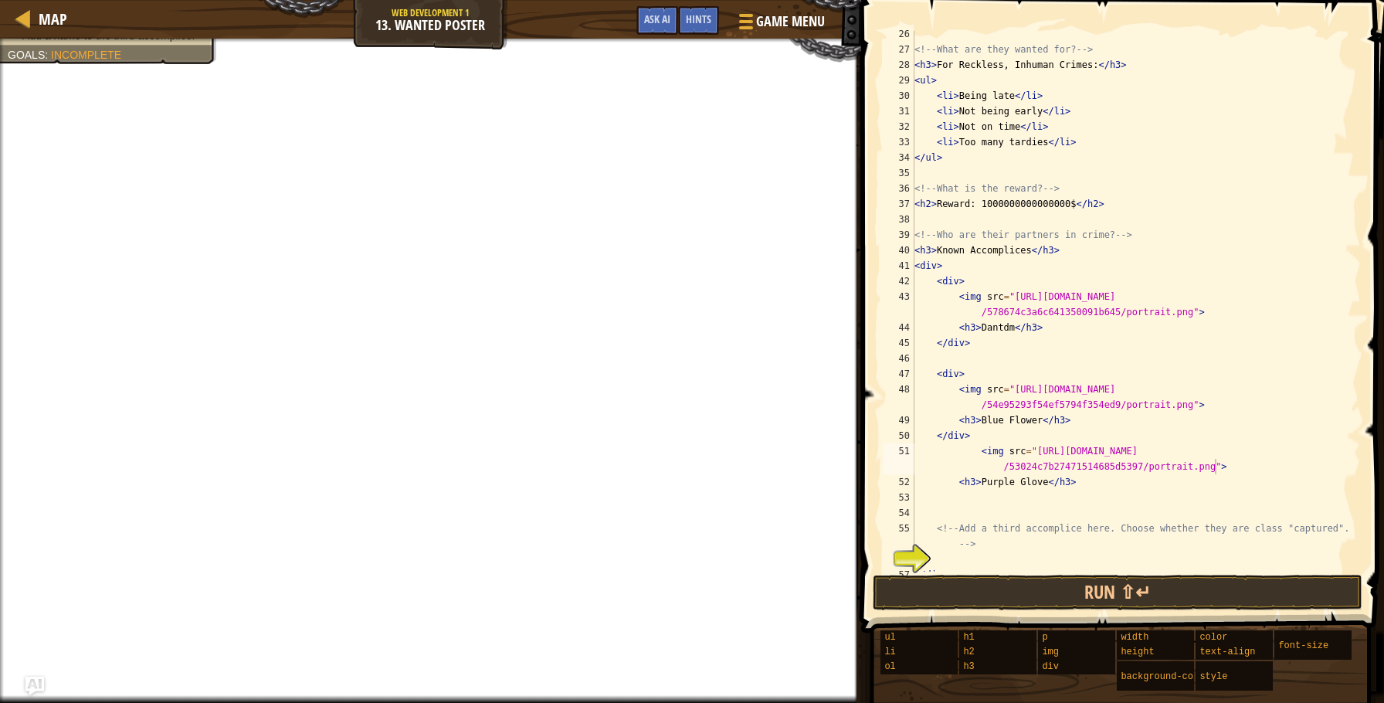
scroll to position [396, 0]
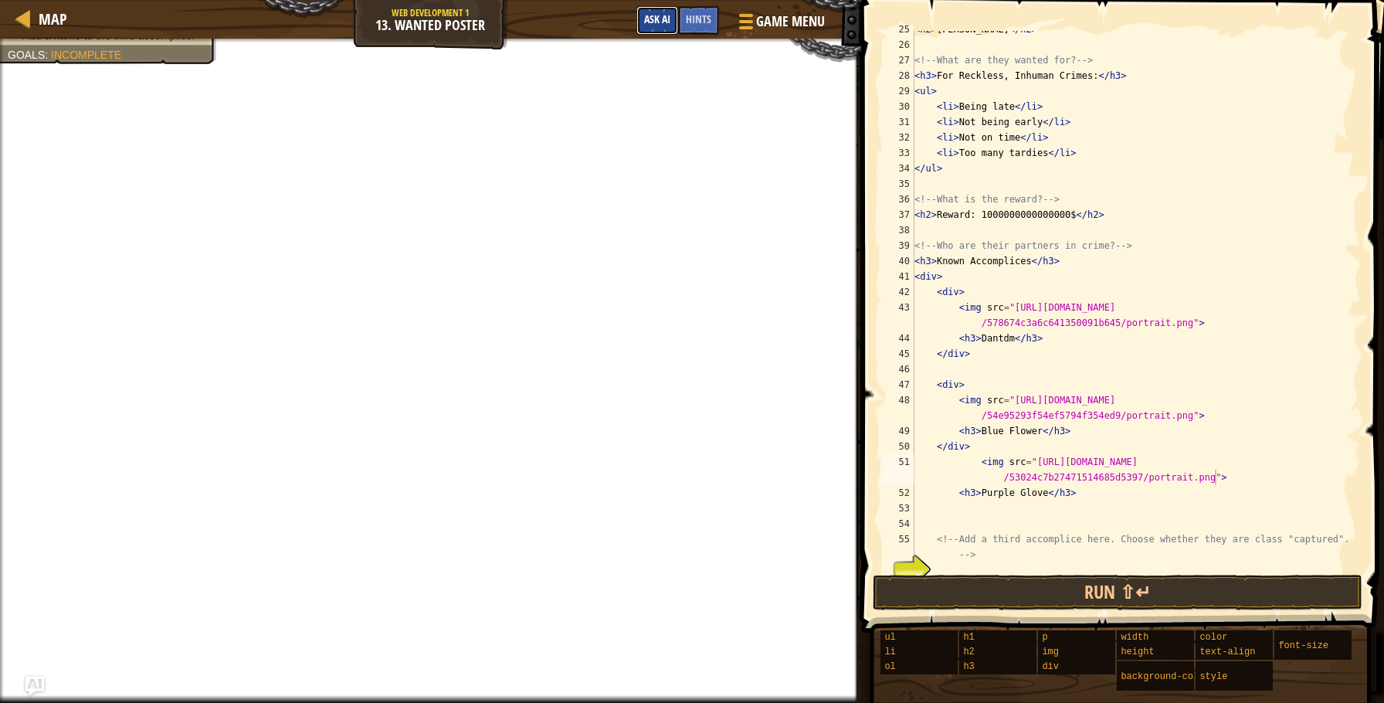
click at [654, 22] on span "Ask AI" at bounding box center [657, 19] width 26 height 15
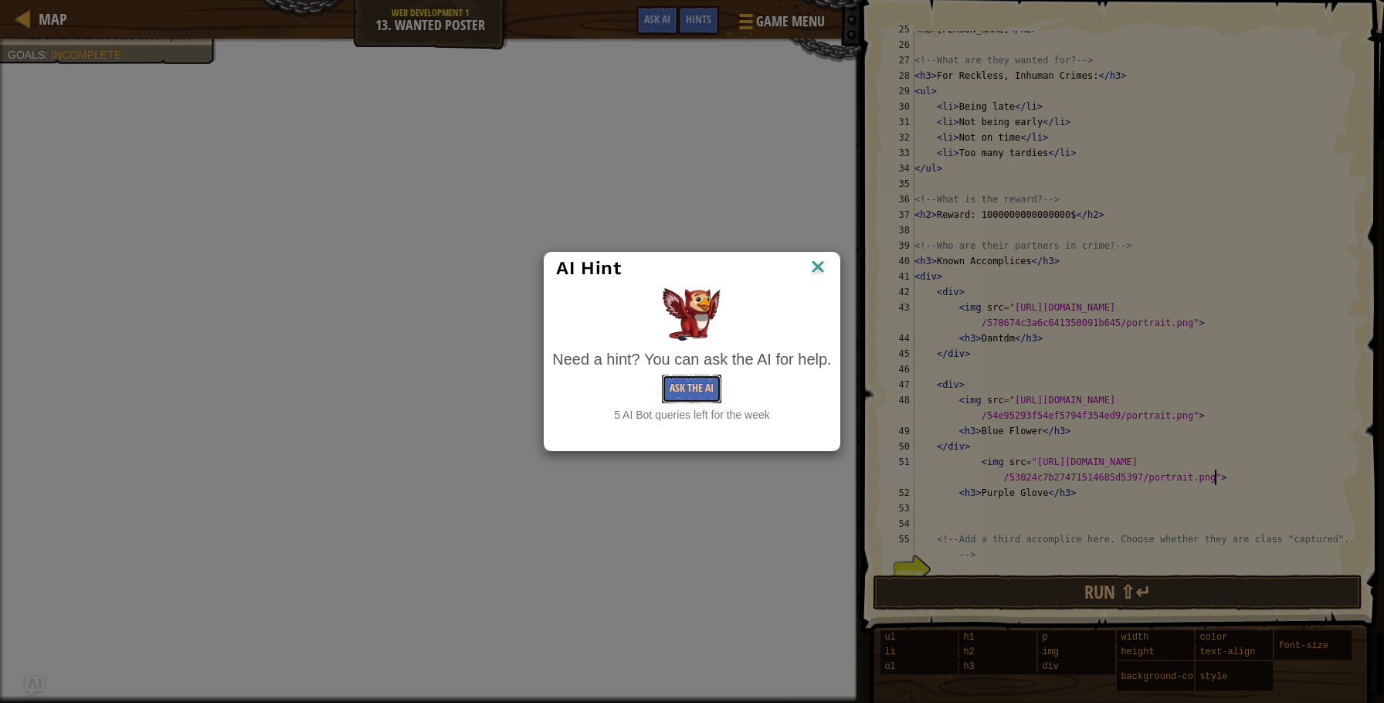
click at [708, 392] on button "Ask the AI" at bounding box center [691, 389] width 59 height 29
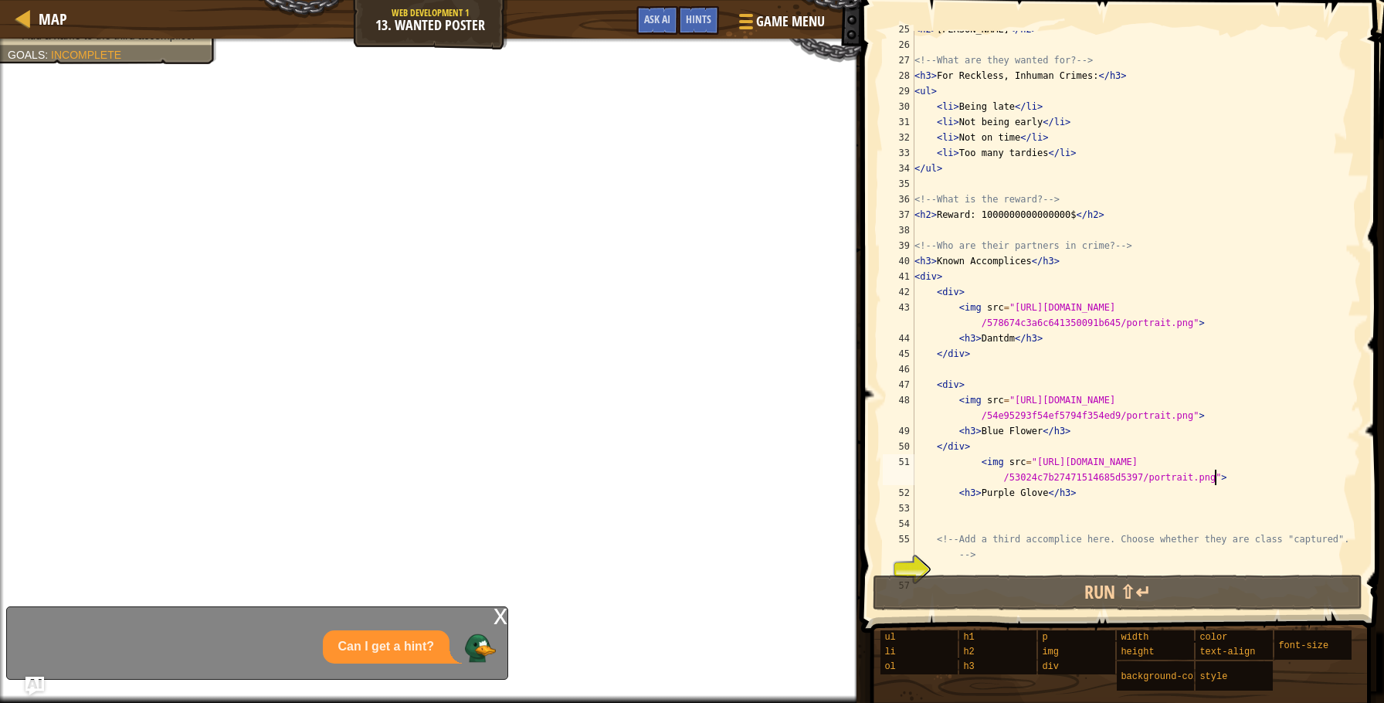
click at [919, 372] on div "< h2 > [PERSON_NAME] </ h2 > <!-- What are they wanted for? --> < h3 > For Reck…" at bounding box center [1137, 308] width 450 height 572
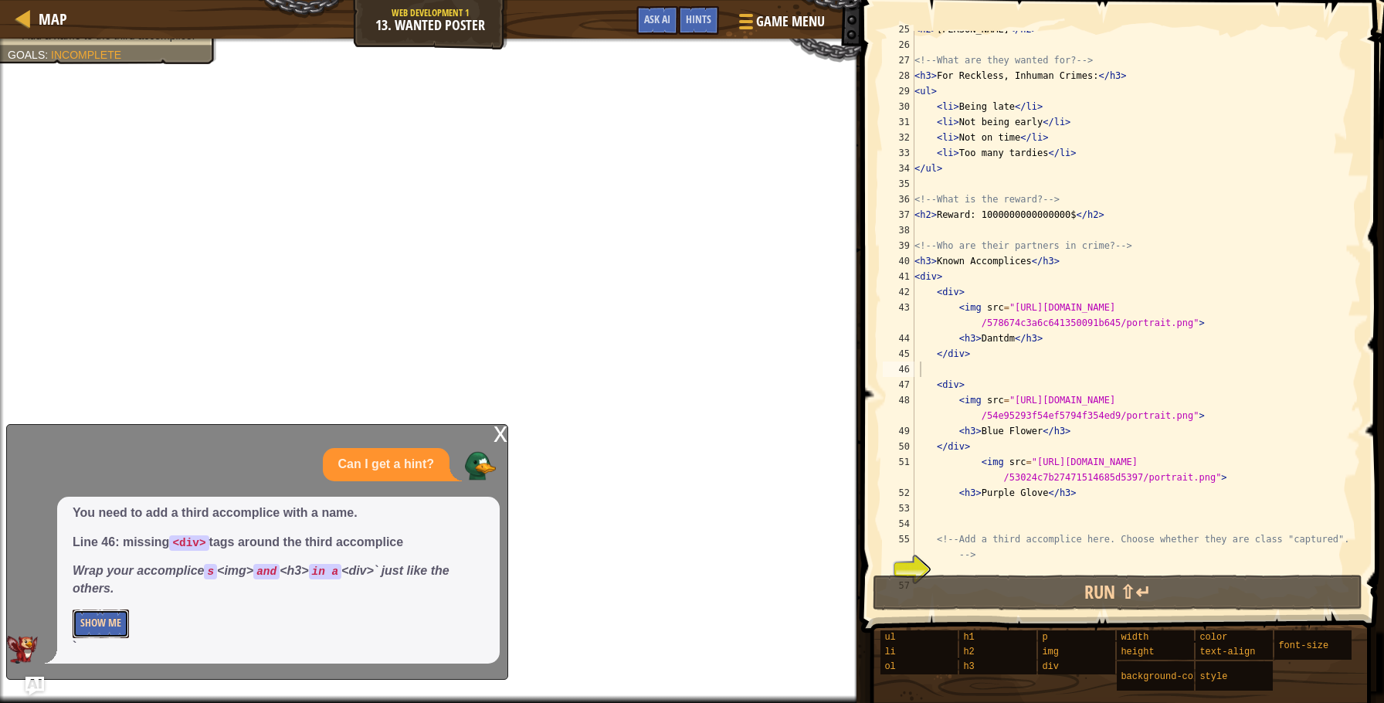
click at [95, 623] on button "Show Me" at bounding box center [101, 624] width 56 height 29
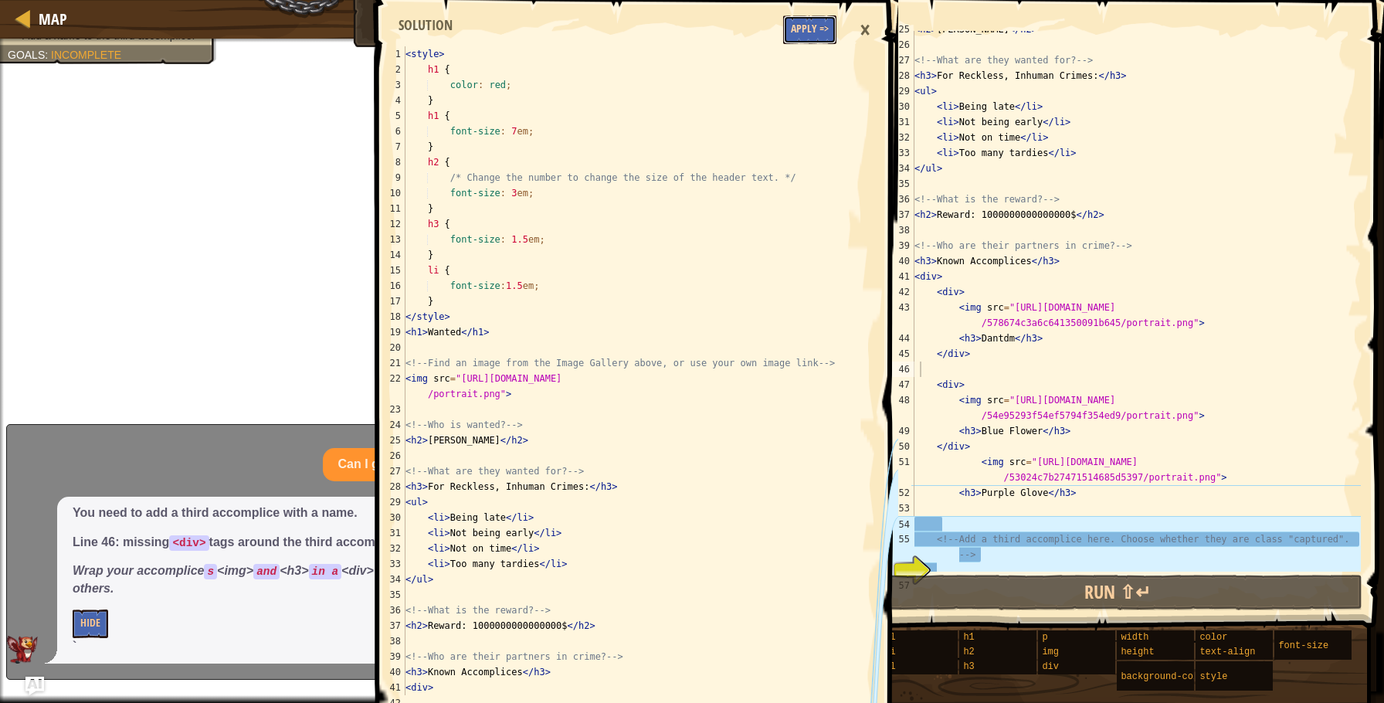
click at [817, 36] on button "Apply =>" at bounding box center [809, 29] width 53 height 29
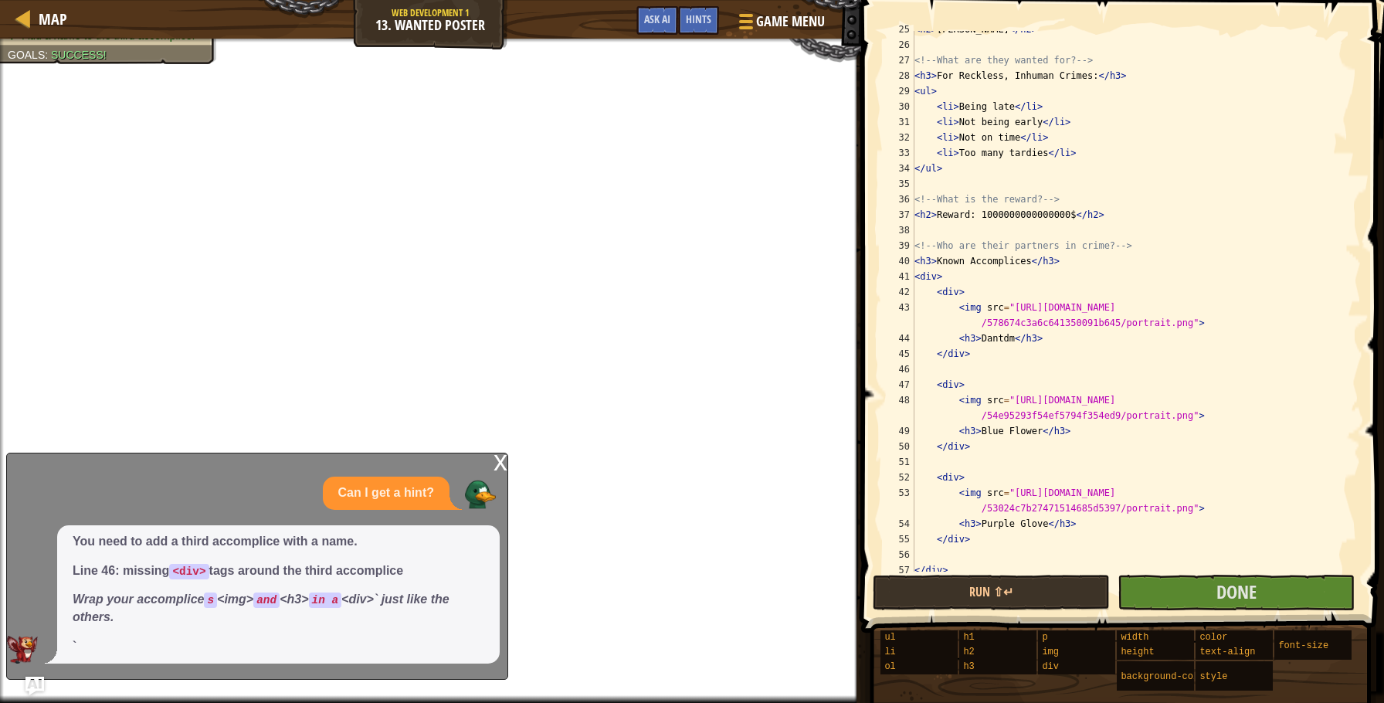
click at [505, 463] on div "x" at bounding box center [501, 461] width 14 height 15
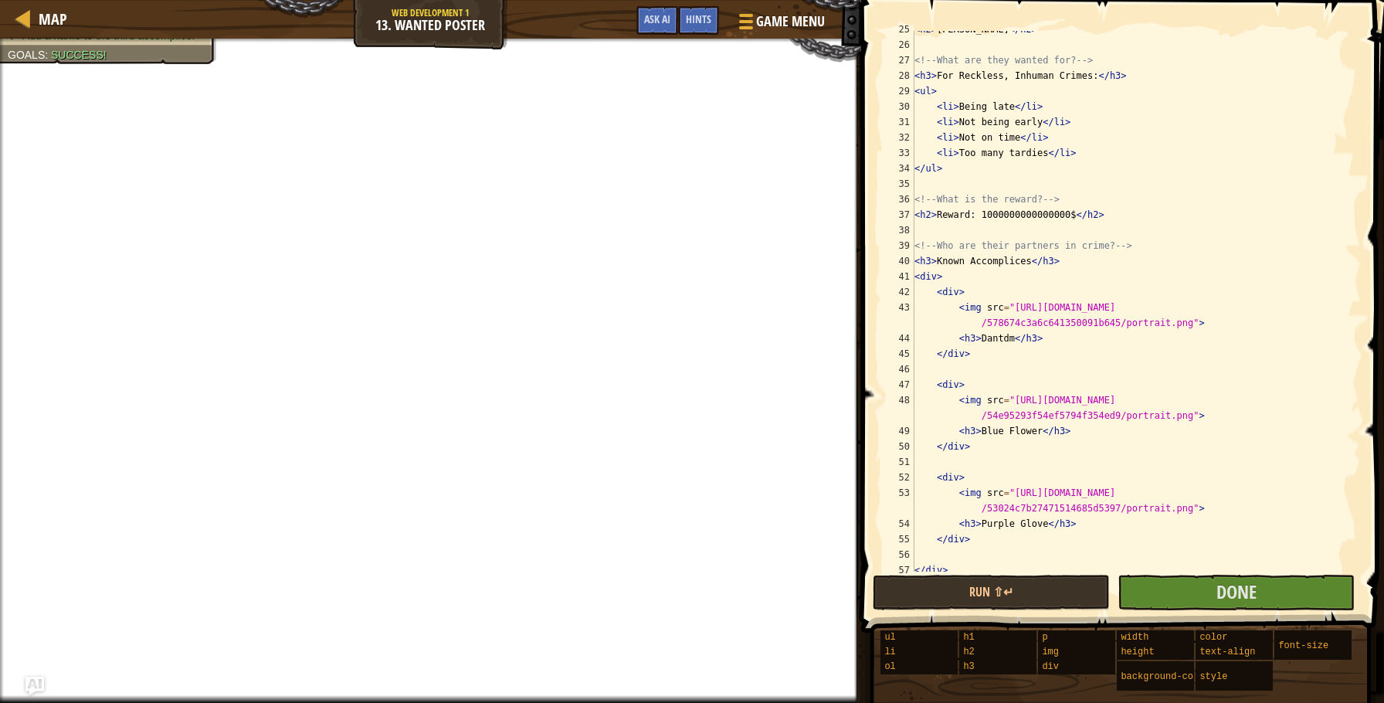
click at [1211, 611] on span at bounding box center [1124, 294] width 535 height 678
click at [1225, 593] on span "Done" at bounding box center [1237, 591] width 40 height 25
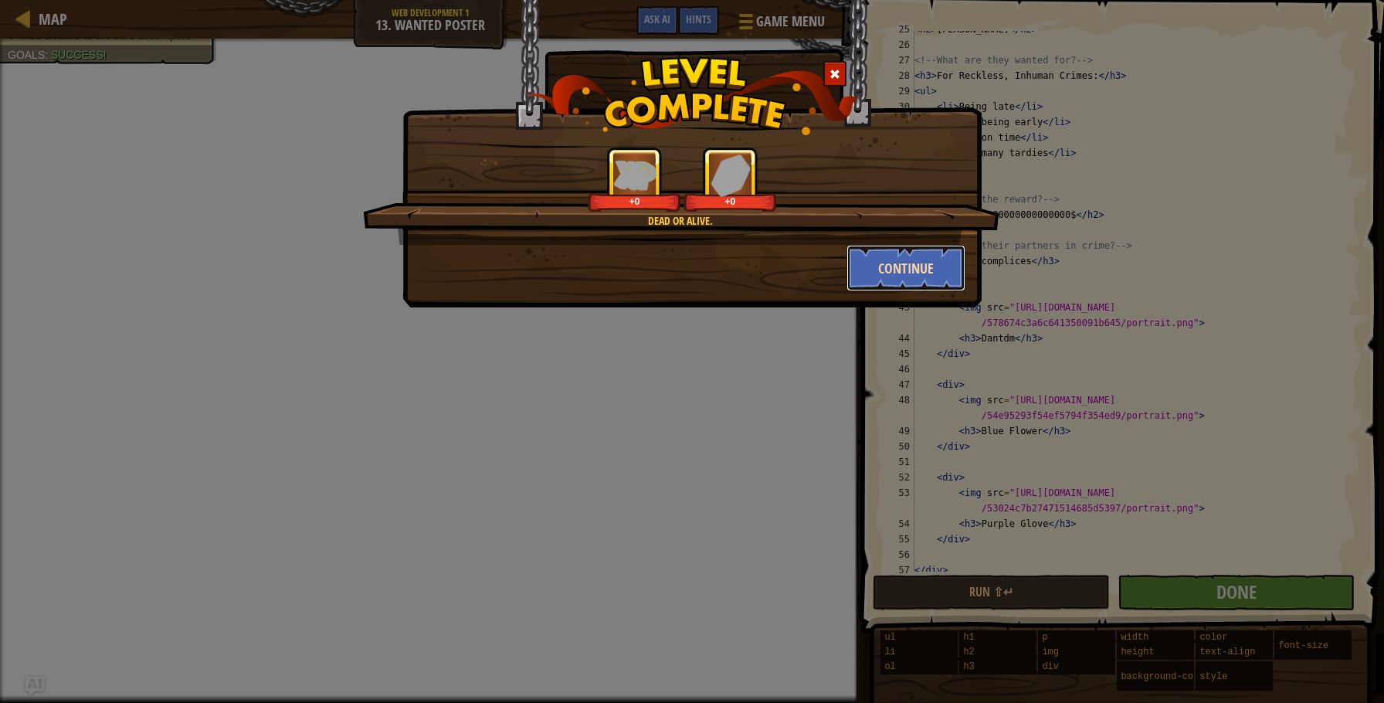
click at [895, 252] on button "Continue" at bounding box center [907, 268] width 120 height 46
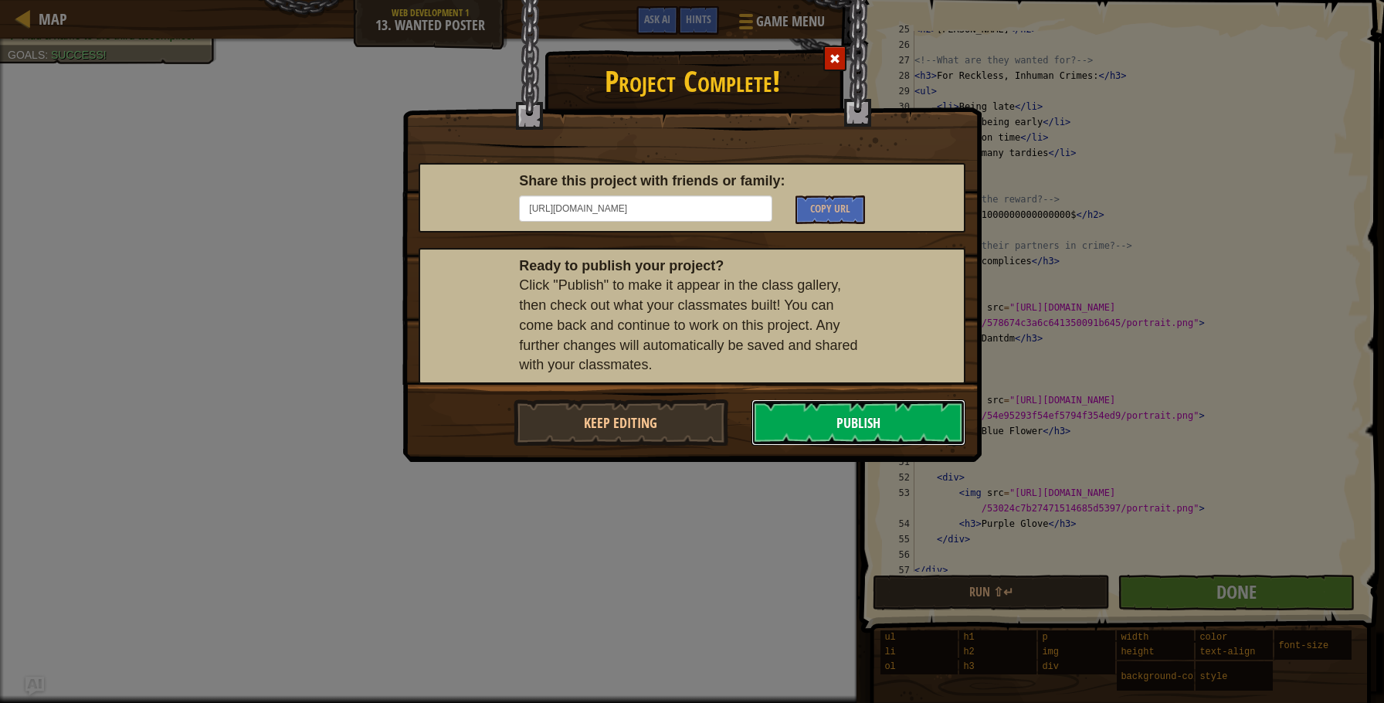
click at [807, 420] on button "Publish" at bounding box center [859, 422] width 215 height 46
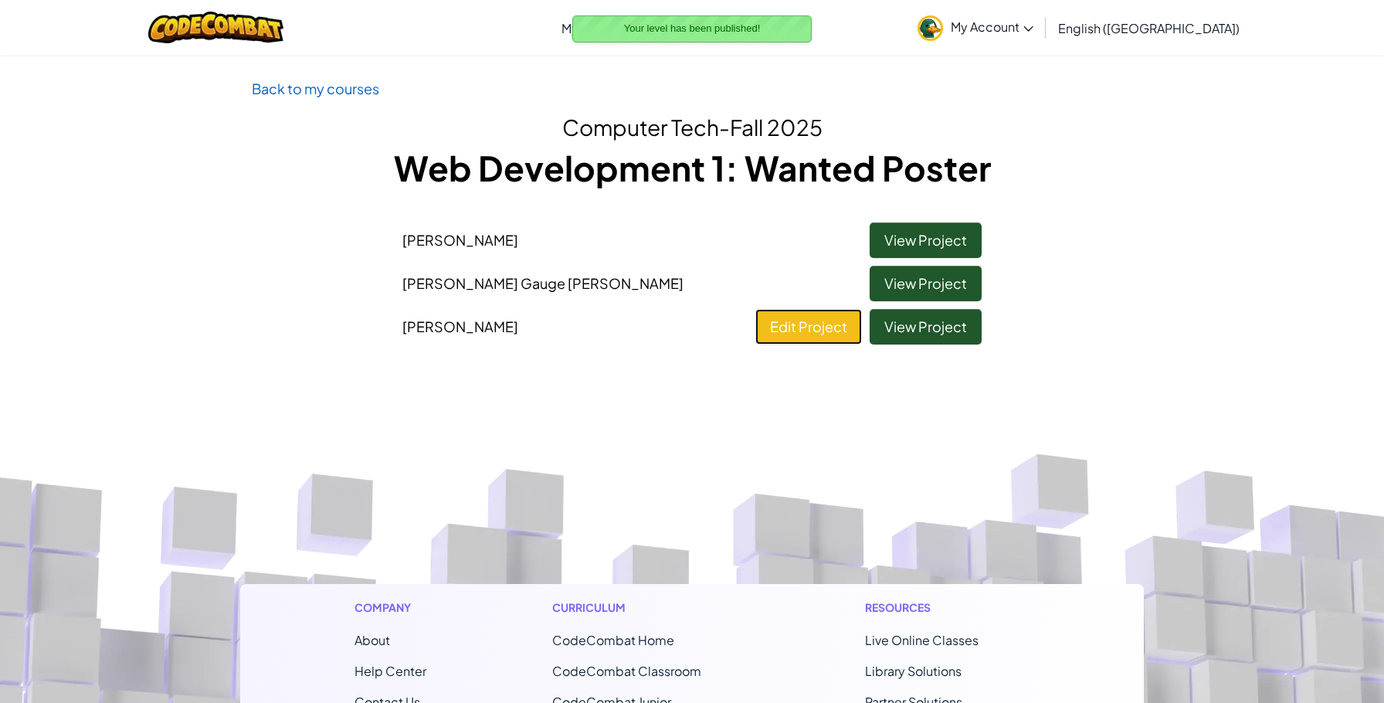
click at [831, 339] on link "Edit Project" at bounding box center [809, 327] width 107 height 36
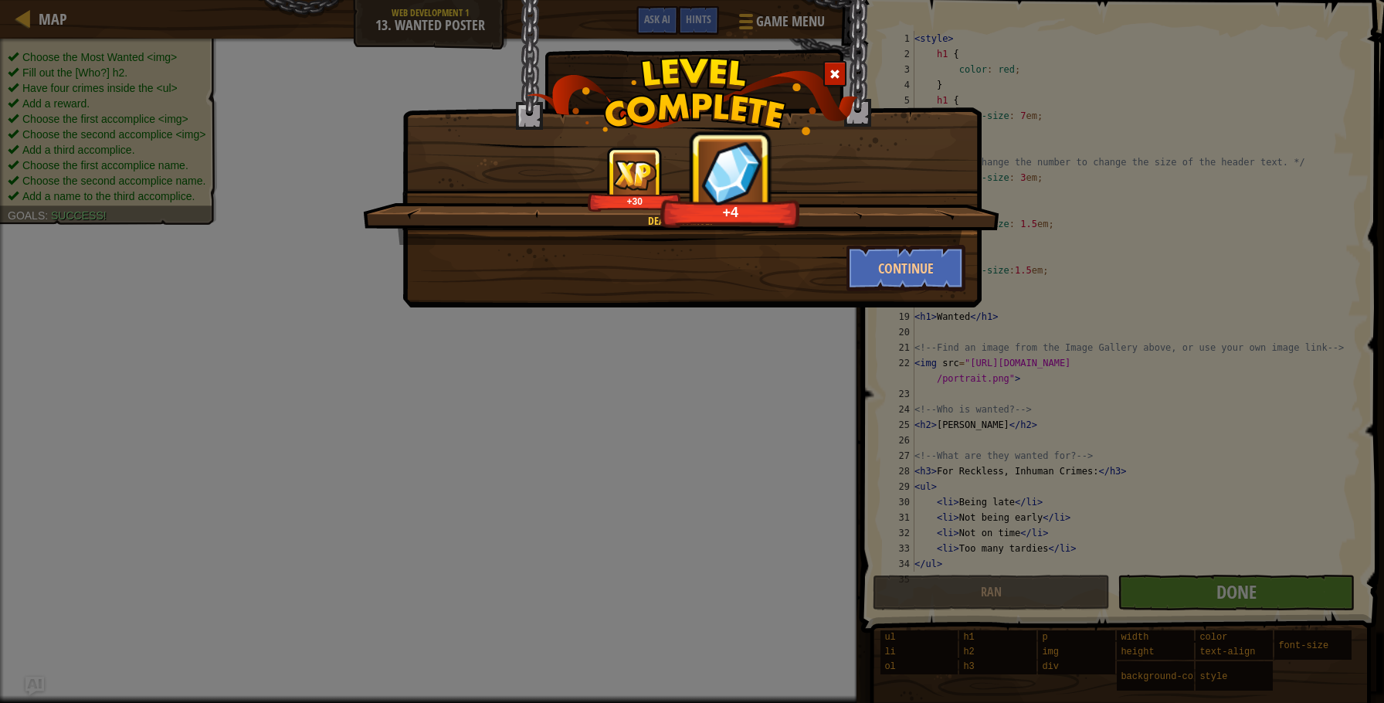
click at [832, 70] on span at bounding box center [835, 74] width 11 height 11
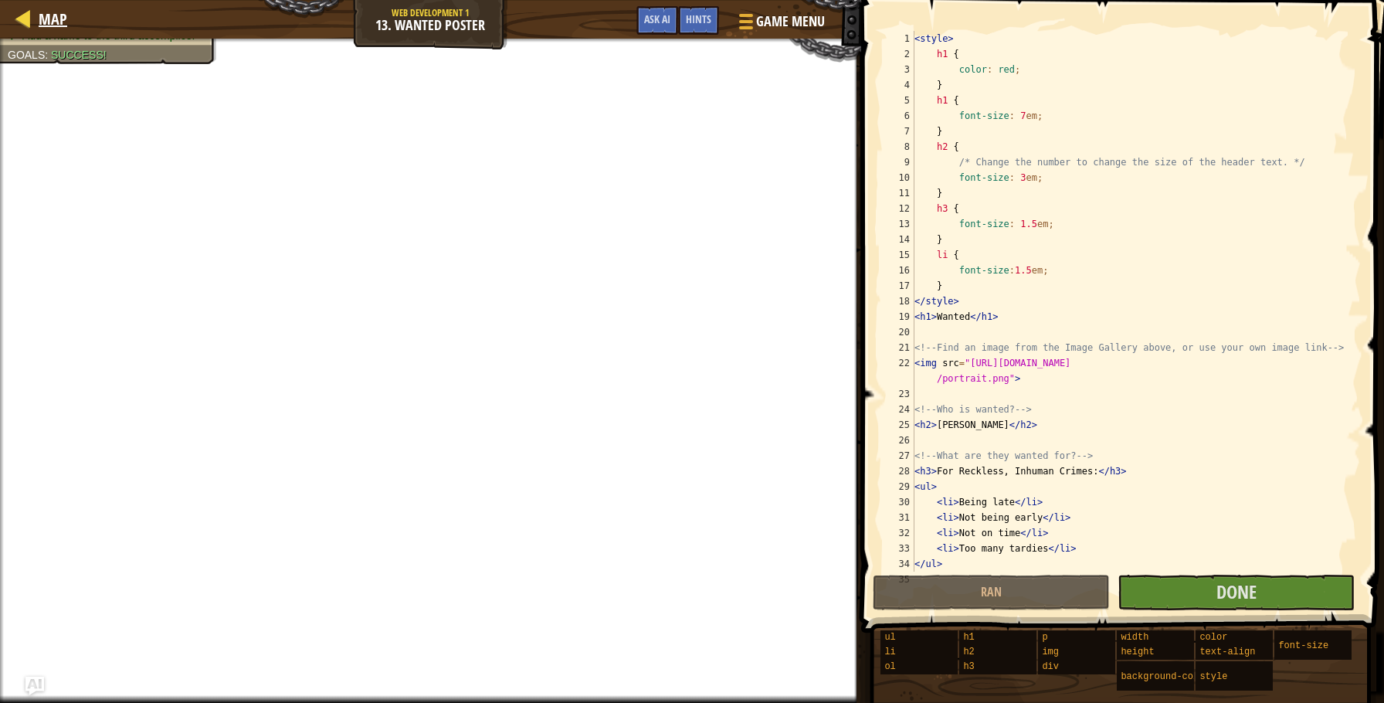
click at [46, 32] on div "Map" at bounding box center [49, 19] width 36 height 39
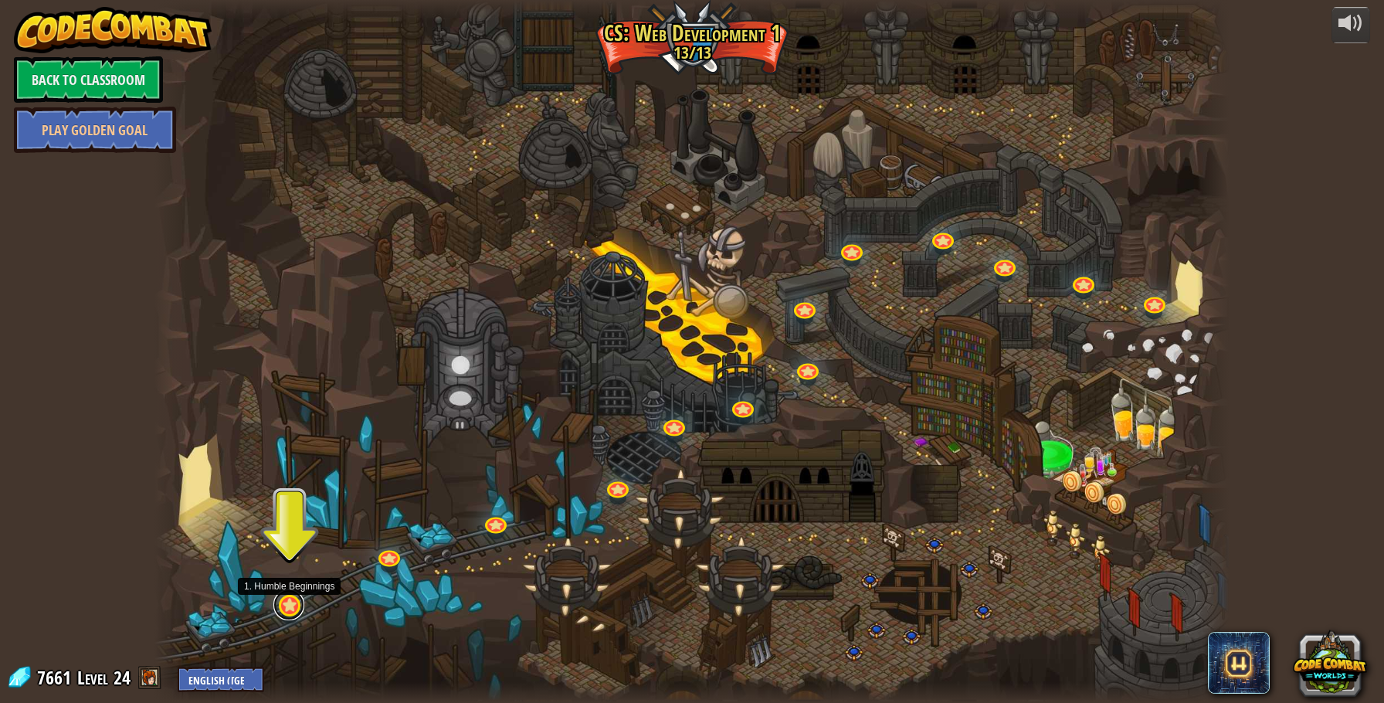
click at [288, 613] on link at bounding box center [288, 604] width 31 height 31
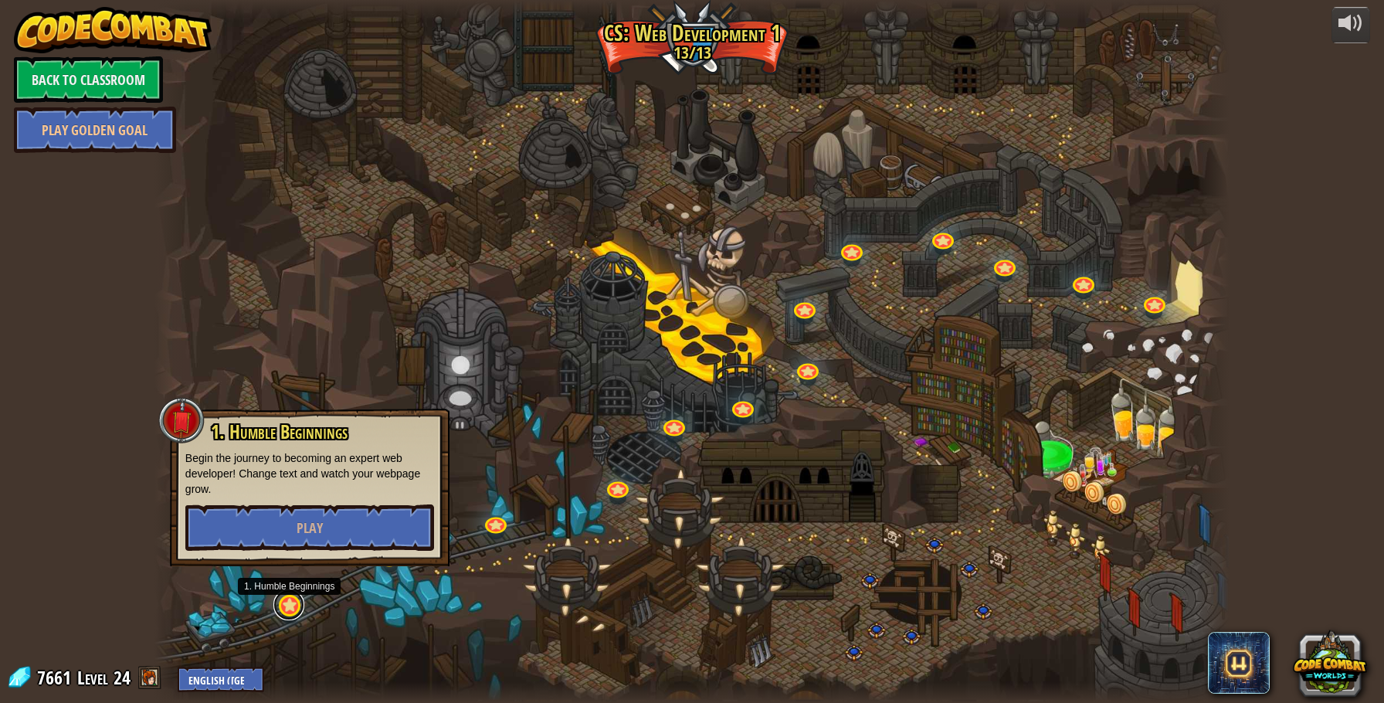
click at [294, 607] on link at bounding box center [288, 604] width 31 height 31
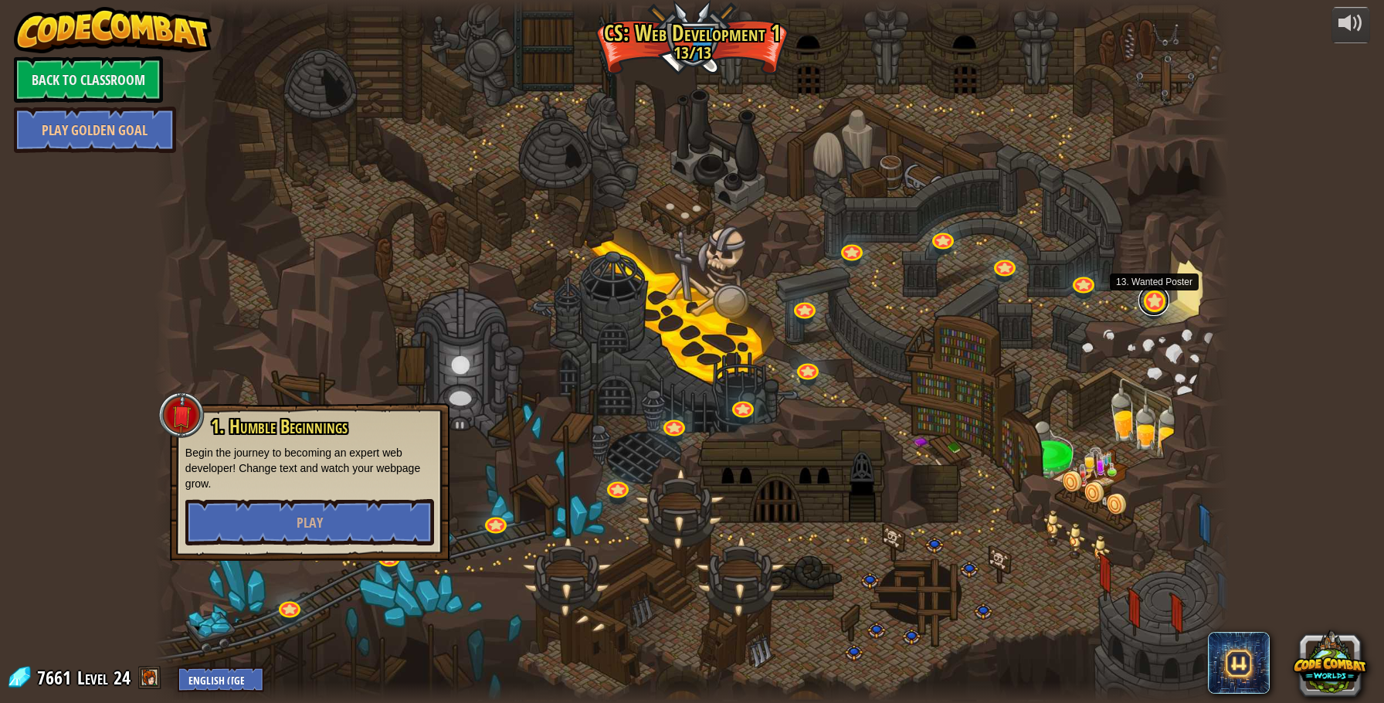
click at [1160, 304] on link at bounding box center [1154, 300] width 31 height 31
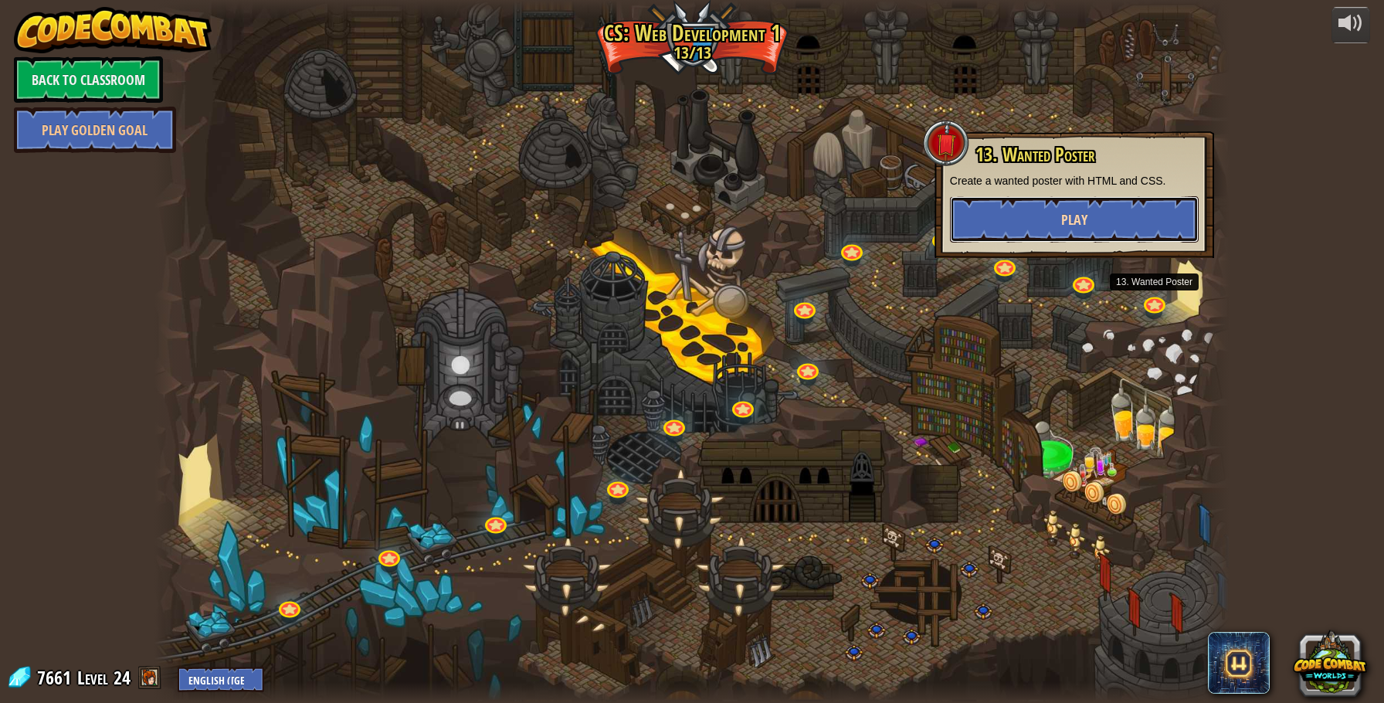
click at [1083, 231] on button "Play" at bounding box center [1074, 219] width 249 height 46
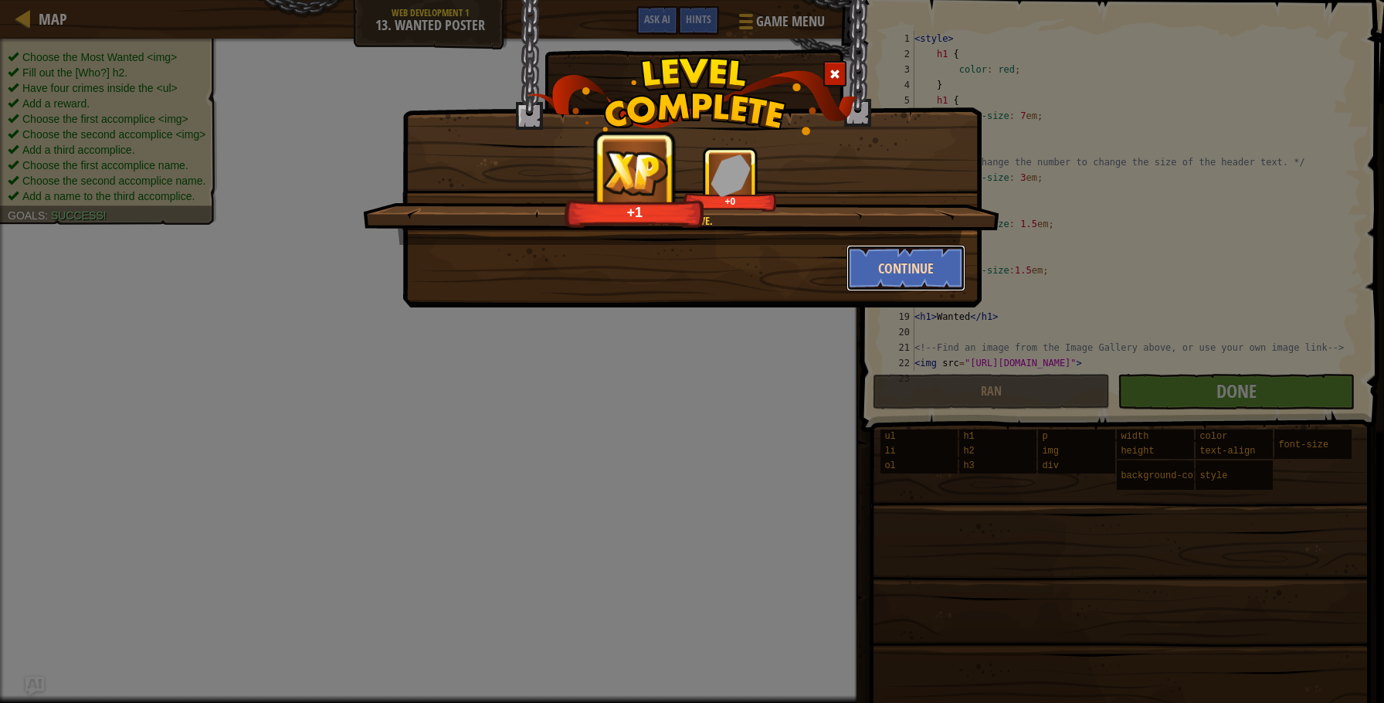
click at [903, 263] on button "Continue" at bounding box center [907, 268] width 120 height 46
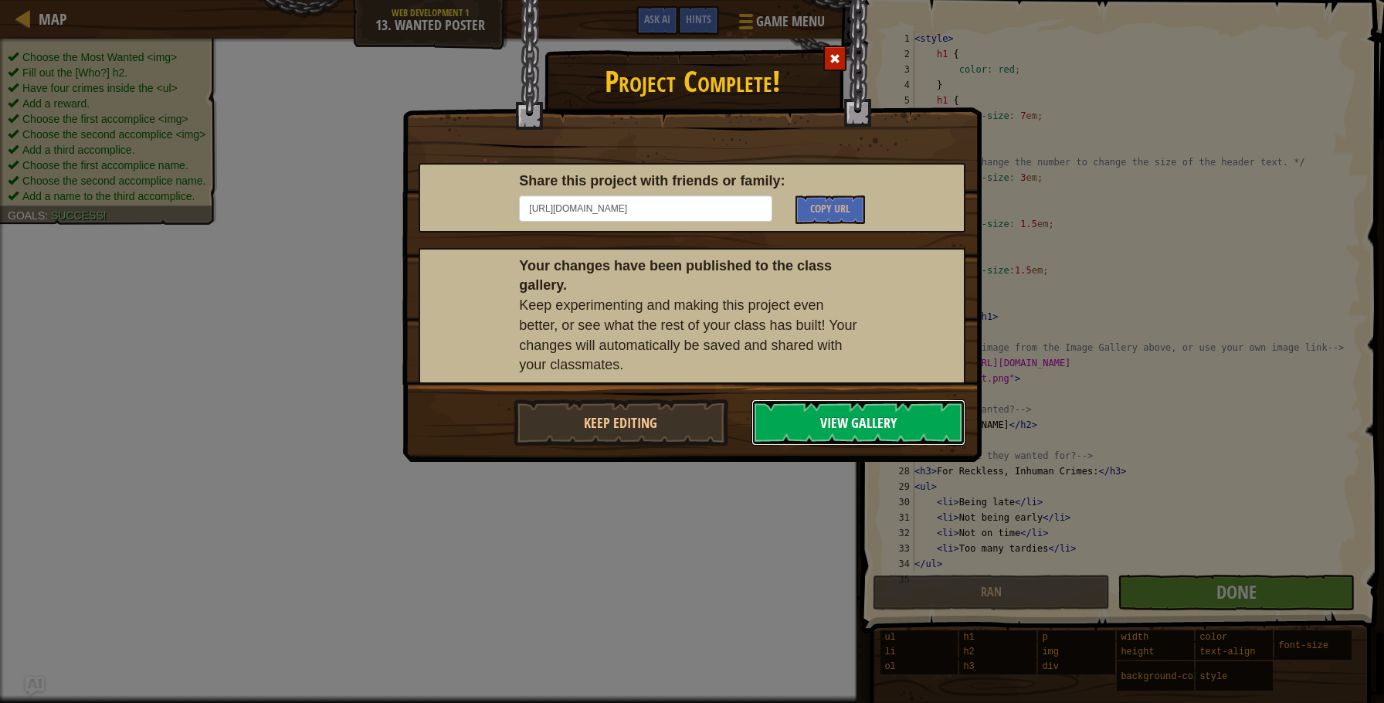
click at [817, 408] on button "View Gallery" at bounding box center [859, 422] width 215 height 46
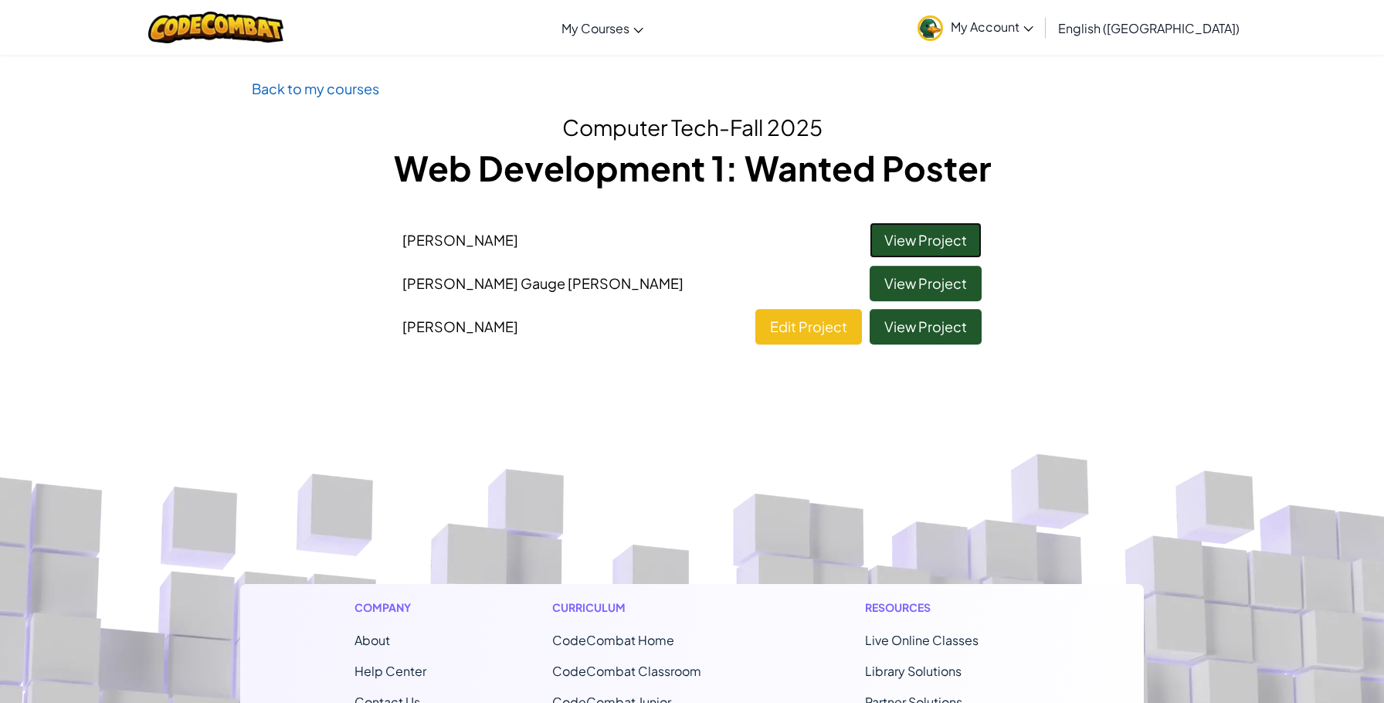
click at [921, 246] on link "View Project" at bounding box center [926, 241] width 112 height 36
click at [931, 284] on link "View Project" at bounding box center [926, 284] width 112 height 36
click at [903, 331] on link "View Project" at bounding box center [926, 326] width 112 height 36
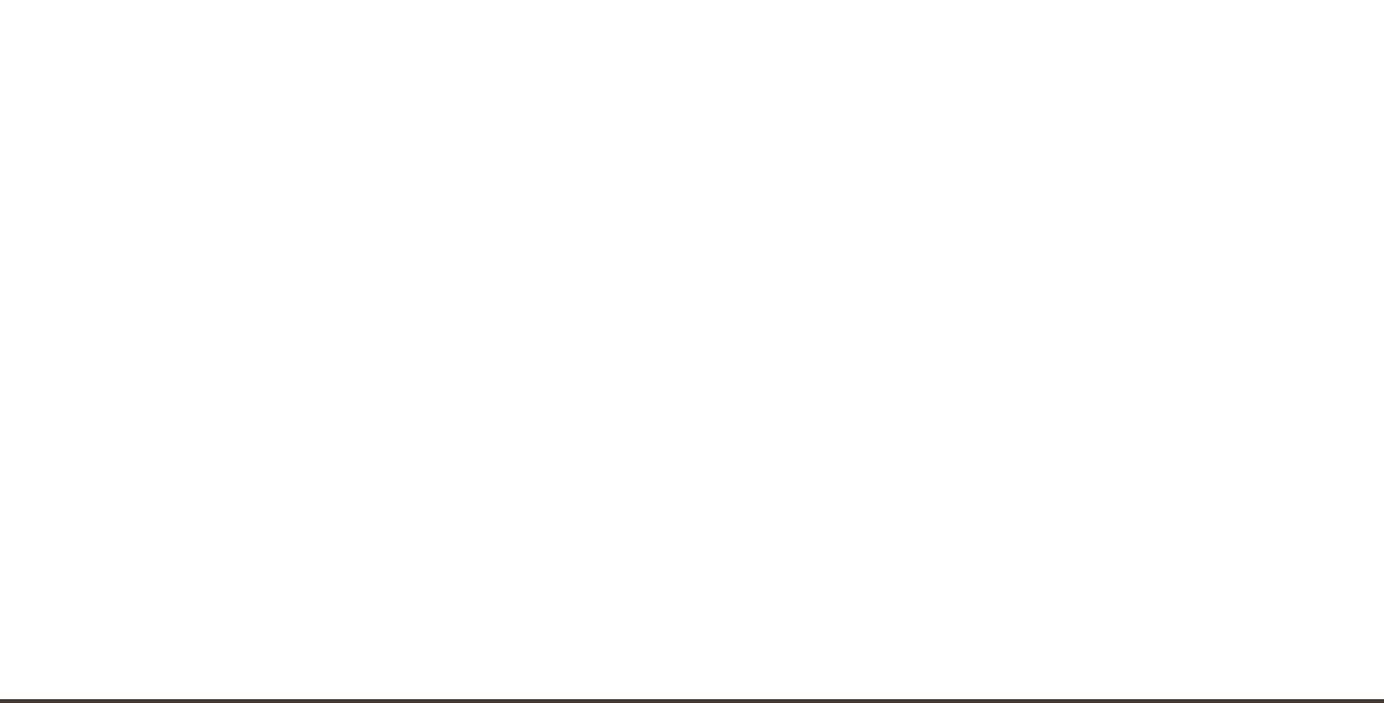
scroll to position [3, 0]
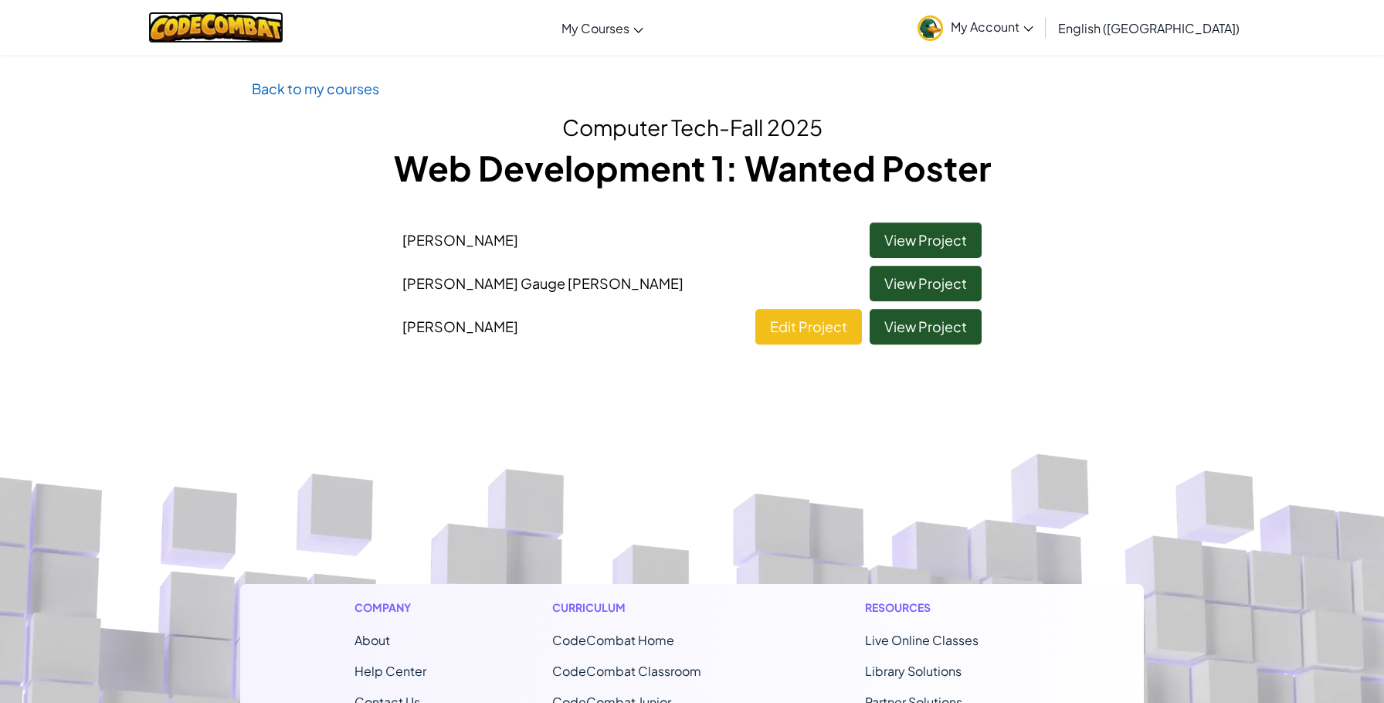
click at [242, 17] on img at bounding box center [215, 28] width 135 height 32
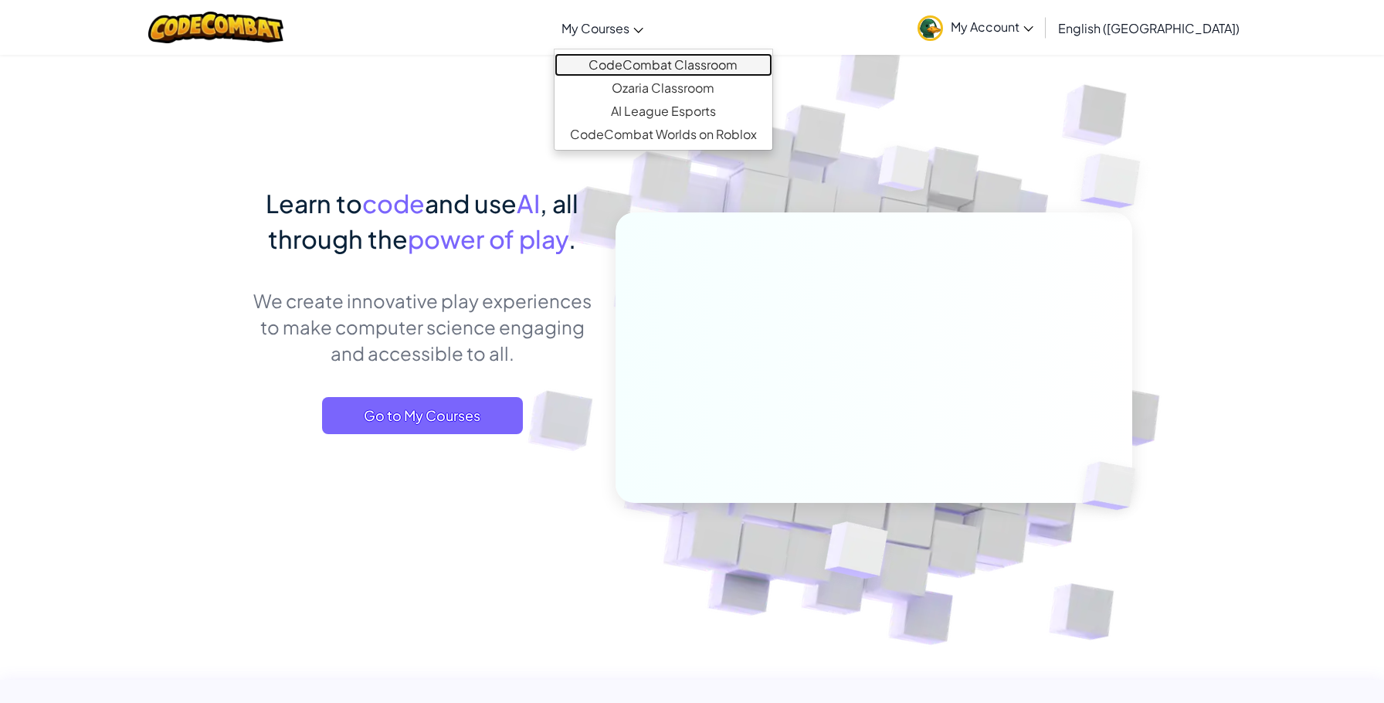
click at [667, 68] on link "CodeCombat Classroom" at bounding box center [664, 64] width 218 height 23
